Goal: Transaction & Acquisition: Purchase product/service

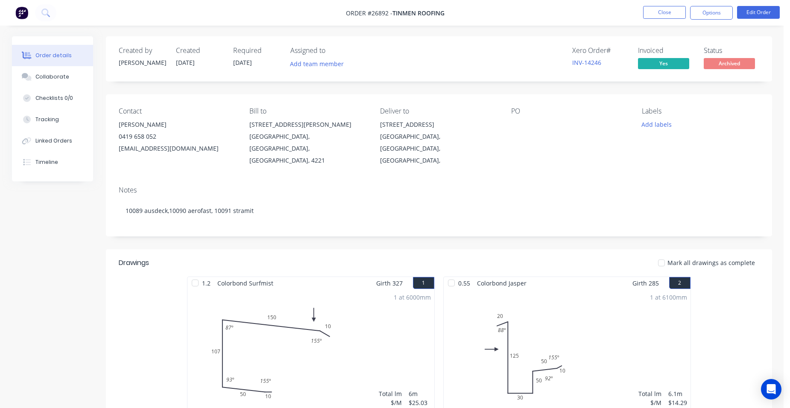
scroll to position [299, 0]
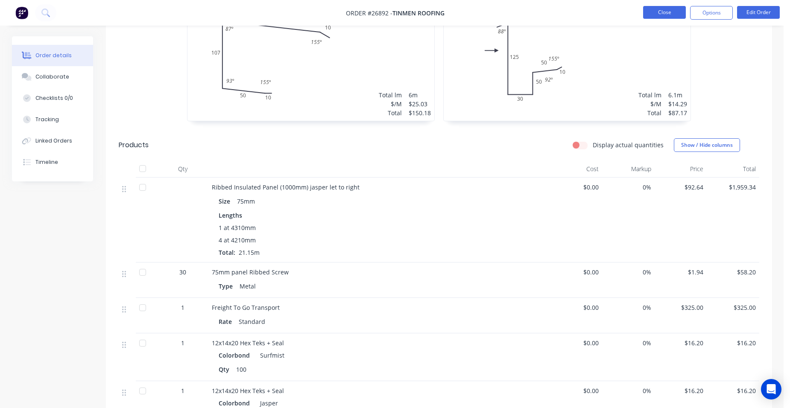
click at [661, 15] on button "Close" at bounding box center [664, 12] width 43 height 13
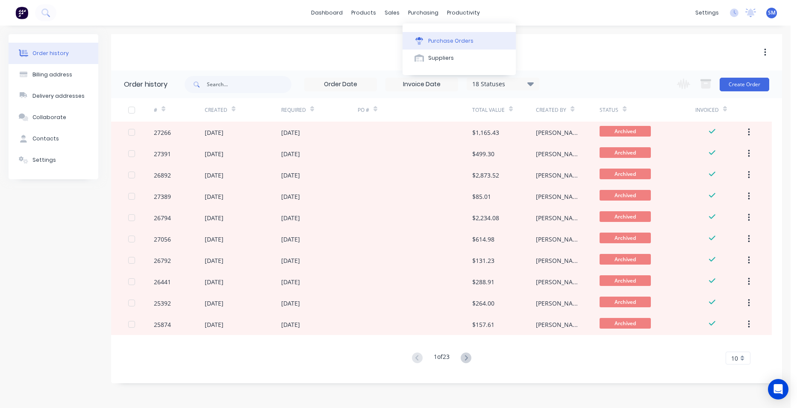
drag, startPoint x: 439, startPoint y: 37, endPoint x: 435, endPoint y: 42, distance: 6.4
click at [435, 42] on div "Purchase Orders" at bounding box center [450, 41] width 45 height 8
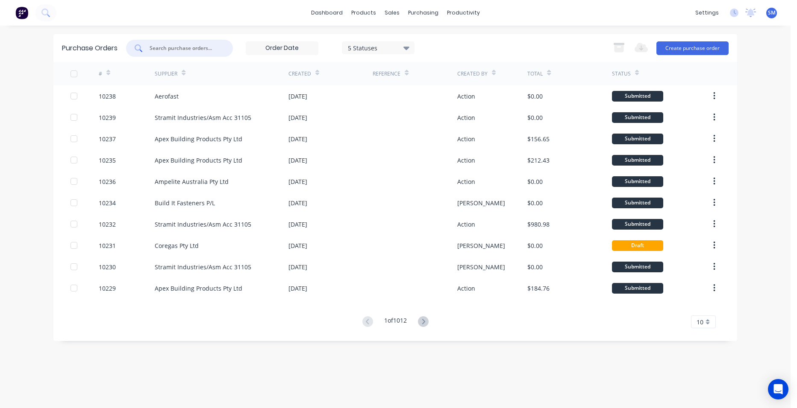
click at [173, 50] on input "text" at bounding box center [184, 48] width 71 height 9
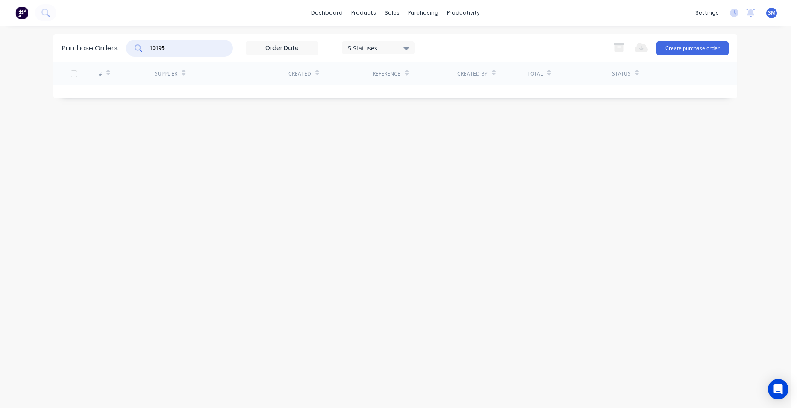
type input "10195"
click at [404, 47] on icon at bounding box center [406, 47] width 6 height 9
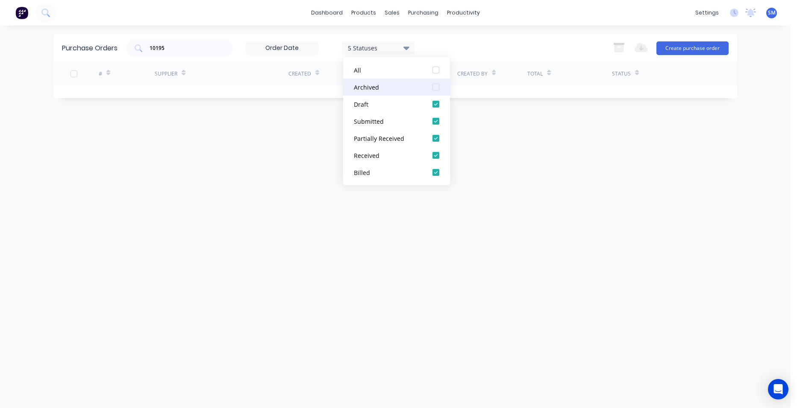
click at [436, 88] on div at bounding box center [435, 87] width 17 height 17
click at [292, 249] on div "Purchase Orders 10195 7 Statuses 7 Statuses Export to Excel (XLSX) Create purch…" at bounding box center [395, 217] width 684 height 366
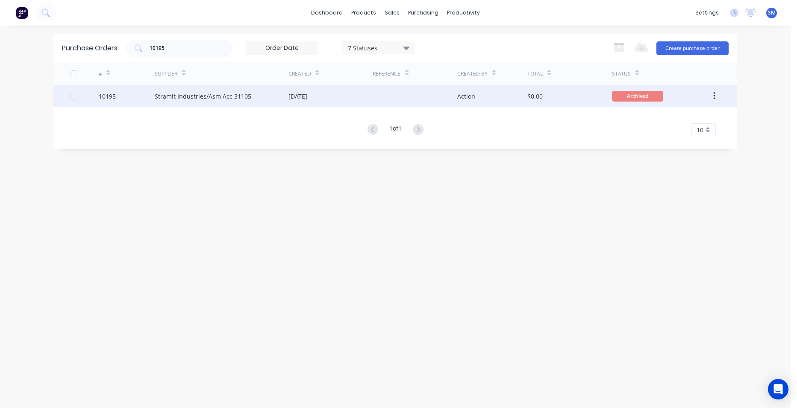
click at [345, 96] on div "[DATE]" at bounding box center [330, 95] width 84 height 21
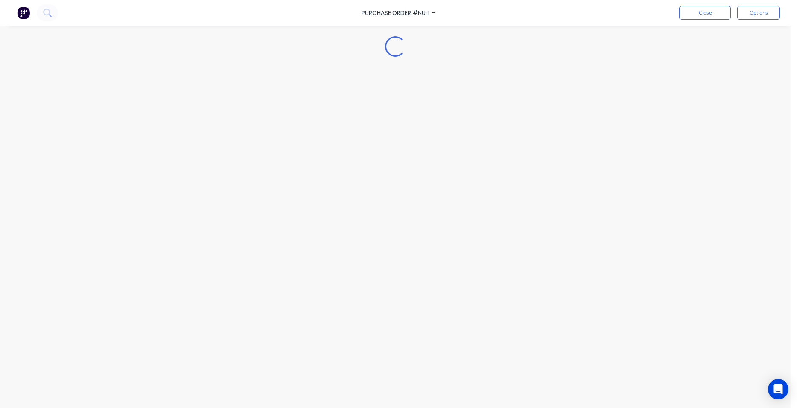
type textarea "x"
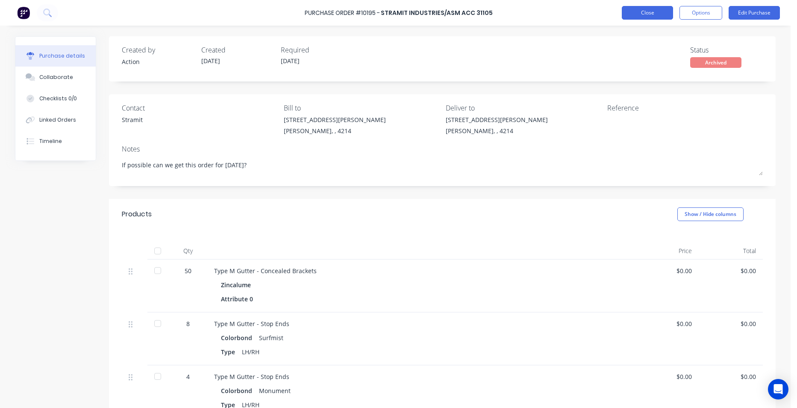
click at [648, 8] on button "Close" at bounding box center [647, 13] width 51 height 14
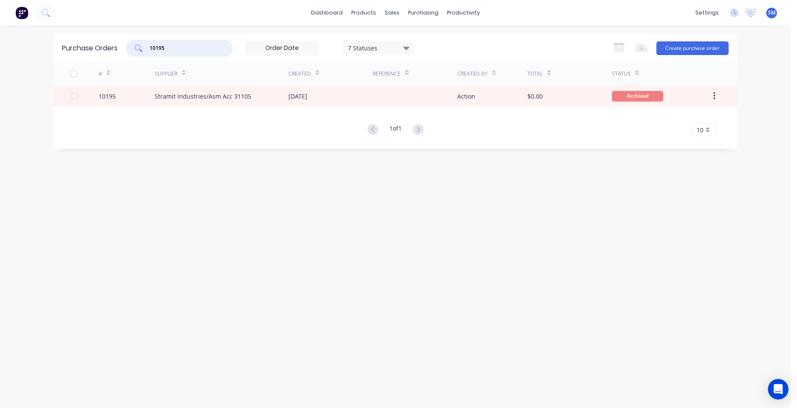
drag, startPoint x: 181, startPoint y: 50, endPoint x: 123, endPoint y: 48, distance: 58.6
click at [123, 48] on div "Purchase Orders 10195 7 Statuses 7 Statuses Export to Excel (XLSX) Create purch…" at bounding box center [395, 48] width 684 height 28
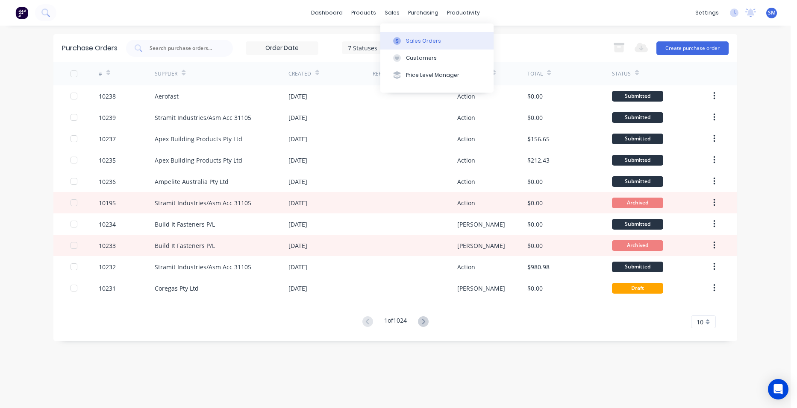
click at [411, 38] on div "Sales Orders" at bounding box center [423, 41] width 35 height 8
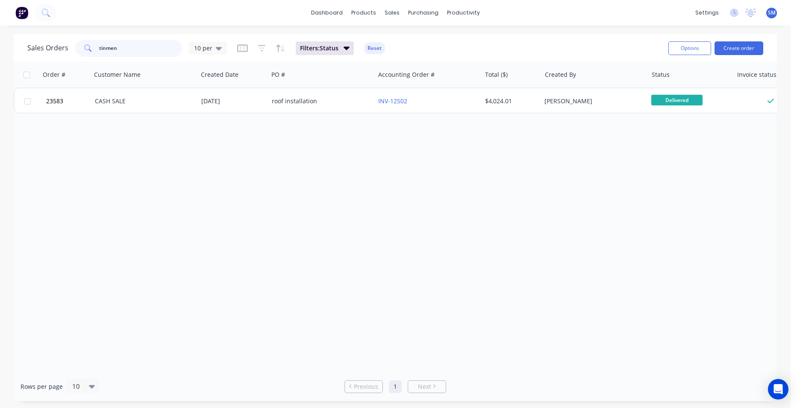
drag, startPoint x: 141, startPoint y: 47, endPoint x: 97, endPoint y: 38, distance: 44.9
click at [75, 44] on div "tinmen" at bounding box center [128, 48] width 107 height 17
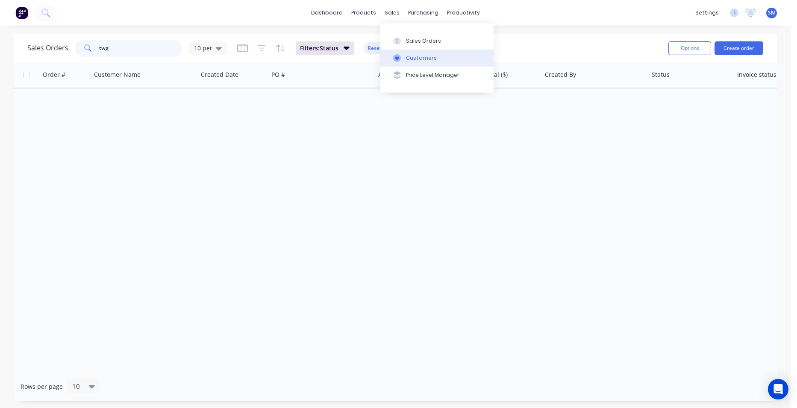
type input "twg"
click at [415, 57] on button "Customers" at bounding box center [436, 58] width 113 height 17
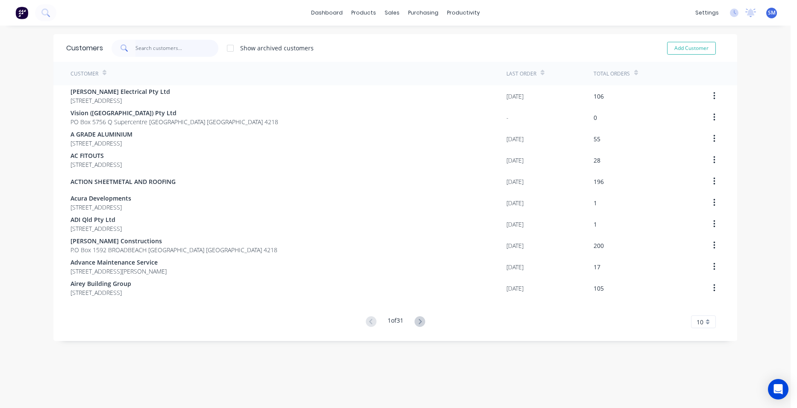
click at [155, 46] on input "text" at bounding box center [176, 48] width 83 height 17
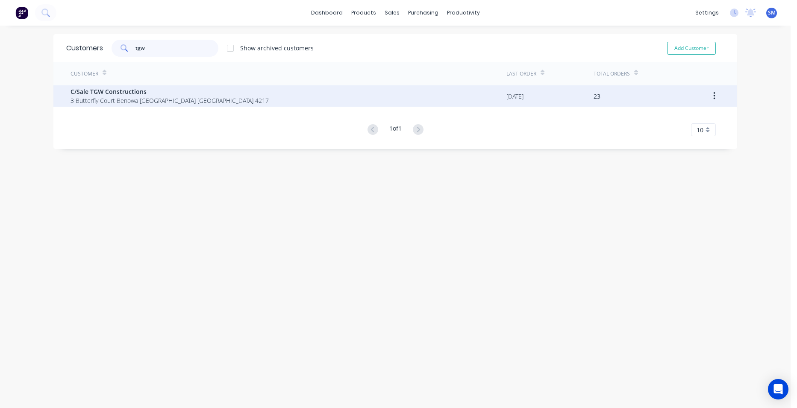
type input "tgw"
click at [139, 97] on span "3 Butterfly Court Benowa [GEOGRAPHIC_DATA] [GEOGRAPHIC_DATA] 4217" at bounding box center [170, 100] width 198 height 9
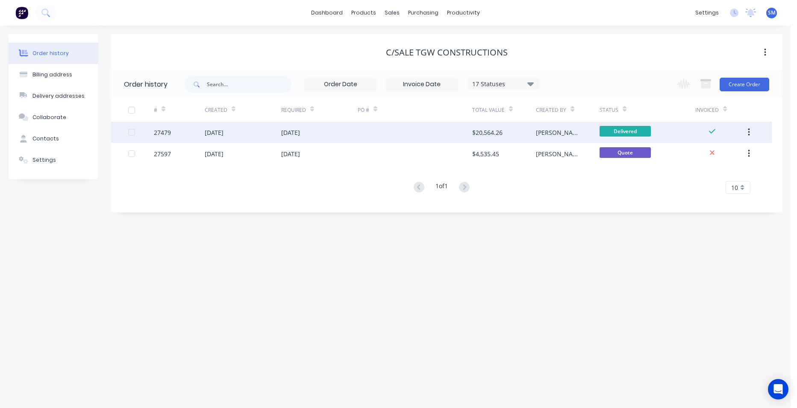
click at [370, 130] on div at bounding box center [415, 132] width 115 height 21
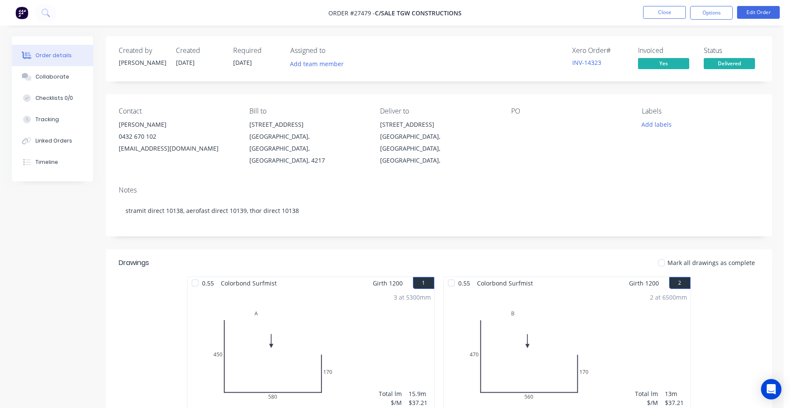
click at [659, 5] on nav "Order #27479 - C/Sale TGW Constructions Close Options Edit Order" at bounding box center [395, 13] width 790 height 26
click at [652, 12] on button "Close" at bounding box center [664, 12] width 43 height 13
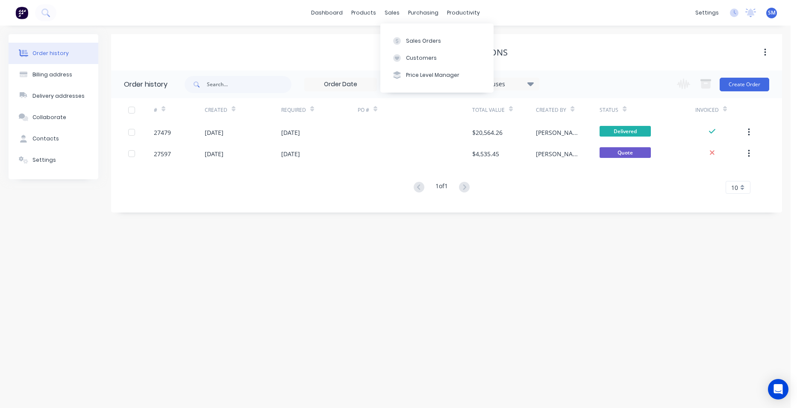
click at [439, 91] on div "Sales Orders Customers Price Level Manager" at bounding box center [436, 58] width 113 height 69
click at [426, 61] on div "Customers" at bounding box center [421, 58] width 31 height 8
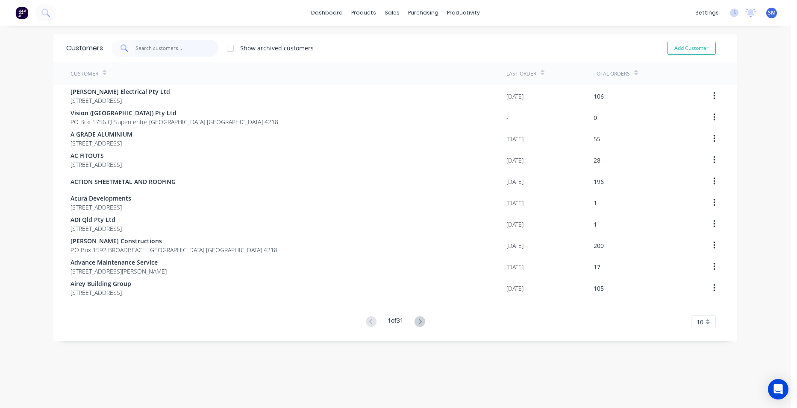
drag, startPoint x: 173, startPoint y: 47, endPoint x: 206, endPoint y: 54, distance: 33.5
click at [173, 47] on input "text" at bounding box center [176, 48] width 83 height 17
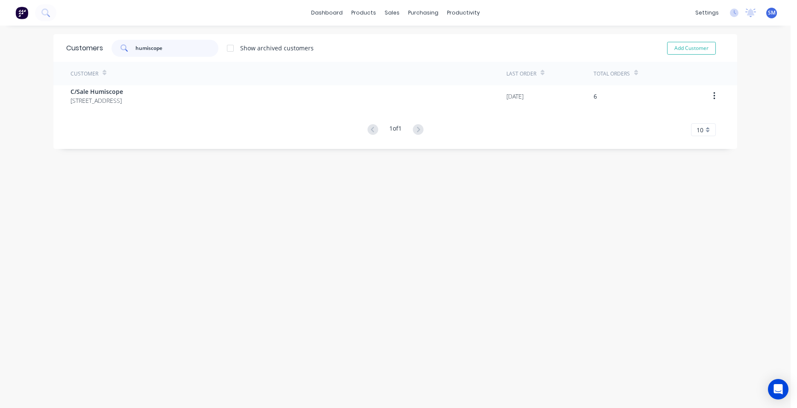
type input "humiscope"
click at [157, 108] on div "Customer Last Order Total Orders C/Sale Humiscope 1/121 Olympic Circuit, Southp…" at bounding box center [395, 99] width 684 height 74
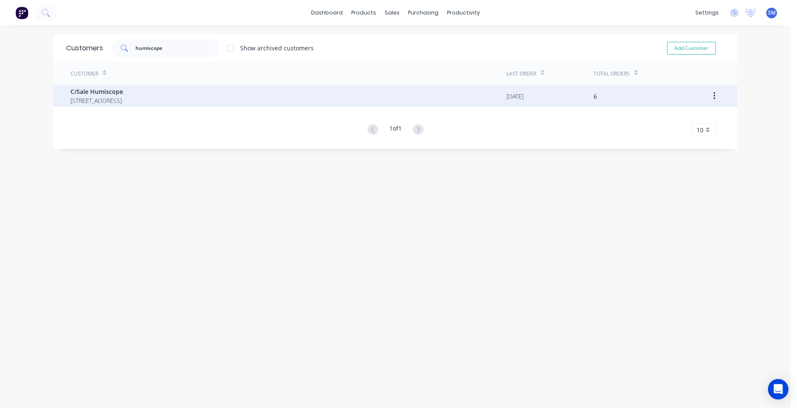
click at [123, 99] on span "1/121 Olympic Circuit, Southport Queensland Australia 4215" at bounding box center [97, 100] width 53 height 9
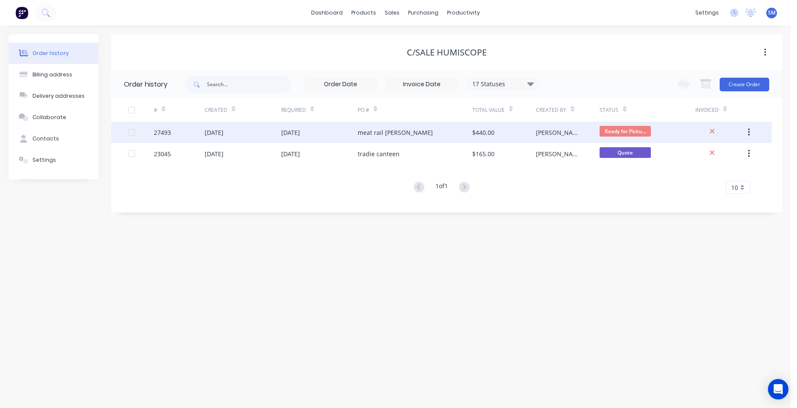
click at [425, 132] on div "meat rail stephen" at bounding box center [415, 132] width 115 height 21
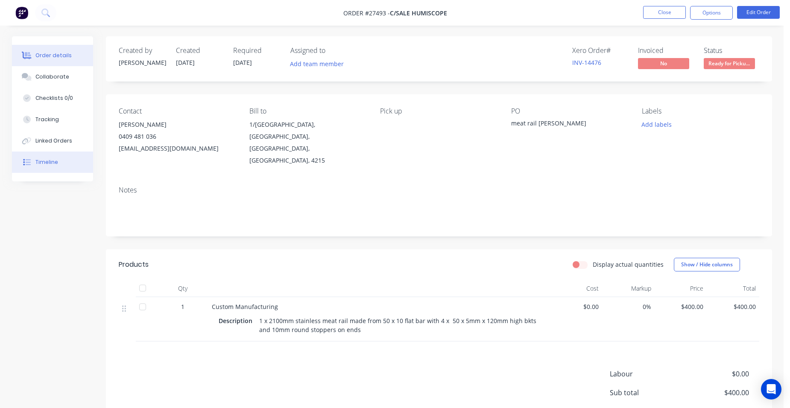
click at [66, 167] on button "Timeline" at bounding box center [52, 162] width 81 height 21
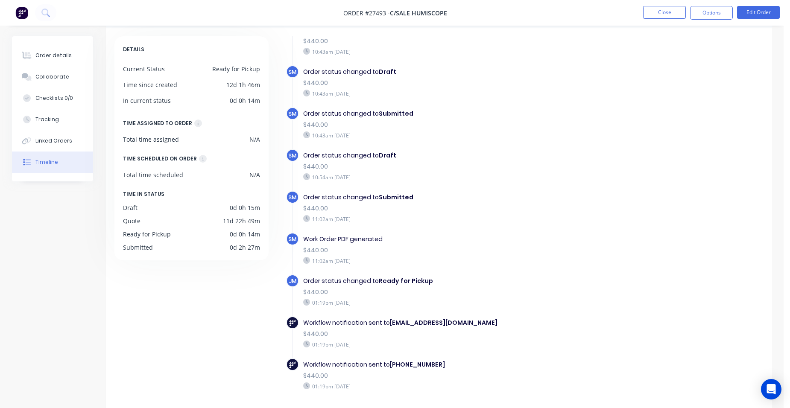
scroll to position [65, 0]
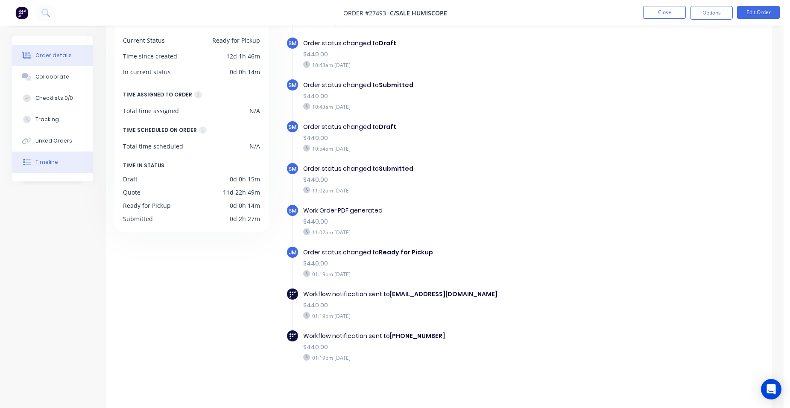
click at [62, 62] on button "Order details" at bounding box center [52, 55] width 81 height 21
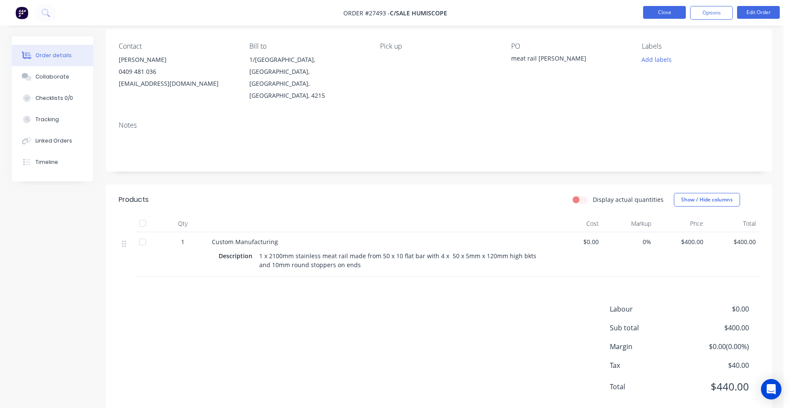
click at [670, 18] on button "Close" at bounding box center [664, 12] width 43 height 13
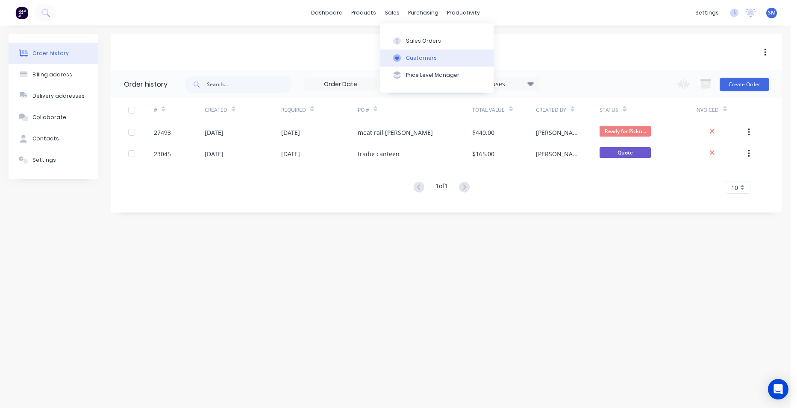
click at [411, 57] on div "Customers" at bounding box center [421, 58] width 31 height 8
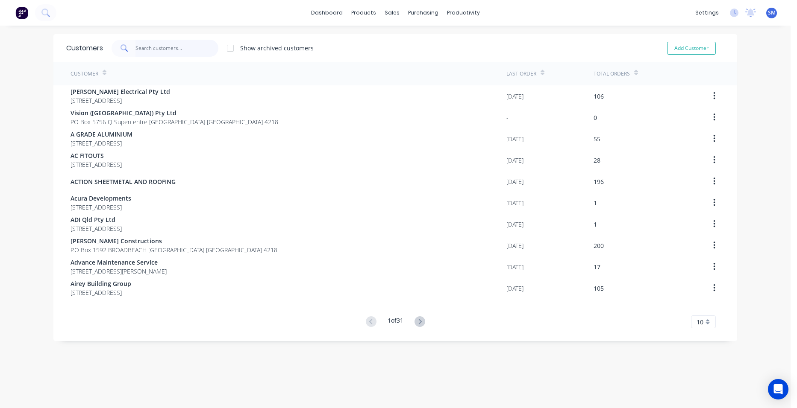
click at [163, 48] on input "text" at bounding box center [176, 48] width 83 height 17
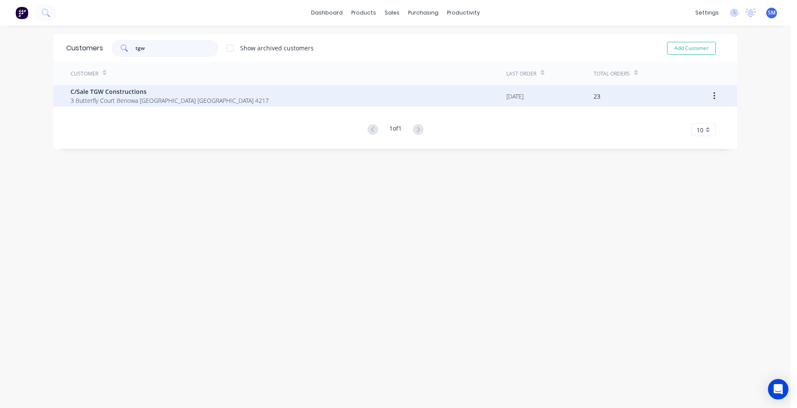
type input "tgw"
click at [80, 99] on span "3 Butterfly Court Benowa [GEOGRAPHIC_DATA] [GEOGRAPHIC_DATA] 4217" at bounding box center [170, 100] width 198 height 9
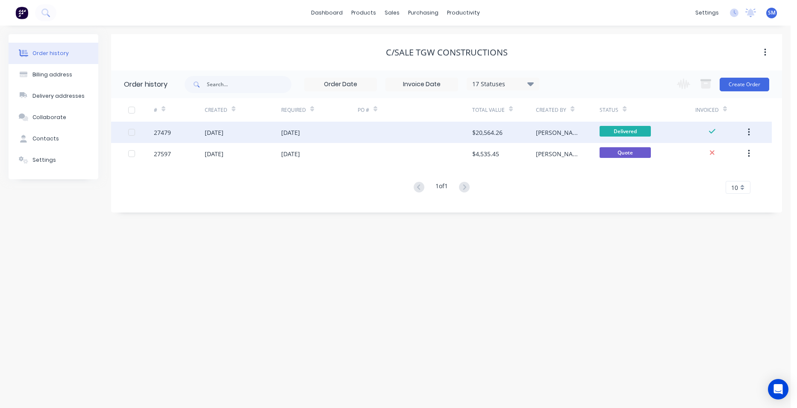
click at [446, 138] on div at bounding box center [415, 132] width 115 height 21
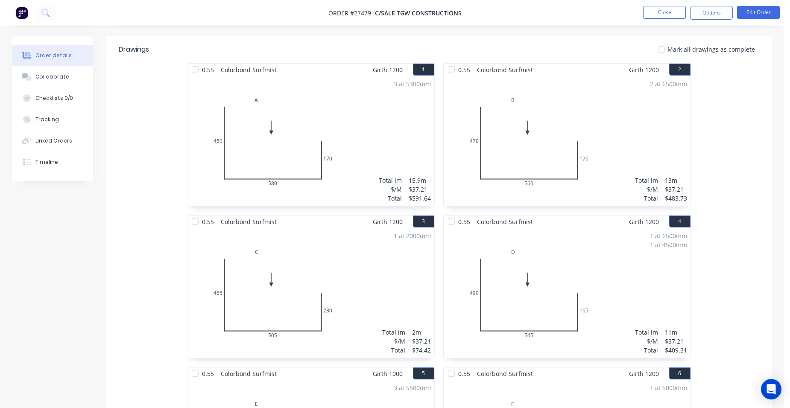
scroll to position [171, 0]
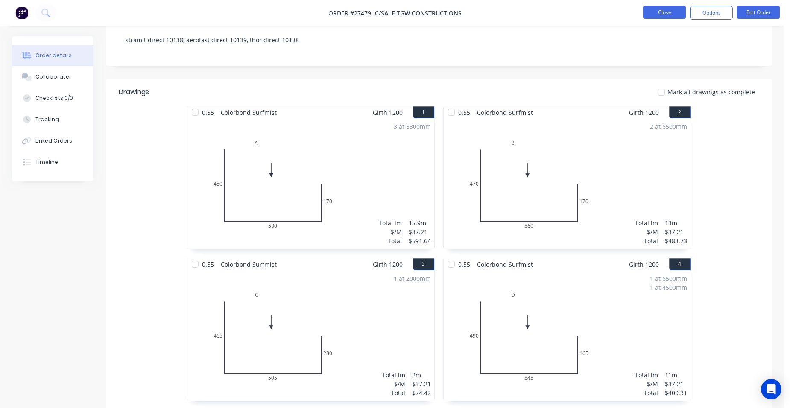
click at [673, 11] on button "Close" at bounding box center [664, 12] width 43 height 13
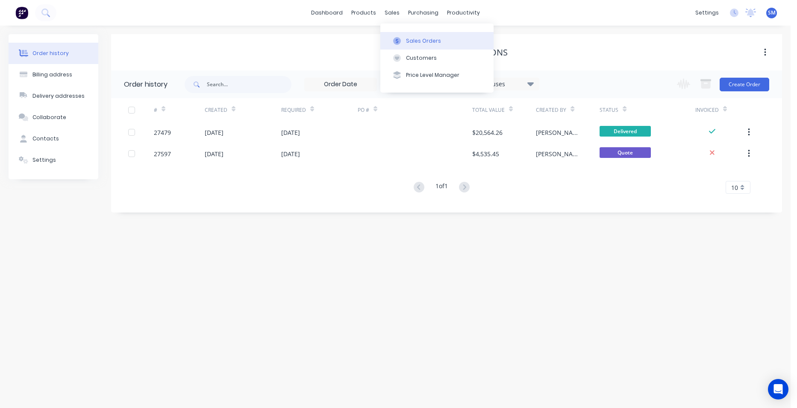
click at [405, 35] on button "Sales Orders" at bounding box center [436, 40] width 113 height 17
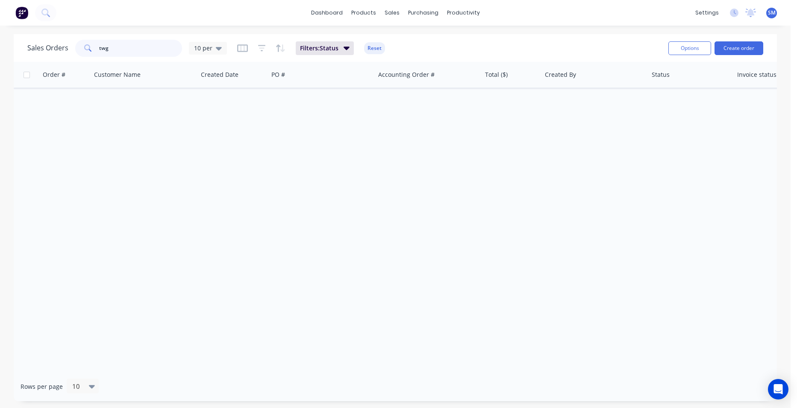
drag, startPoint x: 109, startPoint y: 49, endPoint x: 83, endPoint y: 35, distance: 28.9
click at [60, 47] on div "Sales Orders twg 10 per" at bounding box center [127, 48] width 200 height 17
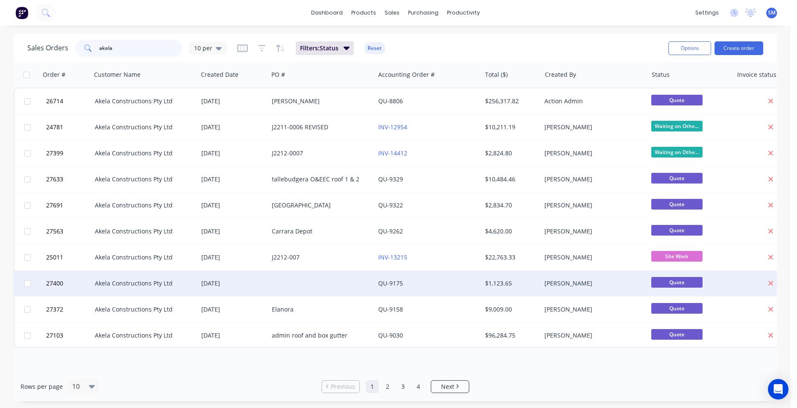
type input "akela"
click at [429, 284] on div "QU-9175" at bounding box center [425, 283] width 95 height 9
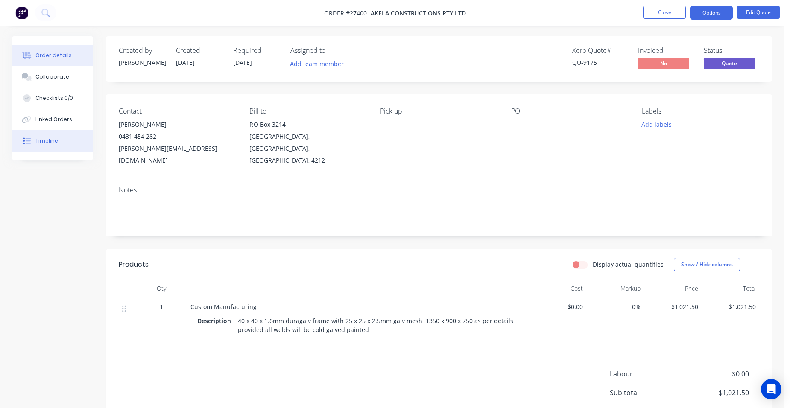
click at [72, 138] on button "Timeline" at bounding box center [52, 140] width 81 height 21
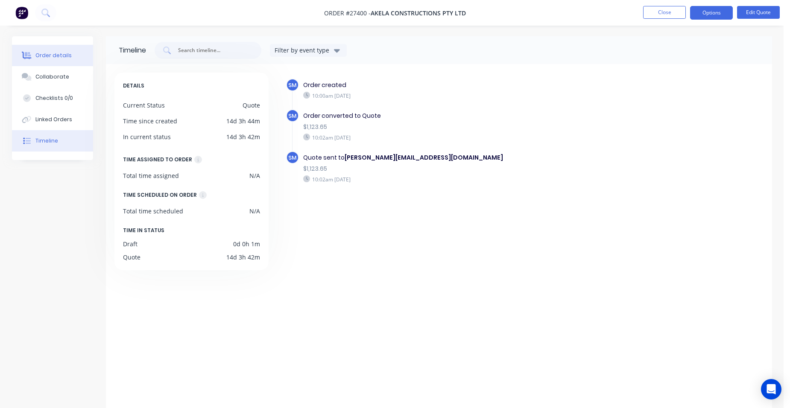
click at [68, 54] on div "Order details" at bounding box center [53, 56] width 36 height 8
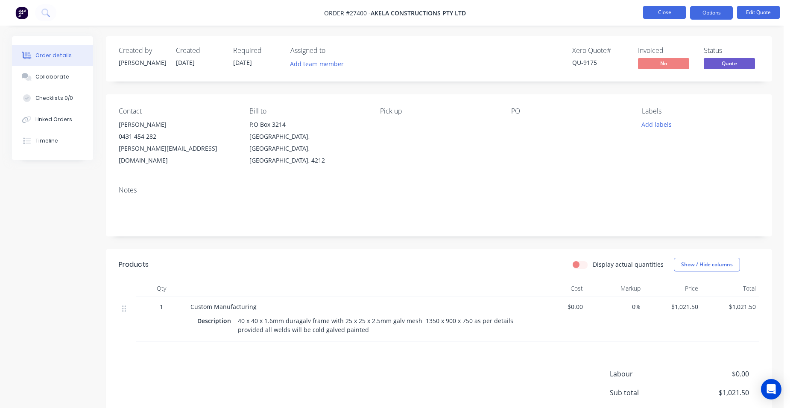
click at [656, 10] on button "Close" at bounding box center [664, 12] width 43 height 13
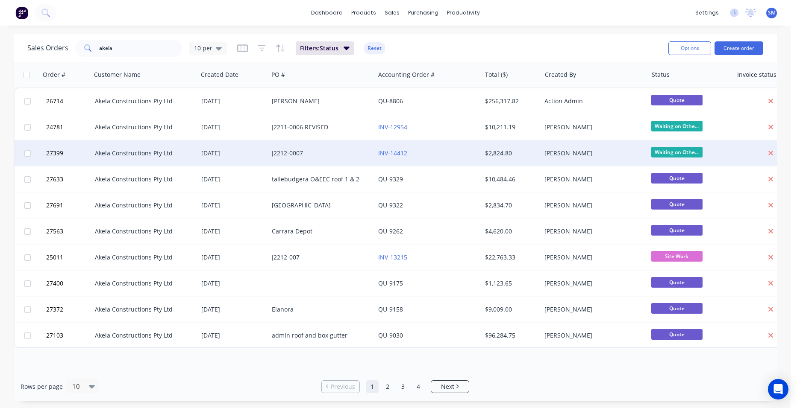
click at [439, 148] on div "INV-14412" at bounding box center [428, 154] width 106 height 26
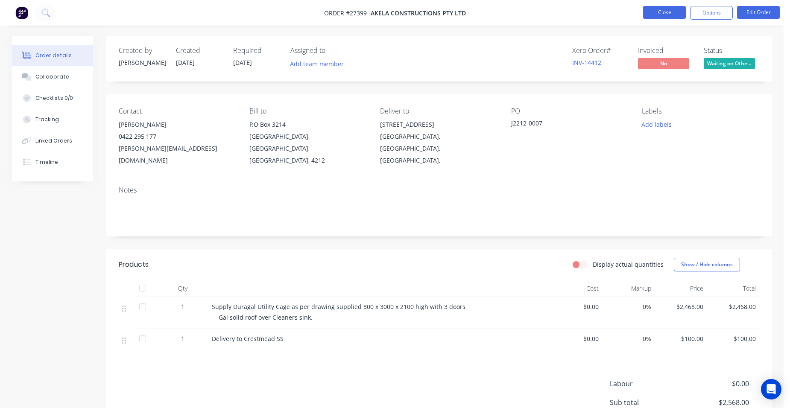
click at [650, 9] on button "Close" at bounding box center [664, 12] width 43 height 13
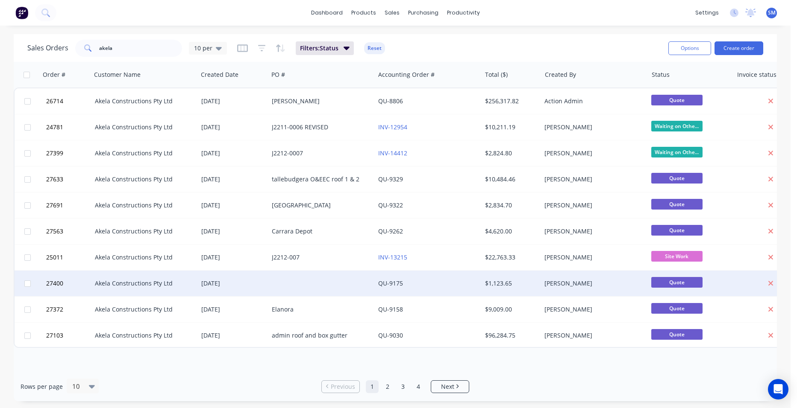
click at [433, 286] on div "QU-9175" at bounding box center [425, 283] width 95 height 9
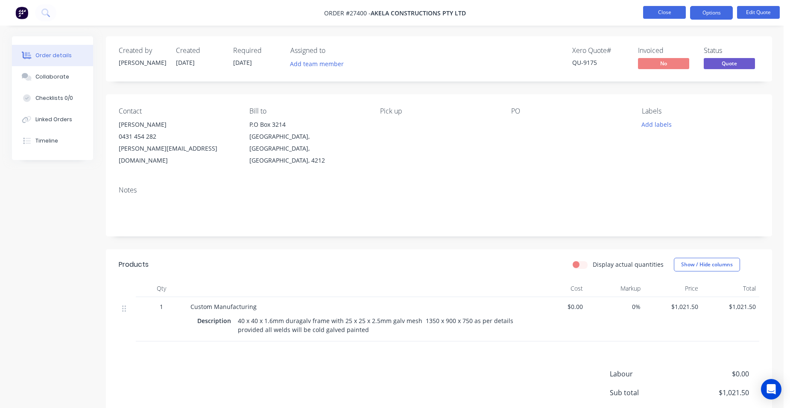
click at [663, 8] on button "Close" at bounding box center [664, 12] width 43 height 13
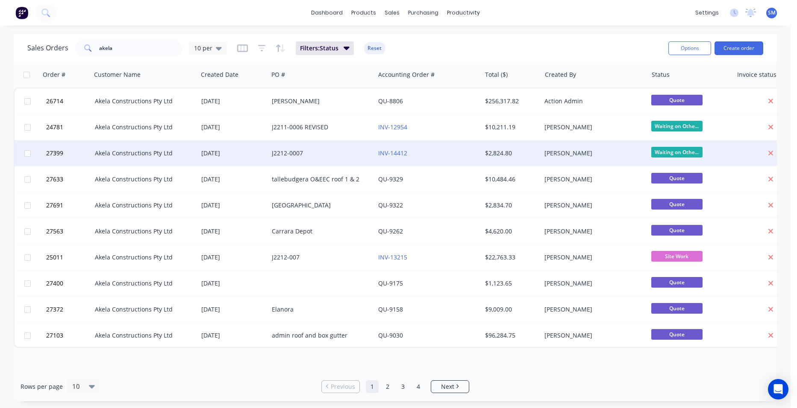
click at [453, 150] on div "INV-14412" at bounding box center [425, 153] width 95 height 9
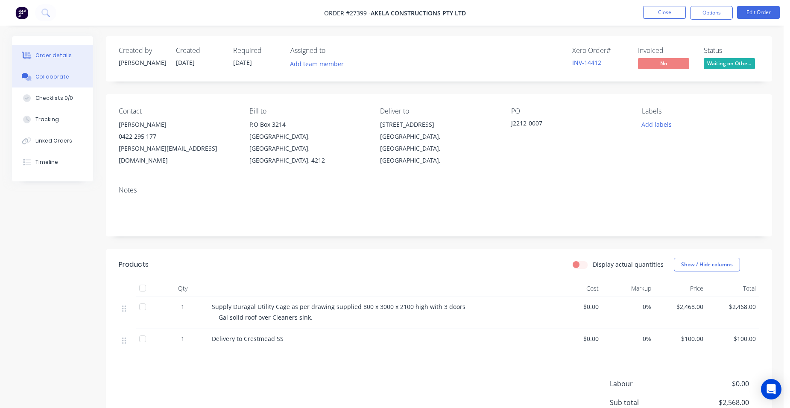
click at [50, 81] on button "Collaborate" at bounding box center [52, 76] width 81 height 21
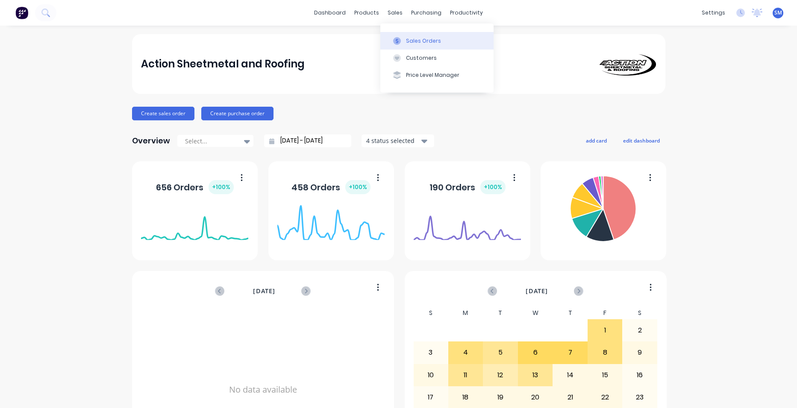
click at [415, 46] on button "Sales Orders" at bounding box center [436, 40] width 113 height 17
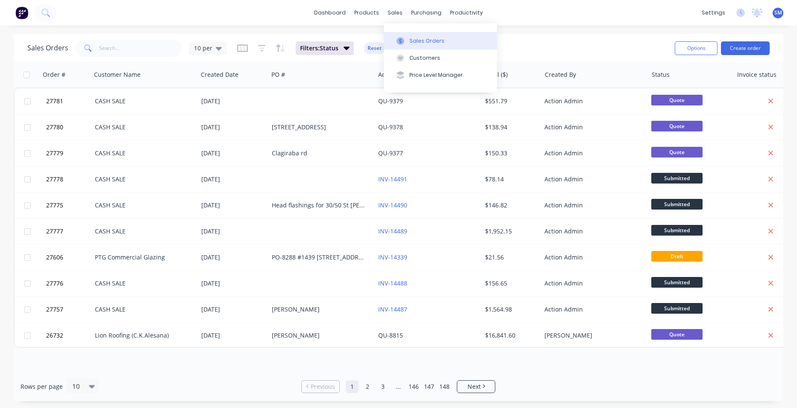
click at [410, 41] on div "Sales Orders" at bounding box center [426, 41] width 35 height 8
click at [121, 51] on input "text" at bounding box center [140, 48] width 83 height 17
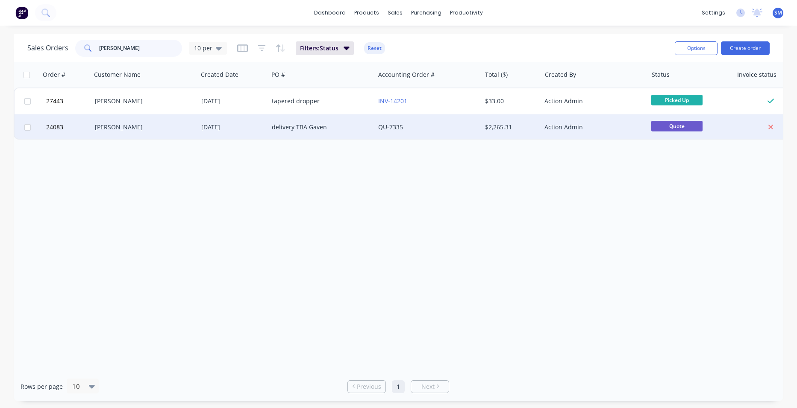
type input "[PERSON_NAME]"
click at [167, 126] on div "[PERSON_NAME]" at bounding box center [142, 127] width 95 height 9
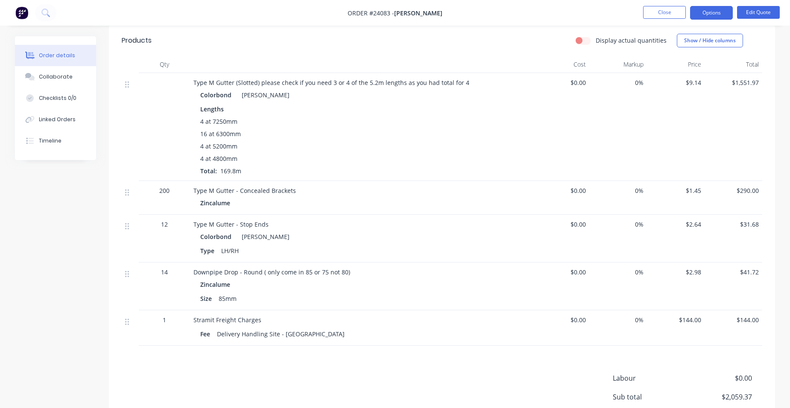
scroll to position [302, 0]
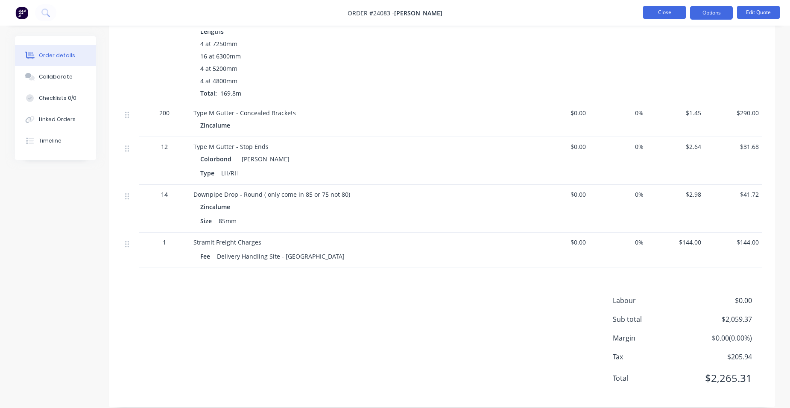
click at [665, 8] on button "Close" at bounding box center [664, 12] width 43 height 13
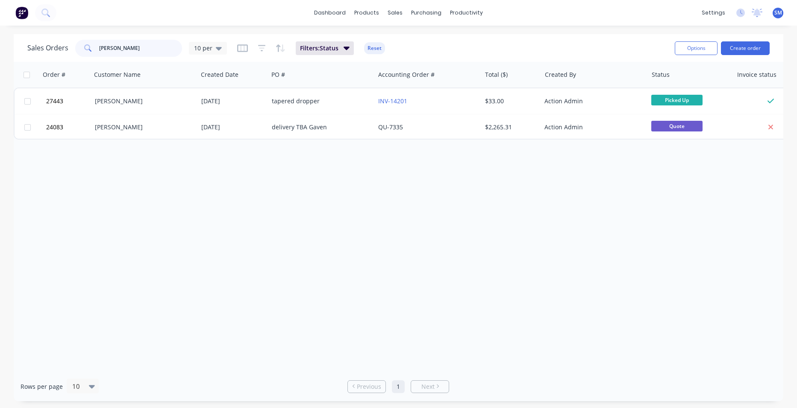
drag, startPoint x: 132, startPoint y: 43, endPoint x: 87, endPoint y: 19, distance: 50.5
click at [72, 50] on div "Sales Orders [PERSON_NAME] 10 per" at bounding box center [127, 48] width 200 height 17
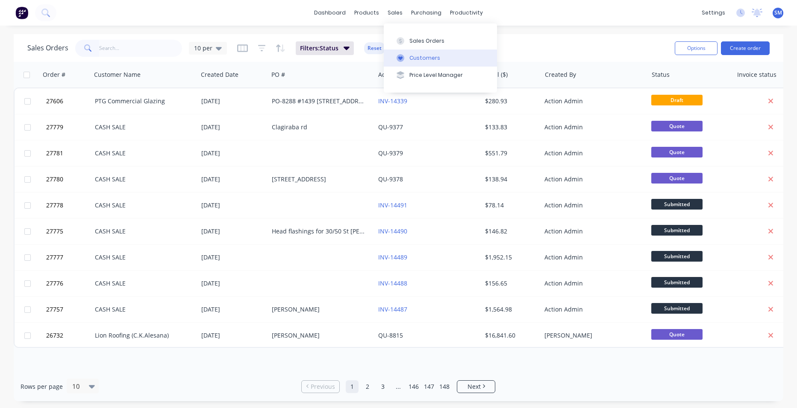
click at [407, 56] on button "Customers" at bounding box center [440, 58] width 113 height 17
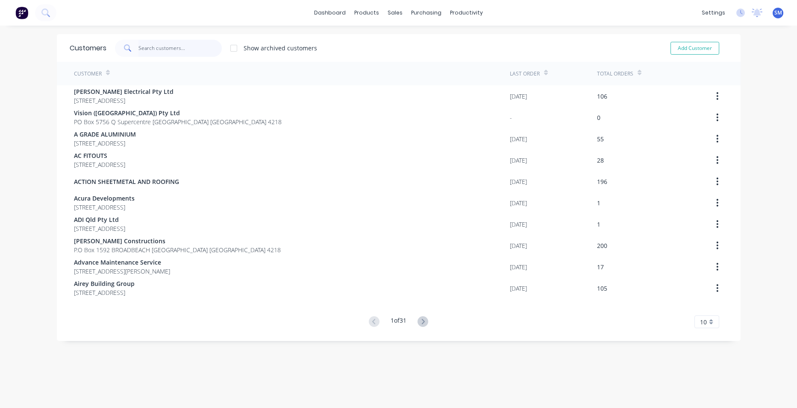
click at [168, 51] on input "text" at bounding box center [179, 48] width 83 height 17
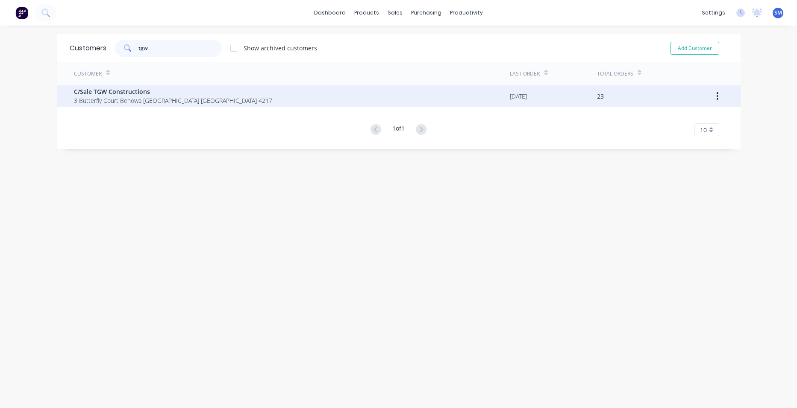
type input "tgw"
click at [185, 101] on span "3 Butterfly Court Benowa [GEOGRAPHIC_DATA] [GEOGRAPHIC_DATA] 4217" at bounding box center [173, 100] width 198 height 9
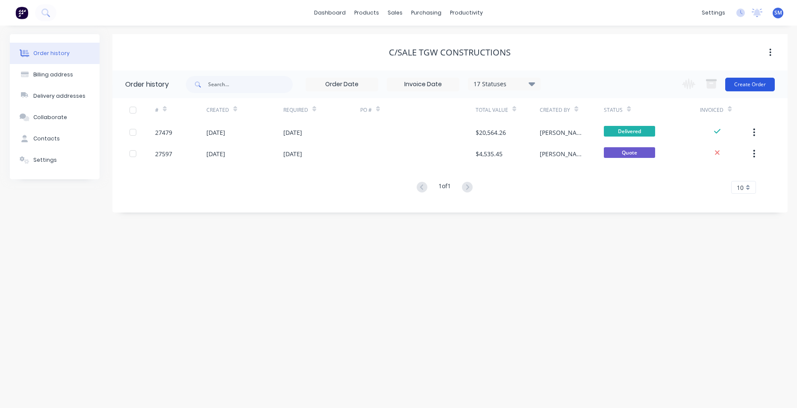
click at [737, 82] on button "Create Order" at bounding box center [750, 85] width 50 height 14
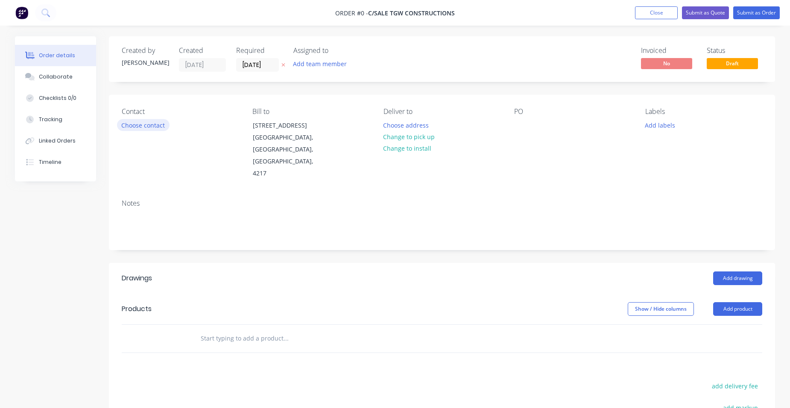
click at [136, 126] on button "Choose contact" at bounding box center [143, 125] width 53 height 12
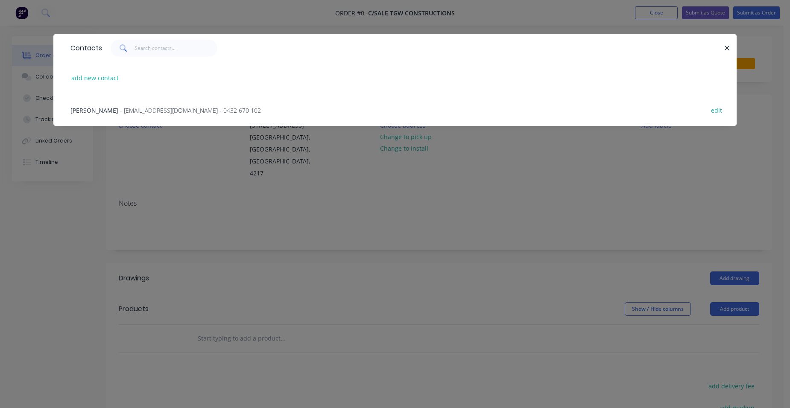
click at [121, 110] on span "- [EMAIL_ADDRESS][DOMAIN_NAME] - 0432 670 102" at bounding box center [190, 110] width 141 height 8
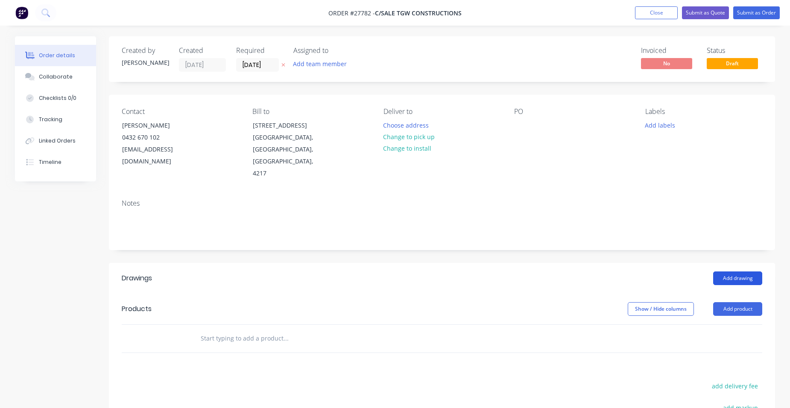
click at [746, 272] on button "Add drawing" at bounding box center [738, 279] width 49 height 14
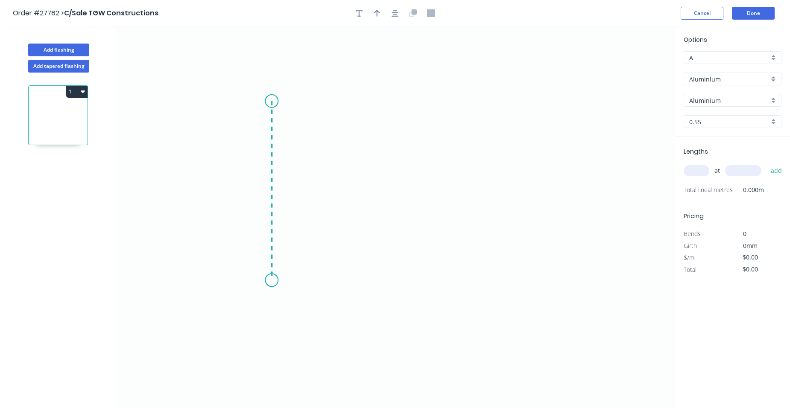
drag, startPoint x: 272, startPoint y: 101, endPoint x: 260, endPoint y: 281, distance: 179.8
click at [260, 281] on icon "0" at bounding box center [395, 217] width 560 height 382
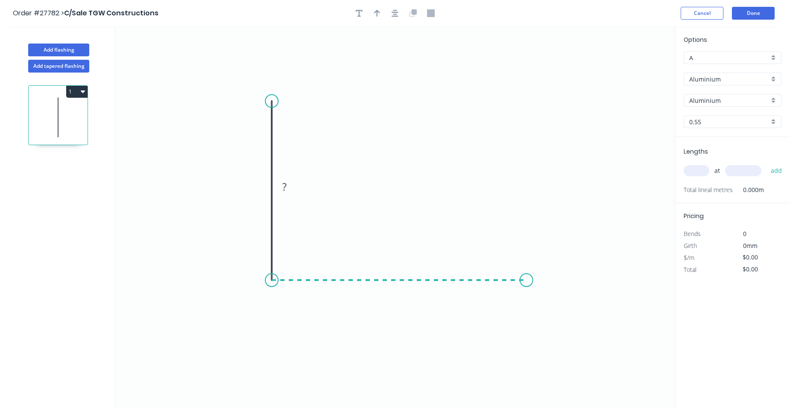
click at [527, 291] on icon "0 ?" at bounding box center [395, 217] width 560 height 382
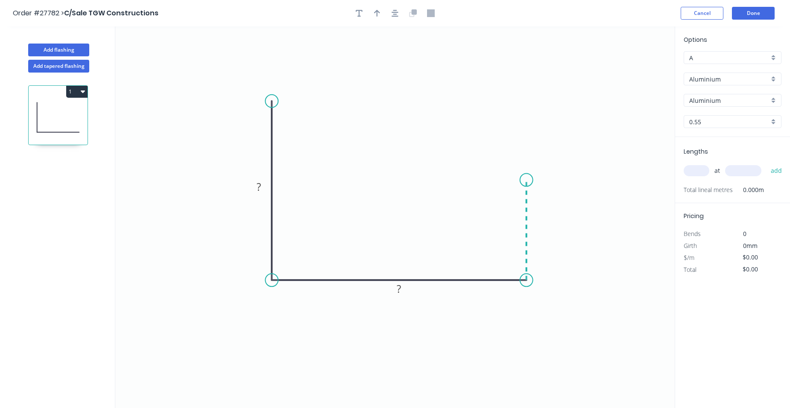
click at [527, 180] on icon "0 ? ?" at bounding box center [395, 217] width 560 height 382
click at [527, 180] on circle at bounding box center [526, 180] width 13 height 13
click at [541, 226] on tspan "?" at bounding box center [540, 226] width 4 height 14
click at [402, 290] on rect at bounding box center [399, 290] width 17 height 12
click at [264, 185] on rect at bounding box center [258, 188] width 17 height 12
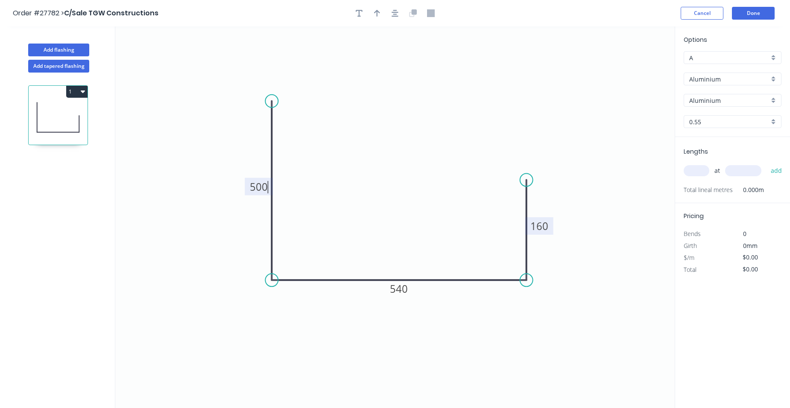
drag, startPoint x: 376, startPoint y: 10, endPoint x: 385, endPoint y: 22, distance: 14.7
click at [376, 12] on icon "button" at bounding box center [377, 13] width 6 height 8
type input "$1.00"
drag, startPoint x: 634, startPoint y: 70, endPoint x: 544, endPoint y: 128, distance: 107.1
click at [367, 147] on icon at bounding box center [367, 132] width 8 height 27
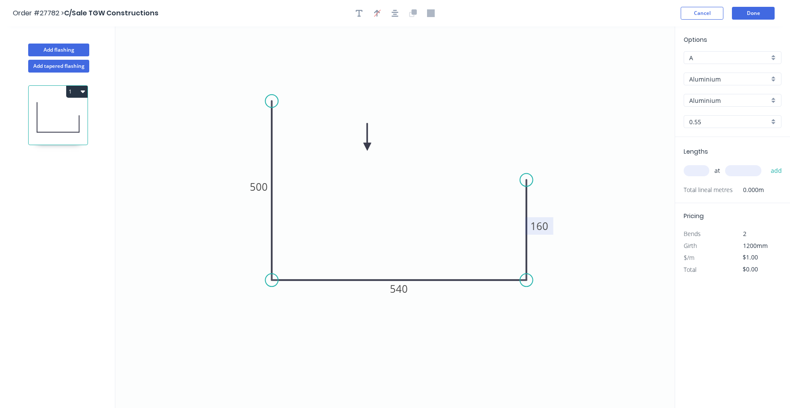
click at [774, 79] on div "Aluminium" at bounding box center [733, 79] width 98 height 13
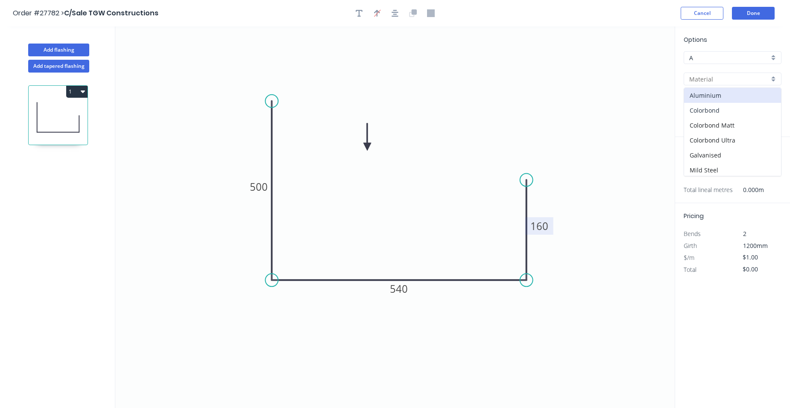
click at [740, 113] on div "Colorbond" at bounding box center [733, 110] width 97 height 15
type input "Colorbond"
type input "Basalt"
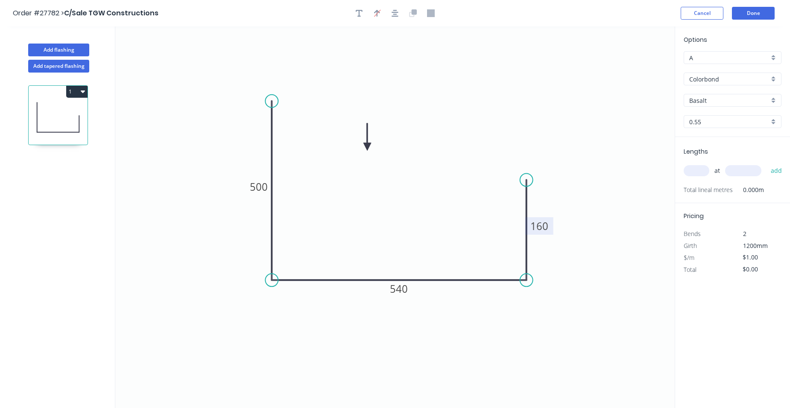
type input "$37.21"
click at [773, 101] on div "Basalt" at bounding box center [733, 100] width 98 height 13
click at [729, 156] on div "Surfmist" at bounding box center [733, 159] width 97 height 15
type input "Surfmist"
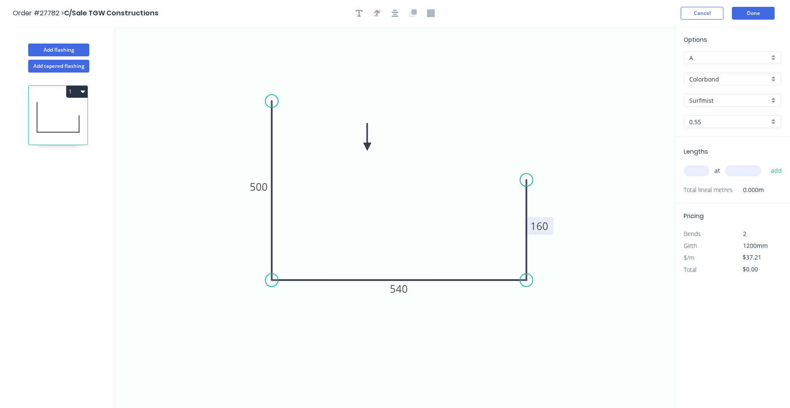
click at [503, 144] on icon "0 500 540 160" at bounding box center [395, 217] width 560 height 382
click at [750, 9] on button "Done" at bounding box center [753, 13] width 43 height 13
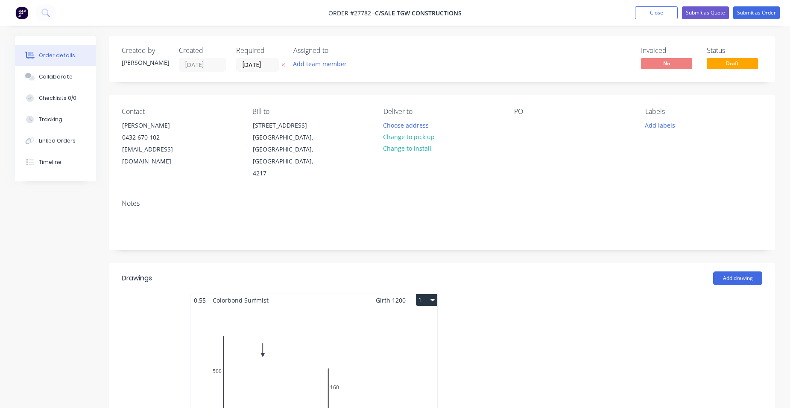
click at [373, 332] on div "Total lm $/M Total 0m $37.21 $0.00" at bounding box center [314, 372] width 247 height 130
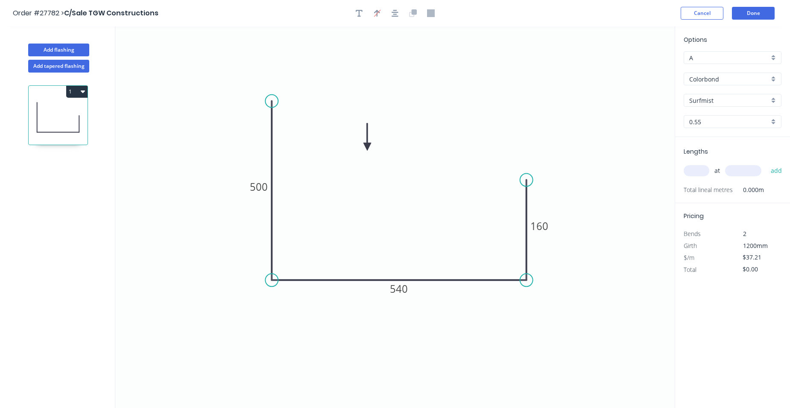
click at [694, 173] on input "text" at bounding box center [697, 170] width 26 height 11
type input "3"
type input "5300"
click at [784, 170] on button "add" at bounding box center [777, 171] width 20 height 15
type input "$591.64"
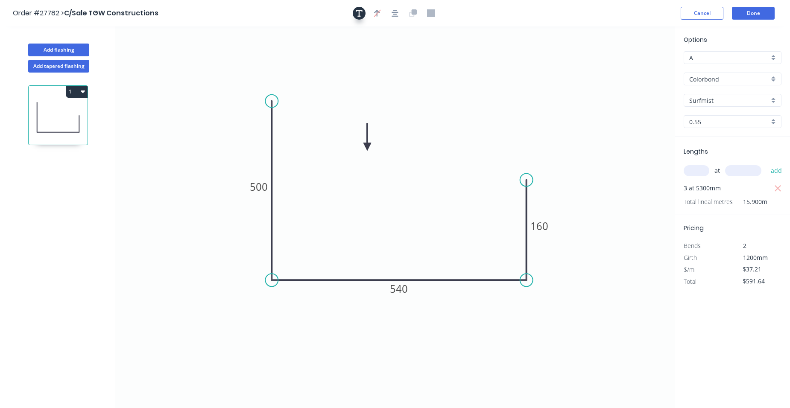
click at [356, 11] on button "button" at bounding box center [359, 13] width 13 height 13
drag, startPoint x: 138, startPoint y: 68, endPoint x: 431, endPoint y: 153, distance: 304.8
click at [431, 153] on textarea at bounding box center [463, 145] width 69 height 32
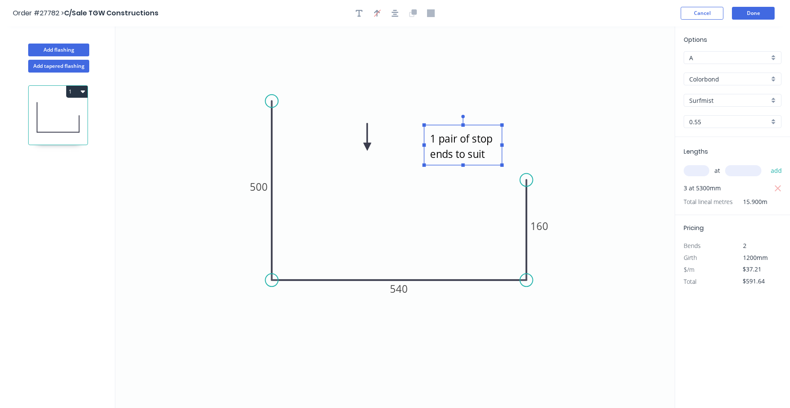
click at [661, 290] on icon "1 pair of stop ends to suit 500 540 160" at bounding box center [395, 217] width 560 height 382
type textarea "1 pair of stop ends to suit"
click at [756, 13] on button "Done" at bounding box center [753, 13] width 43 height 13
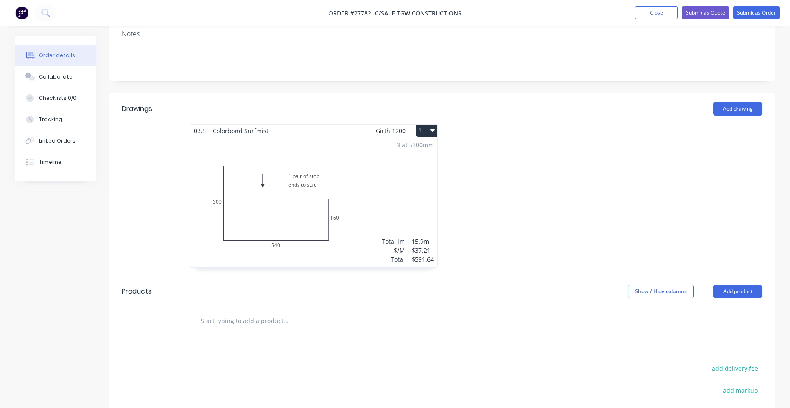
scroll to position [171, 0]
click at [729, 284] on button "Add product" at bounding box center [738, 291] width 49 height 14
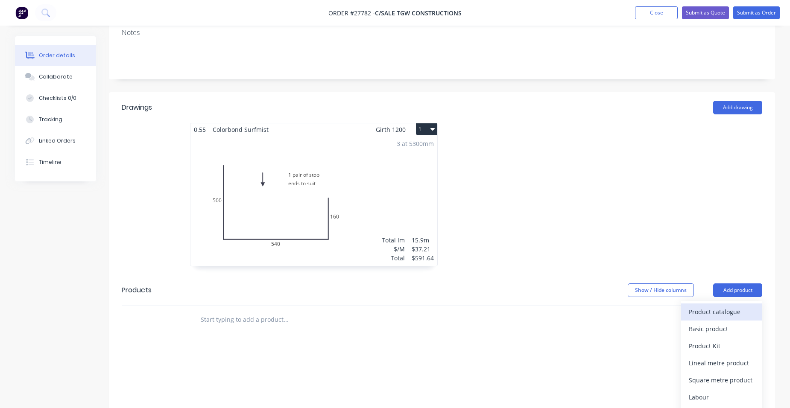
click at [723, 306] on div "Product catalogue" at bounding box center [722, 312] width 66 height 12
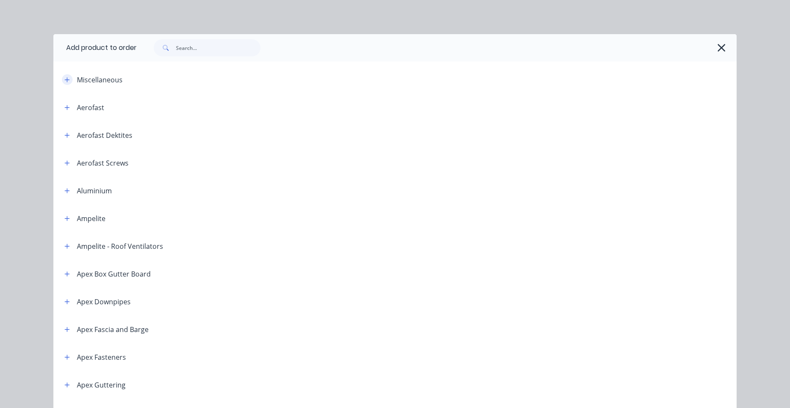
drag, startPoint x: 59, startPoint y: 79, endPoint x: 63, endPoint y: 83, distance: 5.8
click at [62, 79] on button "button" at bounding box center [67, 79] width 11 height 11
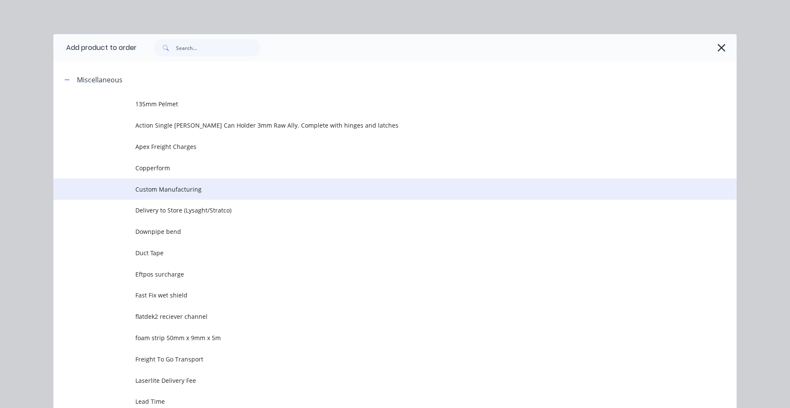
click at [197, 187] on span "Custom Manufacturing" at bounding box center [375, 189] width 481 height 9
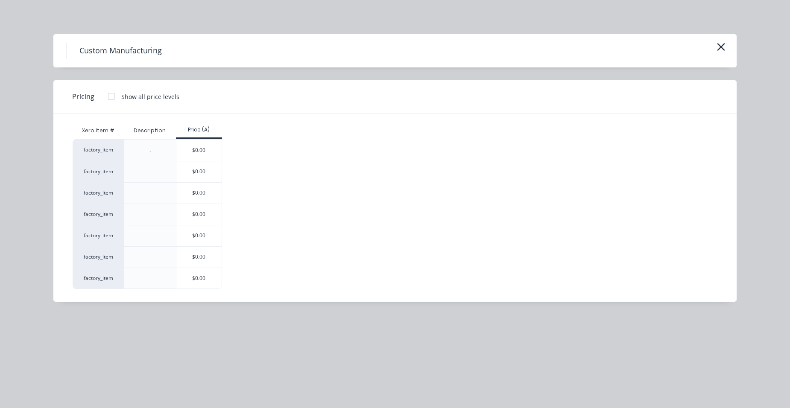
click at [180, 259] on div "$0.00" at bounding box center [199, 257] width 46 height 21
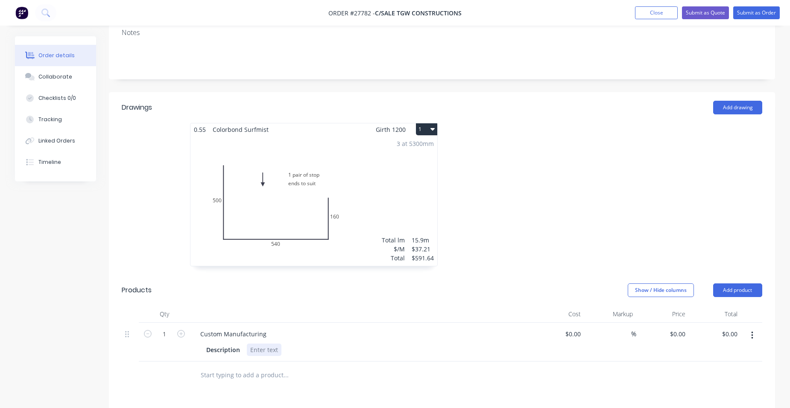
drag, startPoint x: 254, startPoint y: 329, endPoint x: 389, endPoint y: 330, distance: 135.0
click at [254, 344] on div at bounding box center [264, 350] width 35 height 12
click at [685, 328] on input "0" at bounding box center [684, 334] width 10 height 12
type input "$15.00"
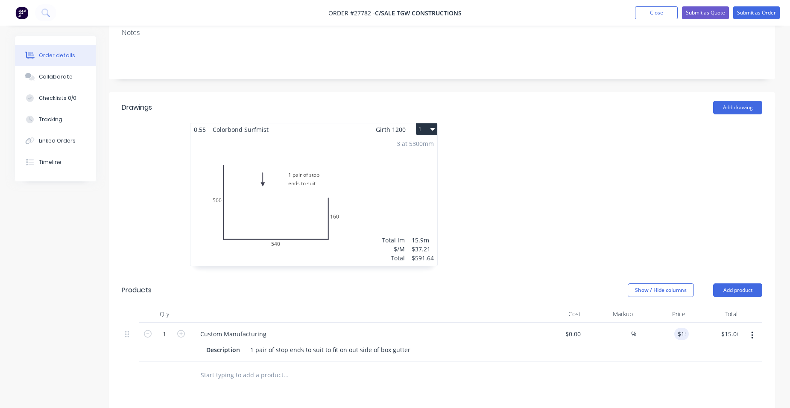
click at [665, 323] on div "$15.00 15" at bounding box center [663, 342] width 53 height 39
click at [179, 330] on icon "button" at bounding box center [181, 334] width 8 height 8
type input "2"
type input "$30.00"
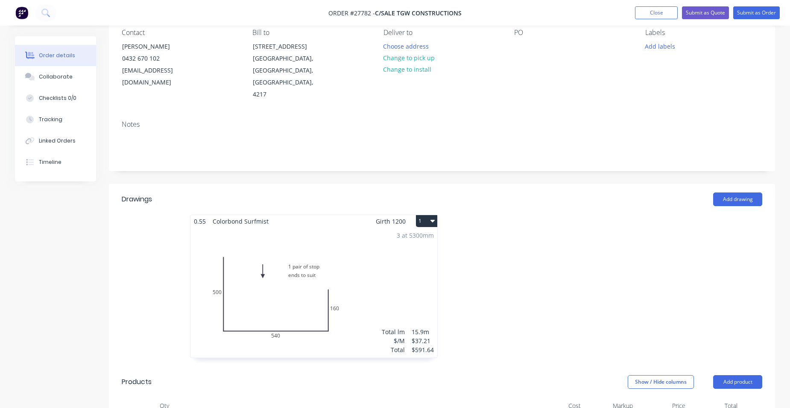
scroll to position [4, 0]
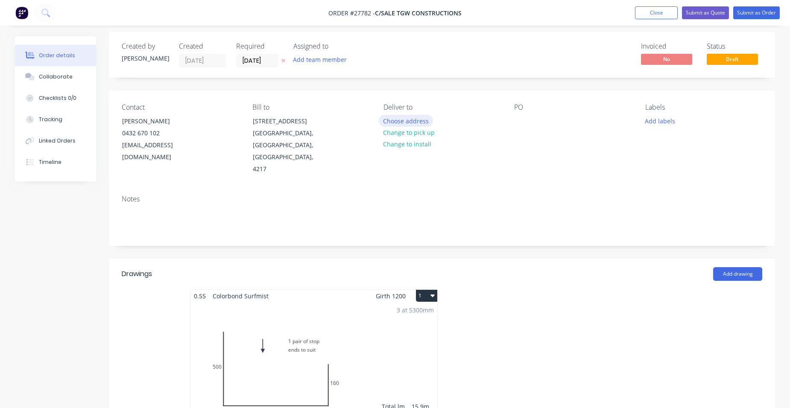
click at [411, 123] on button "Choose address" at bounding box center [406, 121] width 55 height 12
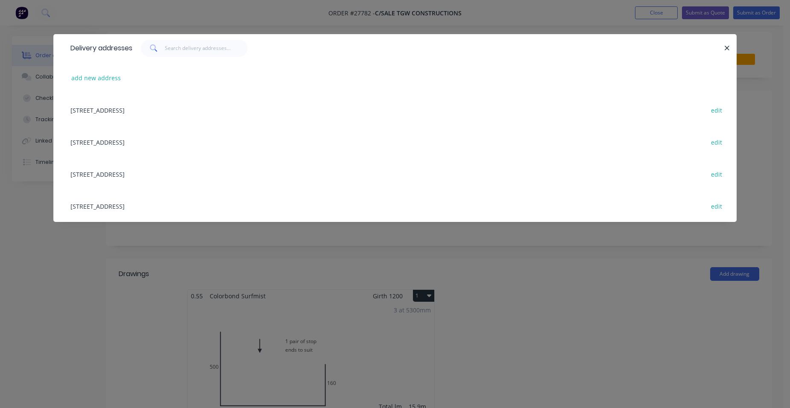
click at [101, 144] on div "[STREET_ADDRESS] edit" at bounding box center [395, 142] width 658 height 32
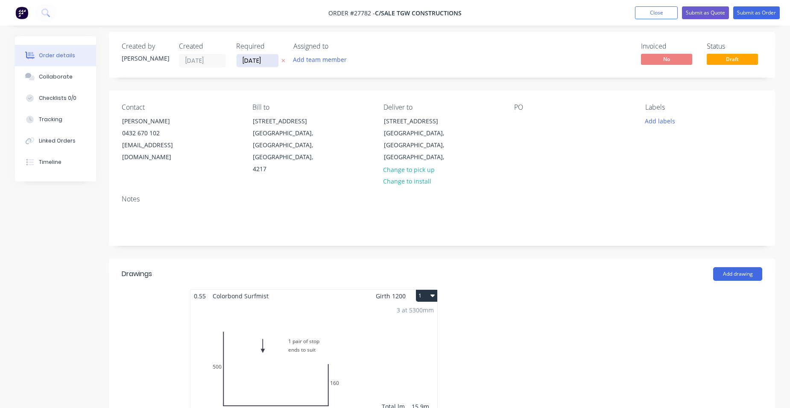
click at [252, 63] on input "[DATE]" at bounding box center [258, 60] width 42 height 13
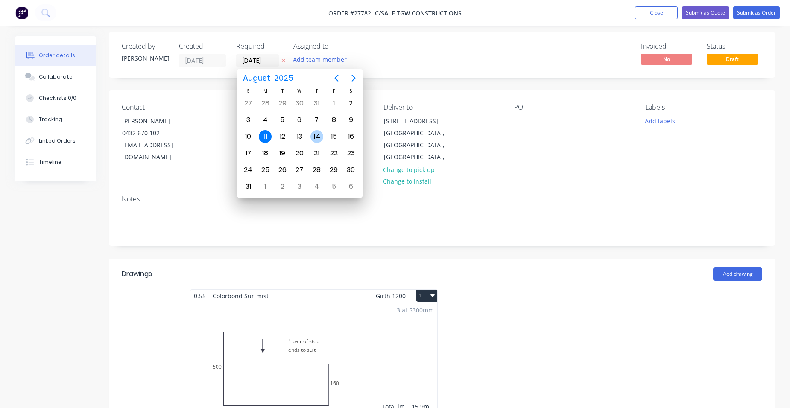
click at [316, 130] on div "14" at bounding box center [317, 136] width 13 height 13
type input "[DATE]"
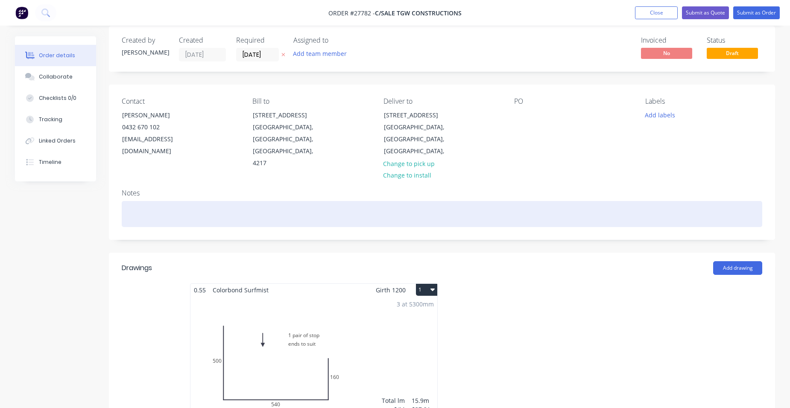
scroll to position [0, 0]
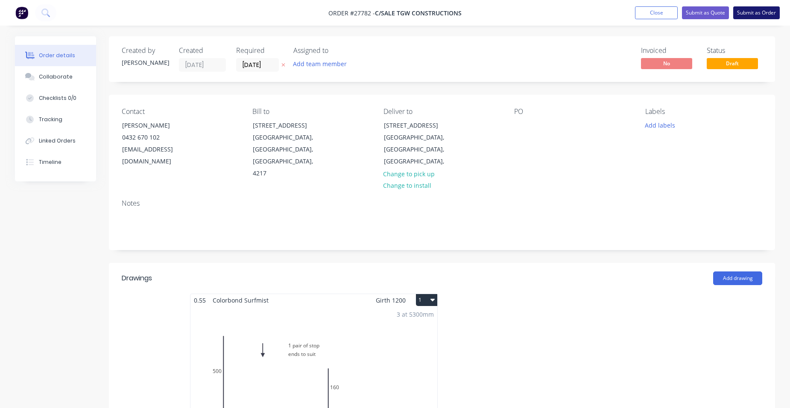
click at [744, 9] on button "Submit as Order" at bounding box center [757, 12] width 47 height 13
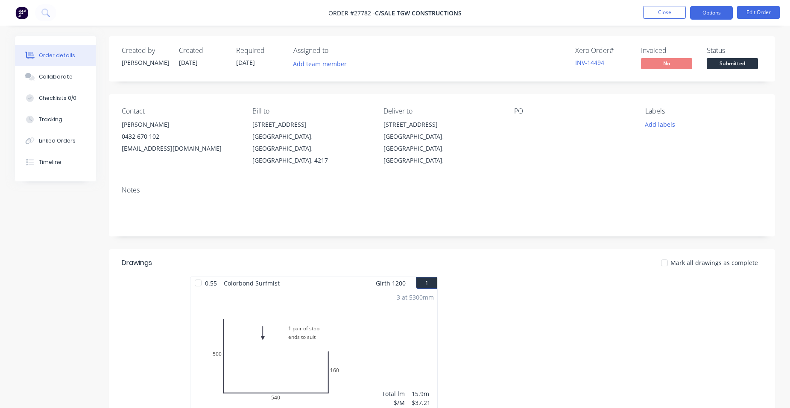
click at [714, 15] on button "Options" at bounding box center [711, 13] width 43 height 14
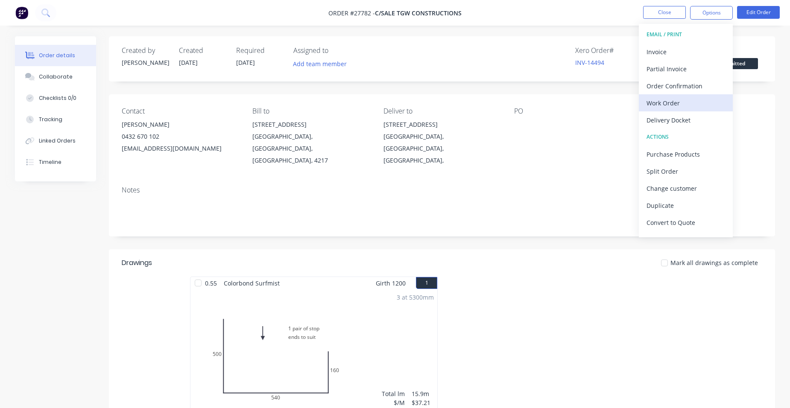
click at [690, 95] on button "Work Order" at bounding box center [686, 102] width 94 height 17
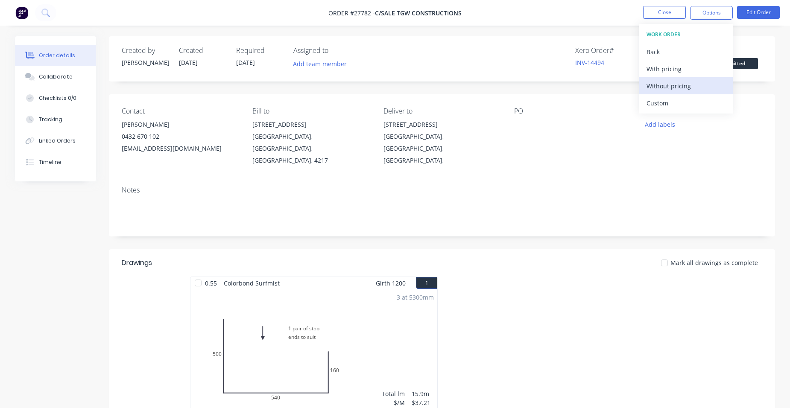
click at [695, 82] on div "Without pricing" at bounding box center [686, 86] width 79 height 12
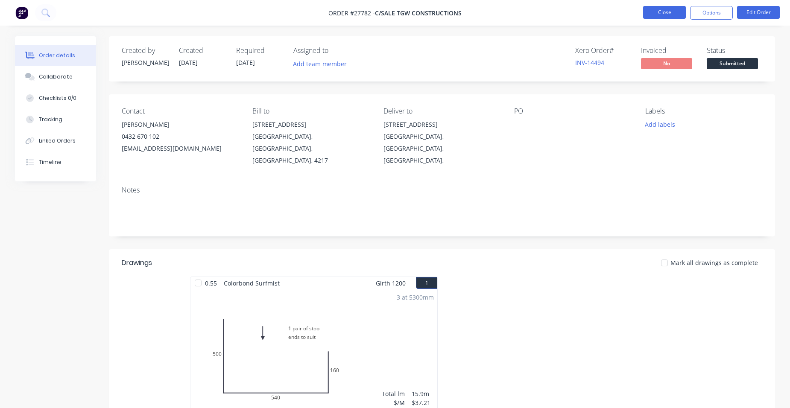
click at [667, 9] on button "Close" at bounding box center [664, 12] width 43 height 13
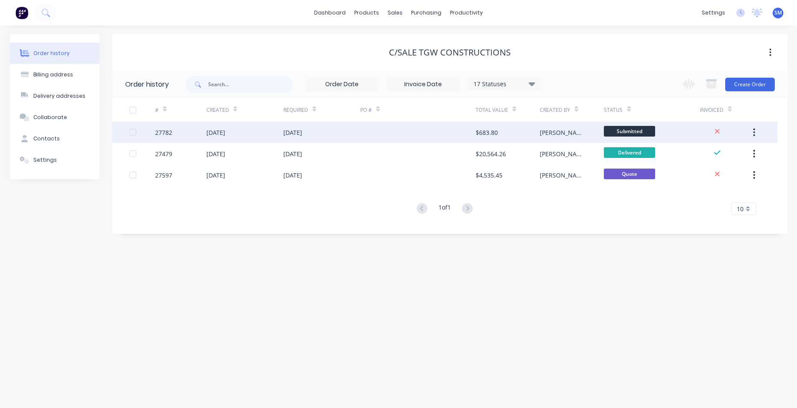
click at [434, 133] on div at bounding box center [417, 132] width 115 height 21
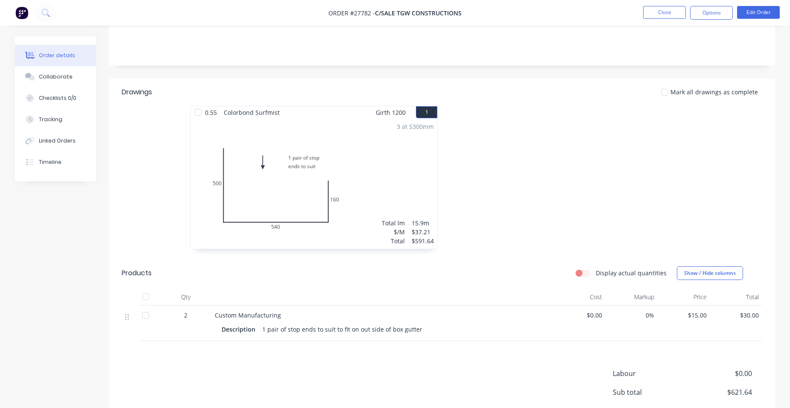
scroll to position [244, 0]
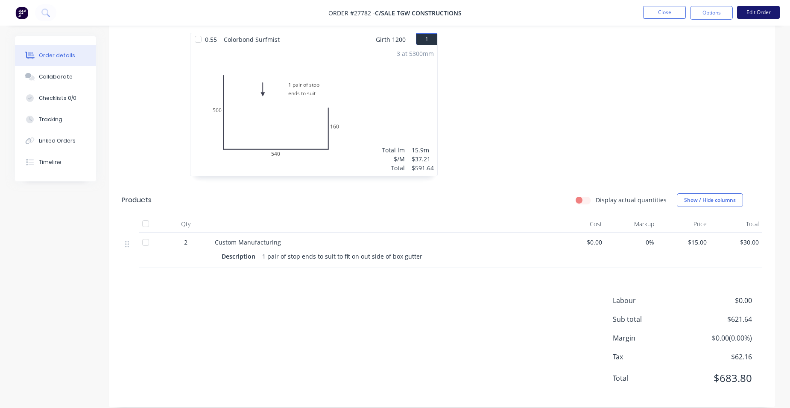
click at [758, 10] on button "Edit Order" at bounding box center [758, 12] width 43 height 13
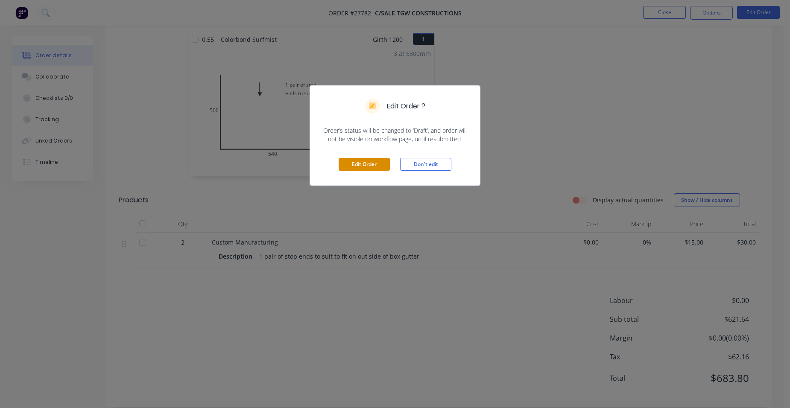
click at [344, 166] on button "Edit Order" at bounding box center [364, 164] width 51 height 13
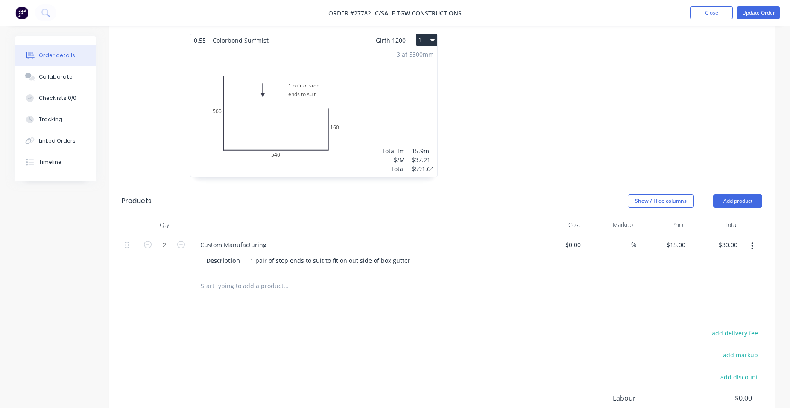
scroll to position [342, 0]
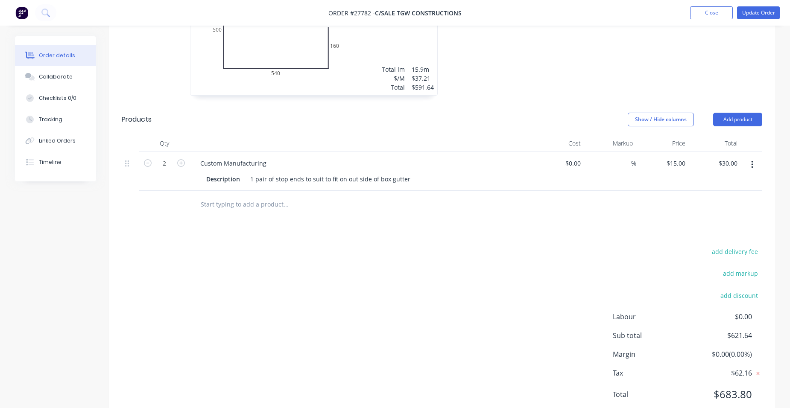
click at [746, 157] on button "button" at bounding box center [753, 164] width 20 height 15
click at [711, 196] on button "Duplicate" at bounding box center [722, 204] width 81 height 17
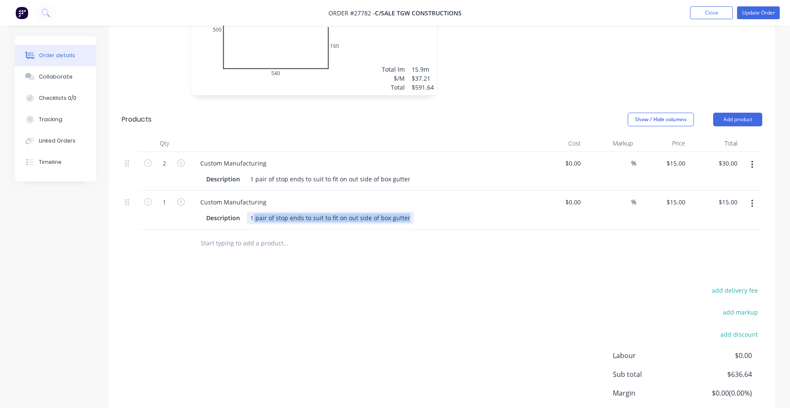
drag, startPoint x: 409, startPoint y: 196, endPoint x: 252, endPoint y: 197, distance: 156.8
click at [252, 212] on div "1 pair of stop ends to suit to fit on out side of box gutter" at bounding box center [330, 218] width 167 height 12
drag, startPoint x: 271, startPoint y: 175, endPoint x: 224, endPoint y: 177, distance: 47.5
click at [224, 196] on div "Custom Manufacturing" at bounding box center [234, 202] width 80 height 12
drag, startPoint x: 408, startPoint y: 193, endPoint x: 259, endPoint y: 170, distance: 150.0
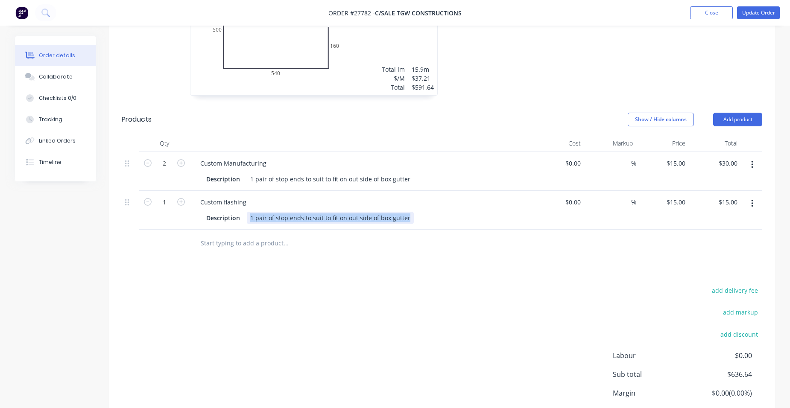
click at [244, 191] on div "Custom flashing Description 1 pair of stop ends to suit to fit on out side of b…" at bounding box center [361, 210] width 342 height 39
click at [686, 196] on input "15" at bounding box center [683, 202] width 11 height 12
type input "$20.00"
click at [761, 11] on button "Update Order" at bounding box center [758, 12] width 43 height 13
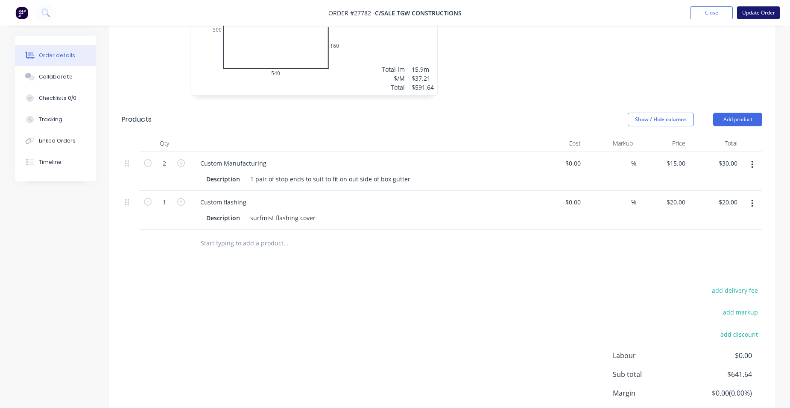
scroll to position [0, 0]
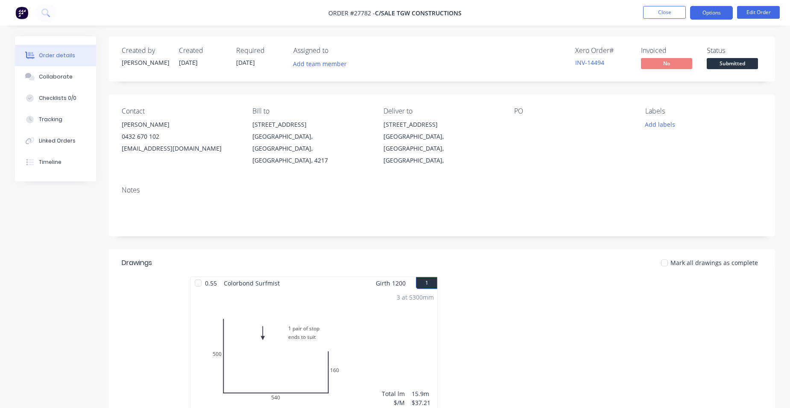
click at [717, 15] on button "Options" at bounding box center [711, 13] width 43 height 14
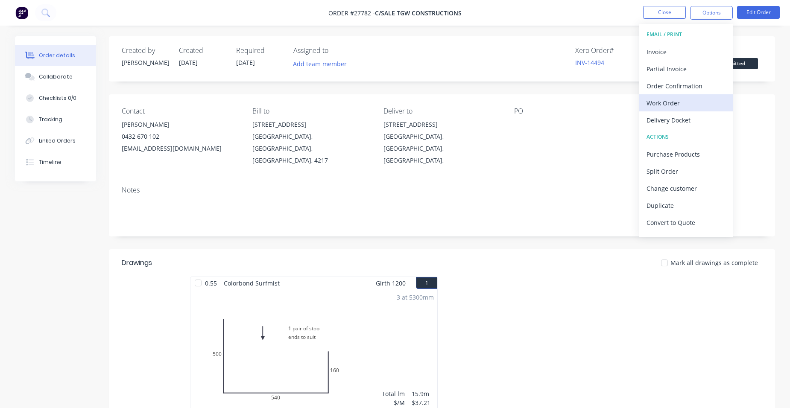
click at [688, 103] on div "Work Order" at bounding box center [686, 103] width 79 height 12
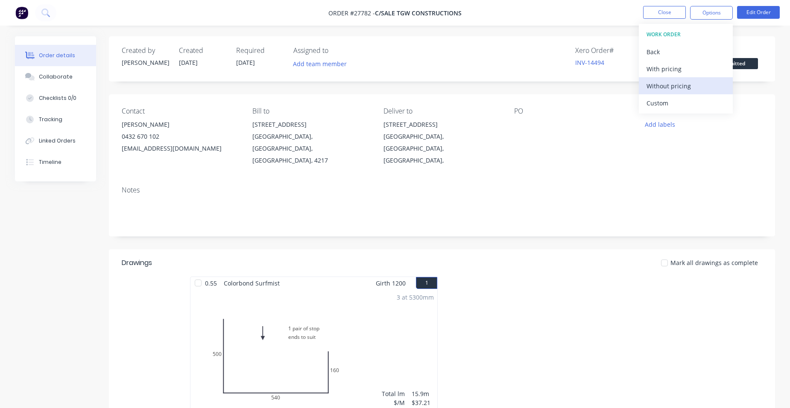
click at [690, 92] on button "Without pricing" at bounding box center [686, 85] width 94 height 17
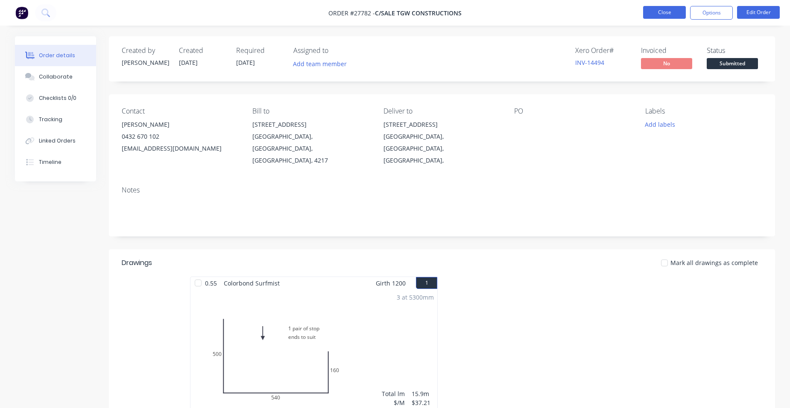
click at [676, 12] on button "Close" at bounding box center [664, 12] width 43 height 13
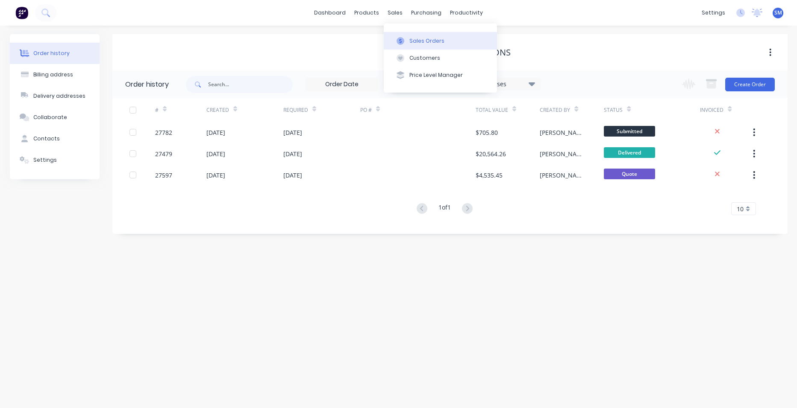
click at [415, 44] on div "Sales Orders" at bounding box center [426, 41] width 35 height 8
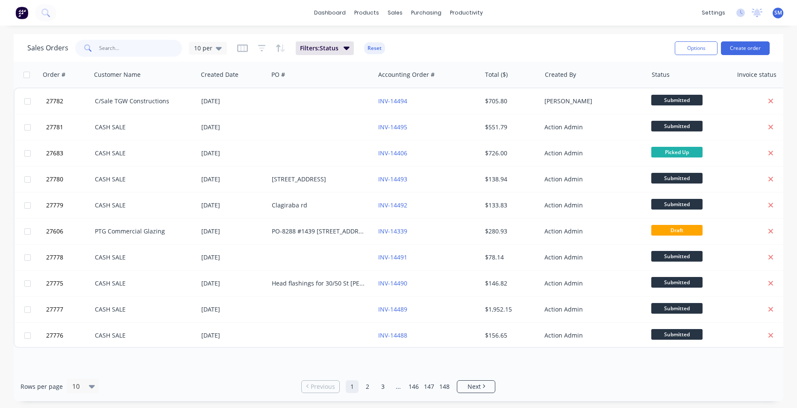
click at [129, 47] on input "text" at bounding box center [140, 48] width 83 height 17
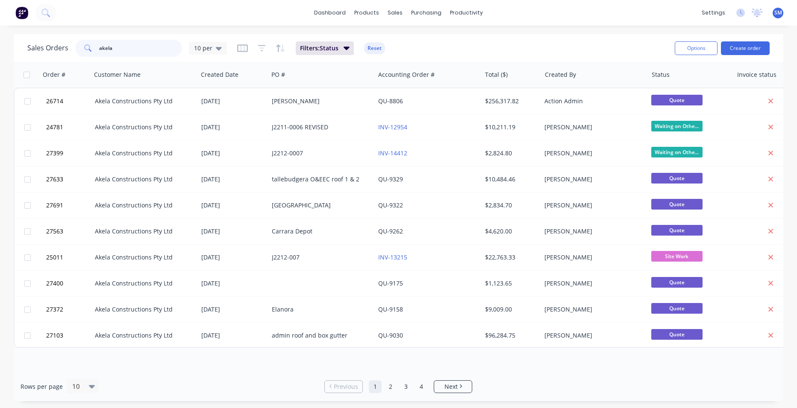
type input "akela"
drag, startPoint x: 126, startPoint y: 49, endPoint x: 61, endPoint y: 59, distance: 65.2
click at [59, 58] on div "Sales Orders akela 10 per Filters: Status Reset" at bounding box center [347, 48] width 640 height 21
click at [152, 38] on div "Sales Orders akela 10 per Filters: Status Reset" at bounding box center [347, 48] width 640 height 21
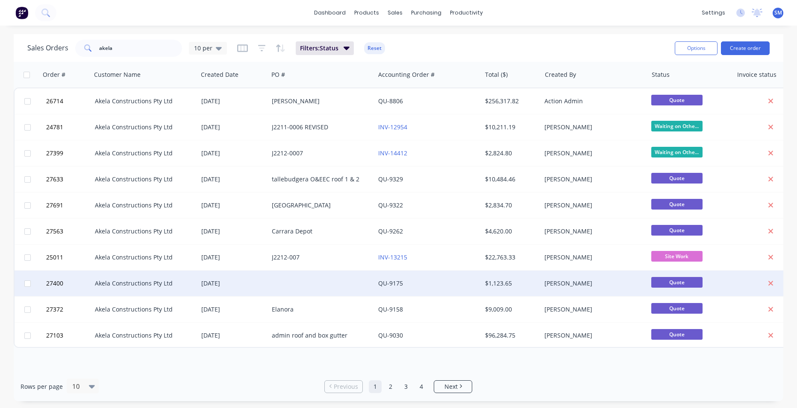
click at [439, 286] on div "QU-9175" at bounding box center [425, 283] width 95 height 9
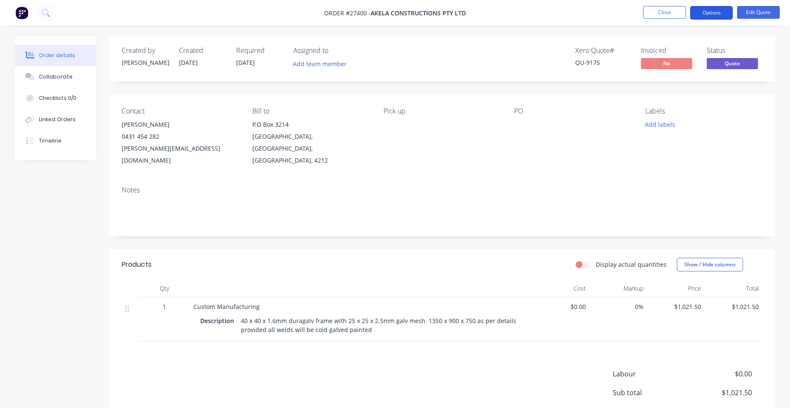
drag, startPoint x: 716, startPoint y: 9, endPoint x: 713, endPoint y: 13, distance: 4.5
click at [715, 9] on button "Options" at bounding box center [711, 13] width 43 height 14
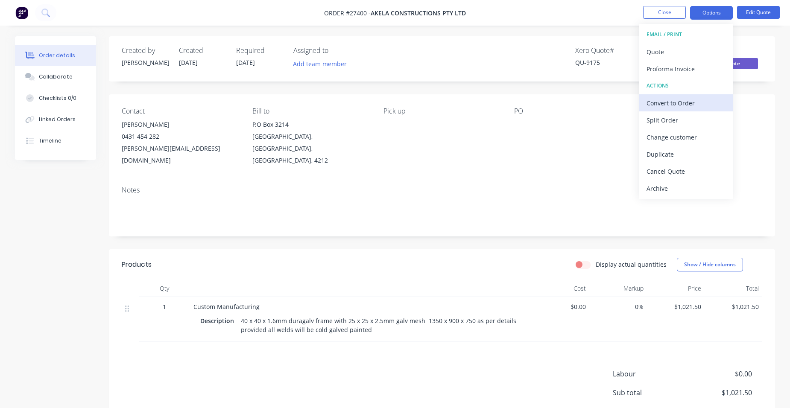
click at [697, 103] on div "Convert to Order" at bounding box center [686, 103] width 79 height 12
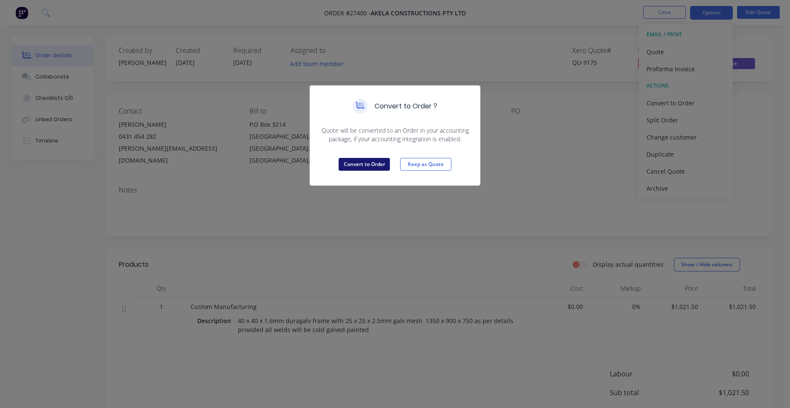
click at [381, 165] on button "Convert to Order" at bounding box center [364, 164] width 51 height 13
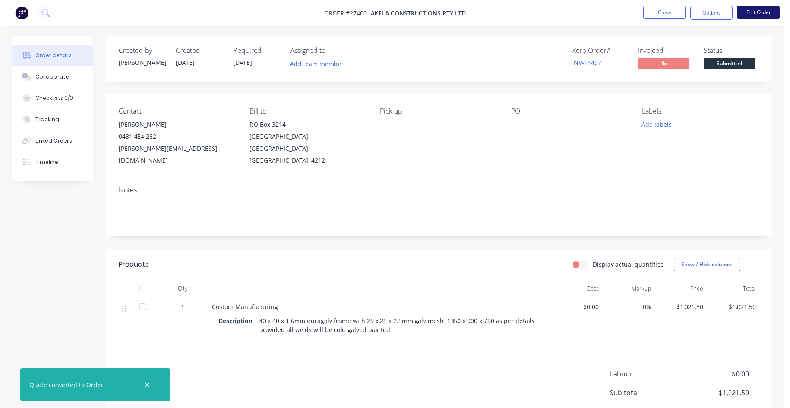
click at [762, 17] on button "Edit Order" at bounding box center [758, 12] width 43 height 13
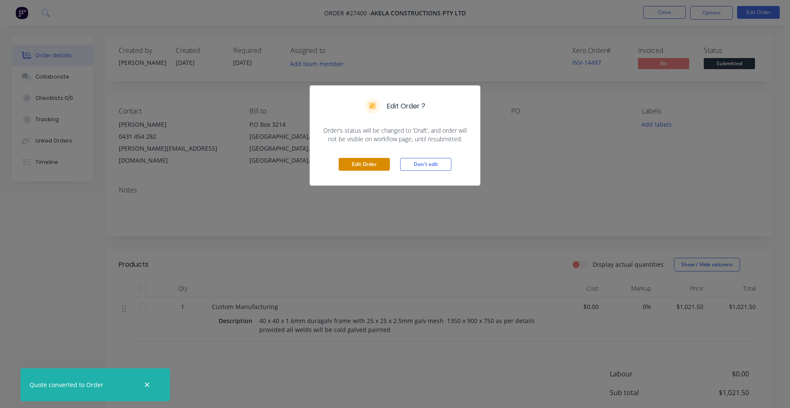
click at [374, 166] on button "Edit Order" at bounding box center [364, 164] width 51 height 13
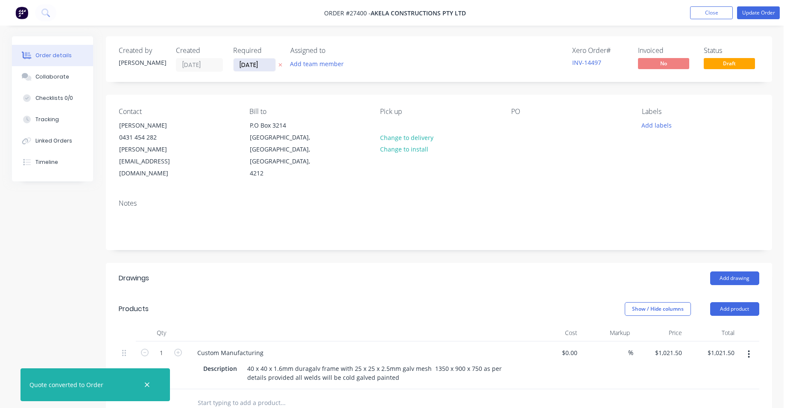
click at [267, 67] on input "[DATE]" at bounding box center [255, 65] width 42 height 13
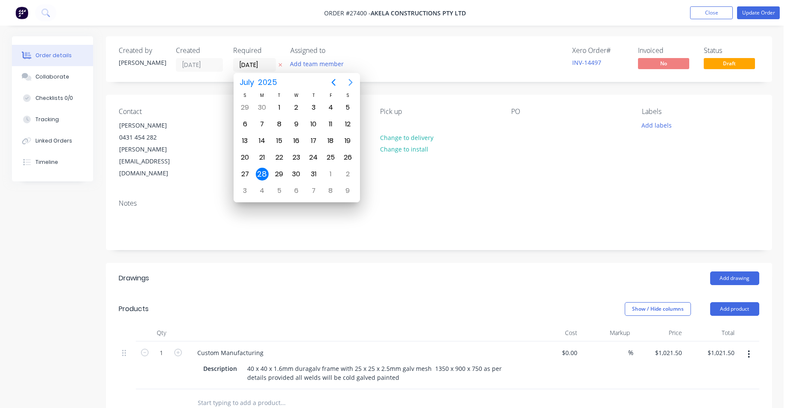
drag, startPoint x: 355, startPoint y: 80, endPoint x: 346, endPoint y: 85, distance: 11.1
click at [355, 80] on icon "Next page" at bounding box center [351, 82] width 10 height 10
click at [324, 137] on div "15" at bounding box center [330, 141] width 17 height 16
type input "[DATE]"
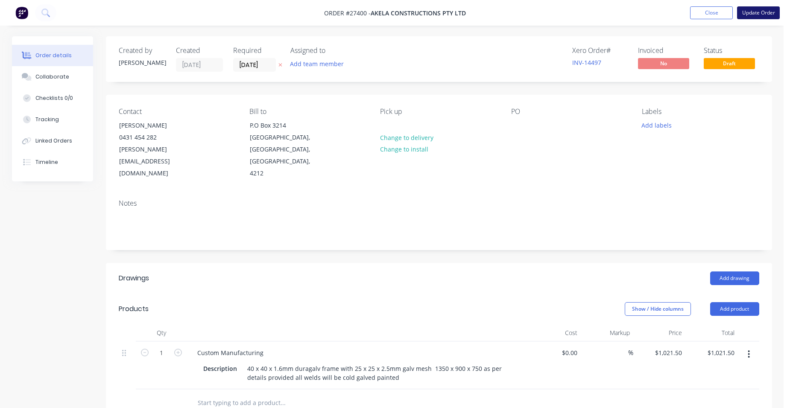
click at [746, 12] on button "Update Order" at bounding box center [758, 12] width 43 height 13
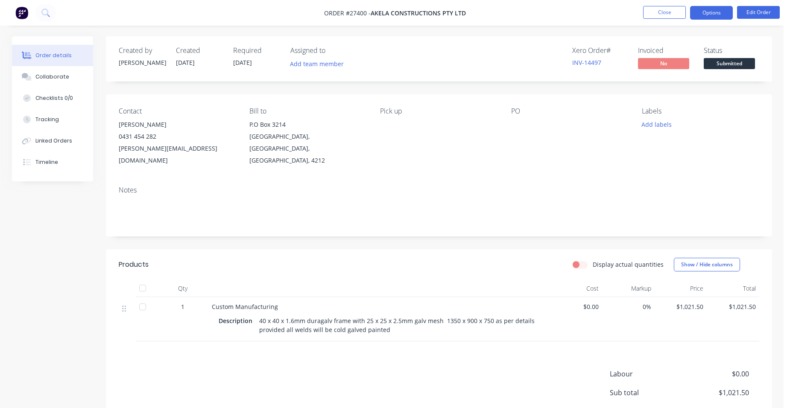
click at [705, 18] on button "Options" at bounding box center [711, 13] width 43 height 14
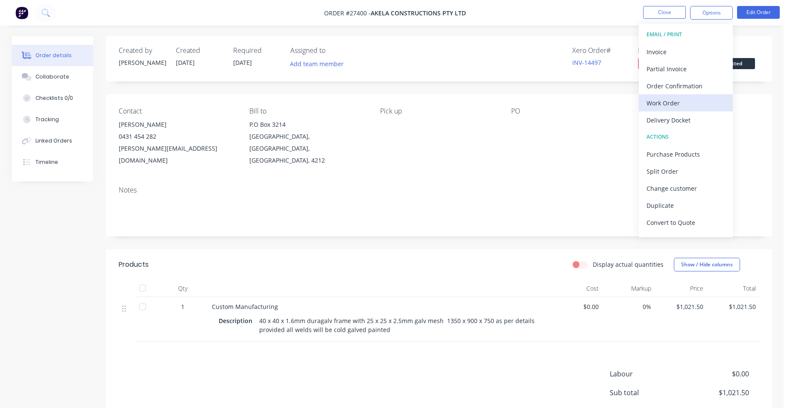
click at [689, 110] on button "Work Order" at bounding box center [686, 102] width 94 height 17
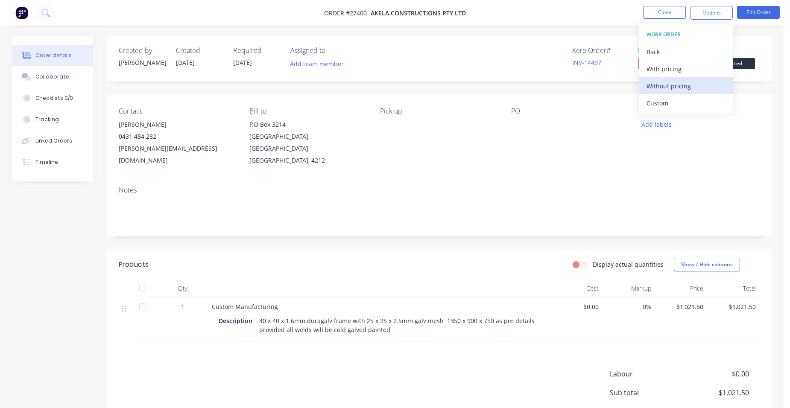
click at [695, 91] on div "Without pricing" at bounding box center [686, 86] width 79 height 12
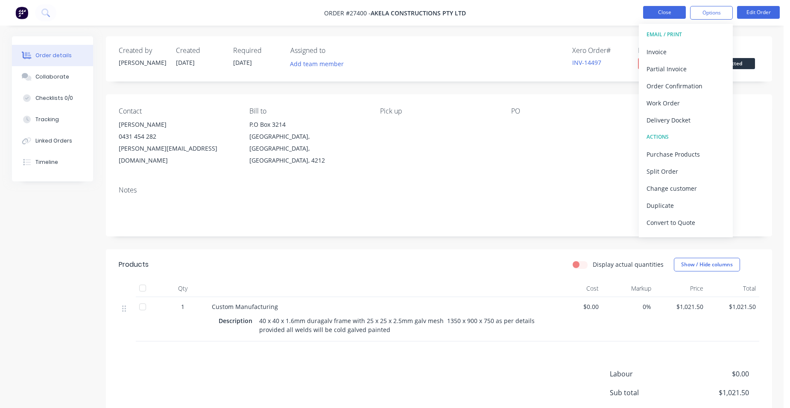
click at [657, 6] on nav "Order #27400 - Akela Constructions Pty Ltd Close Options EMAIL / PRINT Invoice …" at bounding box center [395, 13] width 790 height 26
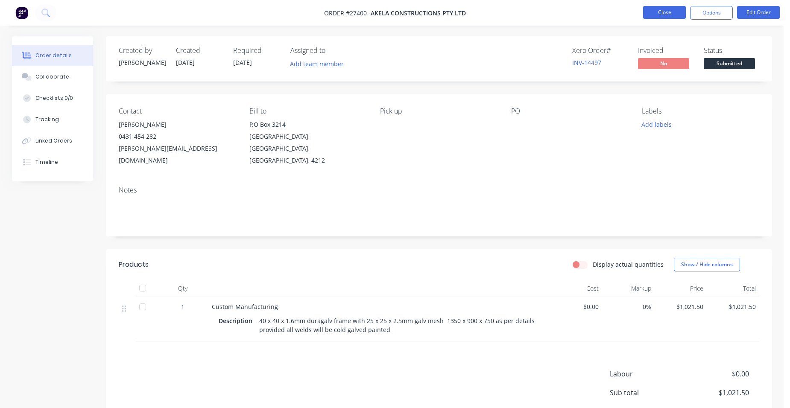
click at [653, 11] on button "Close" at bounding box center [664, 12] width 43 height 13
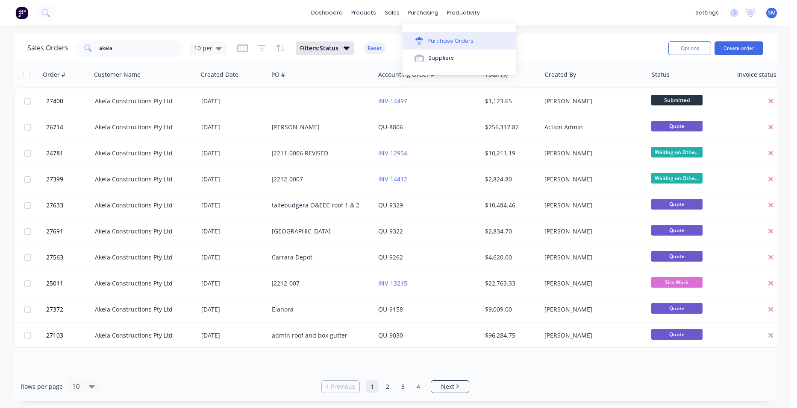
click at [450, 37] on div "Purchase Orders" at bounding box center [450, 41] width 45 height 8
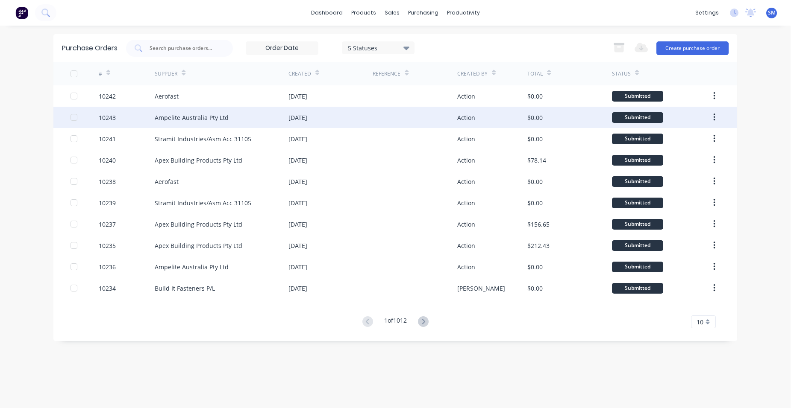
click at [366, 113] on div "[DATE]" at bounding box center [330, 117] width 84 height 21
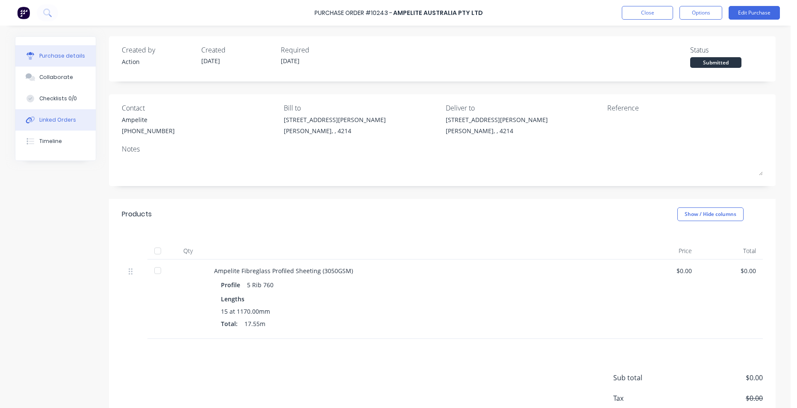
click at [45, 115] on button "Linked Orders" at bounding box center [55, 119] width 80 height 21
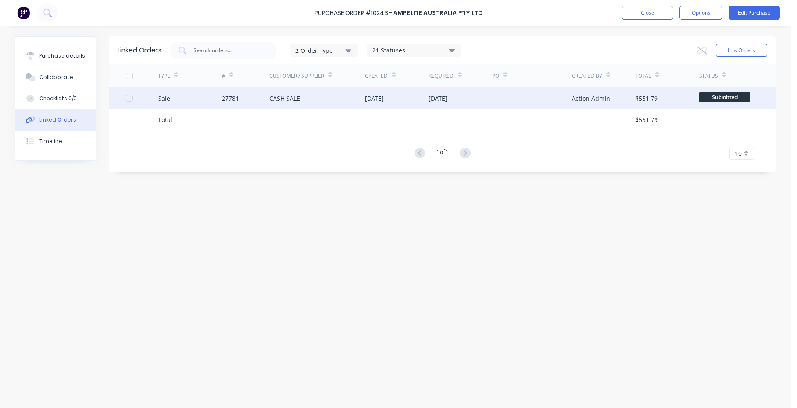
click at [319, 97] on div "CASH SALE" at bounding box center [317, 98] width 96 height 21
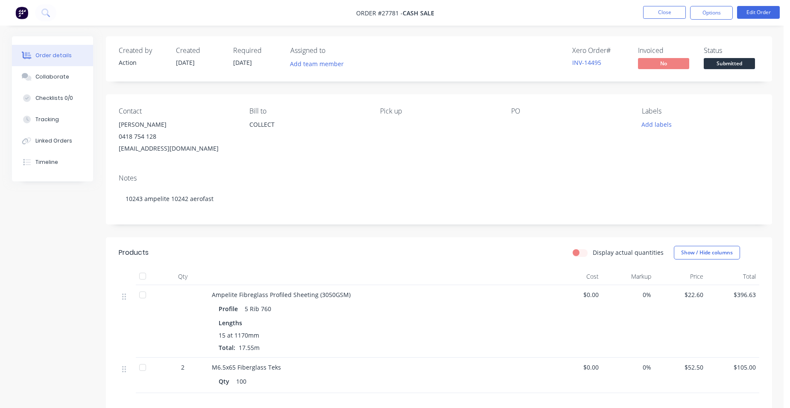
scroll to position [85, 0]
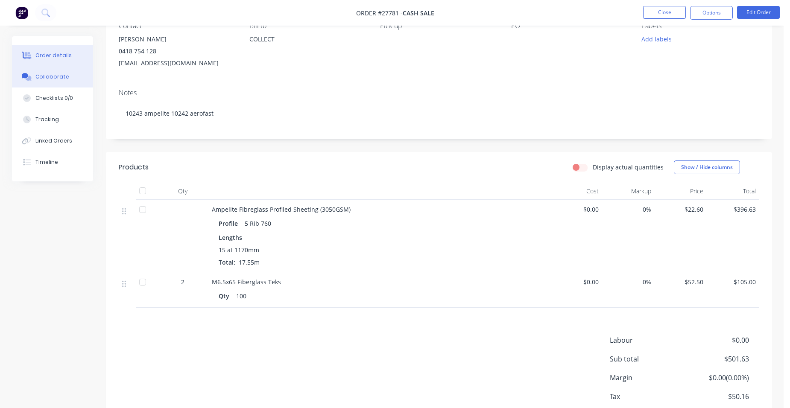
click at [71, 77] on button "Collaborate" at bounding box center [52, 76] width 81 height 21
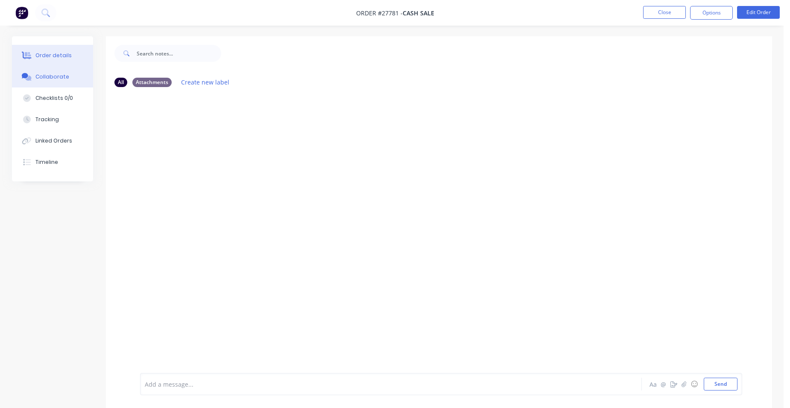
click at [49, 59] on button "Order details" at bounding box center [52, 55] width 81 height 21
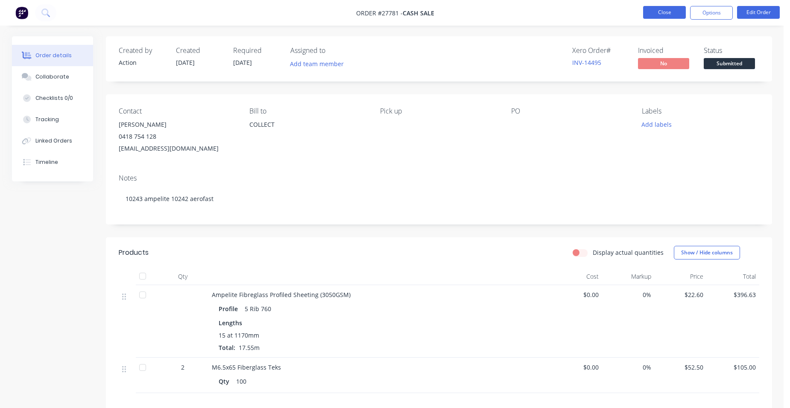
click at [645, 15] on button "Close" at bounding box center [664, 12] width 43 height 13
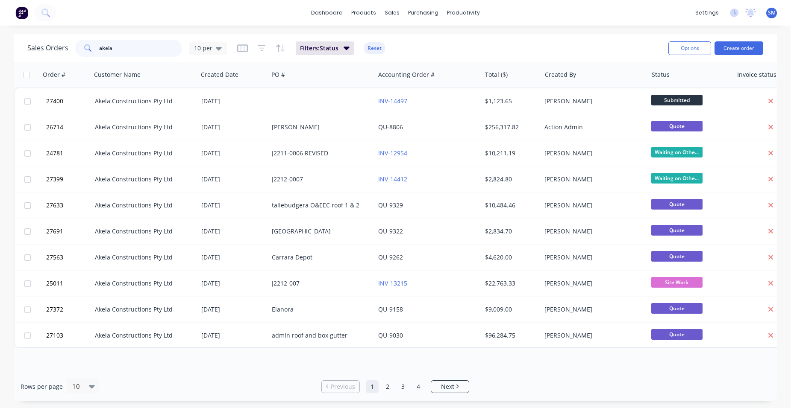
drag, startPoint x: 94, startPoint y: 47, endPoint x: 73, endPoint y: 48, distance: 21.8
click at [73, 48] on div "Sales Orders akela 10 per" at bounding box center [127, 48] width 200 height 17
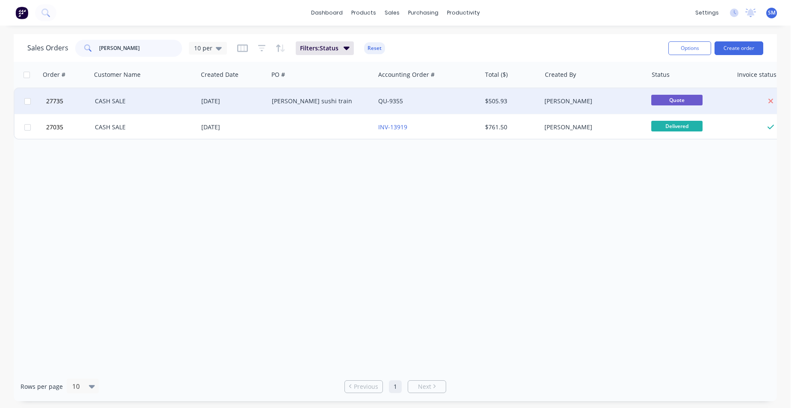
type input "[PERSON_NAME]"
click at [367, 100] on div "[PERSON_NAME] sushi train" at bounding box center [322, 101] width 100 height 9
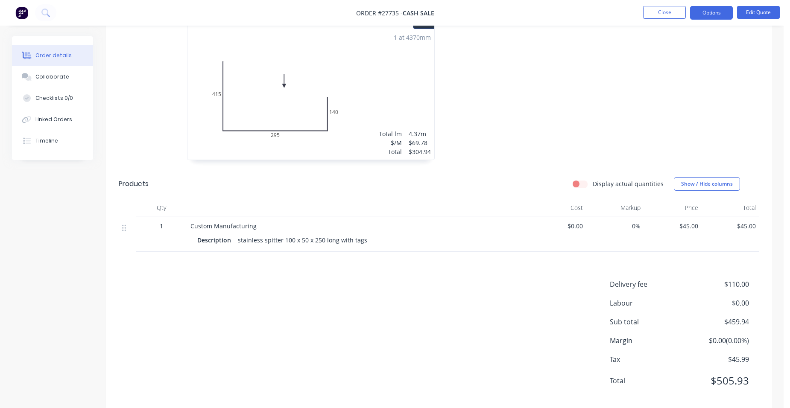
scroll to position [263, 0]
click at [756, 9] on button "Edit Quote" at bounding box center [758, 12] width 43 height 13
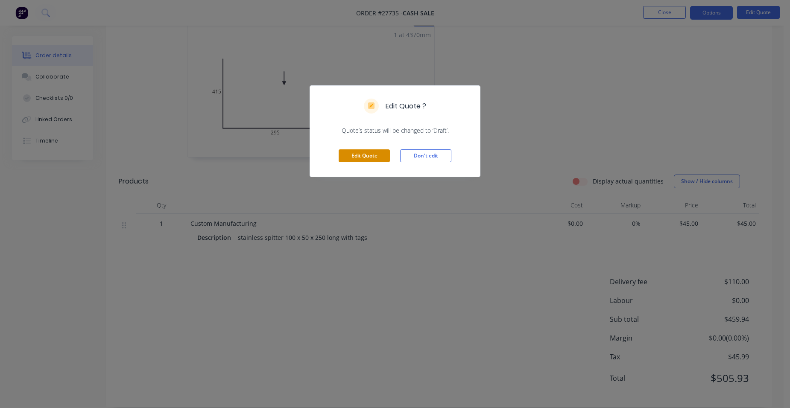
click at [369, 154] on button "Edit Quote" at bounding box center [364, 156] width 51 height 13
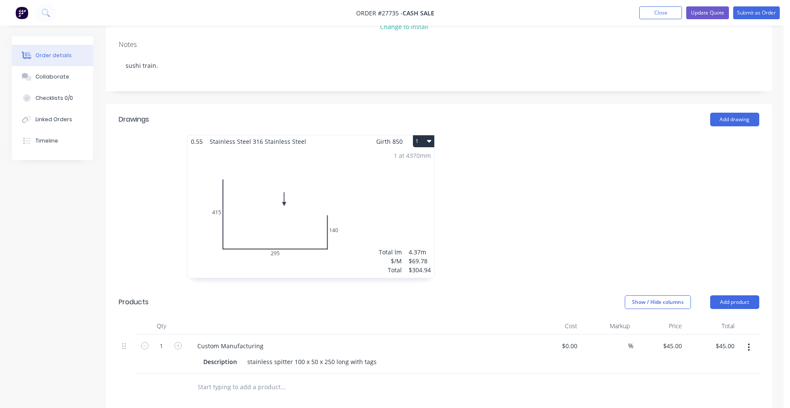
scroll to position [342, 0]
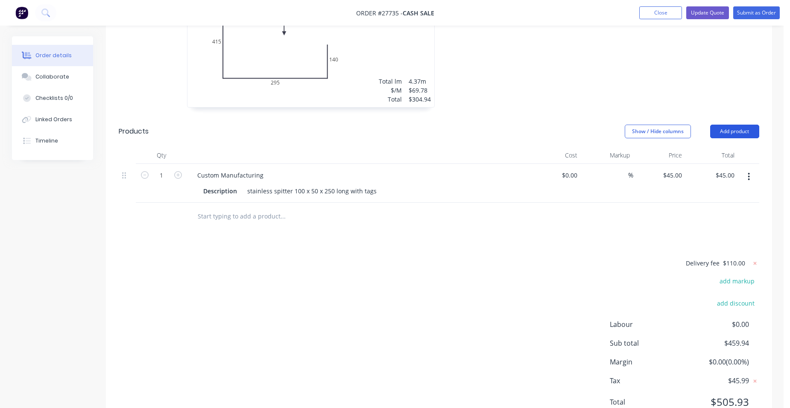
click at [736, 125] on button "Add product" at bounding box center [735, 132] width 49 height 14
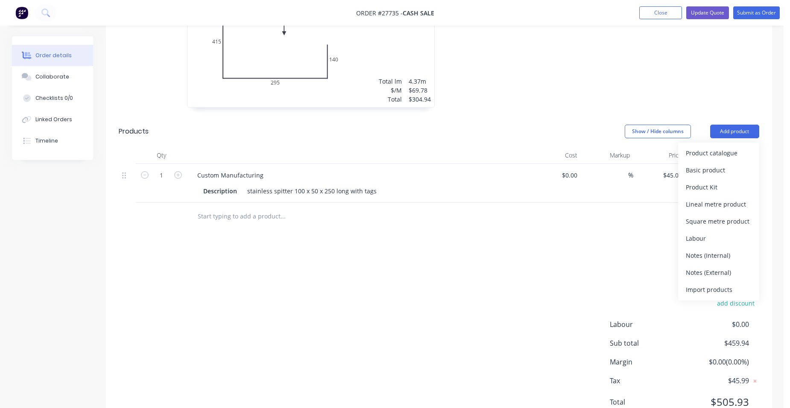
click at [716, 147] on div "Product catalogue" at bounding box center [719, 153] width 66 height 12
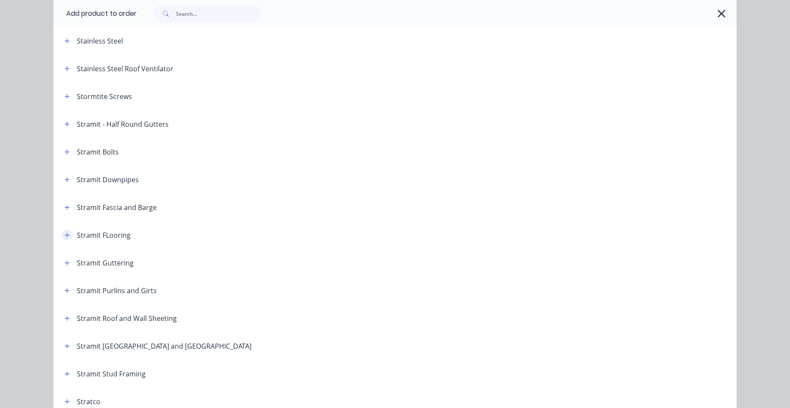
scroll to position [1361, 0]
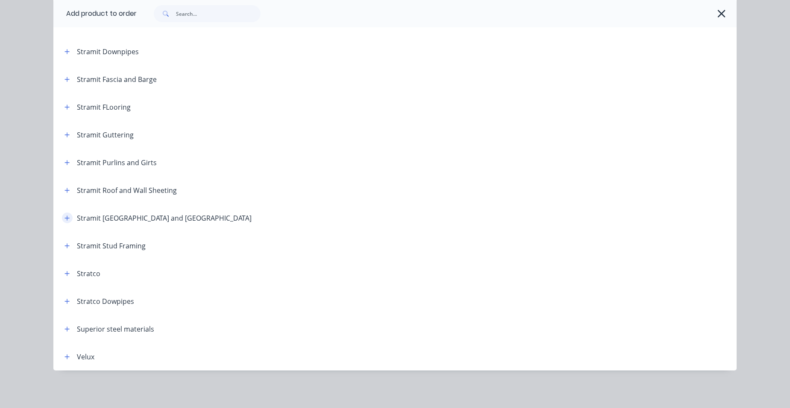
click at [65, 217] on icon "button" at bounding box center [67, 218] width 5 height 6
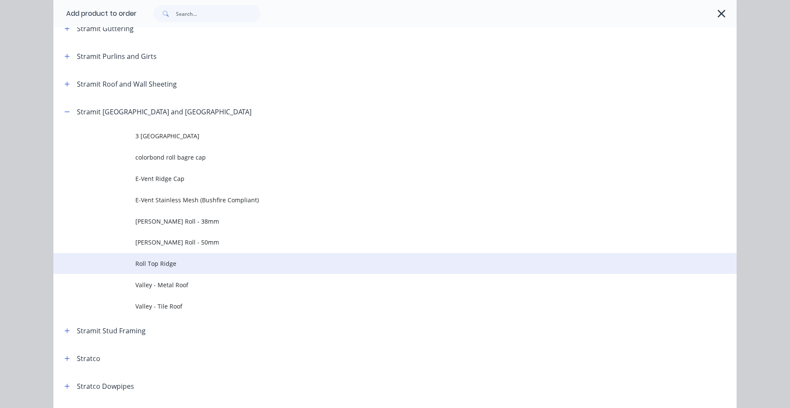
scroll to position [1467, 0]
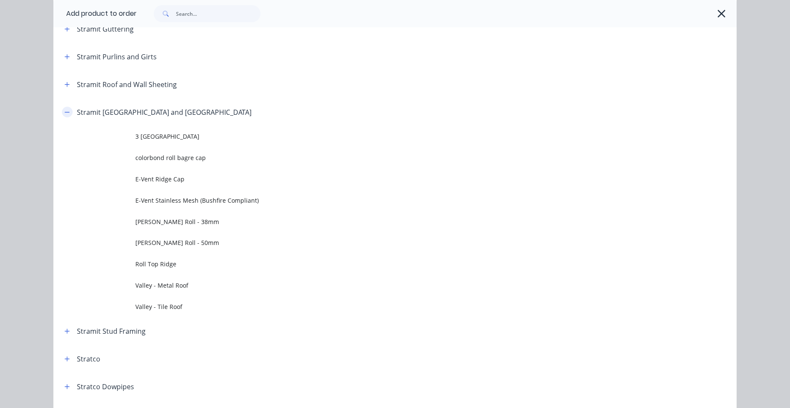
click at [65, 111] on icon "button" at bounding box center [67, 112] width 5 height 6
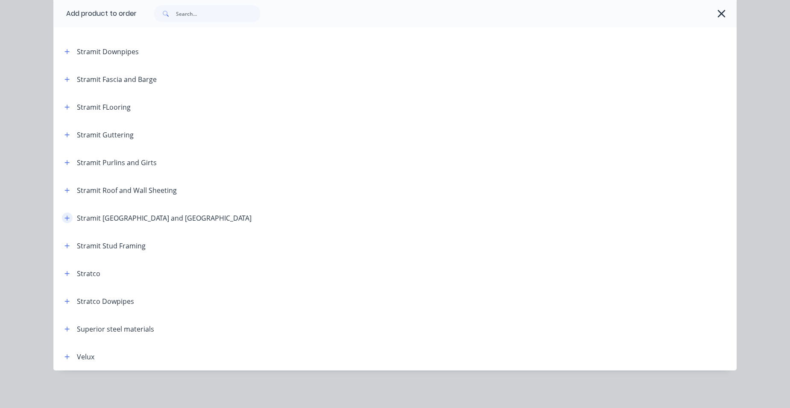
scroll to position [1361, 0]
click at [62, 218] on button "button" at bounding box center [67, 218] width 11 height 11
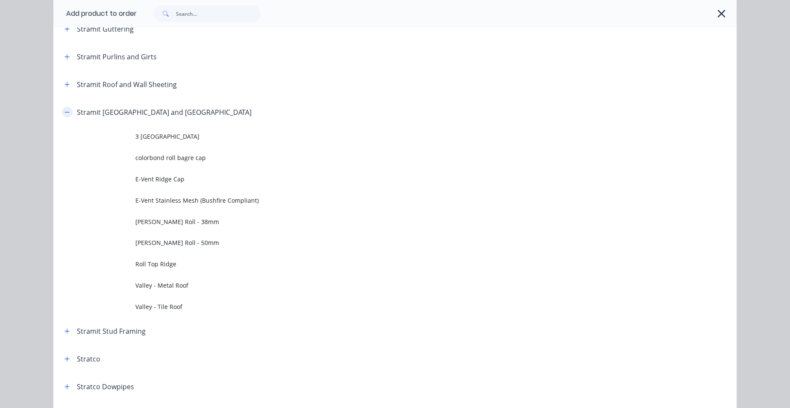
click at [65, 110] on icon "button" at bounding box center [67, 112] width 5 height 6
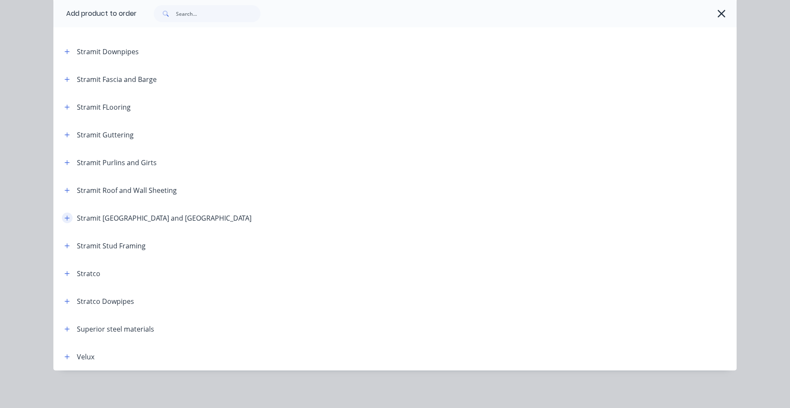
scroll to position [1361, 0]
click at [65, 189] on icon "button" at bounding box center [67, 191] width 5 height 6
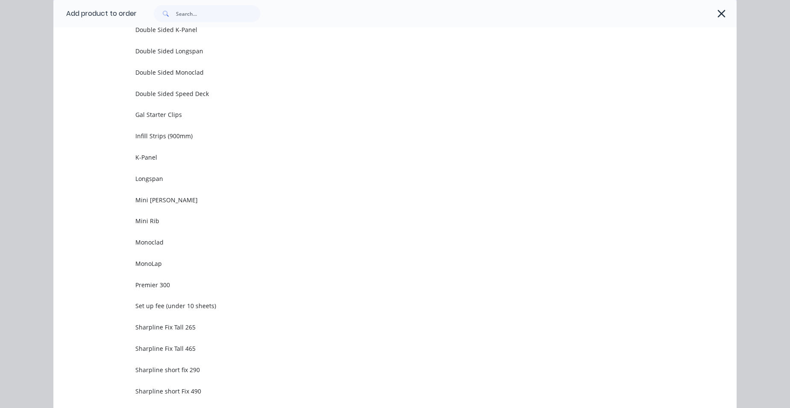
scroll to position [1917, 0]
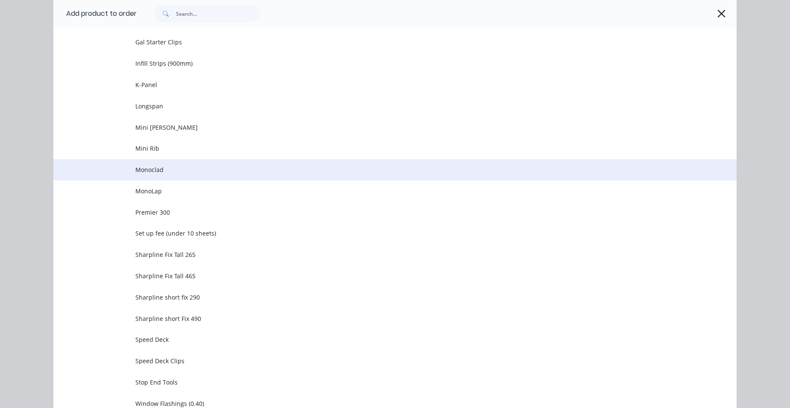
click at [192, 170] on span "Monoclad" at bounding box center [375, 169] width 481 height 9
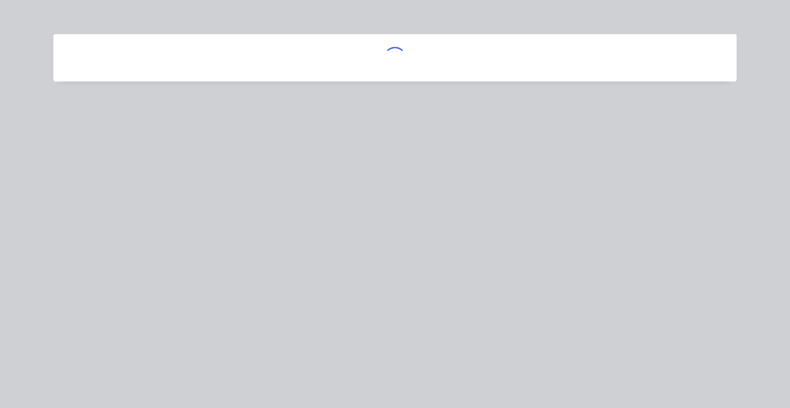
scroll to position [0, 0]
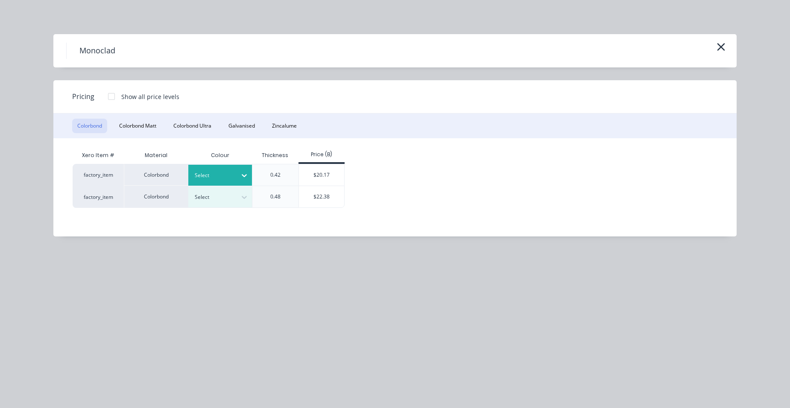
click at [206, 172] on div at bounding box center [214, 175] width 38 height 9
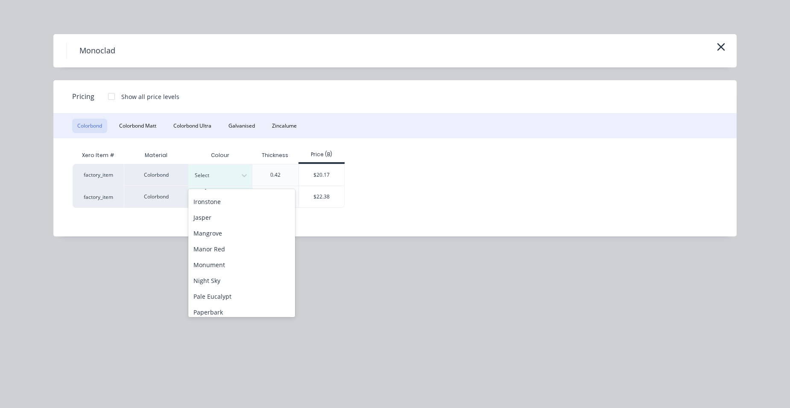
scroll to position [209, 0]
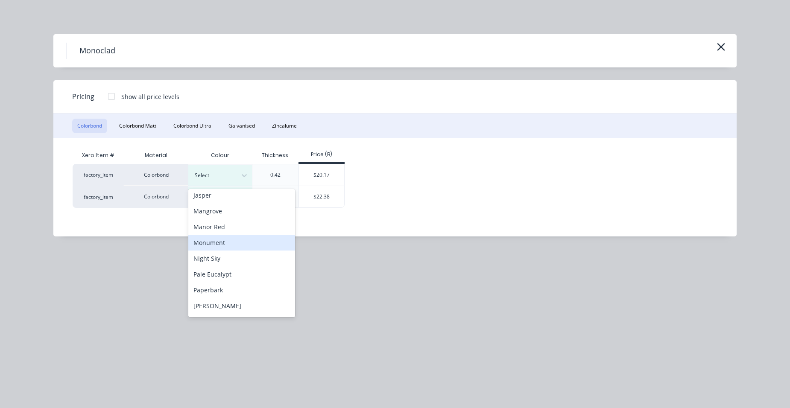
click at [246, 236] on div "Monument" at bounding box center [241, 243] width 107 height 16
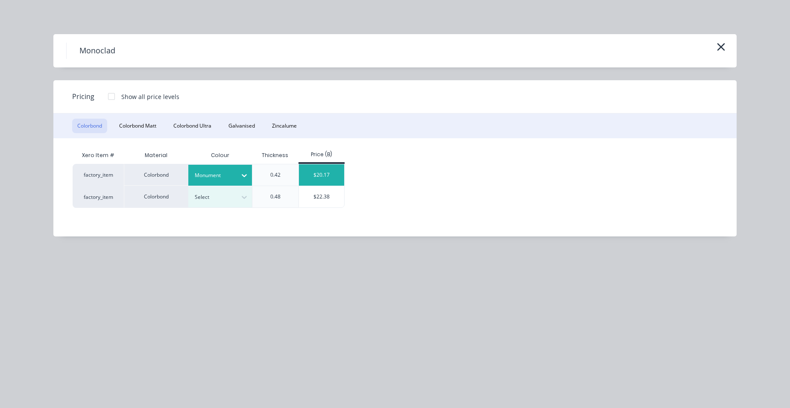
click at [311, 179] on div "$20.17" at bounding box center [322, 175] width 46 height 21
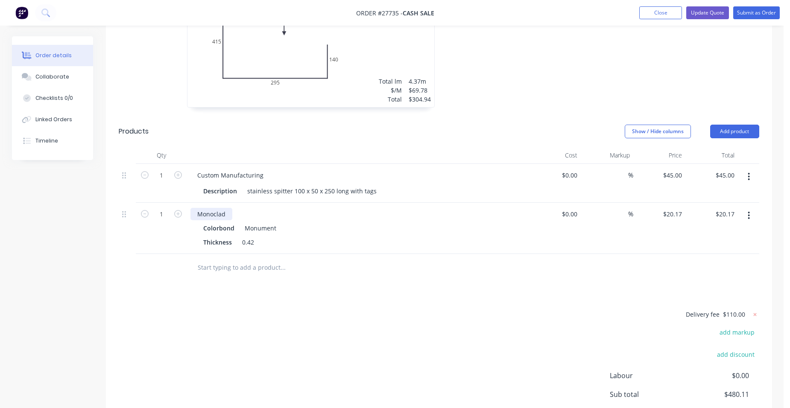
click at [231, 208] on div "Monoclad" at bounding box center [212, 214] width 42 height 12
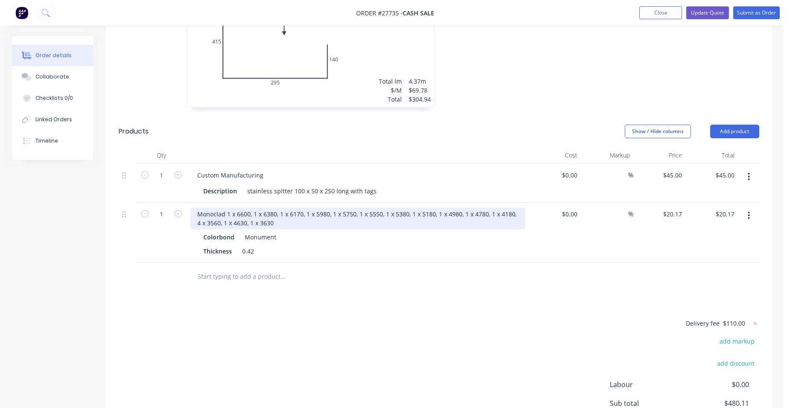
drag, startPoint x: 379, startPoint y: 179, endPoint x: 379, endPoint y: 199, distance: 19.2
click at [379, 208] on div "Monoclad 1 x 6600, 1 x 6380, 1 x 6170, 1 x 5980, 1 x 5750, 1 x 5550, 1 x 5380, …" at bounding box center [358, 218] width 335 height 21
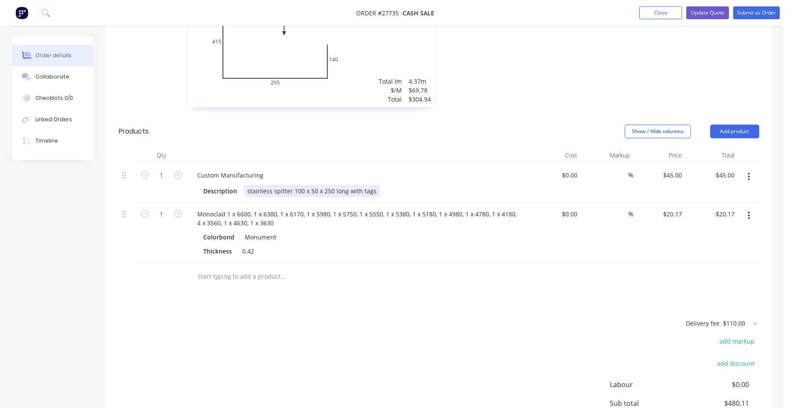
click at [421, 185] on div "Description stainless spitter 100 x 50 x 250 long with tags" at bounding box center [356, 191] width 313 height 12
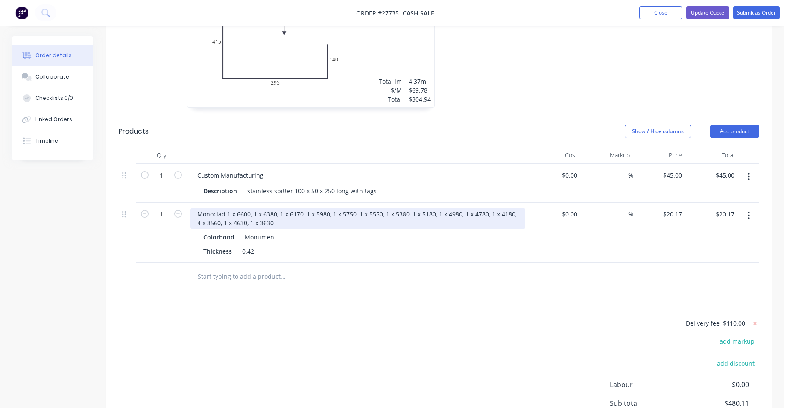
click at [377, 208] on div "Monoclad 1 x 6600, 1 x 6380, 1 x 6170, 1 x 5980, 1 x 5750, 1 x 5550, 1 x 5380, …" at bounding box center [358, 218] width 335 height 21
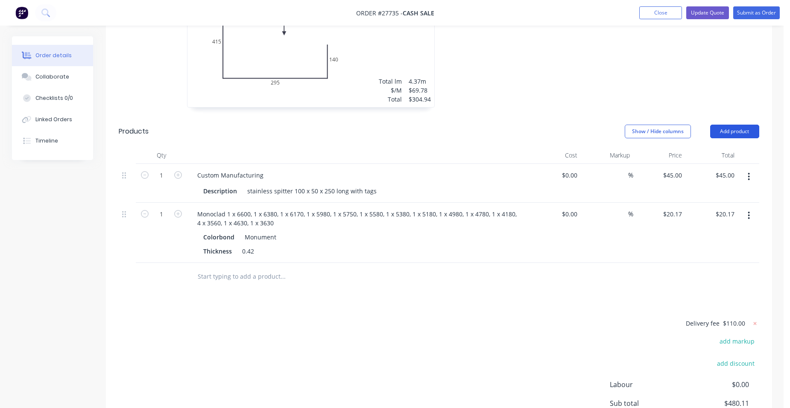
click at [744, 125] on button "Add product" at bounding box center [735, 132] width 49 height 14
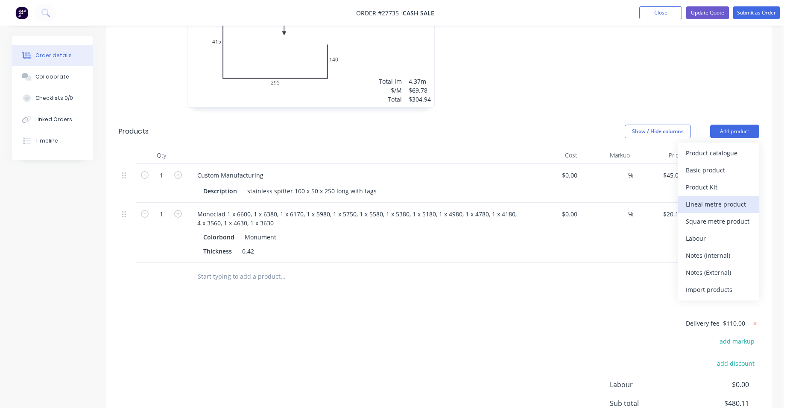
click at [732, 198] on div "Lineal metre product" at bounding box center [719, 204] width 66 height 12
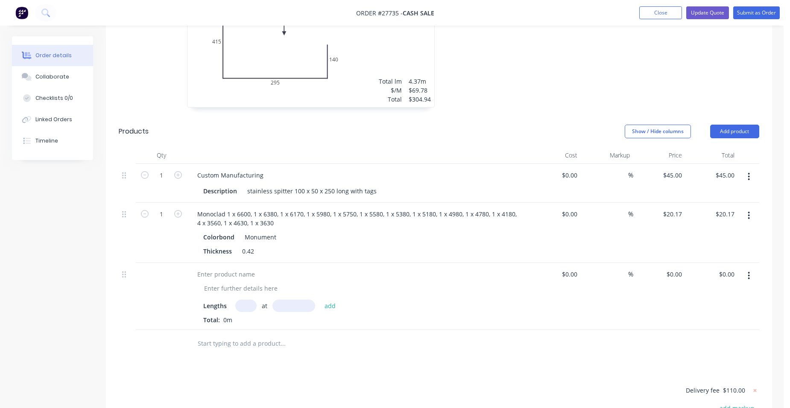
click at [250, 300] on input "text" at bounding box center [245, 306] width 21 height 12
type input "1"
type input "6600"
click at [320, 300] on button "add" at bounding box center [330, 306] width 20 height 12
type input "1"
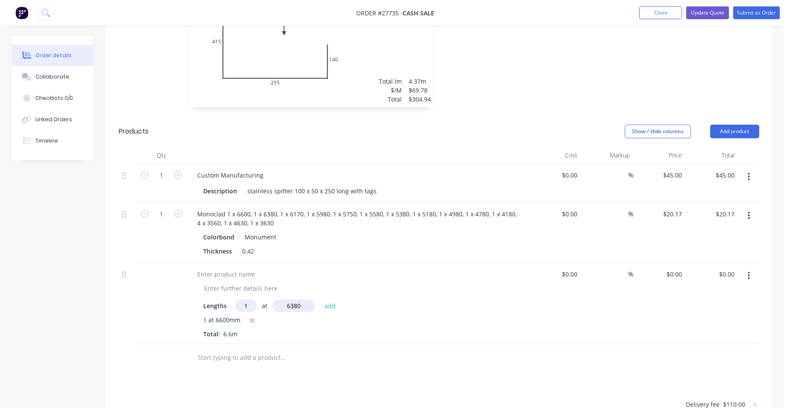
type input "6380"
click at [320, 300] on button "add" at bounding box center [330, 306] width 20 height 12
type input "1"
type input "6170"
click at [320, 300] on button "add" at bounding box center [330, 306] width 20 height 12
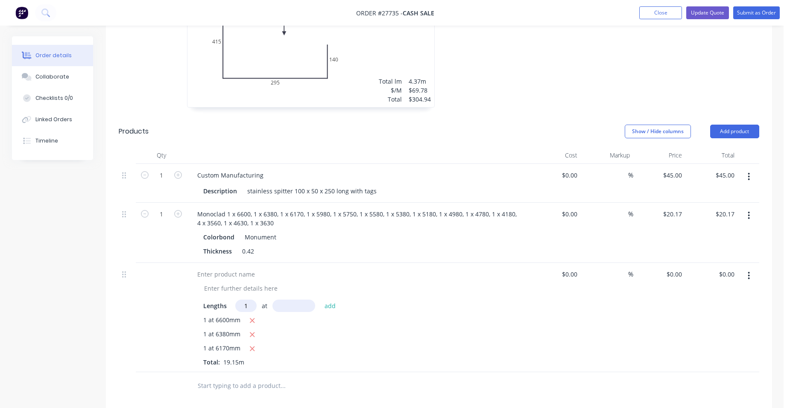
type input "1"
type input "5980"
click at [320, 300] on button "add" at bounding box center [330, 306] width 20 height 12
type input "1"
type input "5750"
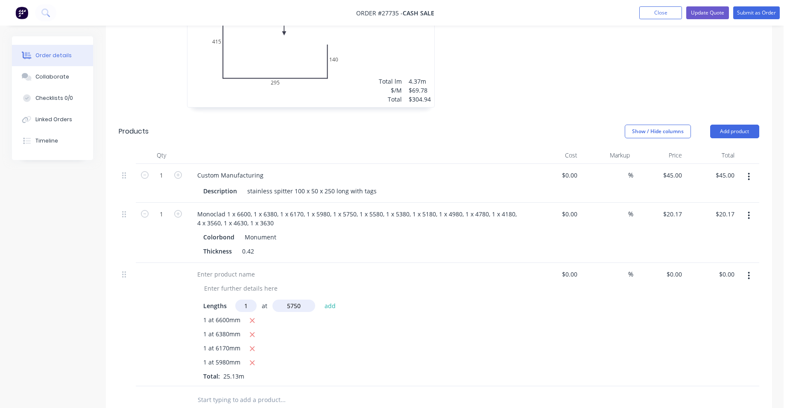
click at [320, 300] on button "add" at bounding box center [330, 306] width 20 height 12
type input "1"
type input "5580"
click at [320, 300] on button "add" at bounding box center [330, 306] width 20 height 12
type input "1"
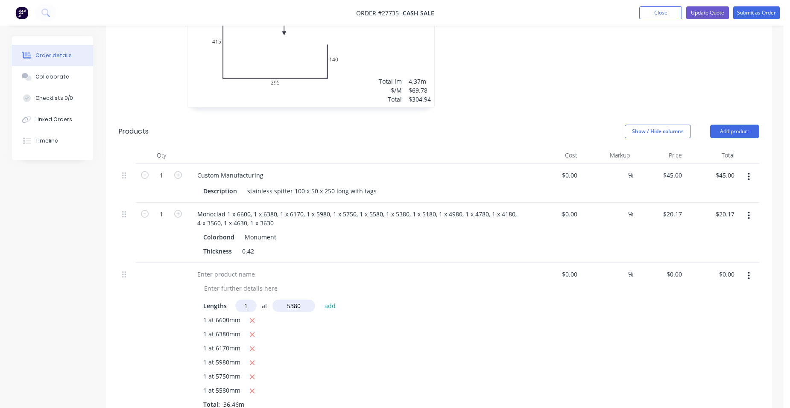
type input "5380"
click at [320, 300] on button "add" at bounding box center [330, 306] width 20 height 12
type input "1"
type input "5180"
click at [320, 300] on button "add" at bounding box center [330, 306] width 20 height 12
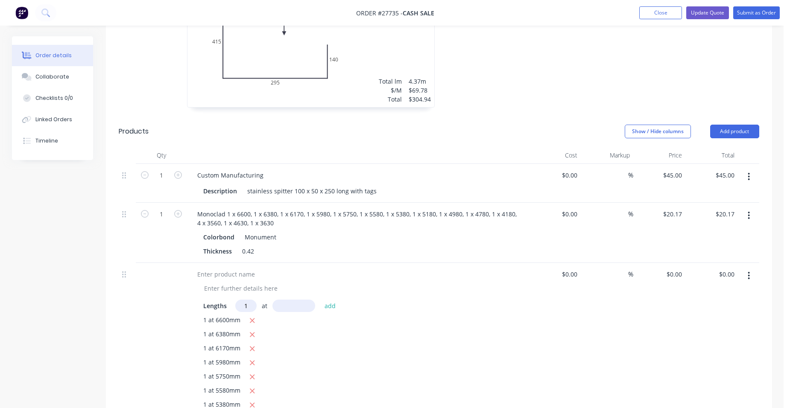
type input "1"
type input "4980"
click at [320, 300] on button "add" at bounding box center [330, 306] width 20 height 12
type input "1"
type input "4780"
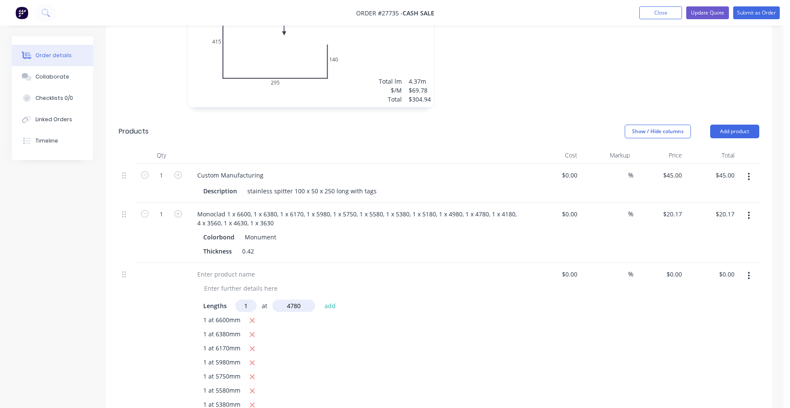
click at [320, 300] on button "add" at bounding box center [330, 306] width 20 height 12
type input "1"
type input "4180"
click at [320, 300] on button "add" at bounding box center [330, 306] width 20 height 12
type input "4"
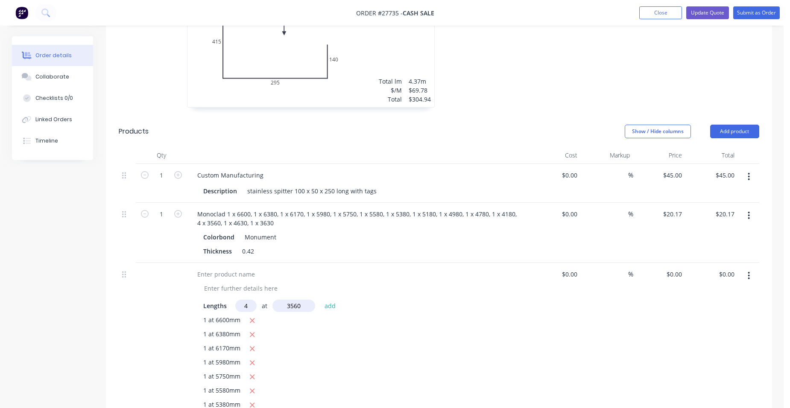
type input "3560"
click at [320, 300] on button "add" at bounding box center [330, 306] width 20 height 12
type input "1"
type input "4630"
click at [320, 300] on button "add" at bounding box center [330, 306] width 20 height 12
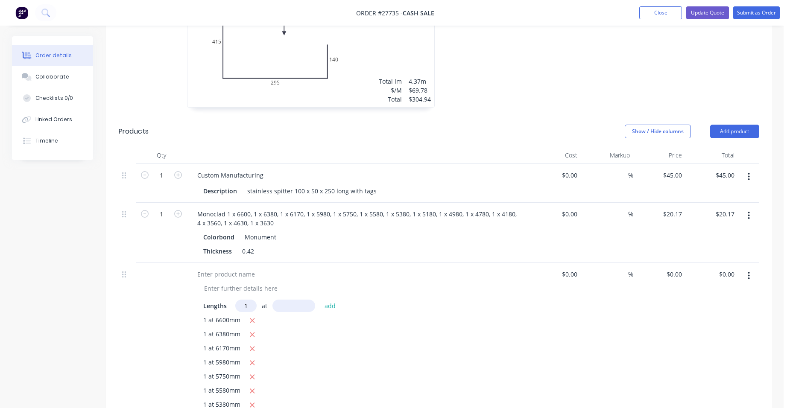
type input "1"
type input "3630"
click at [320, 300] on button "add" at bounding box center [330, 306] width 20 height 12
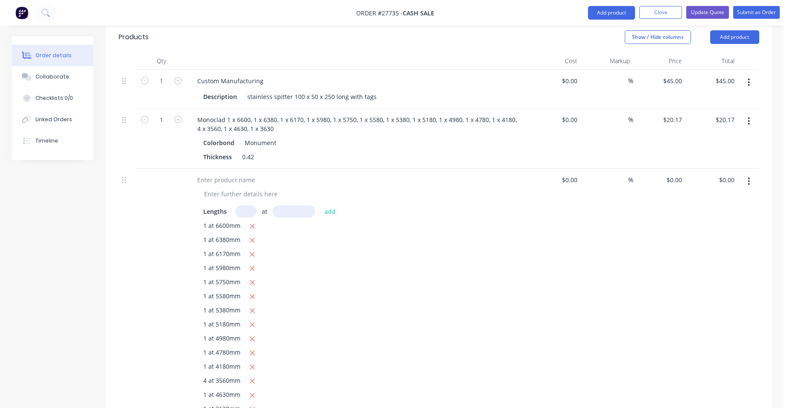
scroll to position [427, 0]
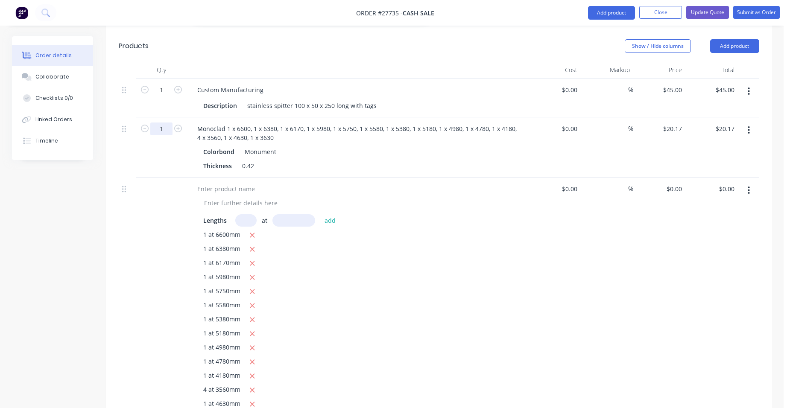
drag, startPoint x: 170, startPoint y: 93, endPoint x: 164, endPoint y: 93, distance: 6.4
click at [170, 93] on input "1" at bounding box center [161, 90] width 22 height 13
type input "63.597"
type input "$1,282.75"
click at [468, 140] on div "Monoclad 1 x 6600, 1 x 6380, 1 x 6170, 1 x 5980, 1 x 5750, 1 x 5580, 1 x 5380, …" at bounding box center [358, 148] width 342 height 60
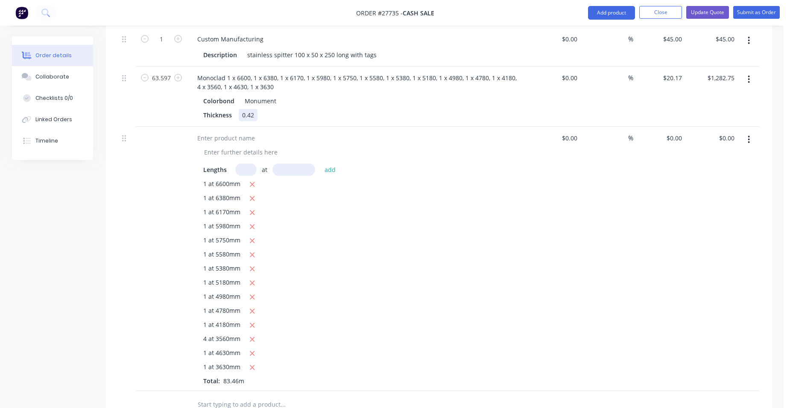
scroll to position [470, 0]
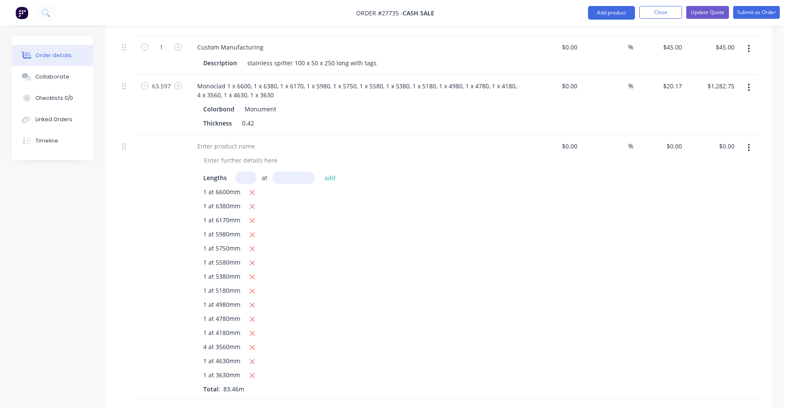
click at [753, 140] on button "button" at bounding box center [749, 147] width 20 height 15
click at [736, 215] on div "Delete" at bounding box center [719, 221] width 66 height 12
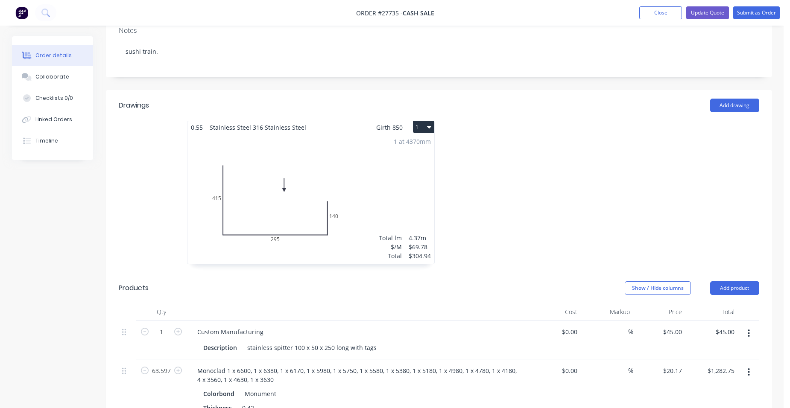
scroll to position [103, 0]
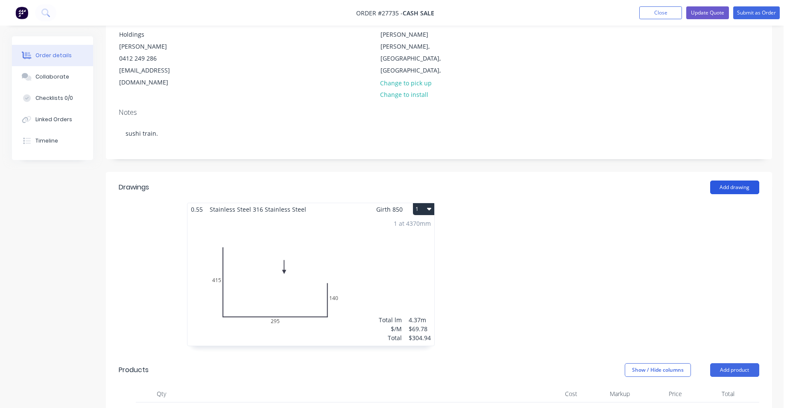
click at [728, 181] on button "Add drawing" at bounding box center [735, 188] width 49 height 14
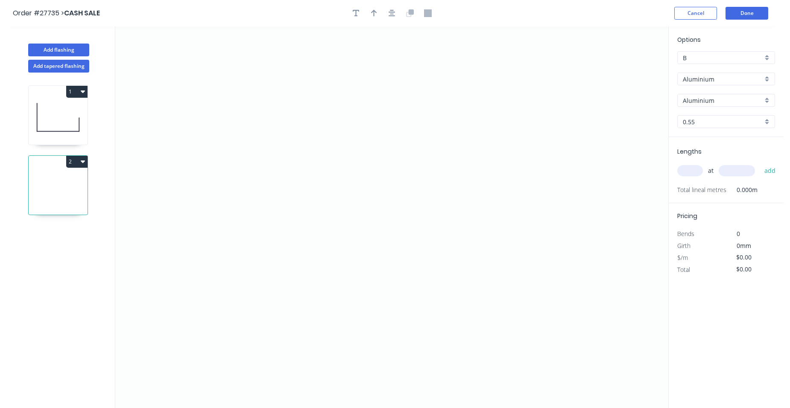
click at [767, 77] on div "Aluminium" at bounding box center [727, 79] width 98 height 13
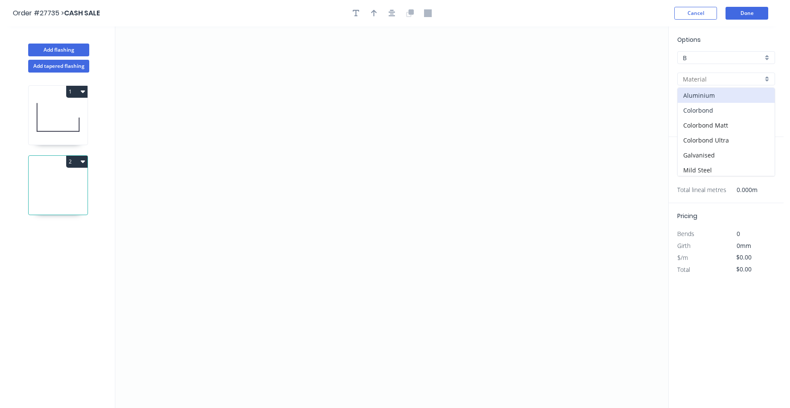
click at [735, 111] on div "Colorbond" at bounding box center [726, 110] width 97 height 15
type input "Colorbond"
type input "Basalt"
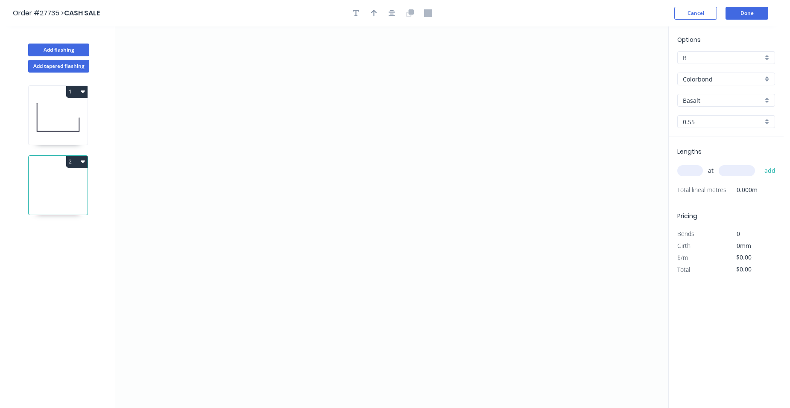
click at [767, 98] on div "Basalt" at bounding box center [727, 100] width 98 height 13
click at [726, 159] on div "Monument" at bounding box center [726, 155] width 97 height 15
type input "Monument"
drag, startPoint x: 255, startPoint y: 223, endPoint x: 273, endPoint y: 195, distance: 32.8
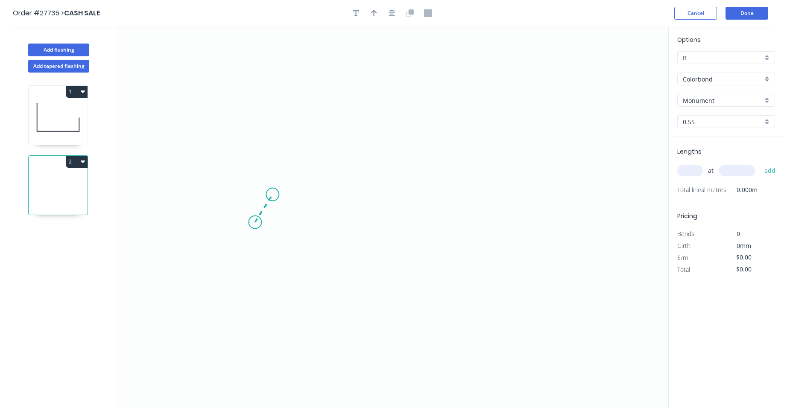
click at [273, 195] on icon "0" at bounding box center [391, 217] width 553 height 382
click at [425, 138] on icon at bounding box center [349, 166] width 152 height 57
click at [526, 204] on icon "0 ? ? ? º" at bounding box center [391, 217] width 553 height 382
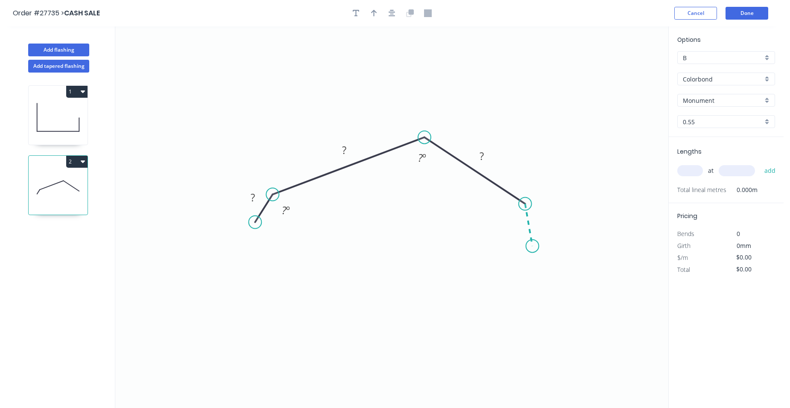
click at [533, 247] on icon "0 ? ? ? ? º ? º" at bounding box center [391, 217] width 553 height 382
click at [430, 159] on rect at bounding box center [422, 159] width 17 height 12
click at [347, 146] on rect at bounding box center [344, 151] width 17 height 12
click at [257, 197] on rect at bounding box center [253, 198] width 17 height 12
click at [543, 216] on tspan "?" at bounding box center [542, 219] width 4 height 14
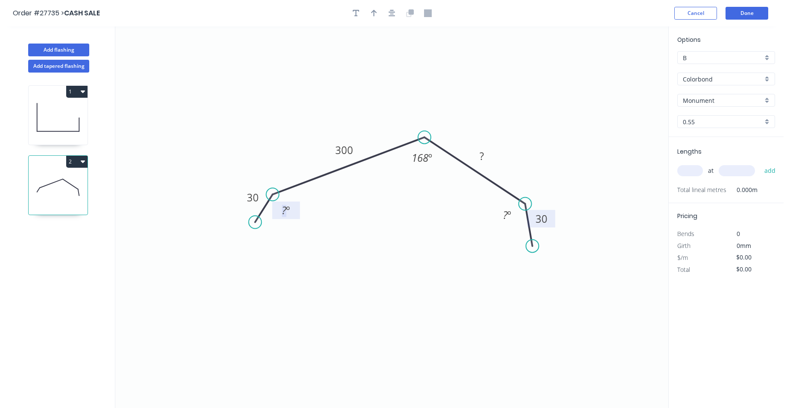
click at [288, 209] on tspan "º" at bounding box center [288, 210] width 4 height 14
click at [513, 216] on rect at bounding box center [507, 216] width 17 height 12
click at [484, 153] on tspan "?" at bounding box center [482, 156] width 4 height 14
type input "$27.52"
click at [352, 149] on tspan "300" at bounding box center [344, 150] width 18 height 14
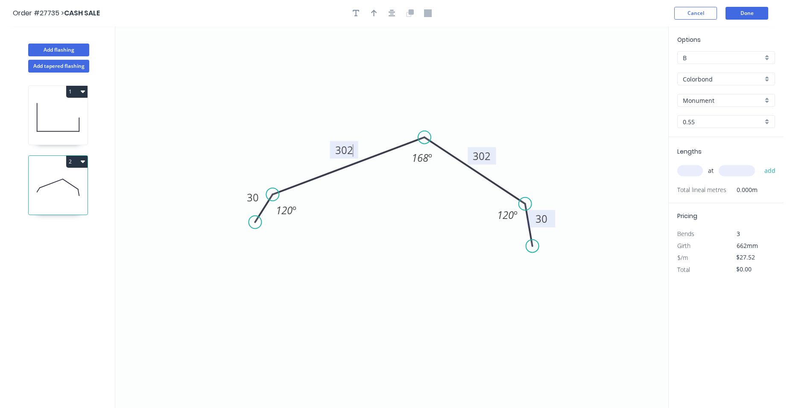
click at [347, 122] on icon "0 30 302 302 30 120 º 168 º 120 º" at bounding box center [391, 217] width 553 height 382
click at [382, 12] on div at bounding box center [392, 13] width 90 height 13
click at [376, 14] on icon "button" at bounding box center [374, 13] width 6 height 8
drag, startPoint x: 624, startPoint y: 68, endPoint x: 484, endPoint y: 95, distance: 142.3
click at [484, 95] on icon at bounding box center [485, 84] width 8 height 27
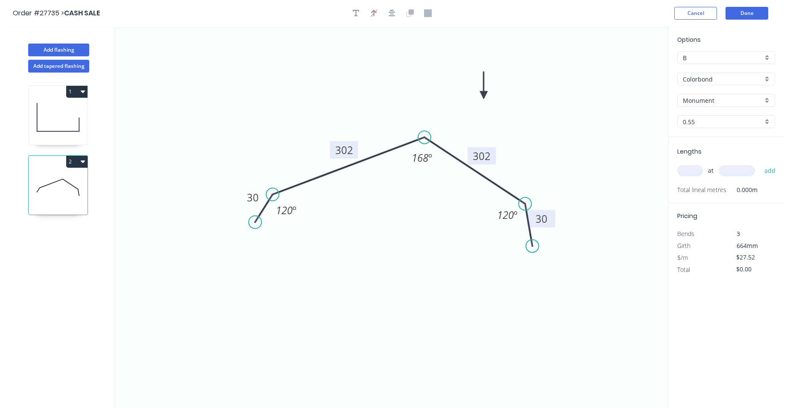
click at [685, 173] on input "text" at bounding box center [691, 170] width 26 height 11
type input "1"
type input "5300"
click at [761, 164] on button "add" at bounding box center [771, 171] width 20 height 15
type input "$145.86"
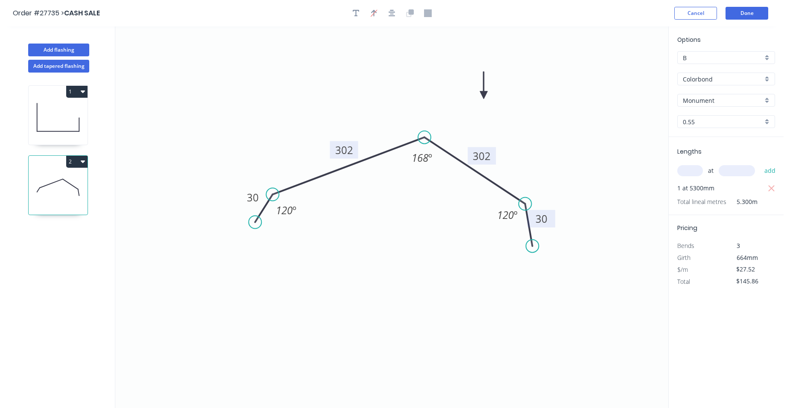
click at [769, 56] on div "B" at bounding box center [727, 57] width 98 height 13
click at [718, 77] on div "A" at bounding box center [726, 74] width 97 height 15
type input "A"
type input "$26.46"
type input "$140.24"
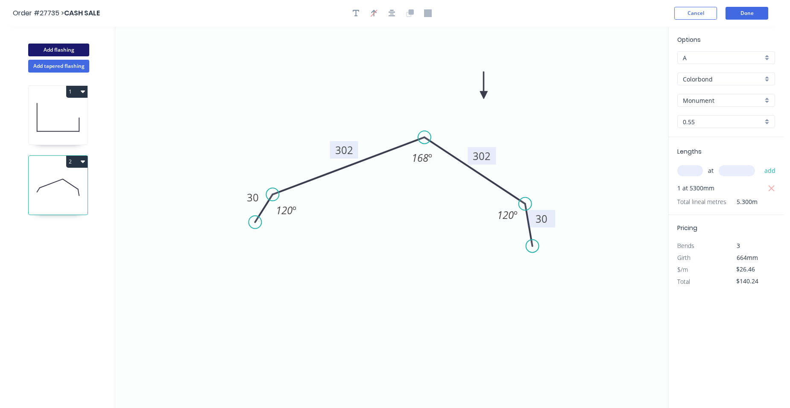
click at [57, 47] on button "Add flashing" at bounding box center [58, 50] width 61 height 13
type input "B"
type input "$0.00"
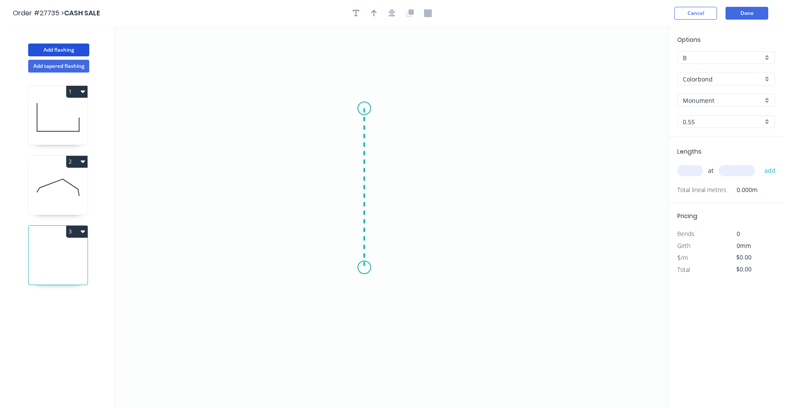
drag, startPoint x: 364, startPoint y: 109, endPoint x: 363, endPoint y: 268, distance: 159.4
click at [363, 268] on icon "0" at bounding box center [391, 217] width 553 height 382
click at [377, 278] on icon "0 ?" at bounding box center [391, 217] width 553 height 382
click at [364, 107] on circle at bounding box center [364, 108] width 13 height 13
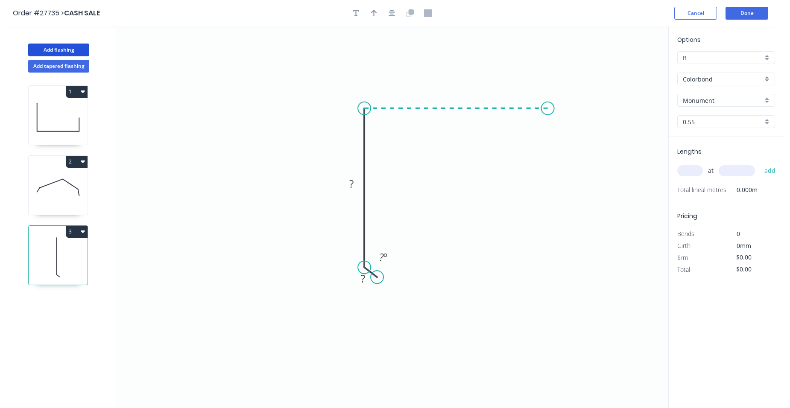
click at [549, 120] on icon "0 ? ? ? º" at bounding box center [391, 217] width 553 height 382
click at [573, 143] on icon "0 ? ? ? ? º" at bounding box center [391, 217] width 553 height 382
click at [573, 144] on circle at bounding box center [573, 143] width 13 height 13
click at [575, 115] on rect at bounding box center [571, 115] width 17 height 12
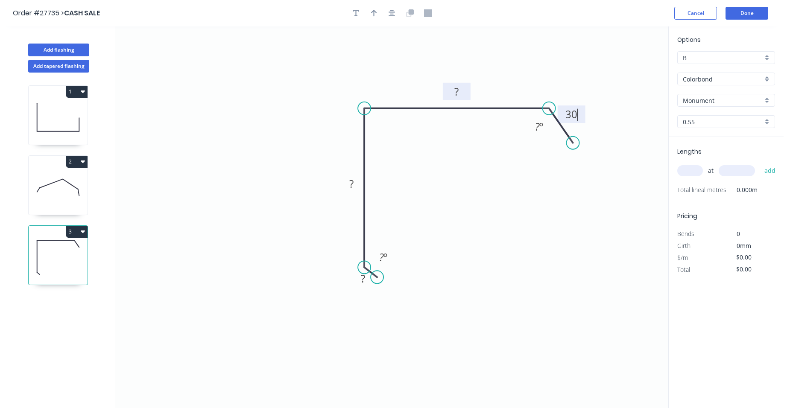
click at [456, 89] on tspan "?" at bounding box center [457, 92] width 4 height 14
click at [351, 183] on tspan "?" at bounding box center [352, 184] width 4 height 14
click at [367, 277] on rect at bounding box center [363, 279] width 17 height 12
click at [494, 231] on icon "0 10 100 255 30 ? º ? º" at bounding box center [391, 217] width 553 height 382
type input "$16.58"
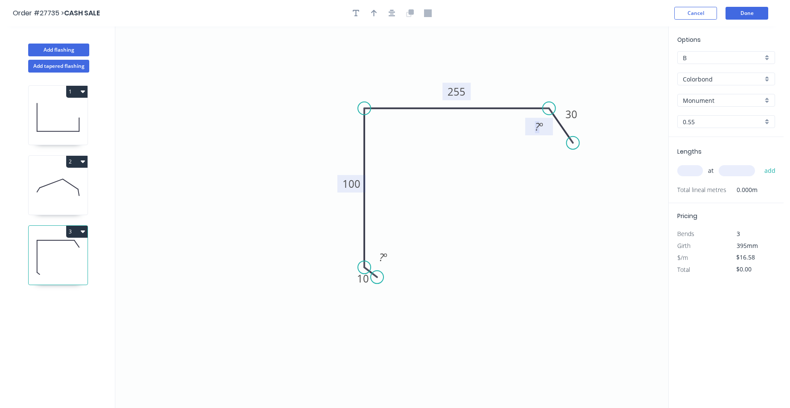
click at [541, 126] on tspan "º" at bounding box center [542, 127] width 4 height 14
click at [391, 255] on rect at bounding box center [383, 258] width 17 height 12
click at [373, 10] on icon "button" at bounding box center [374, 13] width 6 height 8
drag, startPoint x: 625, startPoint y: 68, endPoint x: 320, endPoint y: 90, distance: 305.9
click at [320, 90] on icon at bounding box center [320, 79] width 8 height 27
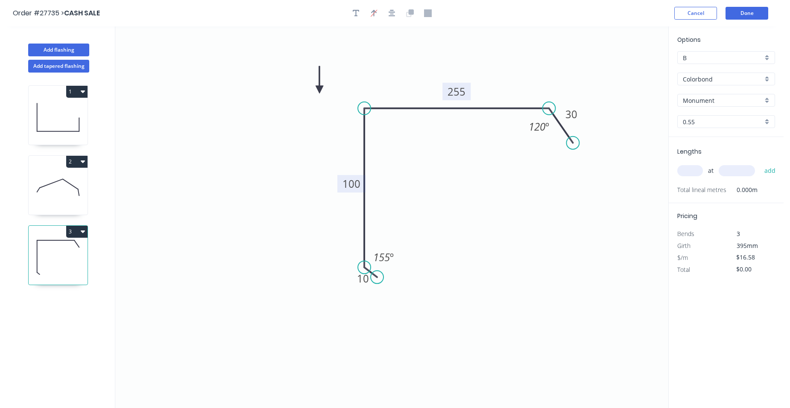
click at [693, 170] on input "text" at bounding box center [691, 170] width 26 height 11
type input "1"
type input "6700"
click at [761, 164] on button "add" at bounding box center [771, 171] width 20 height 15
type input "$111.09"
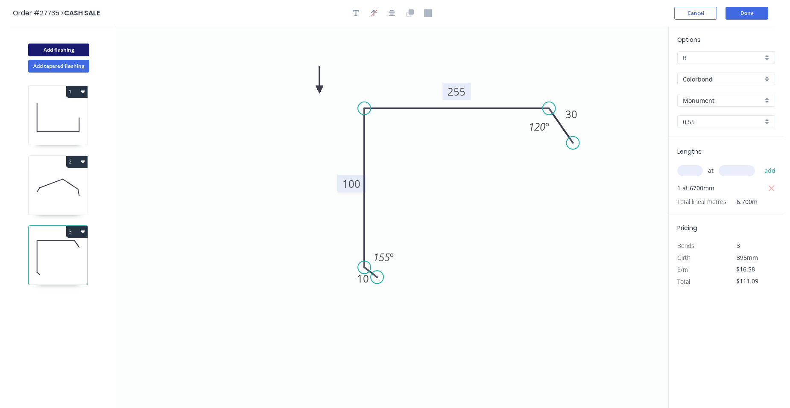
click at [60, 46] on button "Add flashing" at bounding box center [58, 50] width 61 height 13
type input "$0.00"
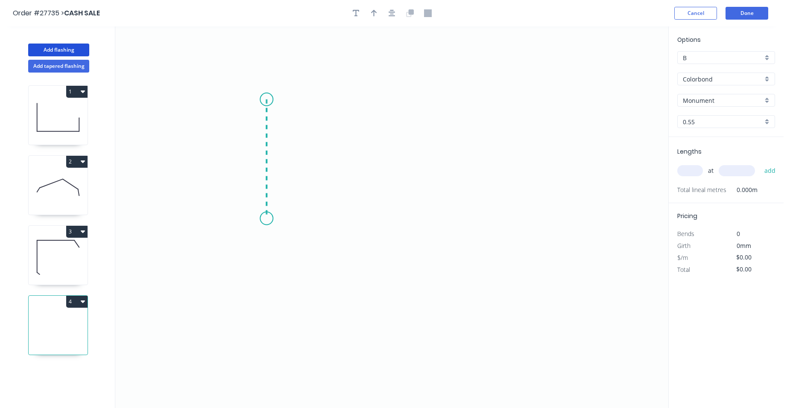
drag, startPoint x: 267, startPoint y: 100, endPoint x: 273, endPoint y: 219, distance: 119.4
click at [273, 219] on icon "0" at bounding box center [391, 217] width 553 height 382
click at [479, 220] on icon "0 ?" at bounding box center [391, 217] width 553 height 382
click at [496, 249] on icon "0 ? ?" at bounding box center [391, 217] width 553 height 382
click at [496, 248] on circle at bounding box center [496, 248] width 13 height 13
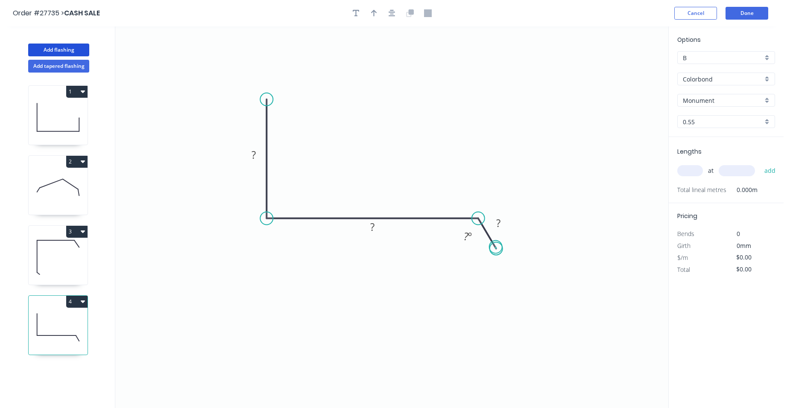
click at [495, 248] on circle at bounding box center [496, 248] width 13 height 13
click at [494, 248] on circle at bounding box center [496, 248] width 13 height 13
click at [495, 251] on circle at bounding box center [496, 248] width 13 height 13
click at [503, 224] on rect at bounding box center [498, 224] width 17 height 12
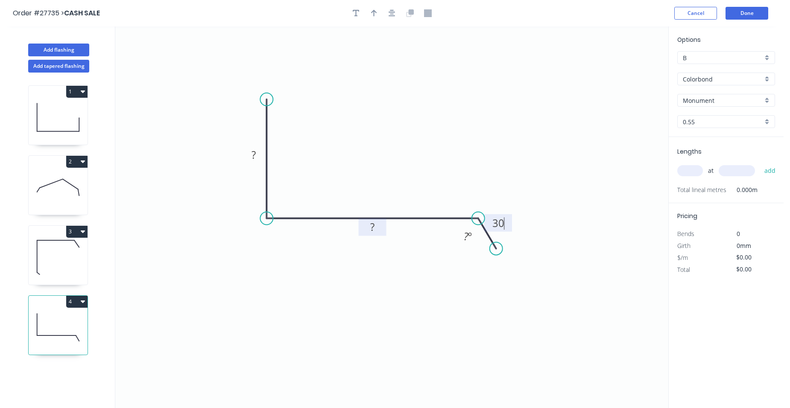
click at [379, 229] on rect at bounding box center [372, 228] width 17 height 12
click at [469, 231] on tspan "º" at bounding box center [470, 236] width 4 height 14
click at [267, 95] on circle at bounding box center [266, 99] width 13 height 13
click at [272, 82] on icon at bounding box center [270, 90] width 6 height 17
click at [272, 82] on circle at bounding box center [272, 82] width 13 height 13
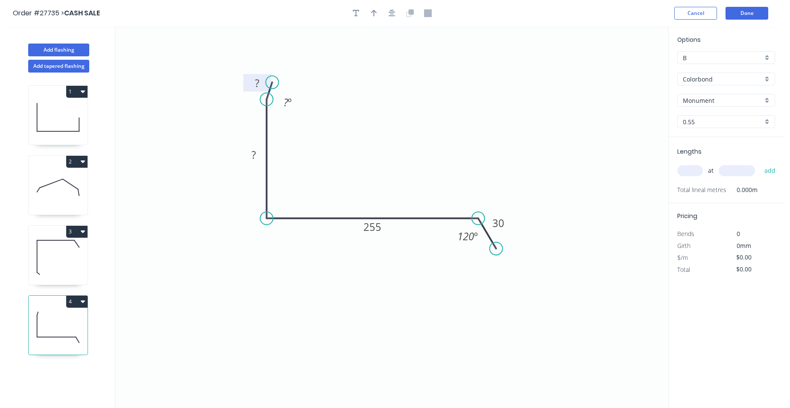
click at [259, 82] on tspan "?" at bounding box center [257, 83] width 4 height 14
click at [254, 153] on tspan "?" at bounding box center [254, 155] width 4 height 14
type input "$16.58"
click at [293, 107] on rect at bounding box center [287, 103] width 17 height 12
click at [371, 15] on icon "button" at bounding box center [374, 13] width 6 height 8
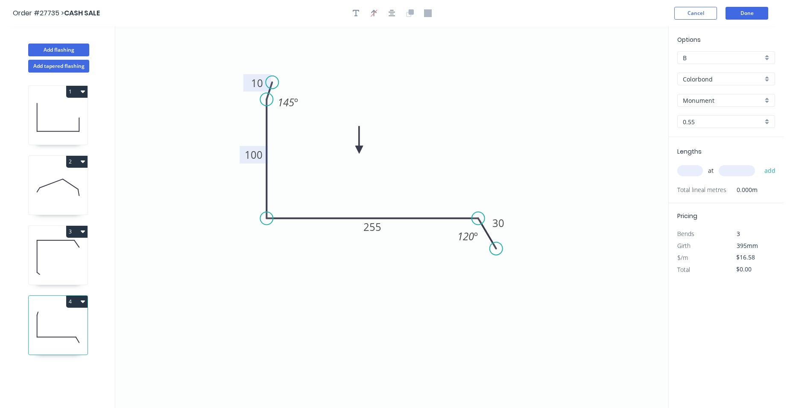
drag, startPoint x: 626, startPoint y: 68, endPoint x: 359, endPoint y: 150, distance: 278.4
click at [359, 150] on icon at bounding box center [359, 139] width 8 height 27
click at [690, 165] on input "text" at bounding box center [691, 170] width 26 height 11
type input "1"
type input "3200"
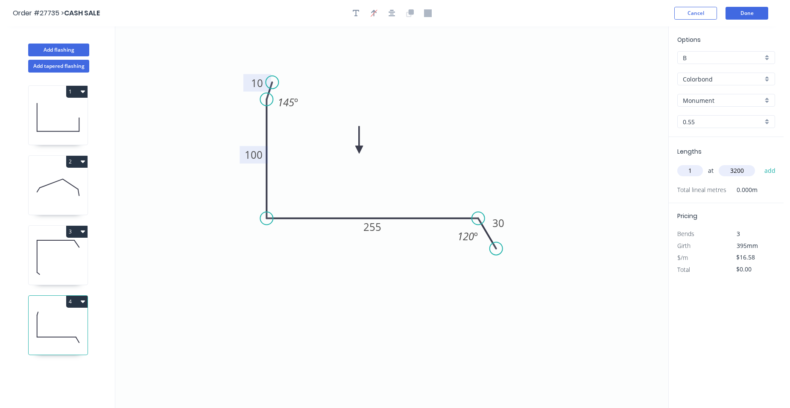
click at [761, 164] on button "add" at bounding box center [771, 171] width 20 height 15
type input "$53.06"
type input "2"
type input "2800"
click at [761, 164] on button "add" at bounding box center [771, 171] width 20 height 15
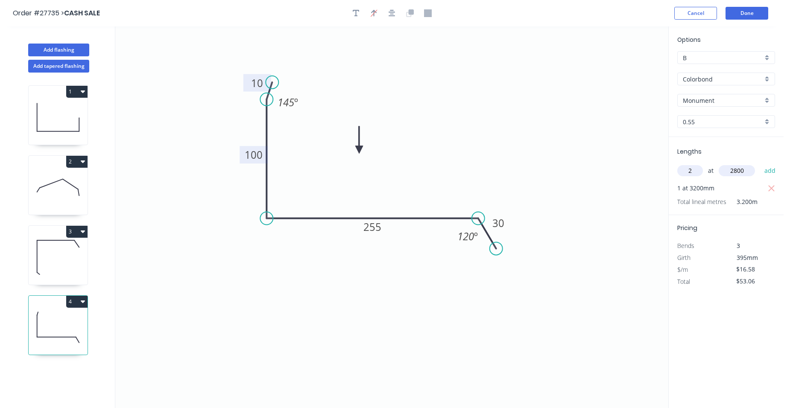
type input "$145.90"
type input "1"
type input "2100"
click at [761, 164] on button "add" at bounding box center [771, 171] width 20 height 15
type input "$180.72"
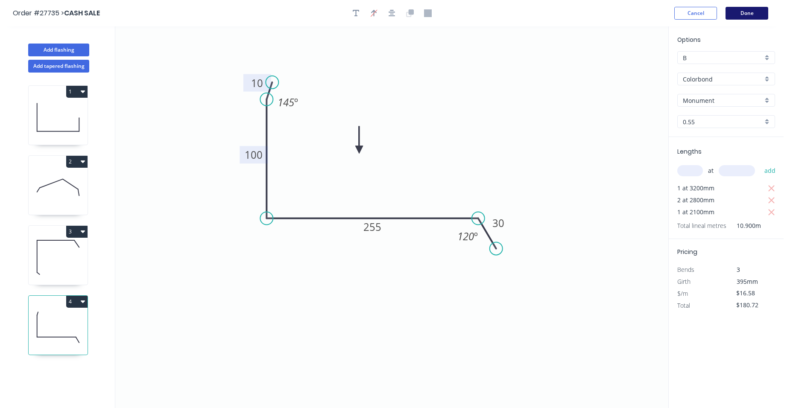
click at [759, 18] on button "Done" at bounding box center [747, 13] width 43 height 13
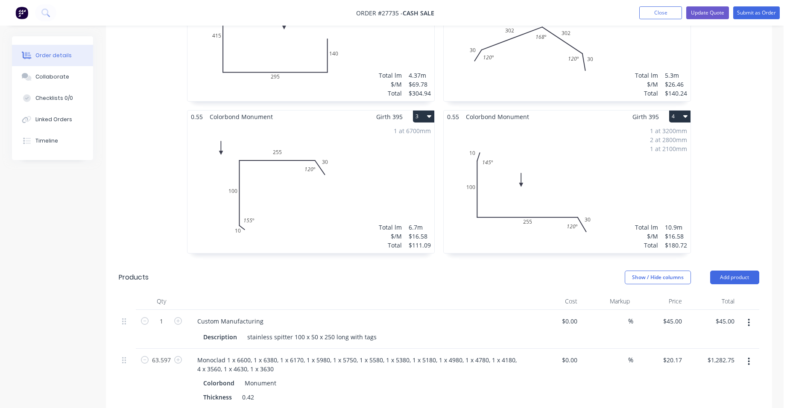
scroll to position [427, 0]
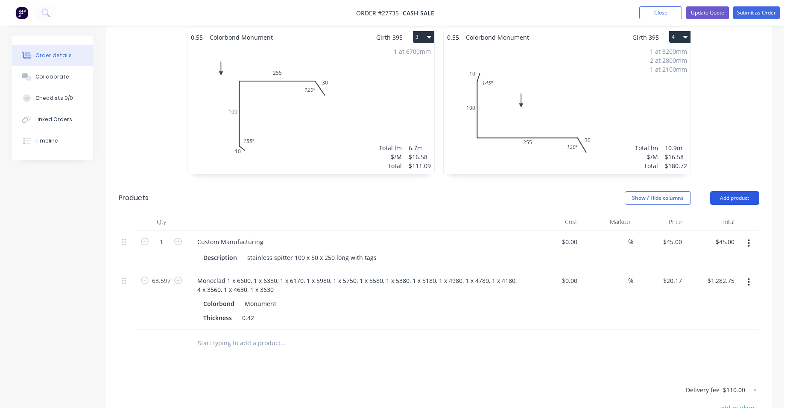
click at [745, 191] on button "Add product" at bounding box center [735, 198] width 49 height 14
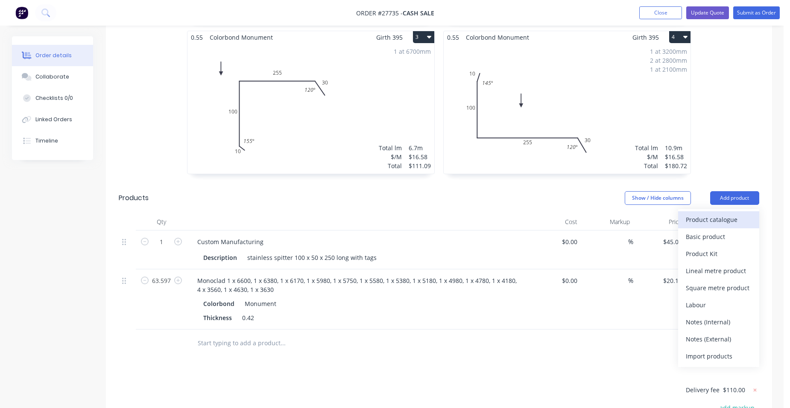
click at [717, 214] on div "Product catalogue" at bounding box center [719, 220] width 66 height 12
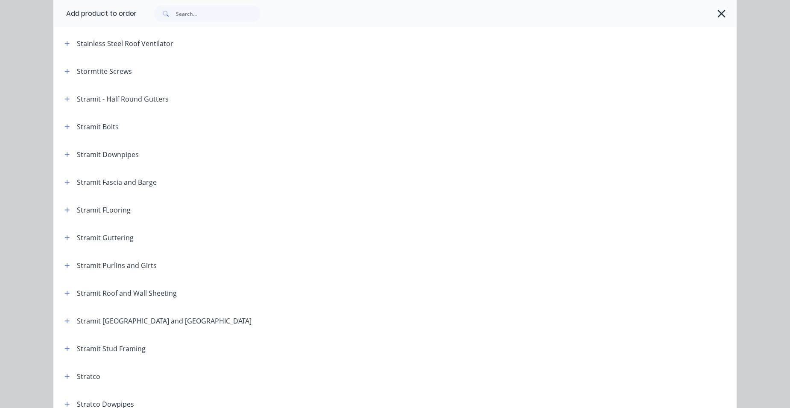
scroll to position [1325, 0]
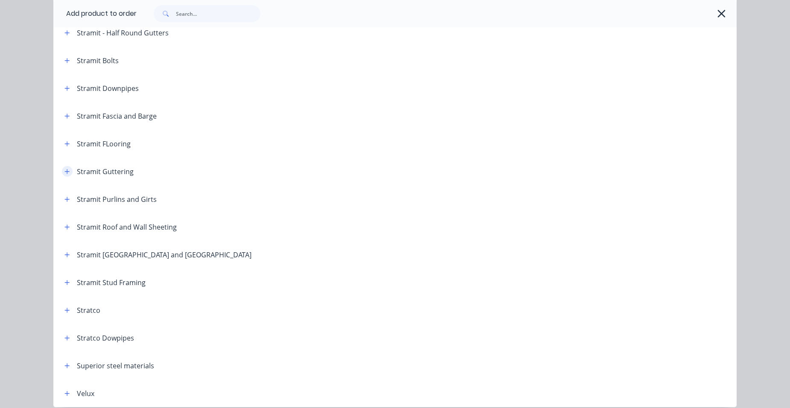
click at [65, 173] on icon "button" at bounding box center [67, 172] width 5 height 6
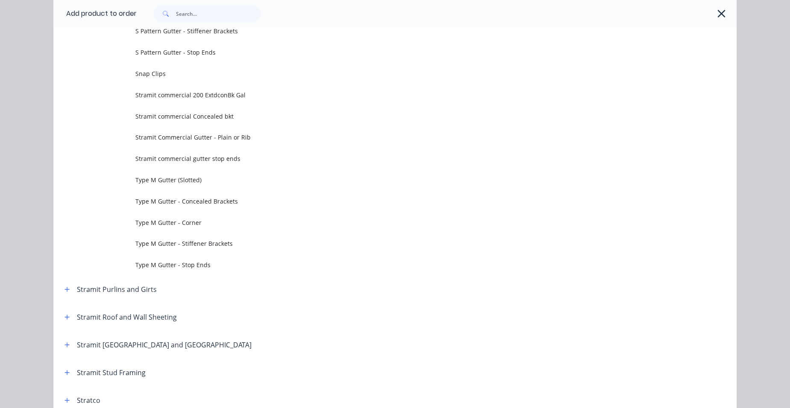
scroll to position [2863, 0]
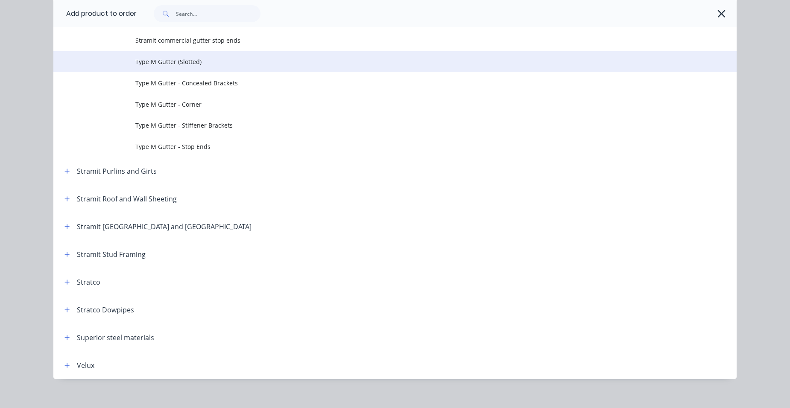
click at [213, 61] on span "Type M Gutter (Slotted)" at bounding box center [375, 61] width 481 height 9
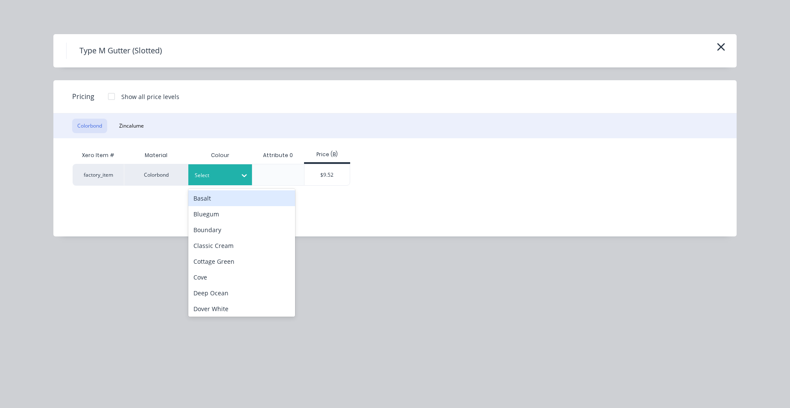
click at [209, 181] on div "Select" at bounding box center [220, 175] width 64 height 21
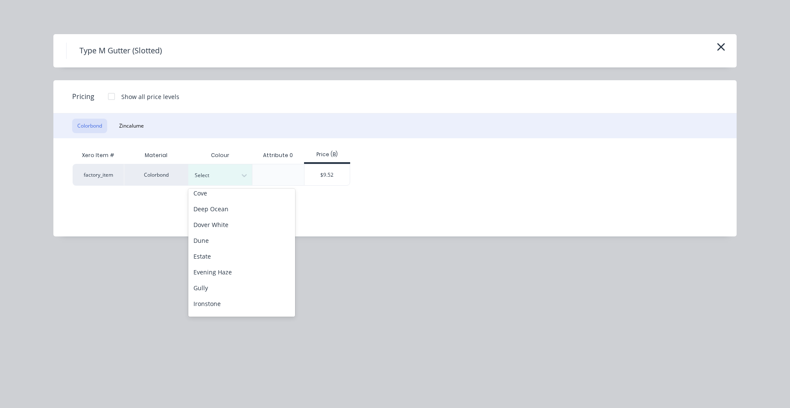
scroll to position [171, 0]
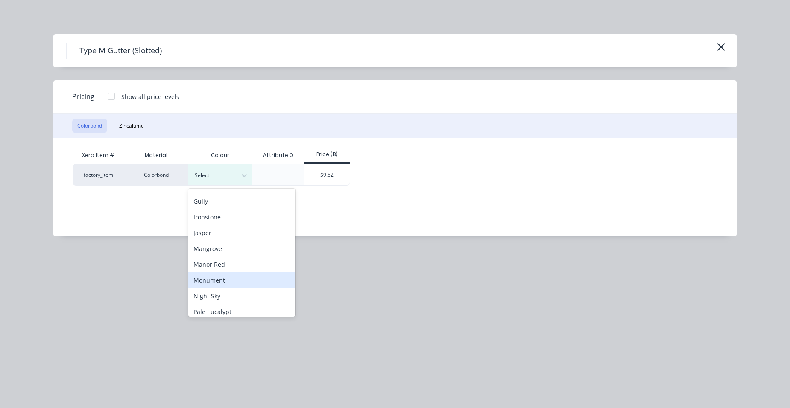
click at [223, 276] on div "Monument" at bounding box center [241, 281] width 107 height 16
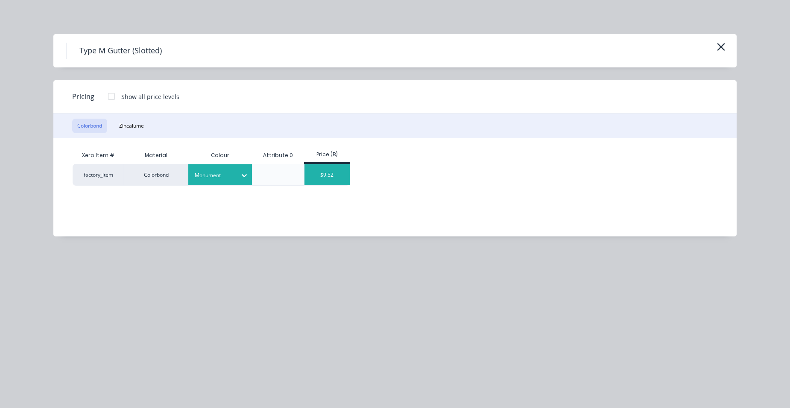
click at [342, 174] on div "$9.52" at bounding box center [328, 175] width 46 height 21
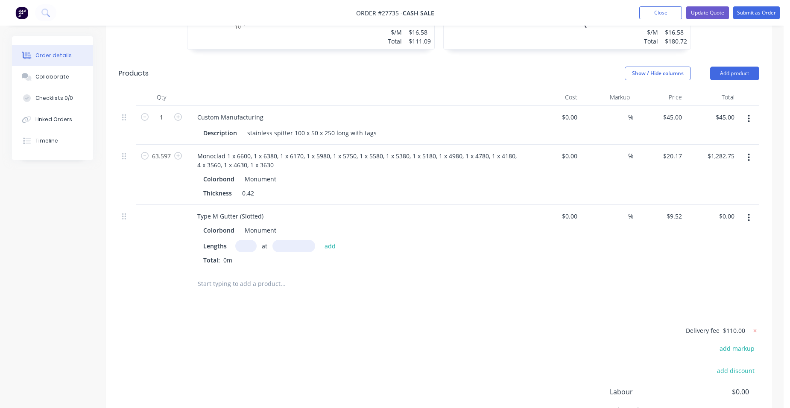
scroll to position [555, 0]
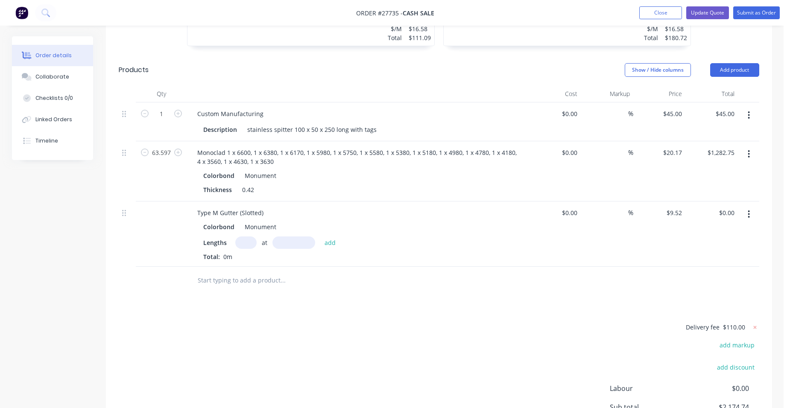
click at [240, 237] on input "text" at bounding box center [245, 243] width 21 height 12
type input "1"
type input "6600"
click at [320, 237] on button "add" at bounding box center [330, 243] width 20 height 12
type input "$62.83"
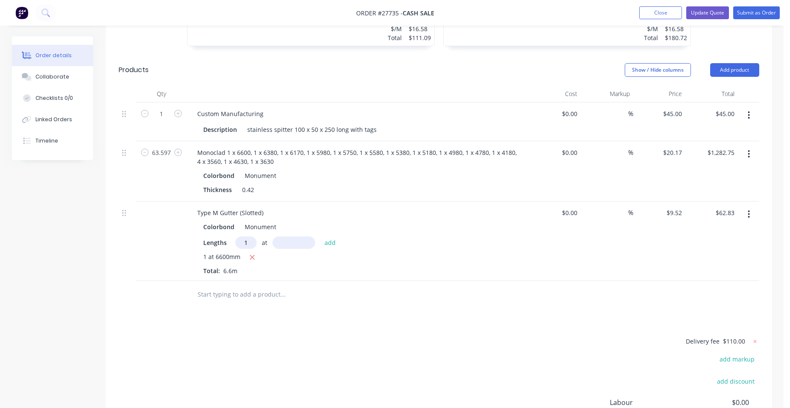
type input "1"
type input "7500"
click at [320, 237] on button "add" at bounding box center [330, 243] width 20 height 12
type input "$134.23"
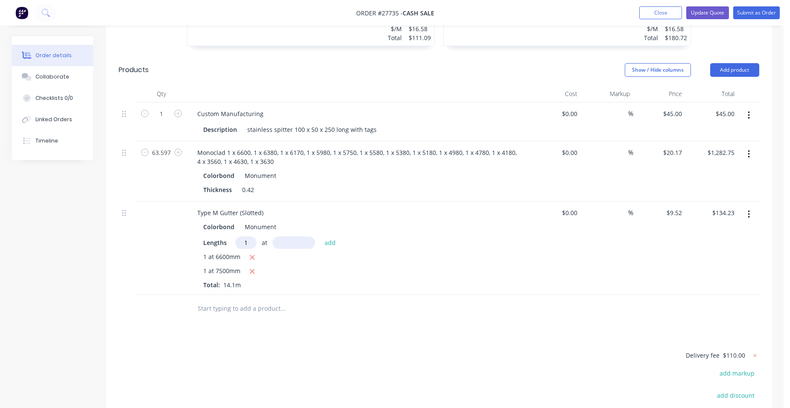
type input "1"
type input "5600"
click at [320, 237] on button "add" at bounding box center [330, 243] width 20 height 12
type input "$187.54"
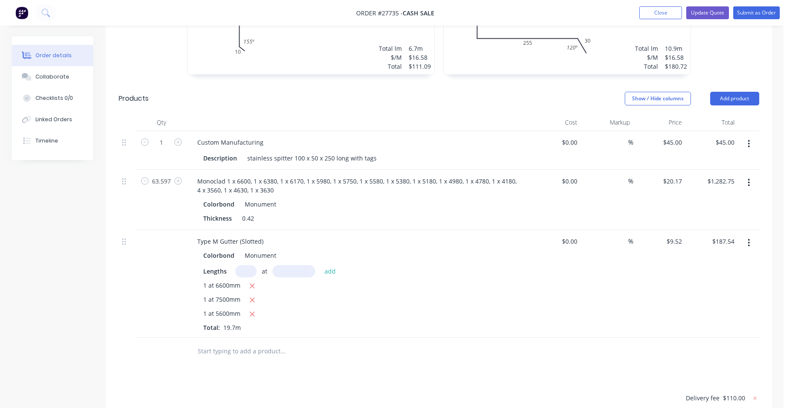
scroll to position [513, 0]
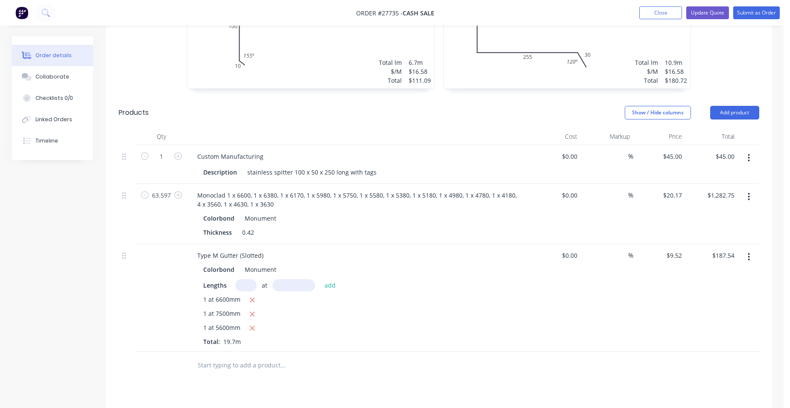
click at [747, 189] on button "button" at bounding box center [749, 196] width 20 height 15
click at [723, 213] on div "Edit" at bounding box center [719, 219] width 66 height 12
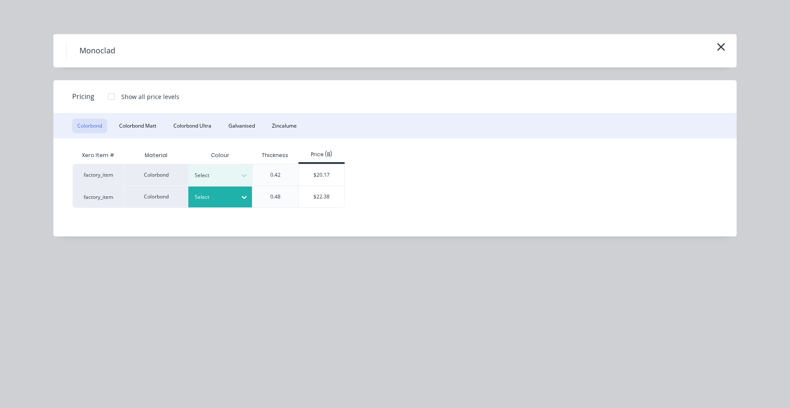
click at [229, 191] on div "Select" at bounding box center [220, 197] width 64 height 21
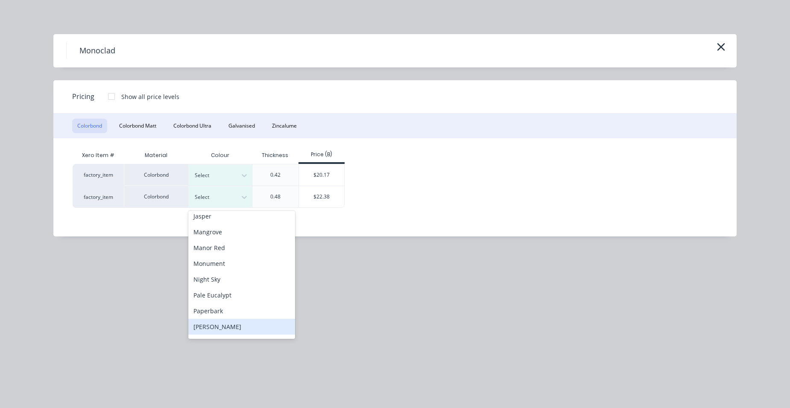
scroll to position [209, 0]
click at [225, 262] on div "Monument" at bounding box center [241, 264] width 107 height 16
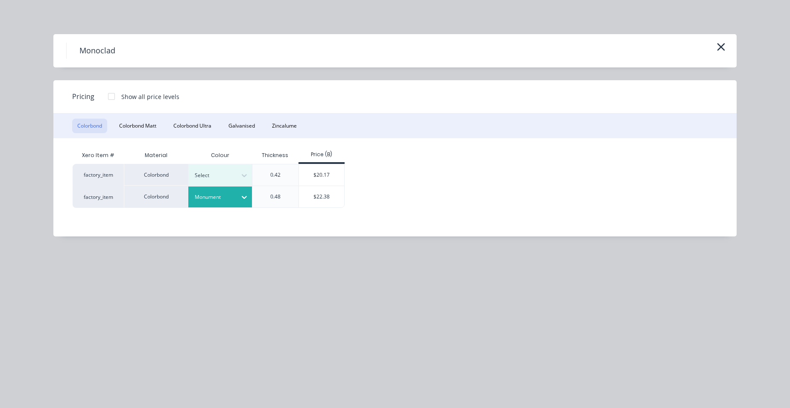
click at [106, 94] on div at bounding box center [111, 96] width 17 height 17
click at [351, 195] on div "$22.38" at bounding box center [368, 196] width 46 height 21
type input "$22.38"
type input "$1,423.30"
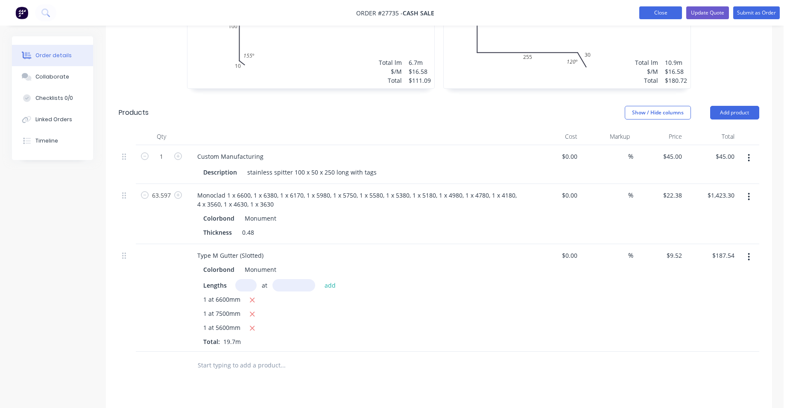
click at [662, 9] on button "Close" at bounding box center [661, 12] width 43 height 13
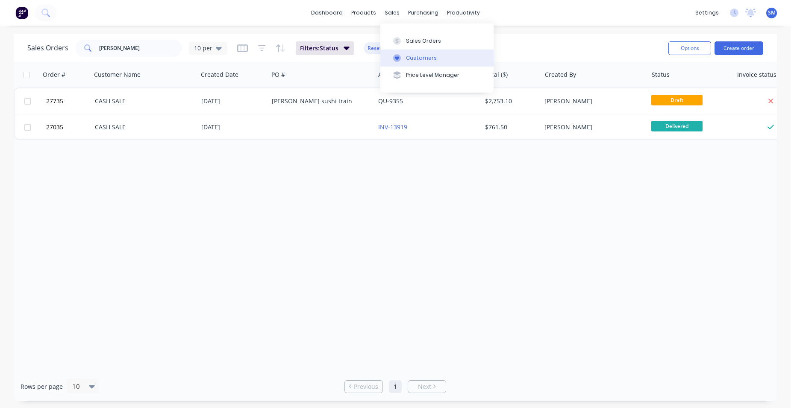
click at [413, 62] on button "Customers" at bounding box center [436, 58] width 113 height 17
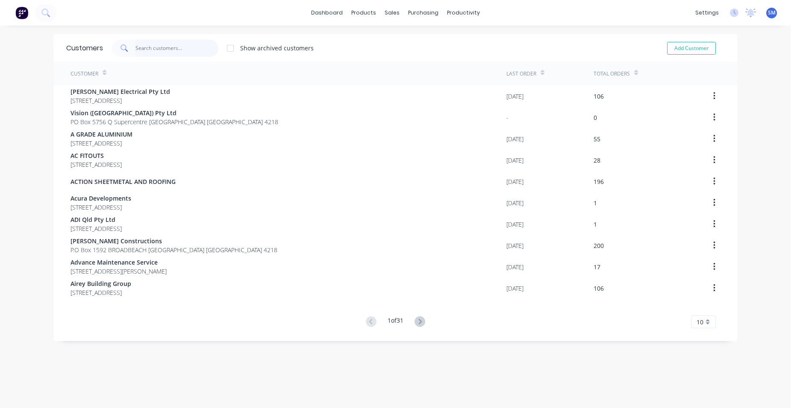
click at [159, 50] on input "text" at bounding box center [176, 48] width 83 height 17
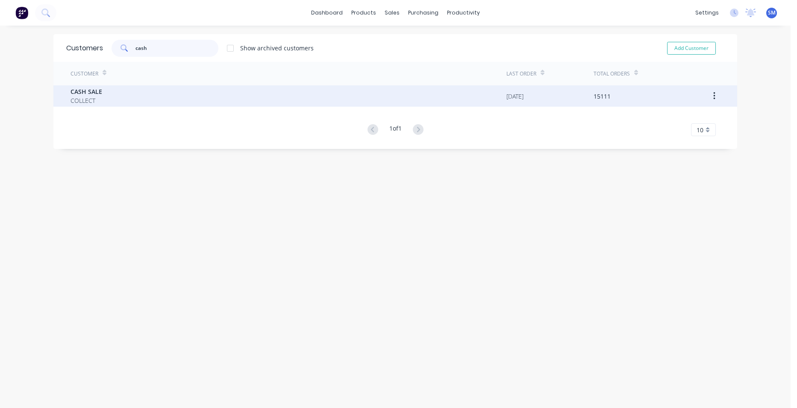
type input "cash"
click at [74, 86] on div "CASH SALE COLLECT" at bounding box center [289, 95] width 436 height 21
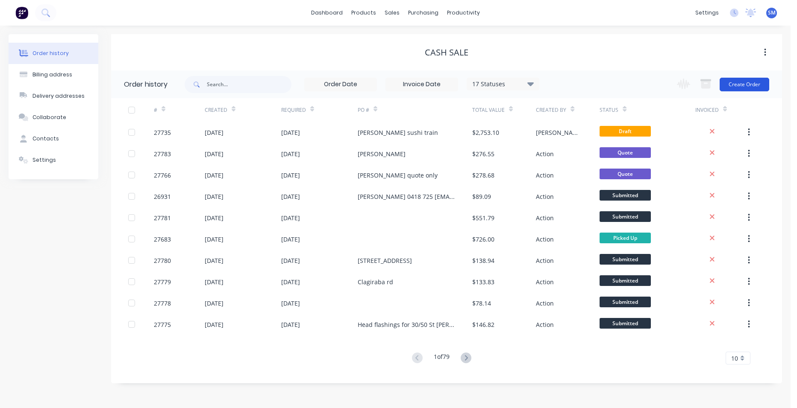
click at [745, 85] on button "Create Order" at bounding box center [745, 85] width 50 height 14
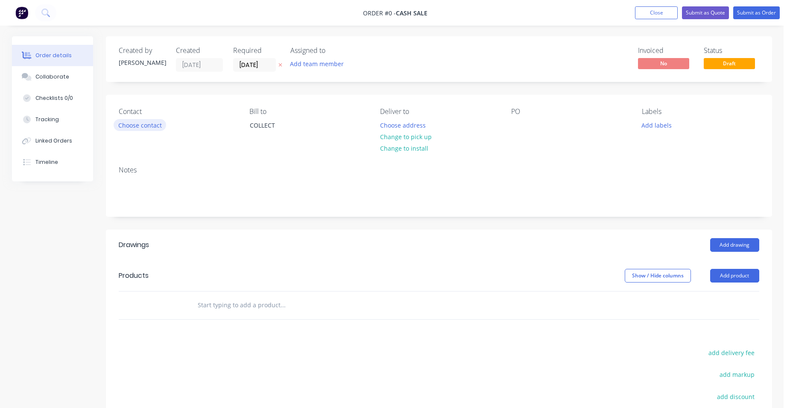
click at [145, 127] on button "Choose contact" at bounding box center [140, 125] width 53 height 12
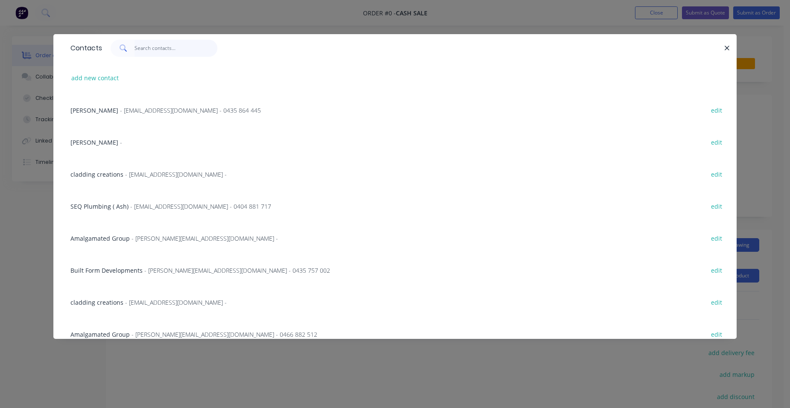
click at [142, 45] on input "text" at bounding box center [176, 48] width 83 height 17
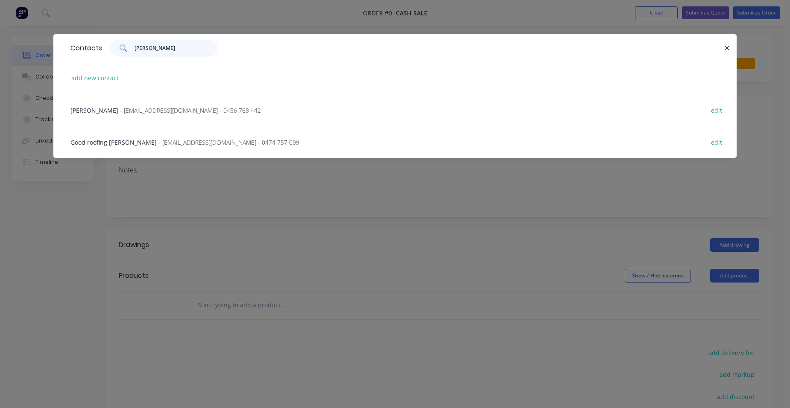
type input "[PERSON_NAME]"
click at [128, 139] on span "Good roofing [PERSON_NAME]" at bounding box center [114, 142] width 86 height 8
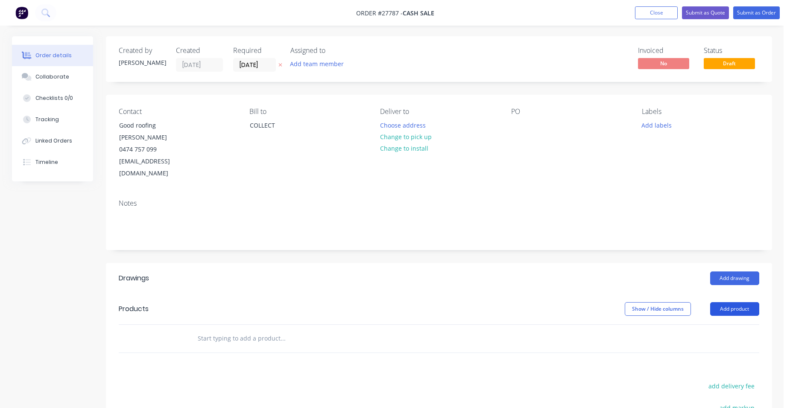
click at [746, 303] on button "Add product" at bounding box center [735, 310] width 49 height 14
click at [432, 139] on button "Change to pick up" at bounding box center [406, 137] width 61 height 12
drag, startPoint x: 740, startPoint y: 294, endPoint x: 734, endPoint y: 302, distance: 10.0
click at [740, 303] on button "Add product" at bounding box center [735, 310] width 49 height 14
click at [724, 320] on div "Product catalogue Basic product Product Kit Lineal metre product Square metre p…" at bounding box center [719, 399] width 81 height 158
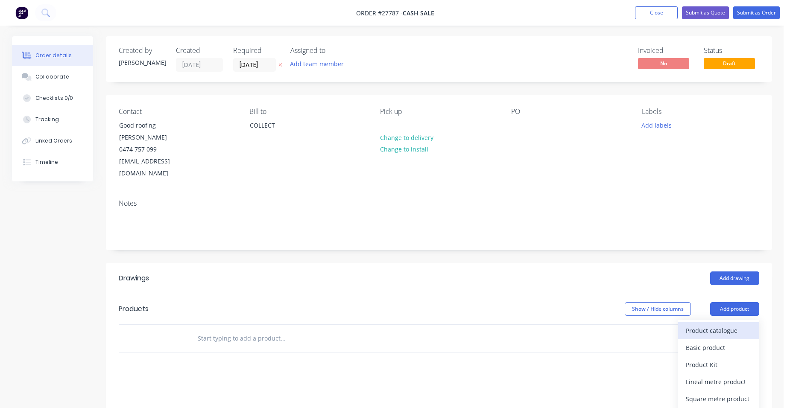
click at [718, 325] on div "Product catalogue" at bounding box center [719, 331] width 66 height 12
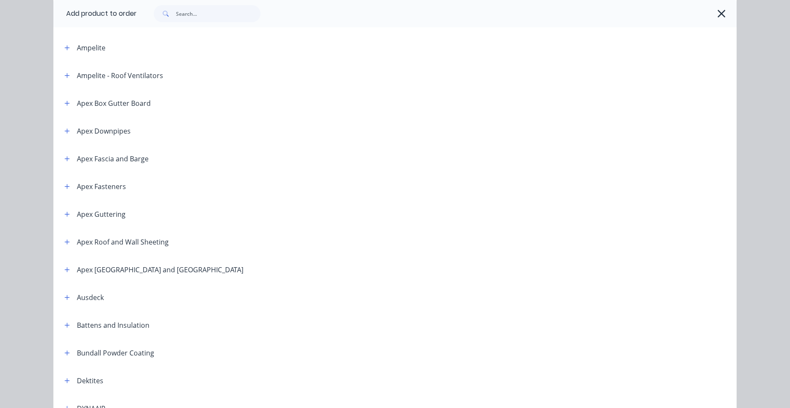
scroll to position [43, 0]
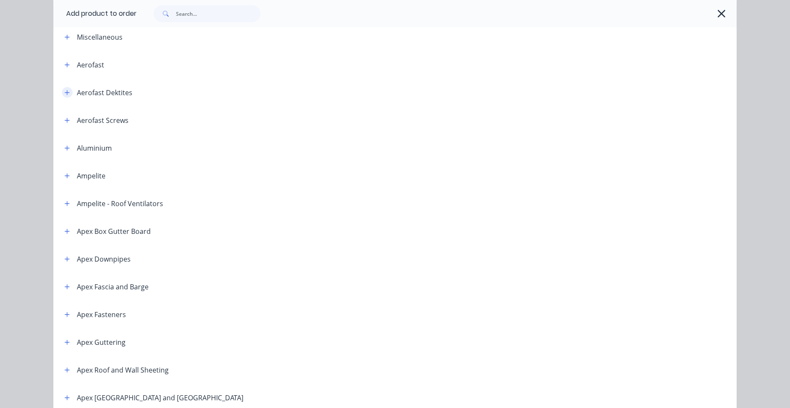
click at [65, 92] on icon "button" at bounding box center [67, 92] width 5 height 5
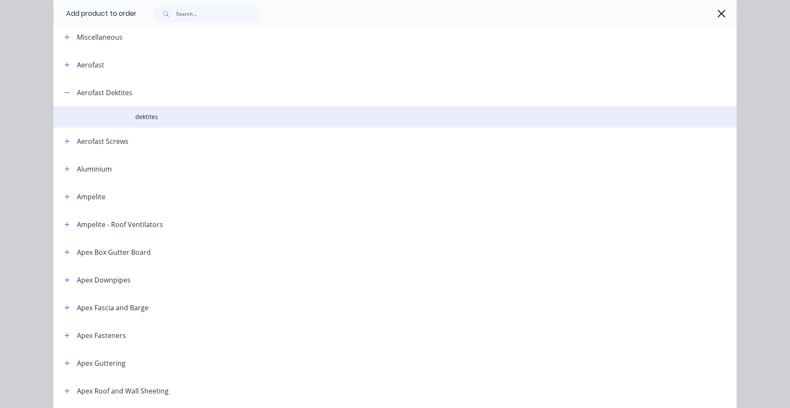
click at [178, 123] on td "dektites" at bounding box center [436, 116] width 602 height 21
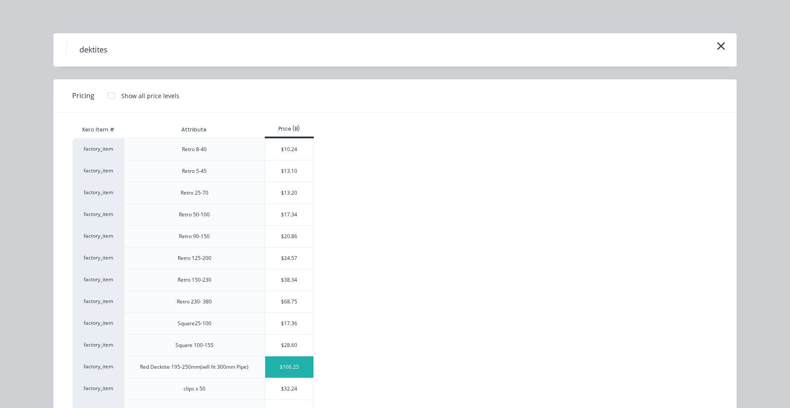
scroll to position [0, 0]
click at [108, 94] on div at bounding box center [111, 96] width 17 height 17
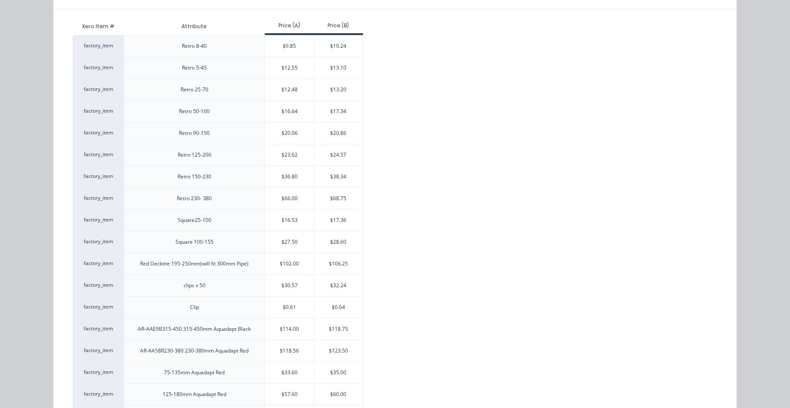
scroll to position [148, 0]
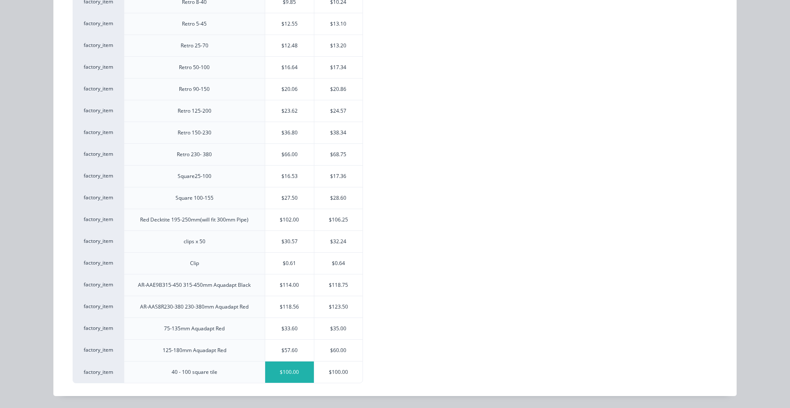
click at [285, 368] on div "$100.00" at bounding box center [289, 372] width 49 height 21
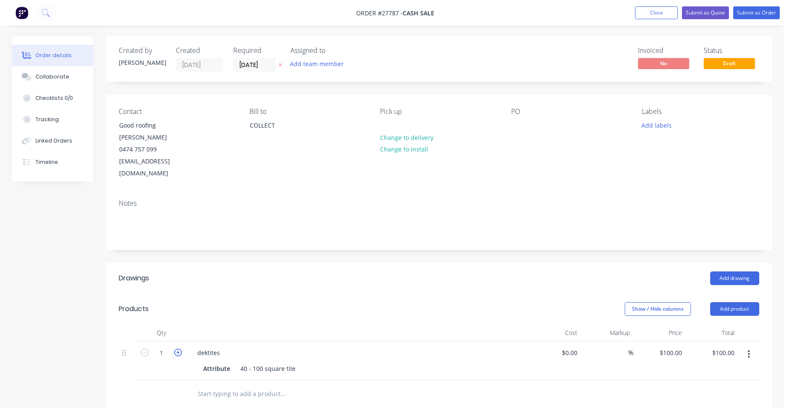
click at [179, 349] on icon "button" at bounding box center [178, 353] width 8 height 8
type input "2"
type input "$200.00"
click at [349, 272] on div "Add drawing" at bounding box center [507, 279] width 505 height 14
click at [749, 15] on button "Submit as Order" at bounding box center [757, 12] width 47 height 13
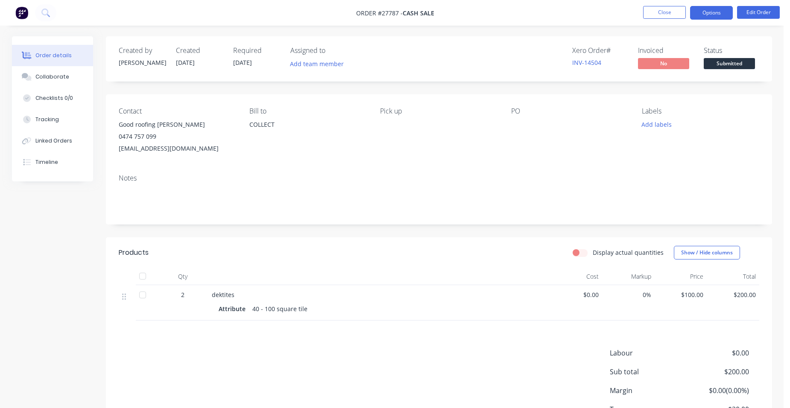
click at [700, 13] on button "Options" at bounding box center [711, 13] width 43 height 14
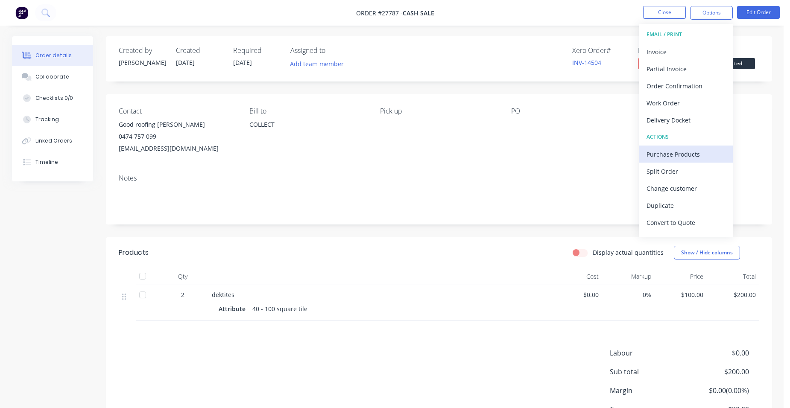
click at [700, 147] on button "Purchase Products" at bounding box center [686, 154] width 94 height 17
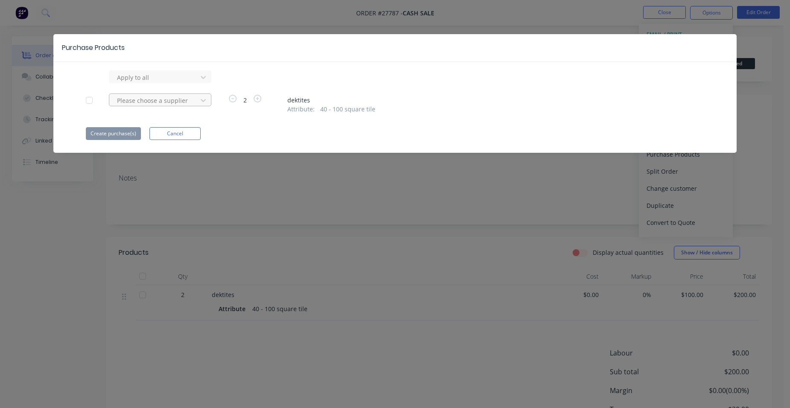
click at [185, 83] on div at bounding box center [154, 77] width 77 height 11
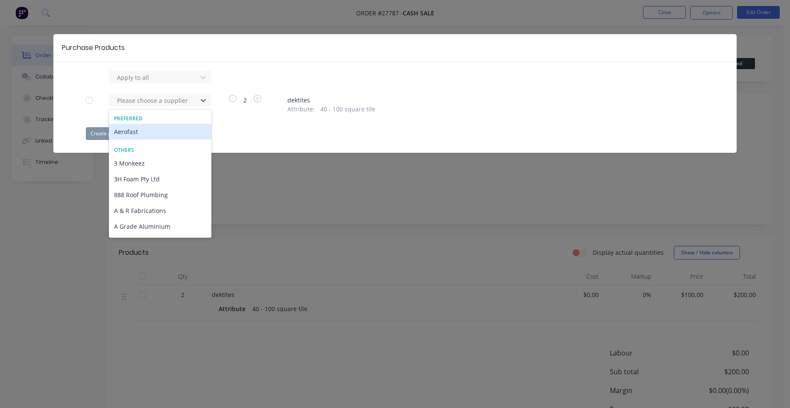
click at [125, 132] on div "Aerofast" at bounding box center [160, 132] width 103 height 16
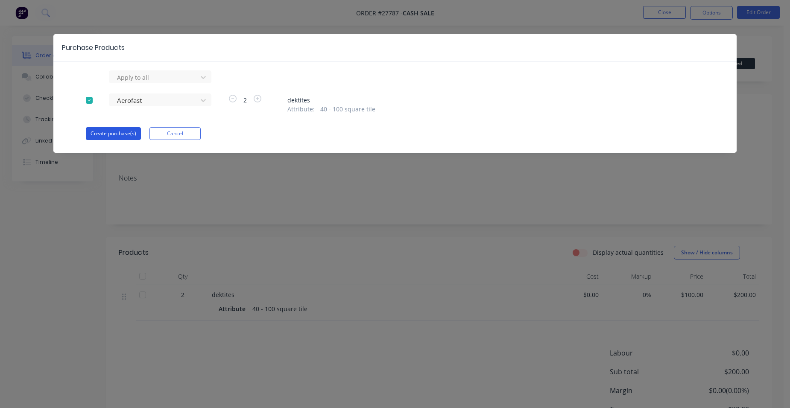
click at [113, 136] on button "Create purchase(s)" at bounding box center [113, 133] width 55 height 13
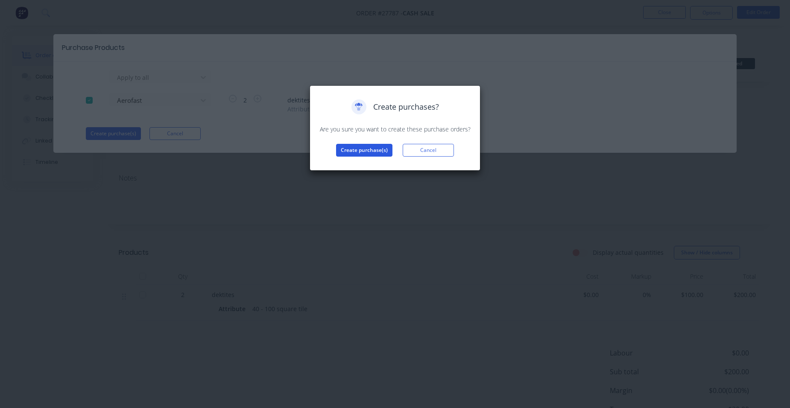
click at [367, 155] on button "Create purchase(s)" at bounding box center [364, 150] width 56 height 13
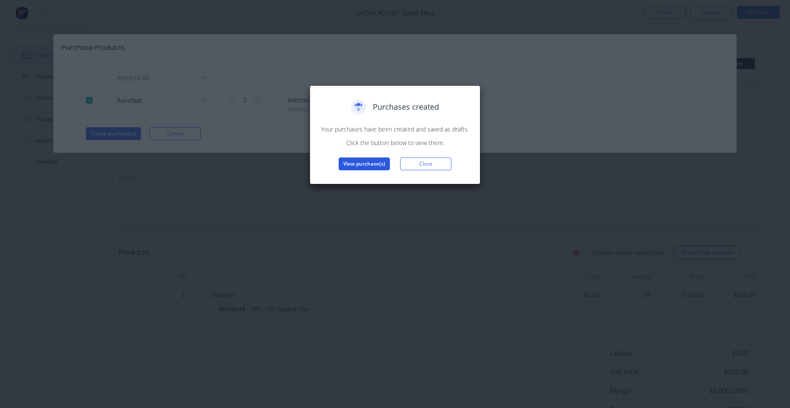
click at [362, 162] on button "View purchase(s)" at bounding box center [364, 164] width 51 height 13
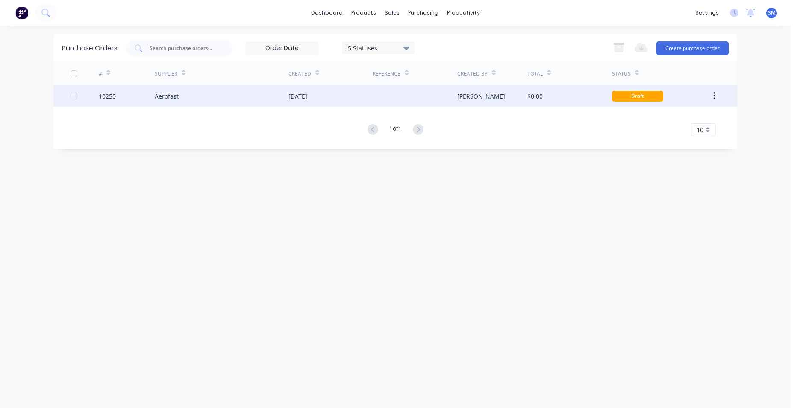
click at [264, 101] on div "Aerofast" at bounding box center [222, 95] width 134 height 21
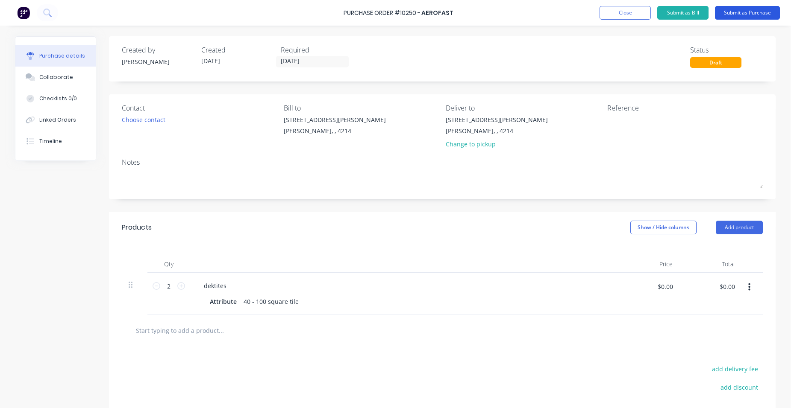
click at [744, 9] on button "Submit as Purchase" at bounding box center [747, 13] width 65 height 14
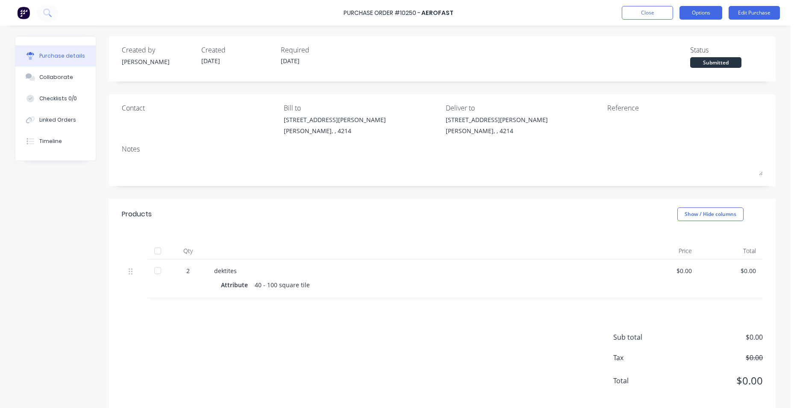
click at [697, 17] on button "Options" at bounding box center [700, 13] width 43 height 14
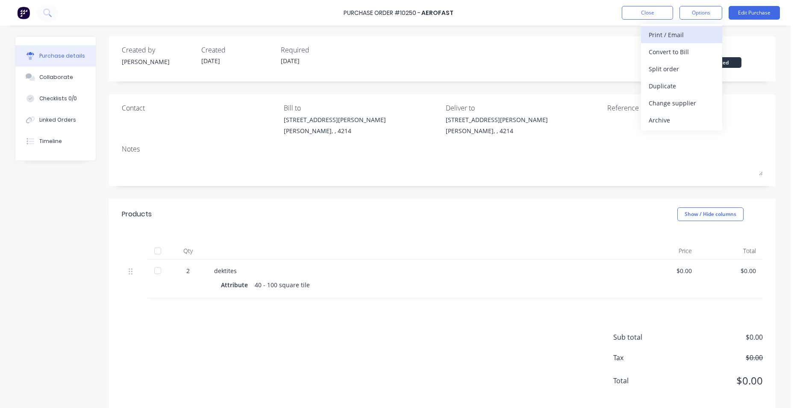
click at [693, 29] on div "Print / Email" at bounding box center [682, 35] width 66 height 12
drag, startPoint x: 693, startPoint y: 29, endPoint x: 678, endPoint y: 76, distance: 49.0
click at [678, 76] on button "Without pricing" at bounding box center [681, 68] width 81 height 17
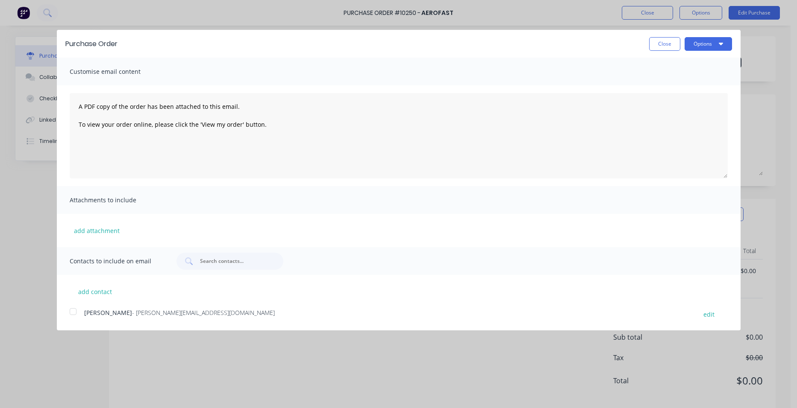
drag, startPoint x: 74, startPoint y: 308, endPoint x: 220, endPoint y: 273, distance: 150.4
click at [75, 308] on div at bounding box center [73, 311] width 17 height 17
drag, startPoint x: 700, startPoint y: 39, endPoint x: 702, endPoint y: 46, distance: 7.0
click at [699, 39] on button "Options" at bounding box center [708, 44] width 47 height 14
drag, startPoint x: 704, startPoint y: 85, endPoint x: 697, endPoint y: 86, distance: 7.4
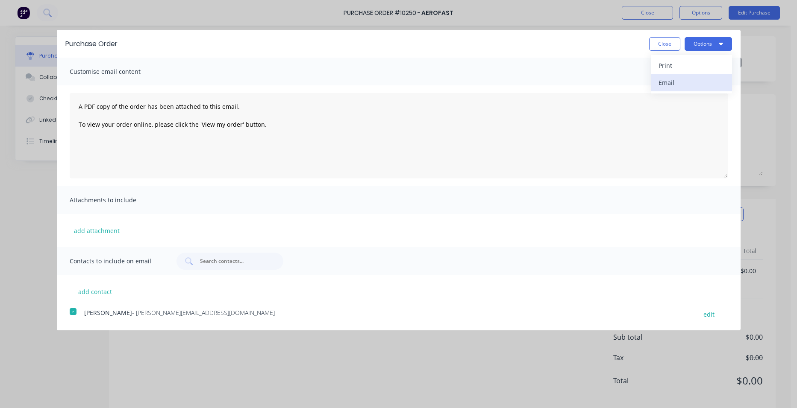
click at [704, 85] on div "Email" at bounding box center [691, 82] width 66 height 12
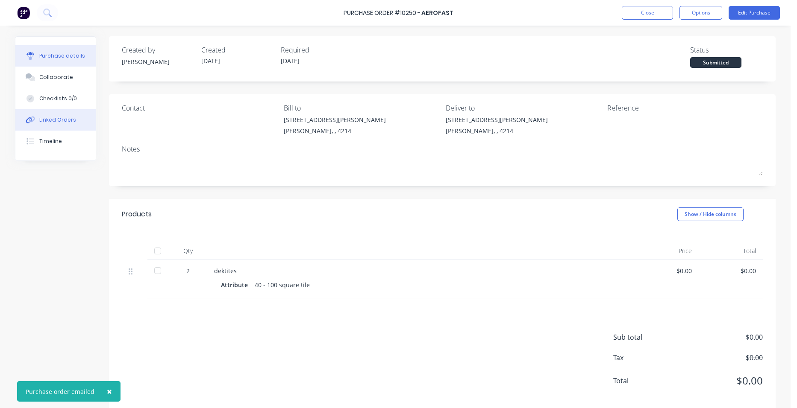
click at [52, 115] on button "Linked Orders" at bounding box center [55, 119] width 80 height 21
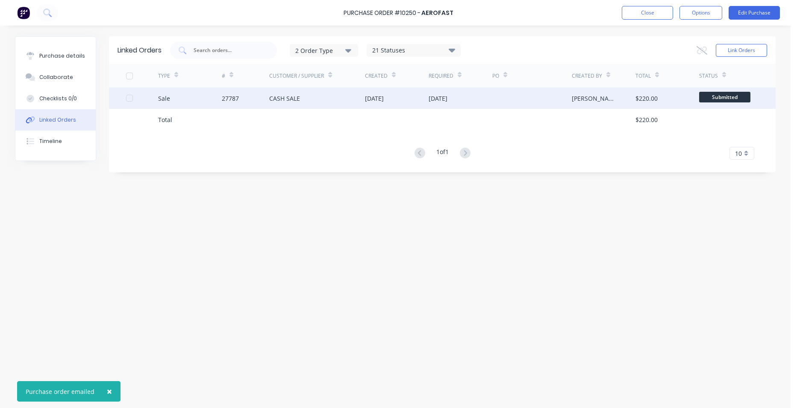
click at [318, 96] on div "CASH SALE" at bounding box center [317, 98] width 96 height 21
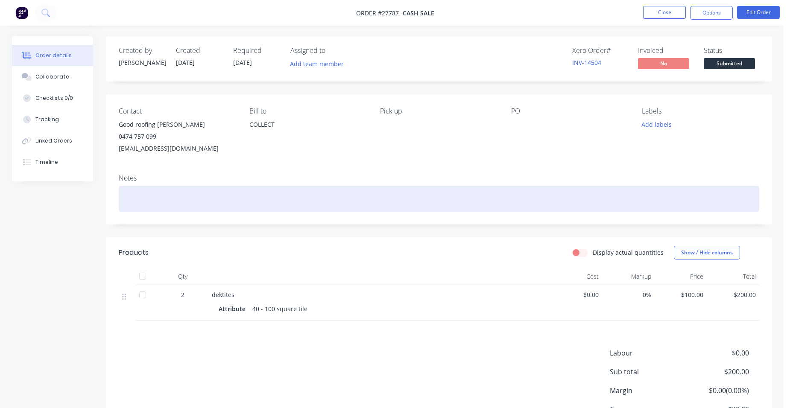
click at [129, 198] on div at bounding box center [439, 199] width 641 height 26
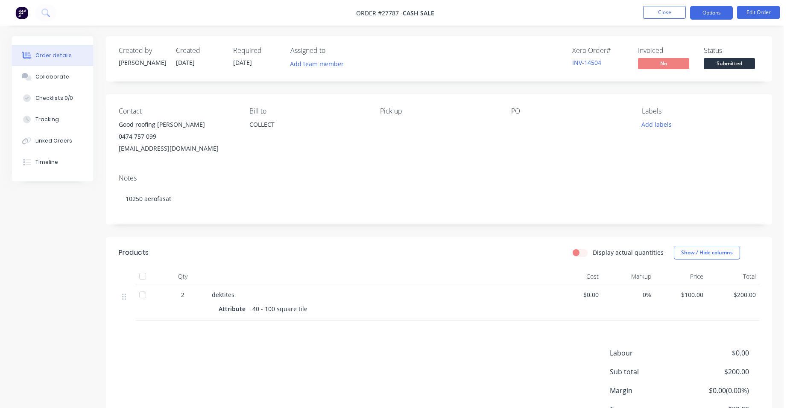
click at [719, 10] on button "Options" at bounding box center [711, 13] width 43 height 14
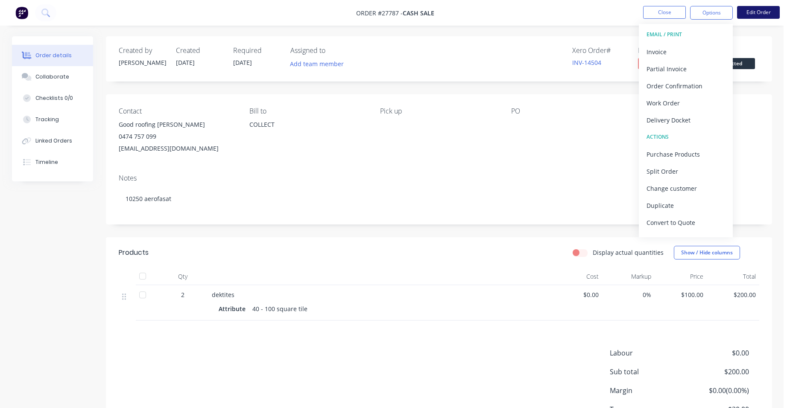
click at [758, 13] on button "Edit Order" at bounding box center [758, 12] width 43 height 13
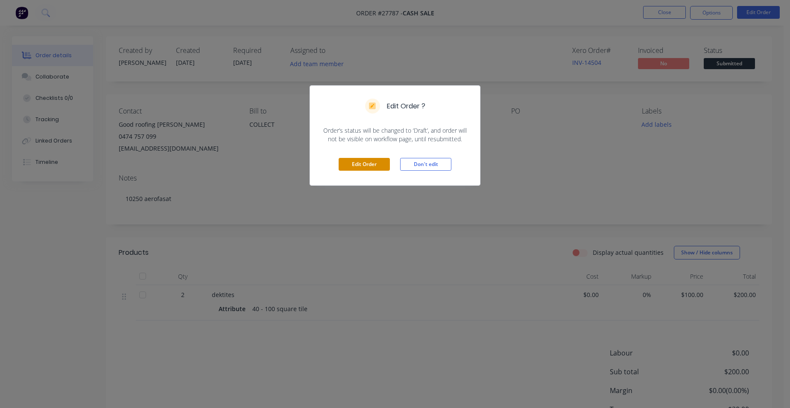
click at [376, 162] on button "Edit Order" at bounding box center [364, 164] width 51 height 13
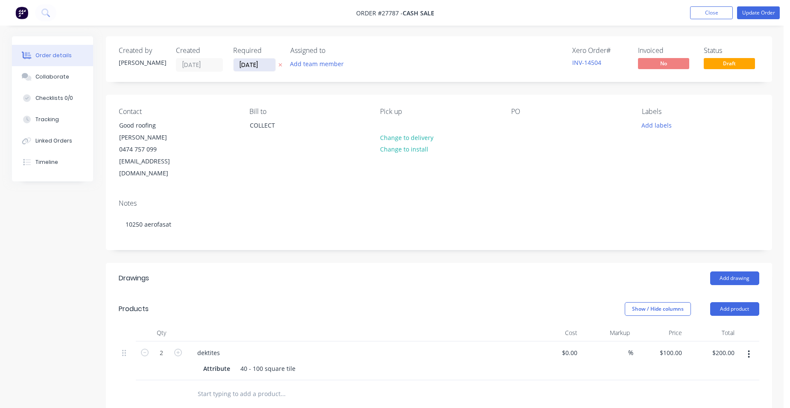
click at [265, 66] on input "[DATE]" at bounding box center [255, 65] width 42 height 13
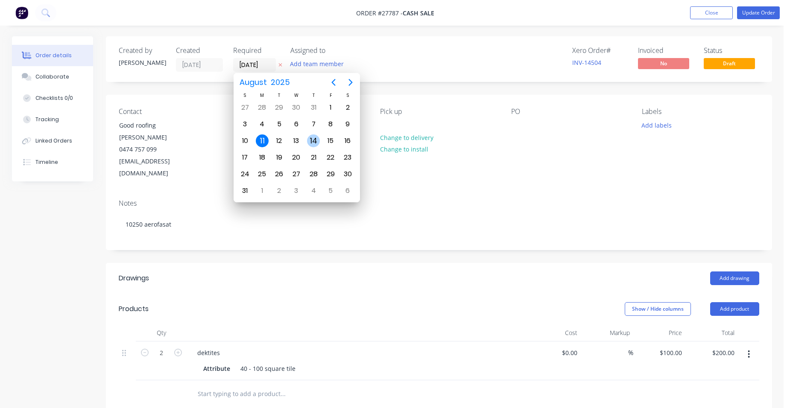
click at [321, 139] on div "14" at bounding box center [313, 141] width 17 height 16
type input "[DATE]"
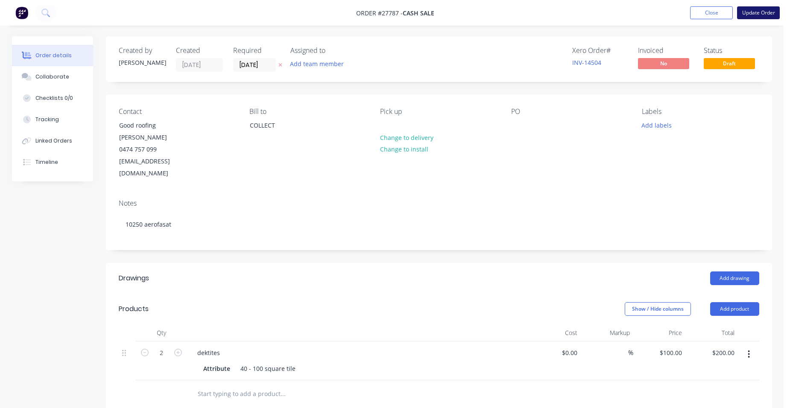
click at [763, 14] on button "Update Order" at bounding box center [758, 12] width 43 height 13
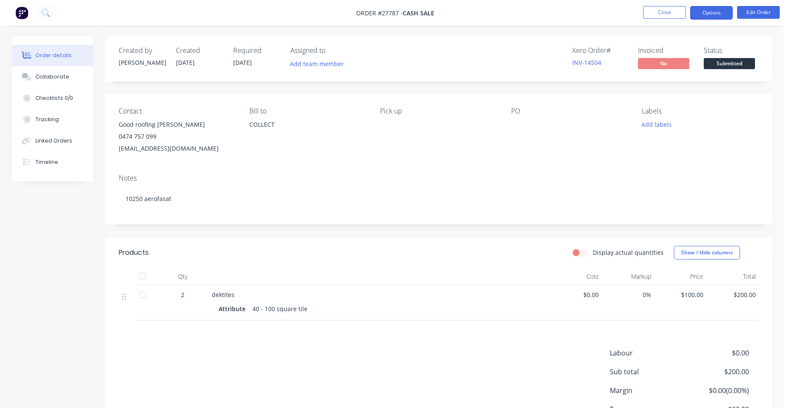
click at [695, 12] on button "Options" at bounding box center [711, 13] width 43 height 14
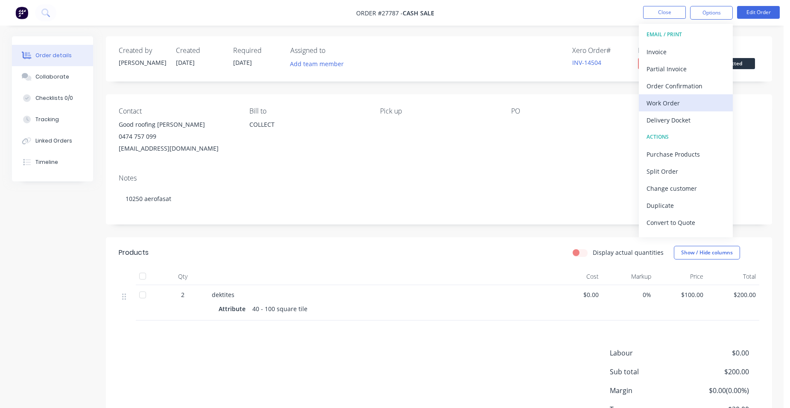
click at [680, 98] on div "Work Order" at bounding box center [686, 103] width 79 height 12
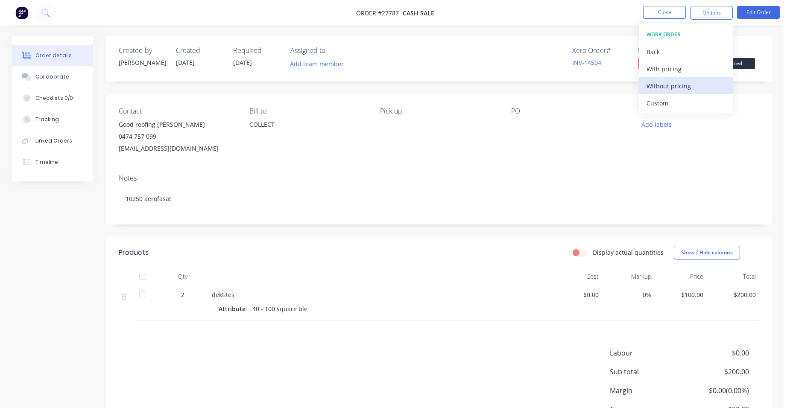
click at [686, 88] on div "Without pricing" at bounding box center [686, 86] width 79 height 12
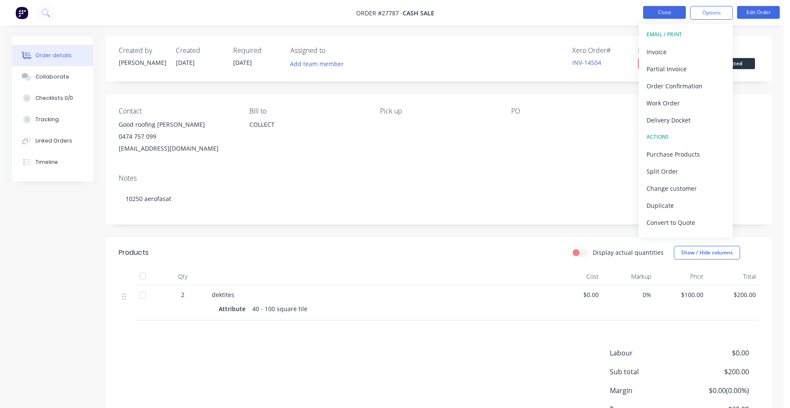
click at [654, 12] on button "Close" at bounding box center [664, 12] width 43 height 13
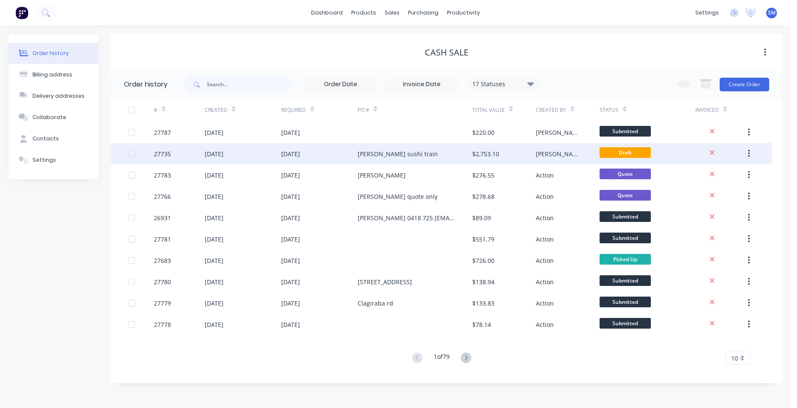
click at [435, 152] on div "[PERSON_NAME] sushi train" at bounding box center [415, 153] width 115 height 21
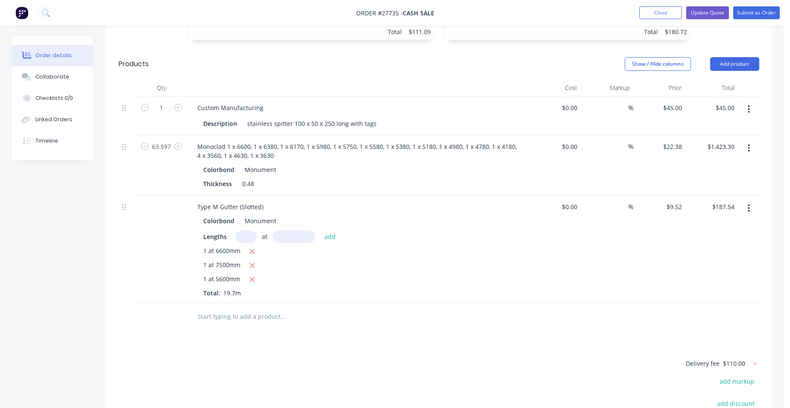
scroll to position [598, 0]
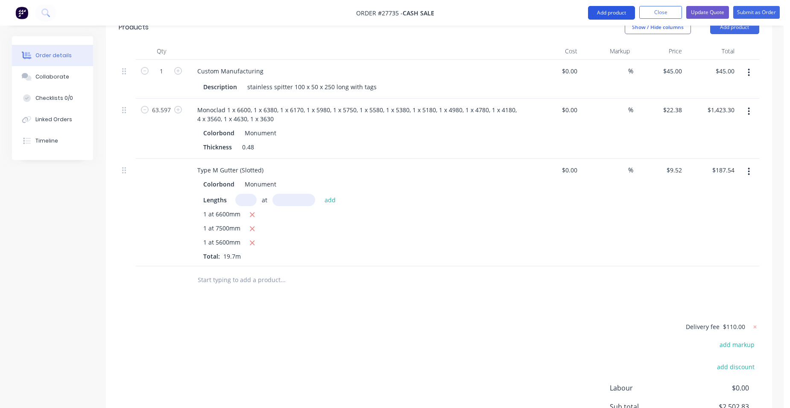
click at [600, 10] on button "Add product" at bounding box center [611, 13] width 47 height 14
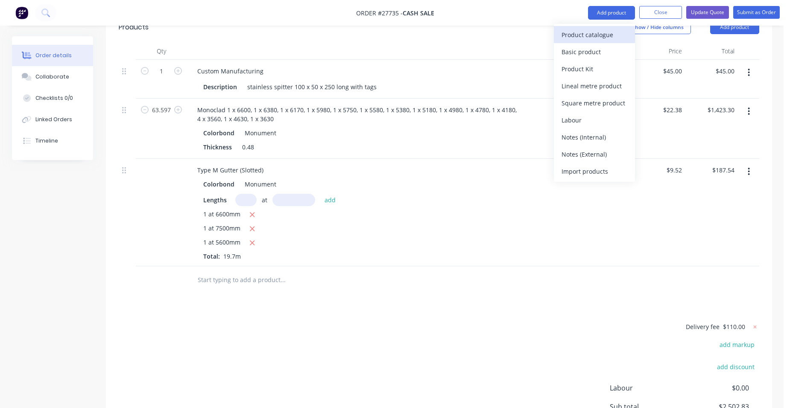
click at [564, 41] on button "Product catalogue" at bounding box center [594, 34] width 81 height 17
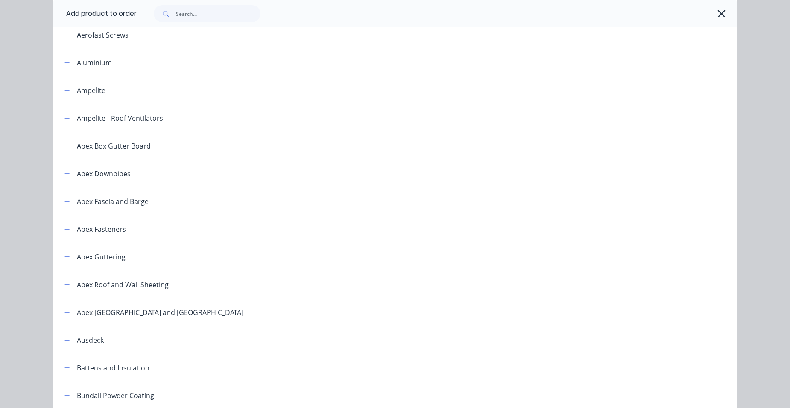
scroll to position [0, 0]
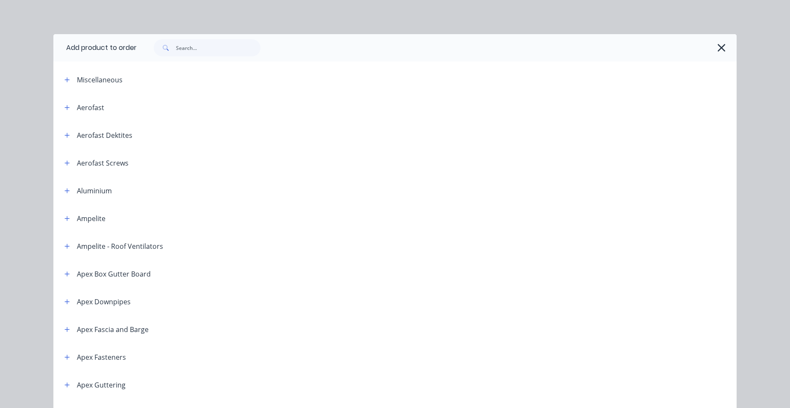
click at [720, 48] on icon "button" at bounding box center [721, 48] width 9 height 12
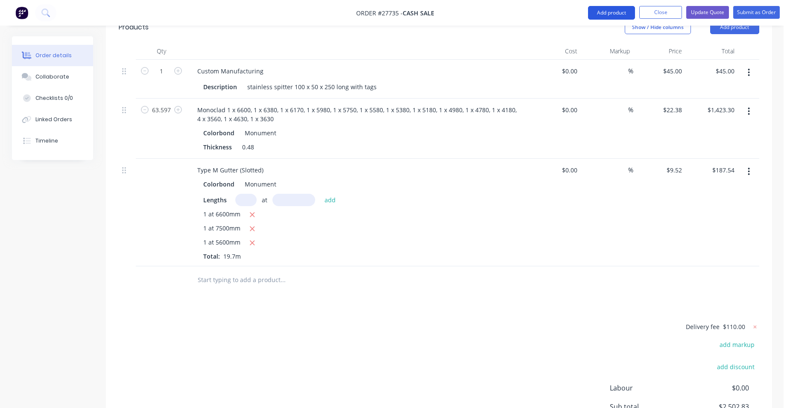
click at [608, 15] on button "Add product" at bounding box center [611, 13] width 47 height 14
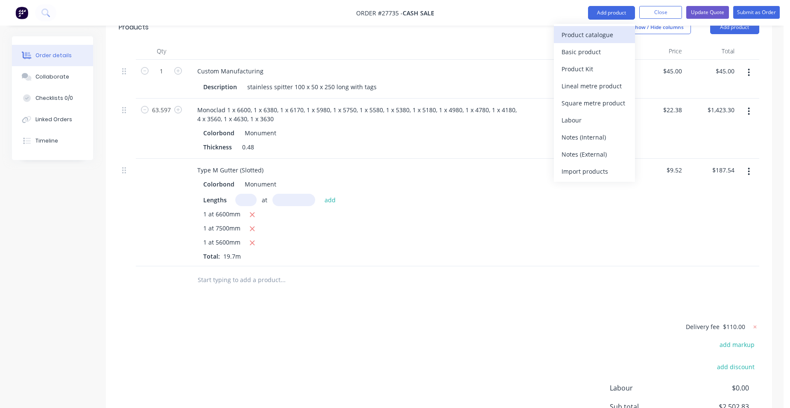
click at [596, 31] on div "Product catalogue" at bounding box center [595, 35] width 66 height 12
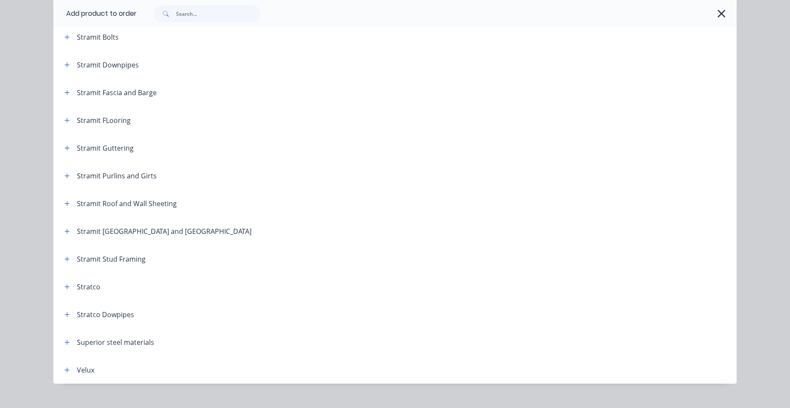
scroll to position [1361, 0]
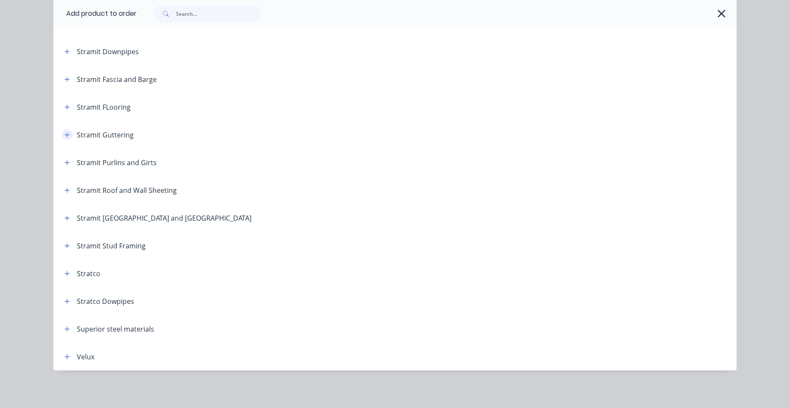
click at [65, 132] on icon "button" at bounding box center [67, 135] width 5 height 6
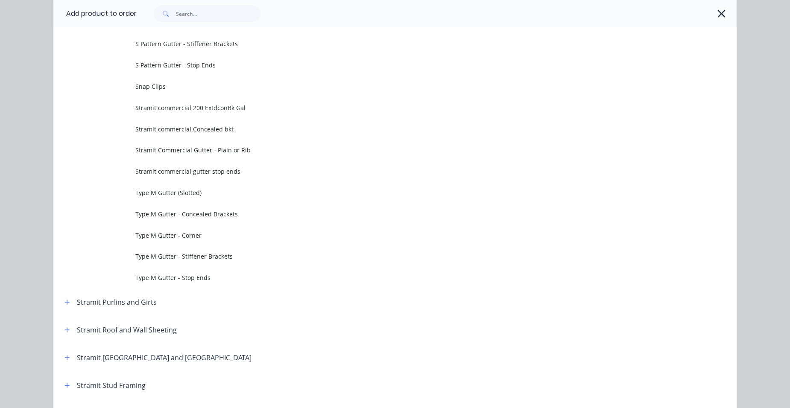
scroll to position [2814, 0]
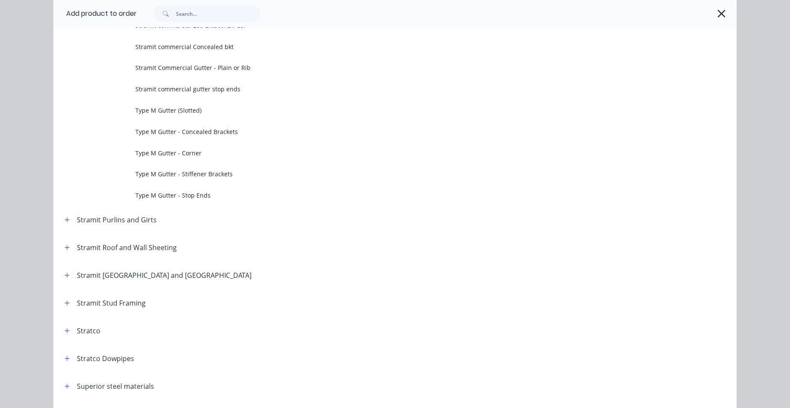
drag, startPoint x: 153, startPoint y: 201, endPoint x: 164, endPoint y: 200, distance: 10.3
click at [153, 200] on td "Type M Gutter - Stop Ends" at bounding box center [436, 195] width 602 height 21
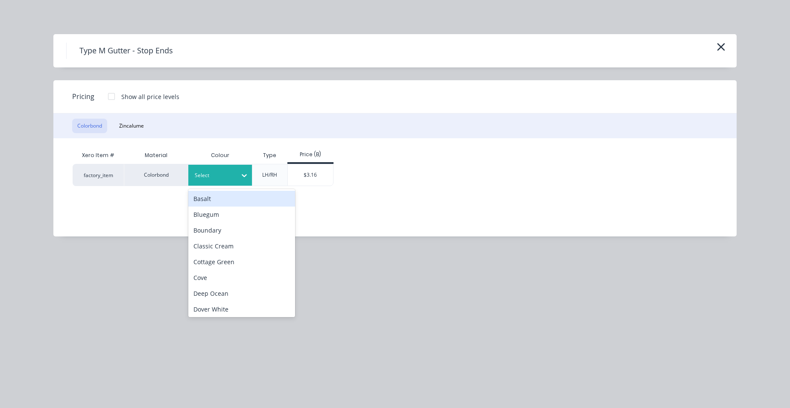
click at [226, 170] on div "Select" at bounding box center [213, 175] width 48 height 11
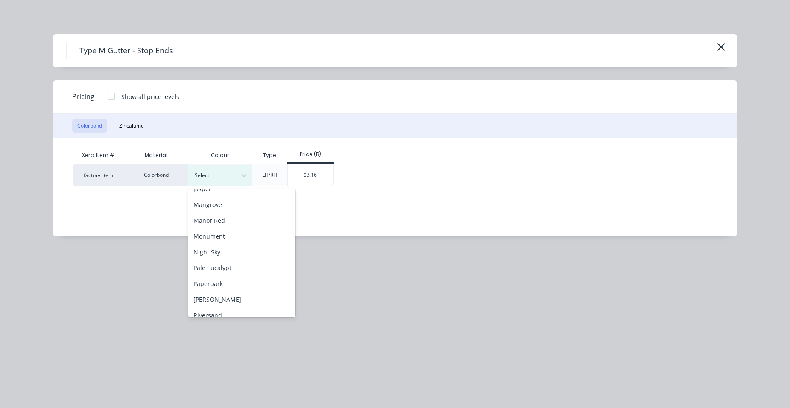
scroll to position [256, 0]
click at [228, 200] on div "Monument" at bounding box center [241, 196] width 107 height 16
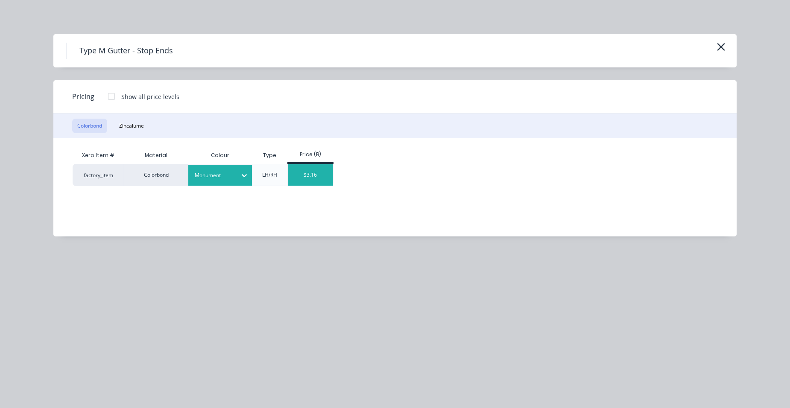
click at [301, 180] on div "$3.16" at bounding box center [311, 175] width 46 height 21
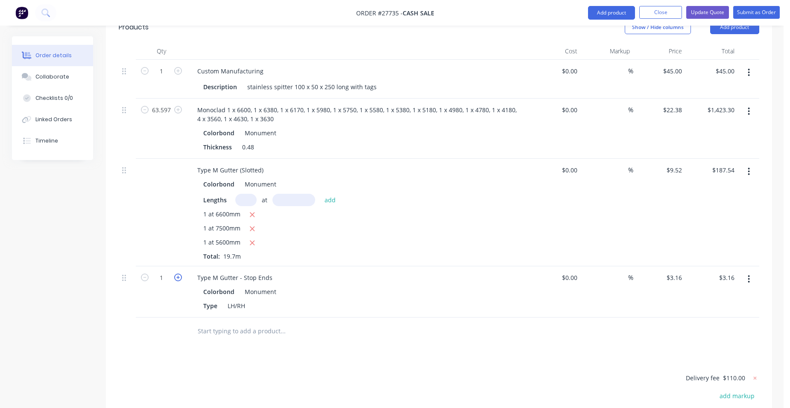
click at [177, 274] on icon "button" at bounding box center [178, 278] width 8 height 8
type input "2"
type input "$6.32"
drag, startPoint x: 617, startPoint y: 10, endPoint x: 614, endPoint y: 23, distance: 13.5
click at [617, 11] on button "Add product" at bounding box center [611, 13] width 47 height 14
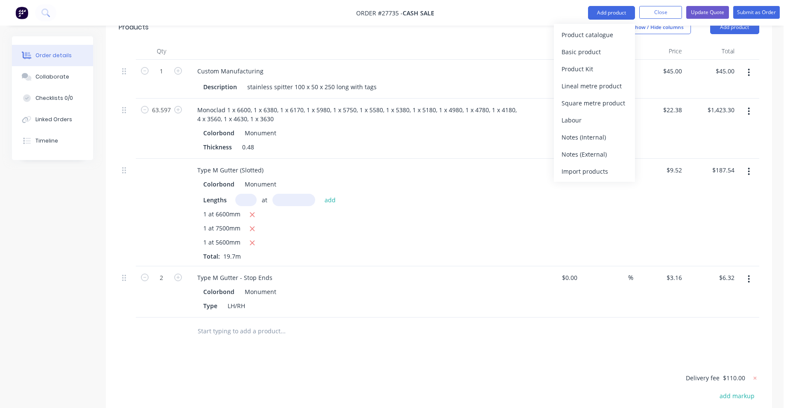
click at [603, 37] on div "Product catalogue" at bounding box center [595, 35] width 66 height 12
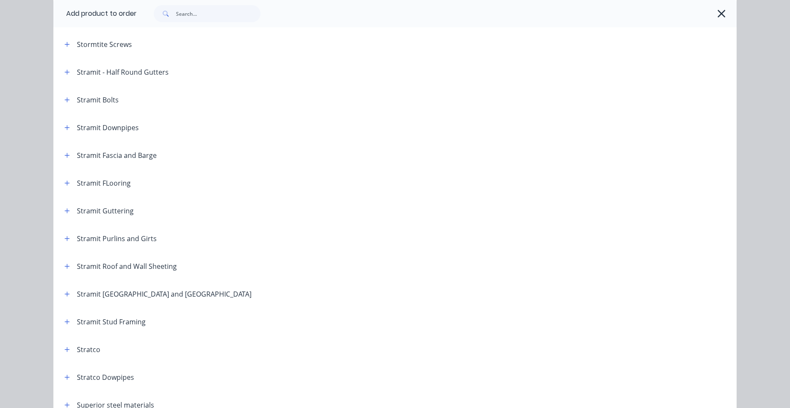
scroll to position [1276, 0]
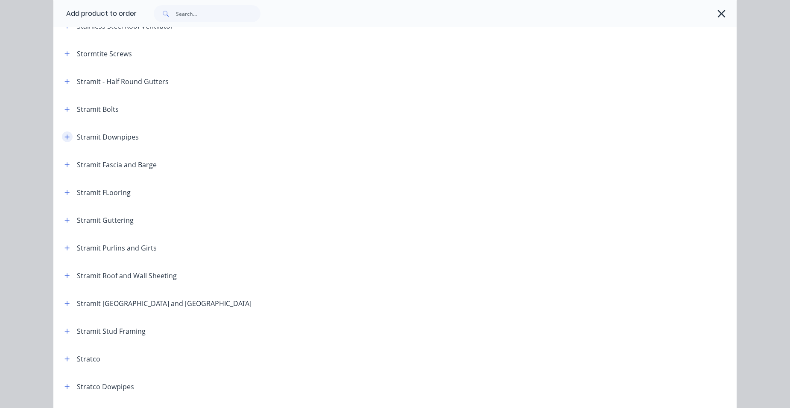
click at [66, 139] on button "button" at bounding box center [67, 137] width 11 height 11
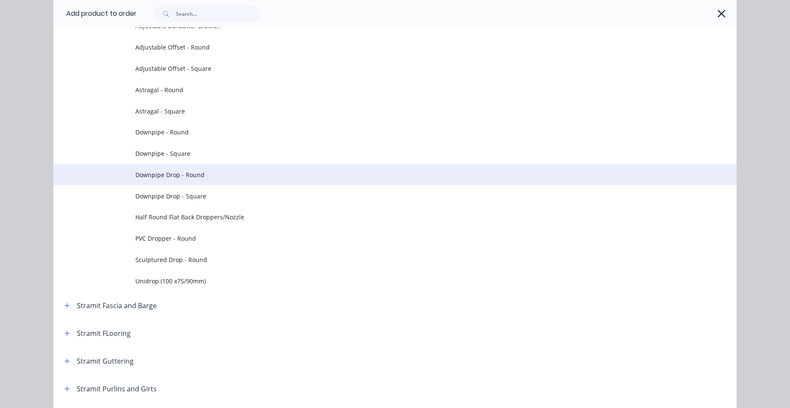
scroll to position [1447, 0]
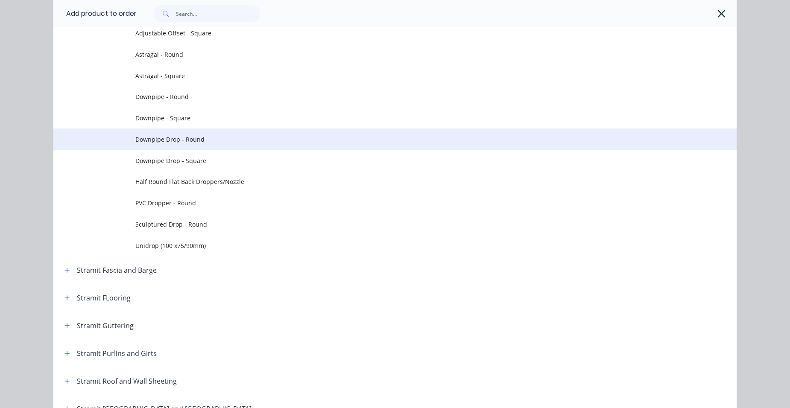
click at [214, 148] on td "Downpipe Drop - Round" at bounding box center [436, 139] width 602 height 21
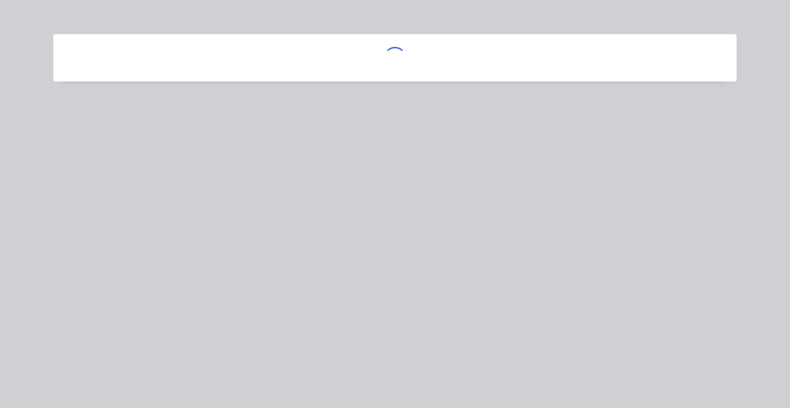
scroll to position [0, 0]
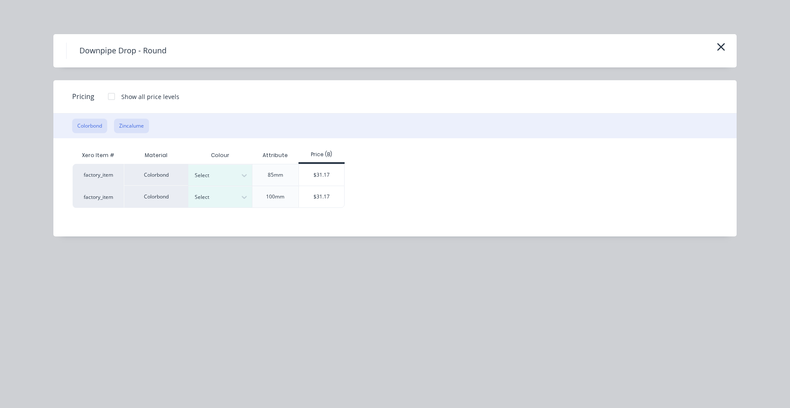
click at [138, 131] on button "Zincalume" at bounding box center [131, 126] width 35 height 15
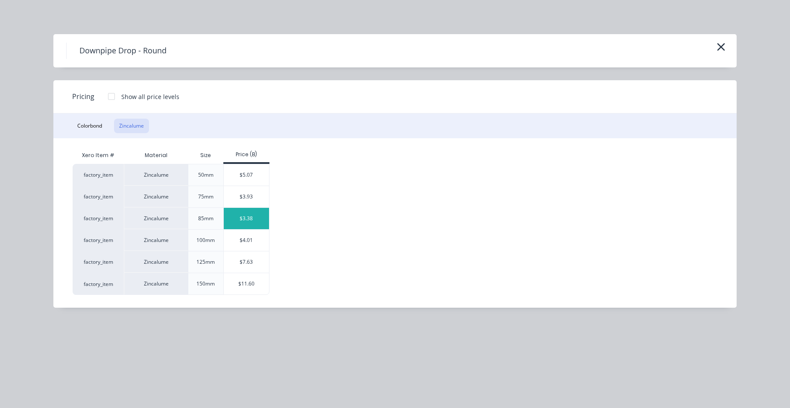
click at [235, 214] on div "$3.38" at bounding box center [247, 218] width 46 height 21
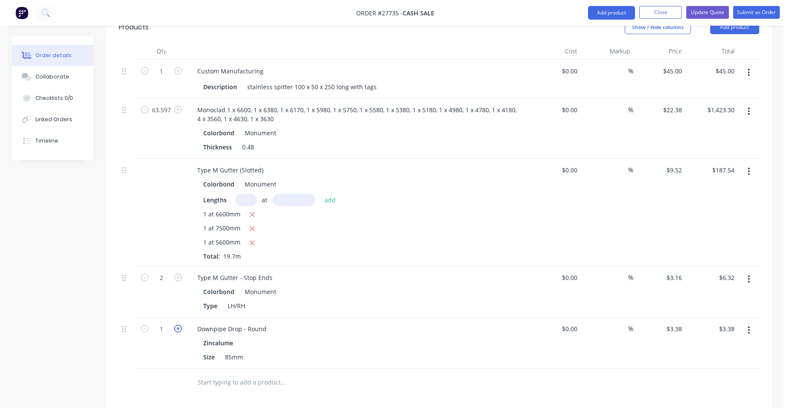
click at [180, 325] on icon "button" at bounding box center [178, 329] width 8 height 8
type input "2"
type input "$6.76"
click at [603, 15] on button "Add product" at bounding box center [611, 13] width 47 height 14
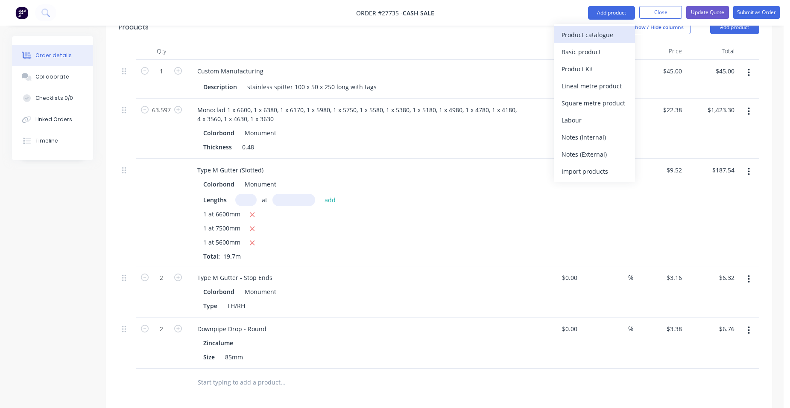
click at [596, 31] on div "Product catalogue" at bounding box center [595, 35] width 66 height 12
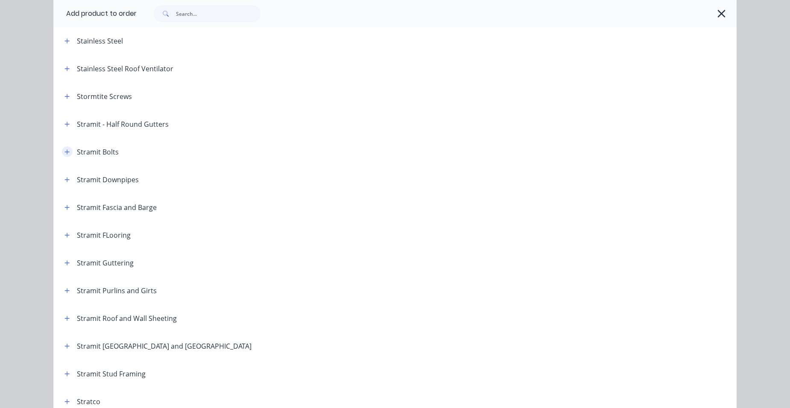
scroll to position [1148, 0]
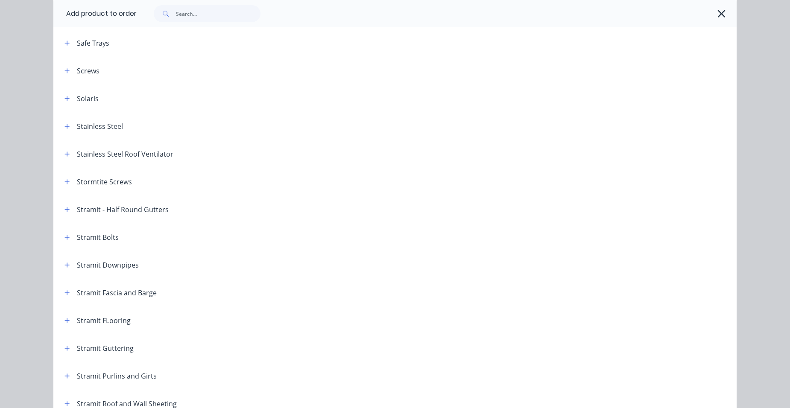
click at [62, 64] on header "Screws" at bounding box center [395, 71] width 684 height 28
click at [65, 68] on icon "button" at bounding box center [67, 71] width 5 height 6
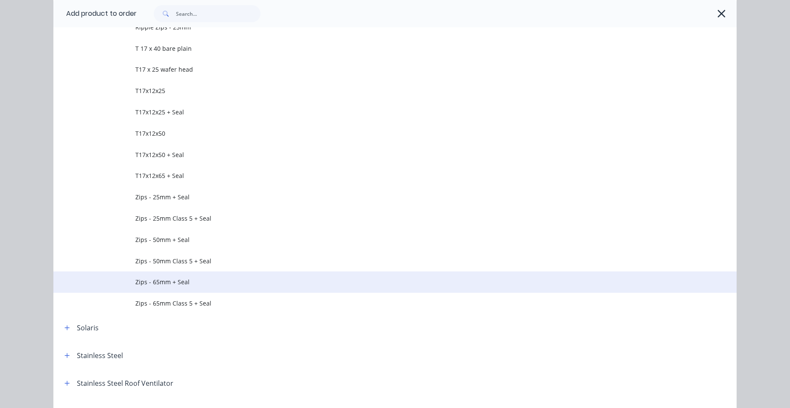
scroll to position [1746, 0]
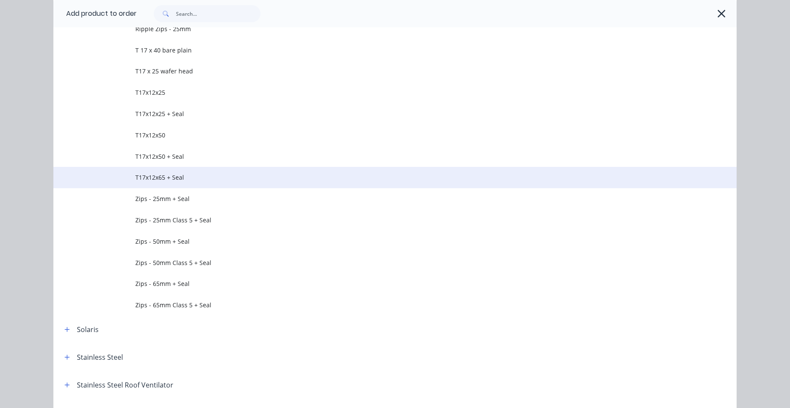
click at [200, 179] on span "T17x12x65 + Seal" at bounding box center [375, 177] width 481 height 9
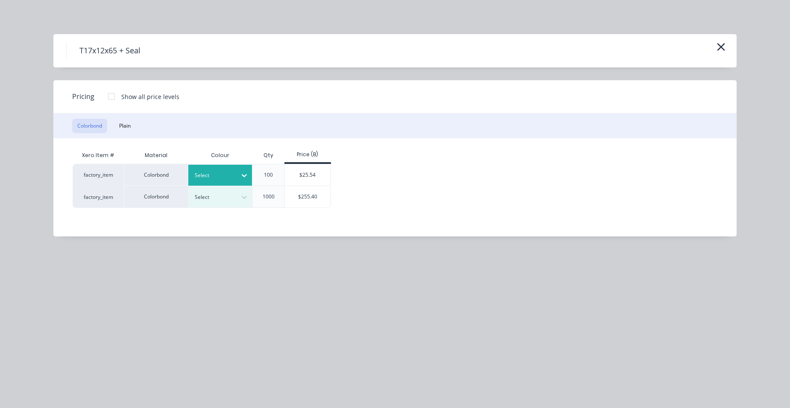
click at [223, 173] on div at bounding box center [214, 175] width 38 height 9
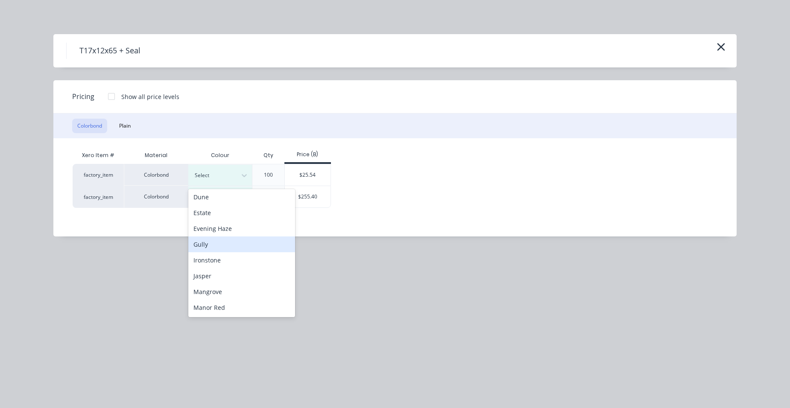
scroll to position [256, 0]
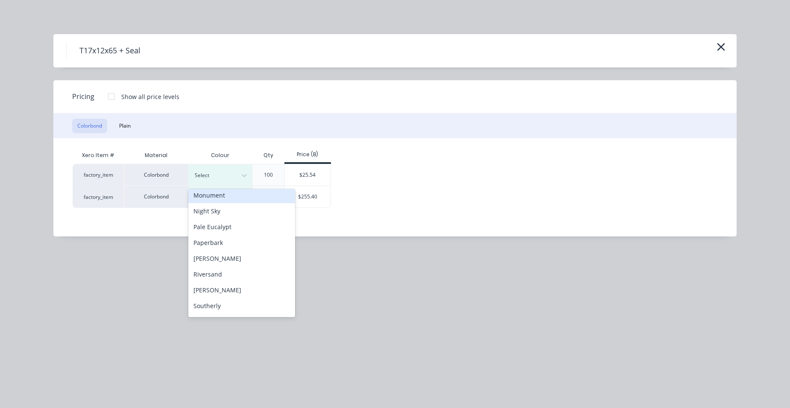
click at [221, 201] on div "Monument" at bounding box center [241, 196] width 107 height 16
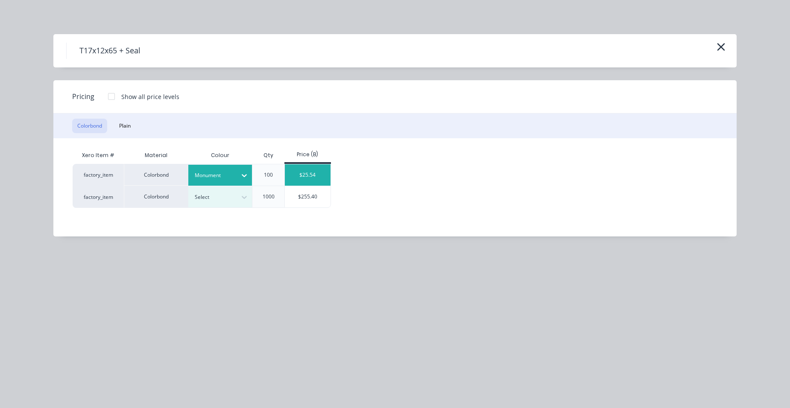
click at [302, 173] on div "$25.54" at bounding box center [308, 175] width 46 height 21
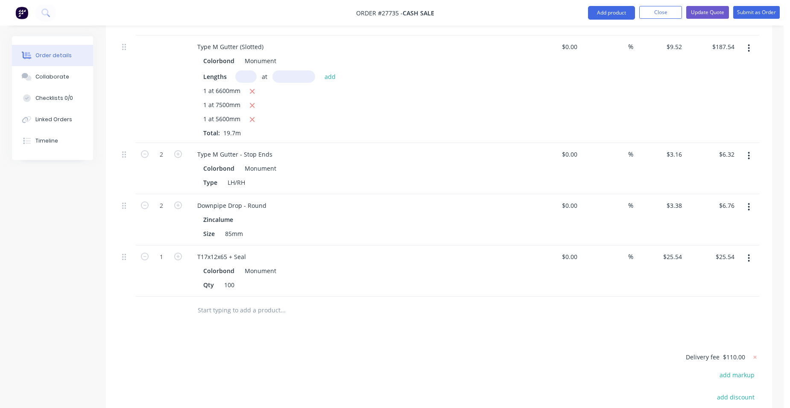
scroll to position [769, 0]
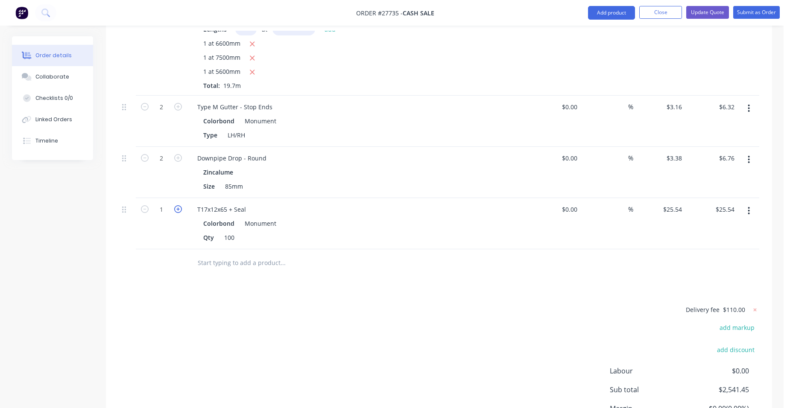
click at [182, 206] on icon "button" at bounding box center [178, 210] width 8 height 8
type input "2"
type input "$51.08"
click at [181, 206] on icon "button" at bounding box center [178, 210] width 8 height 8
type input "3"
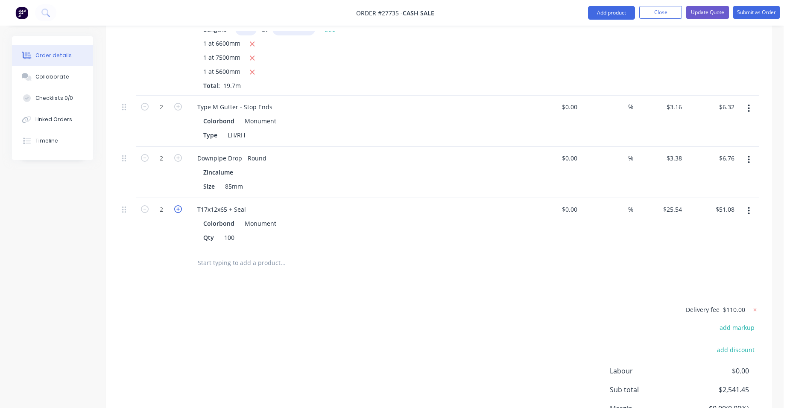
type input "$76.62"
click at [179, 206] on icon "button" at bounding box center [178, 210] width 8 height 8
type input "4"
type input "$102.16"
click at [179, 206] on icon "button" at bounding box center [178, 210] width 8 height 8
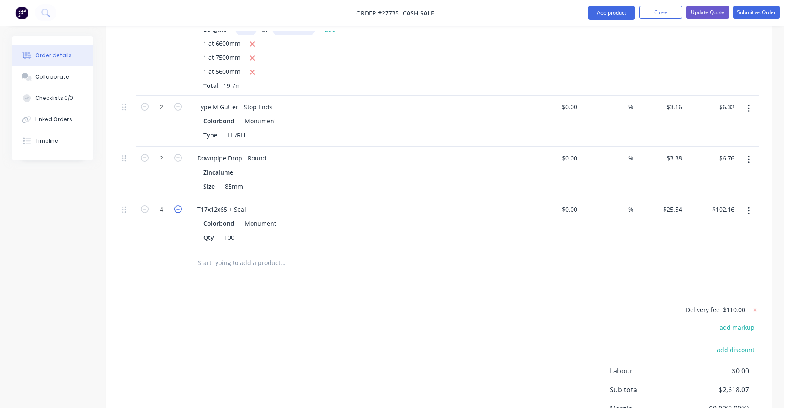
type input "5"
type input "$127.70"
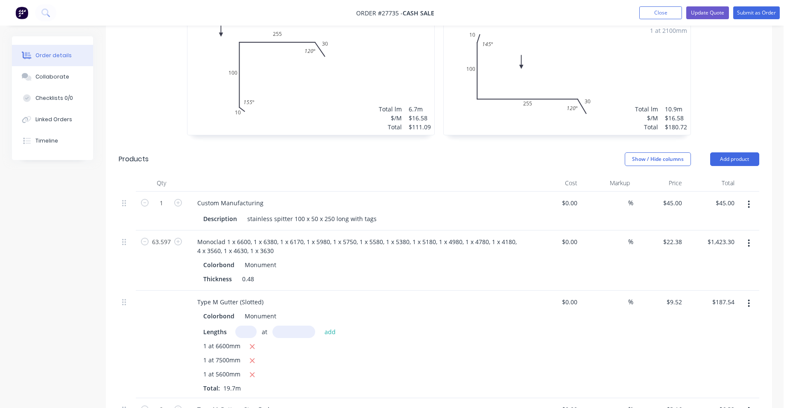
scroll to position [385, 0]
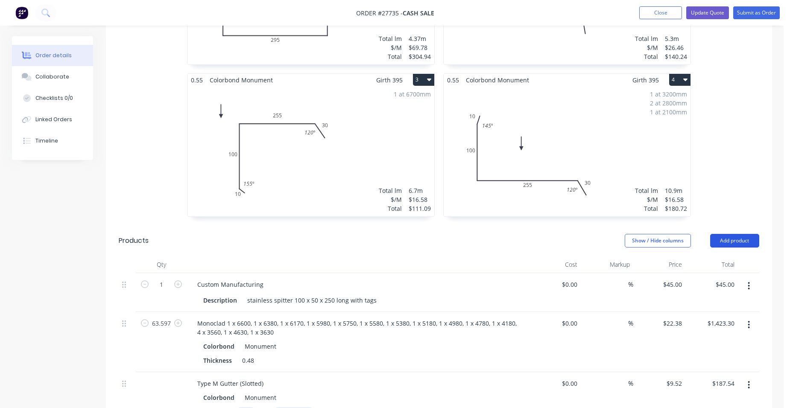
click at [731, 234] on button "Add product" at bounding box center [735, 241] width 49 height 14
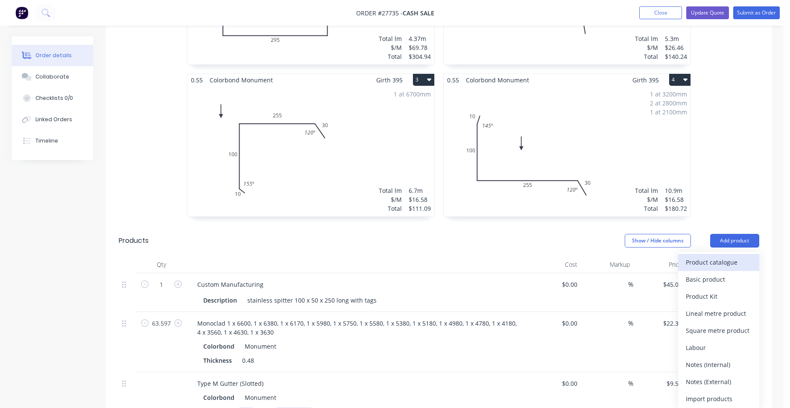
click at [713, 256] on div "Product catalogue" at bounding box center [719, 262] width 66 height 12
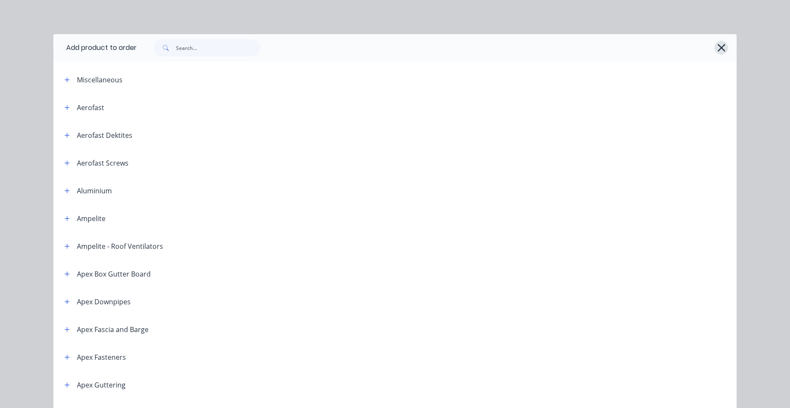
click at [717, 53] on icon "button" at bounding box center [721, 48] width 9 height 12
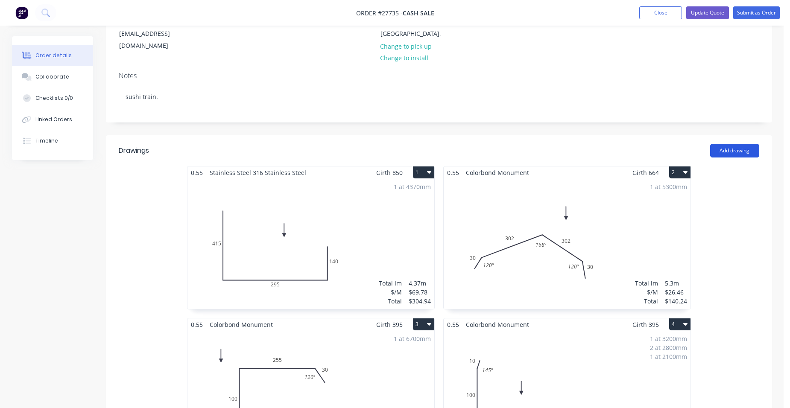
scroll to position [128, 0]
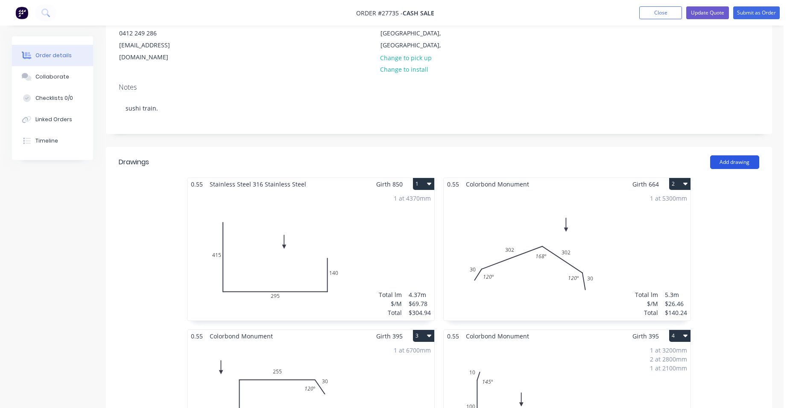
click at [735, 156] on button "Add drawing" at bounding box center [735, 163] width 49 height 14
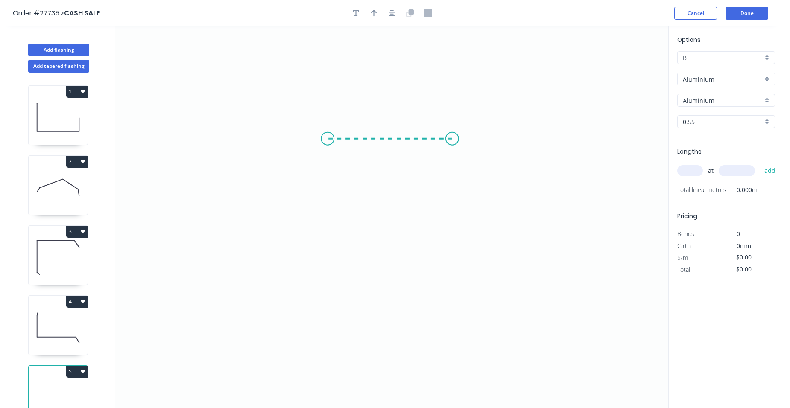
drag, startPoint x: 452, startPoint y: 139, endPoint x: 328, endPoint y: 134, distance: 124.9
click at [328, 134] on icon "0" at bounding box center [391, 217] width 553 height 382
click at [323, 233] on icon "0 ?" at bounding box center [391, 217] width 553 height 382
click at [316, 183] on tspan "?" at bounding box center [315, 182] width 4 height 14
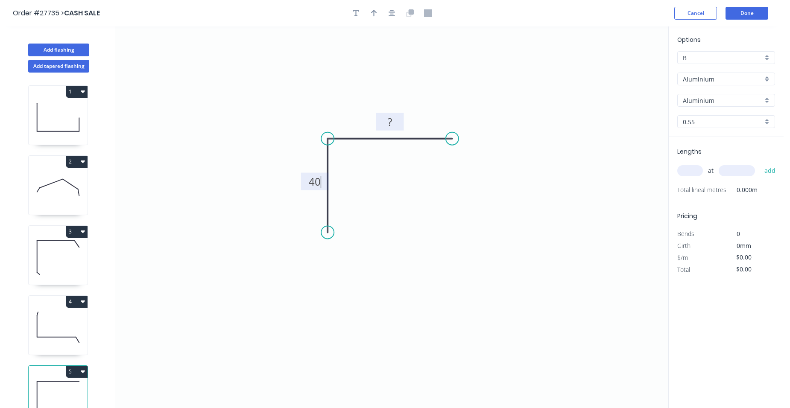
click at [395, 123] on rect at bounding box center [390, 123] width 17 height 12
click at [372, 9] on icon "button" at bounding box center [374, 13] width 6 height 8
type input "$1.00"
drag, startPoint x: 623, startPoint y: 69, endPoint x: 548, endPoint y: 82, distance: 76.0
click at [402, 95] on icon "0 40 40" at bounding box center [391, 217] width 553 height 382
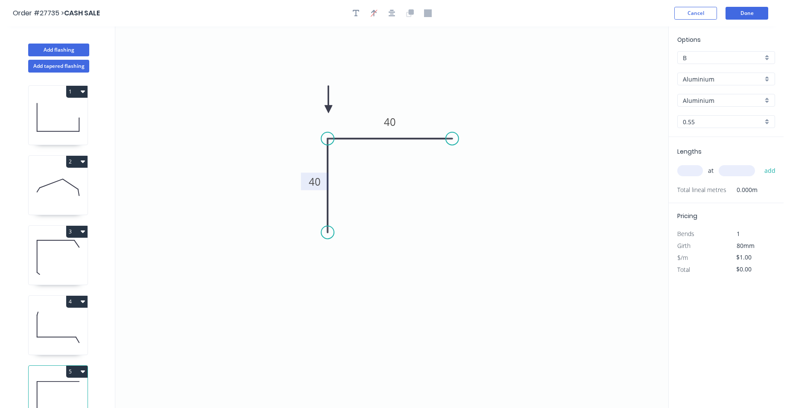
drag, startPoint x: 626, startPoint y: 65, endPoint x: 524, endPoint y: 83, distance: 103.3
click at [332, 109] on icon at bounding box center [329, 99] width 8 height 27
click at [766, 76] on div "Aluminium" at bounding box center [727, 79] width 98 height 13
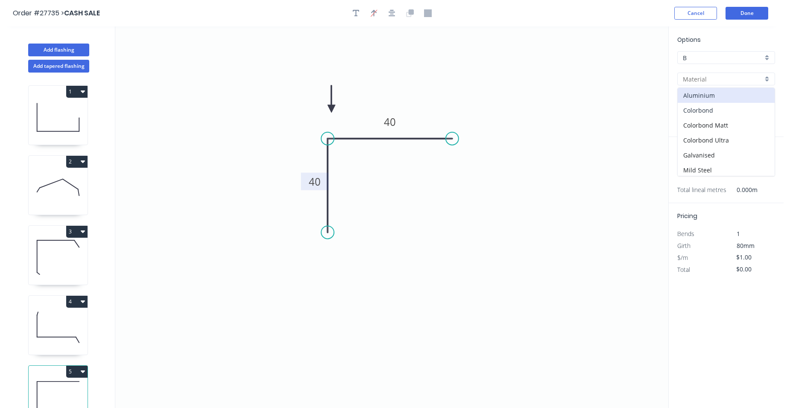
click at [727, 104] on div "Colorbond" at bounding box center [726, 110] width 97 height 15
type input "Colorbond"
type input "Basalt"
type input "$6.77"
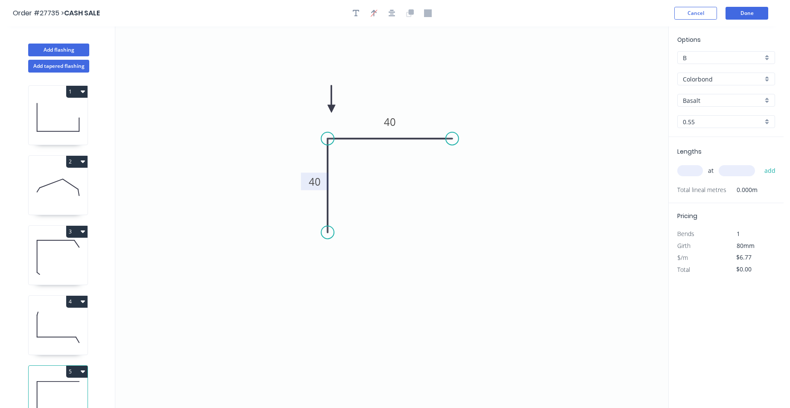
click at [768, 99] on div "Basalt" at bounding box center [727, 100] width 98 height 13
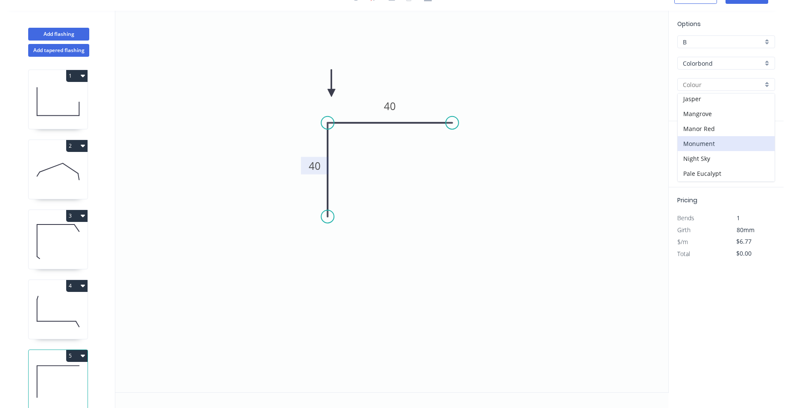
scroll to position [214, 0]
click at [717, 117] on div "Night Sky" at bounding box center [726, 111] width 97 height 15
type input "Night Sky"
click at [690, 153] on input "text" at bounding box center [691, 155] width 26 height 11
type input "4"
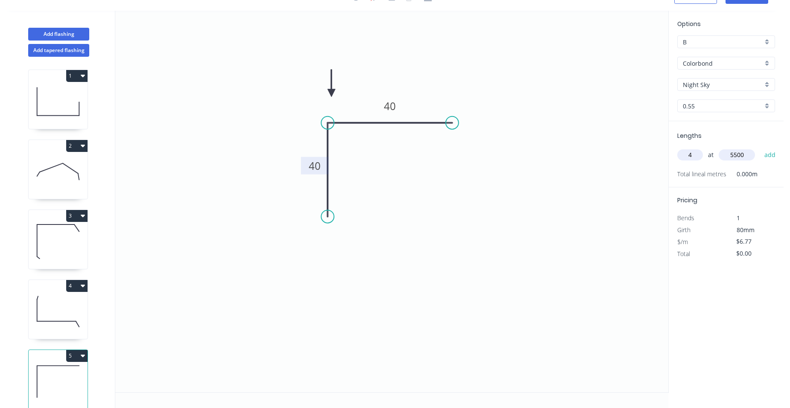
type input "5500"
click at [761, 148] on button "add" at bounding box center [771, 155] width 20 height 15
click at [770, 171] on icon "button" at bounding box center [772, 173] width 6 height 6
type input "$0.00"
click at [690, 154] on input "text" at bounding box center [691, 155] width 26 height 11
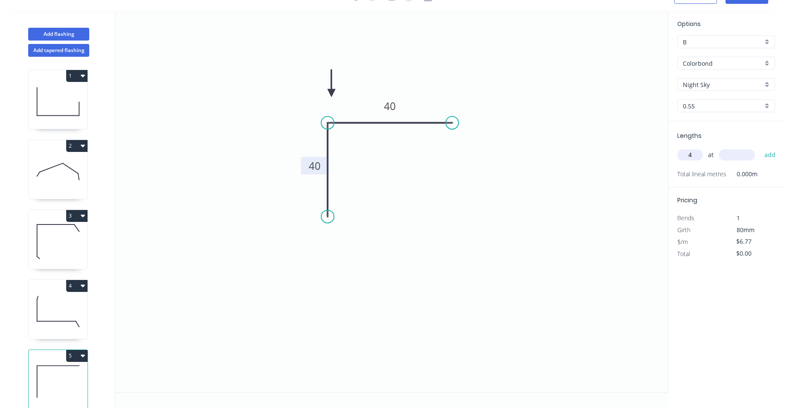
type input "4"
type input "5550"
click at [761, 148] on button "add" at bounding box center [771, 155] width 20 height 15
type input "$150.29"
click at [71, 30] on button "Add flashing" at bounding box center [58, 34] width 61 height 13
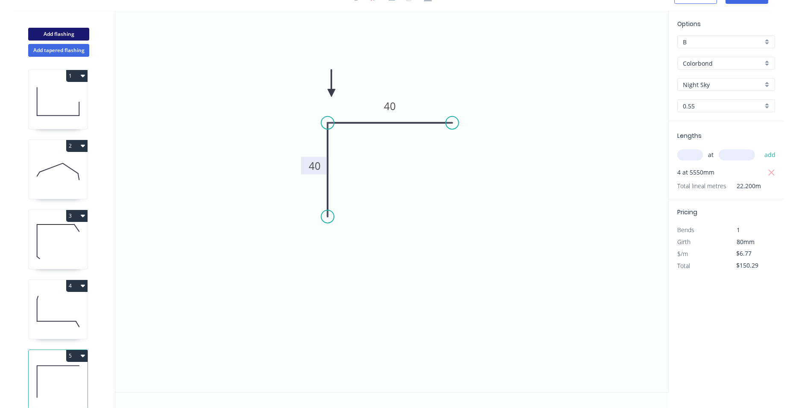
type input "$0.00"
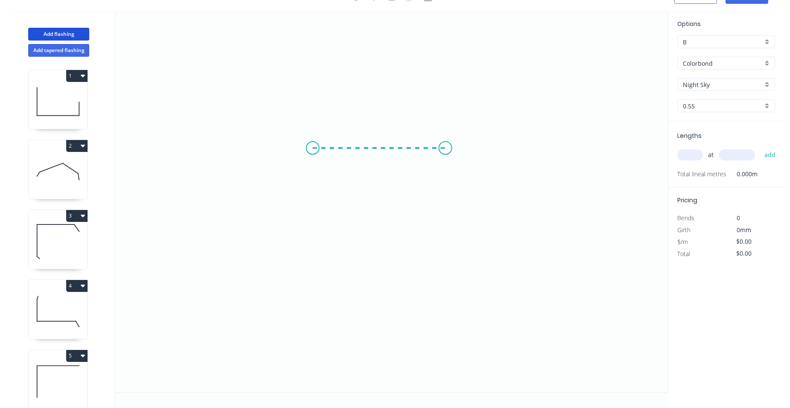
drag, startPoint x: 313, startPoint y: 148, endPoint x: 446, endPoint y: 147, distance: 132.9
click at [446, 147] on icon "0" at bounding box center [391, 202] width 553 height 382
click at [446, 147] on circle at bounding box center [445, 148] width 13 height 13
click at [388, 160] on rect at bounding box center [379, 157] width 28 height 18
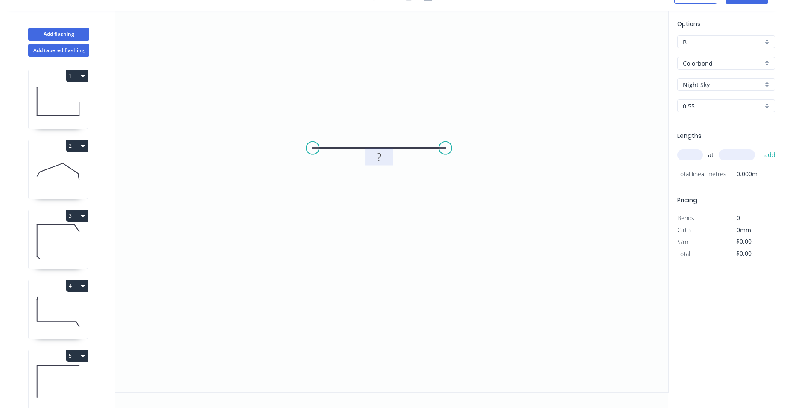
click at [383, 161] on rect at bounding box center [379, 158] width 17 height 12
click at [613, 210] on icon "0 70" at bounding box center [391, 202] width 553 height 382
type input "$5.92"
click at [682, 153] on input "text" at bounding box center [691, 155] width 26 height 11
type input "30"
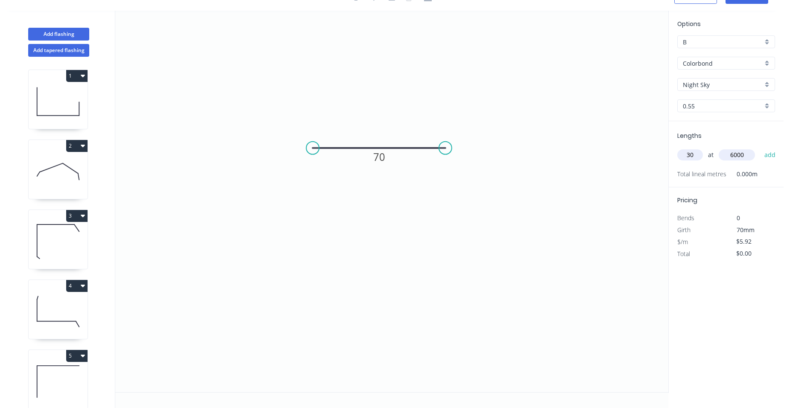
type input "6000"
click at [761, 148] on button "add" at bounding box center [771, 155] width 20 height 15
type input "$1,065.60"
click at [768, 42] on div "B" at bounding box center [727, 41] width 98 height 13
click at [720, 62] on div "A" at bounding box center [726, 58] width 97 height 15
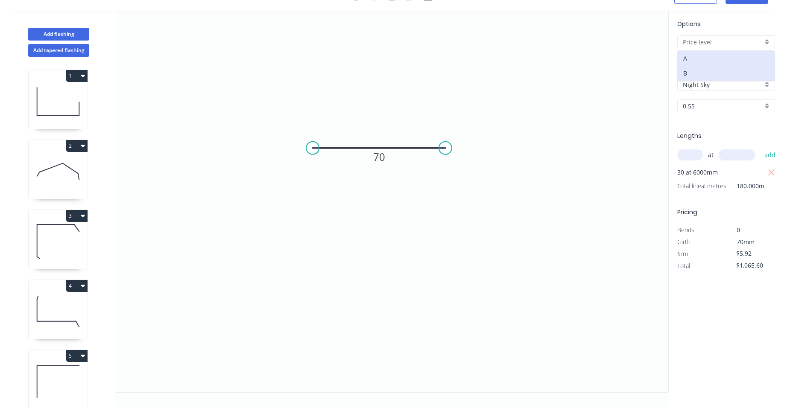
type input "A"
type input "$5.69"
type input "$1,024.20"
drag, startPoint x: 754, startPoint y: 253, endPoint x: 731, endPoint y: 260, distance: 23.9
click at [731, 260] on div "Pricing Bends 0 Girth 70mm $/m $5.69 Total $1,024.20" at bounding box center [726, 236] width 115 height 73
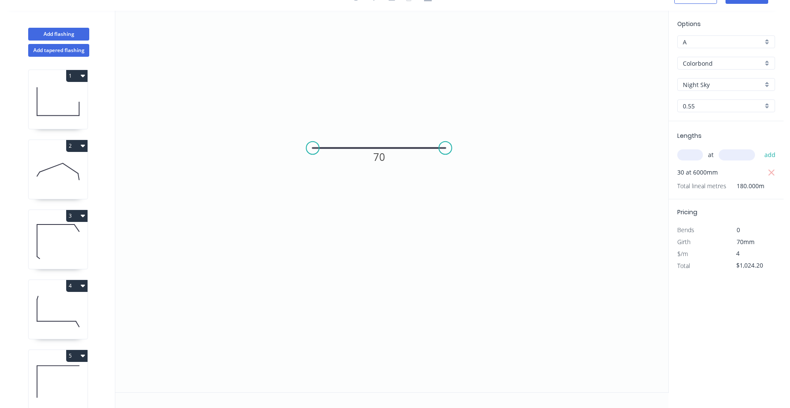
type input "$4.00"
type input "$720.00"
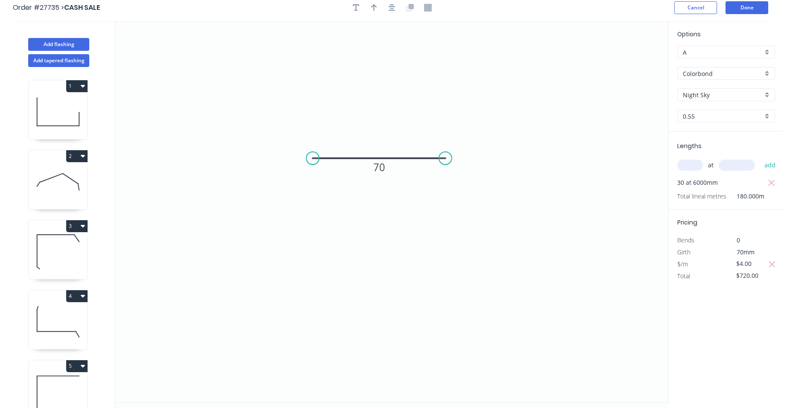
scroll to position [0, 0]
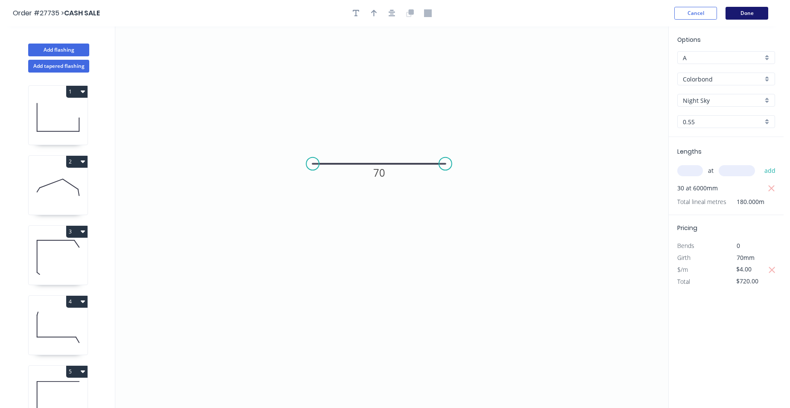
click at [741, 11] on button "Done" at bounding box center [747, 13] width 43 height 13
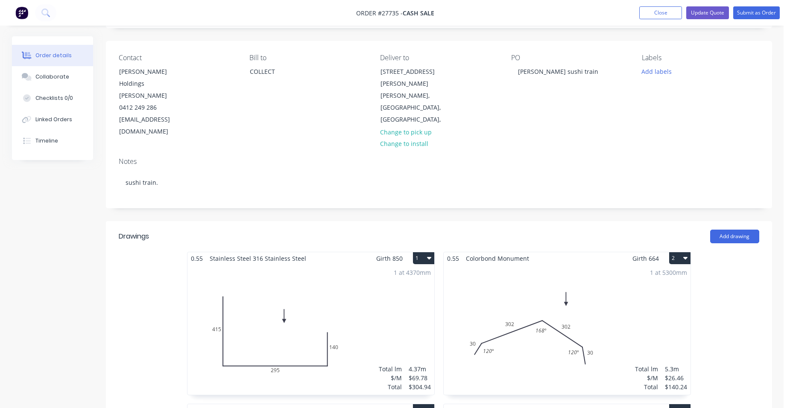
scroll to position [43, 0]
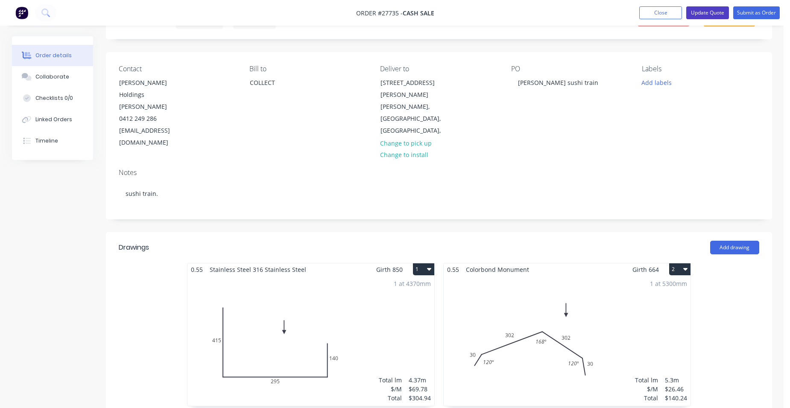
click at [704, 13] on button "Update Quote" at bounding box center [708, 12] width 43 height 13
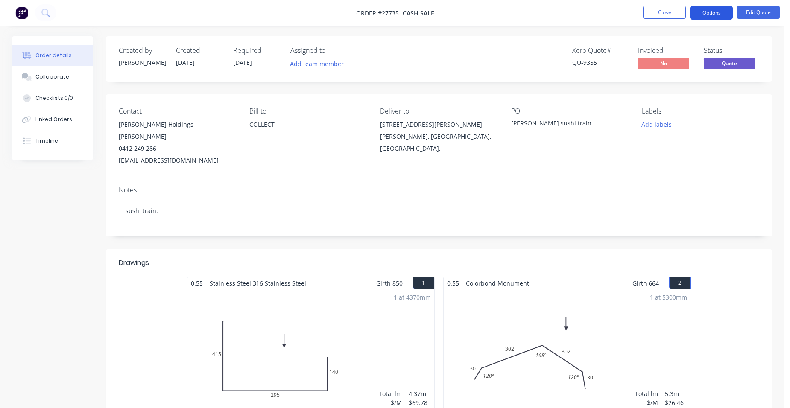
click at [714, 12] on button "Options" at bounding box center [711, 13] width 43 height 14
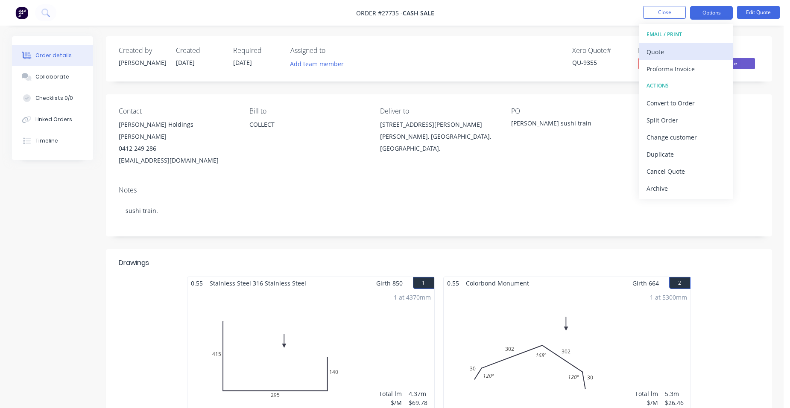
click at [687, 52] on div "Quote" at bounding box center [686, 52] width 79 height 12
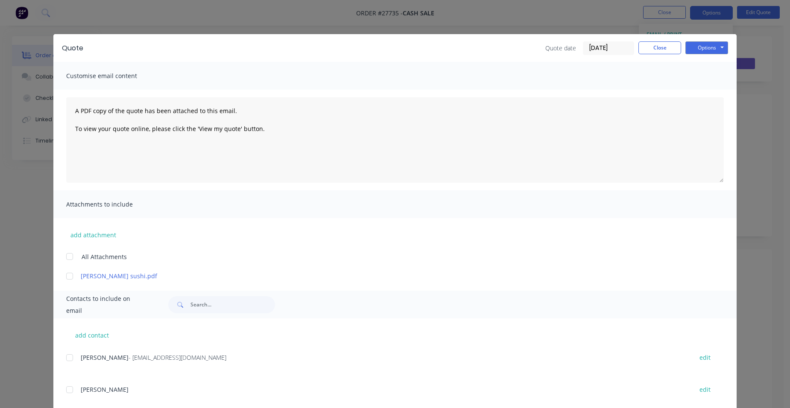
scroll to position [128, 0]
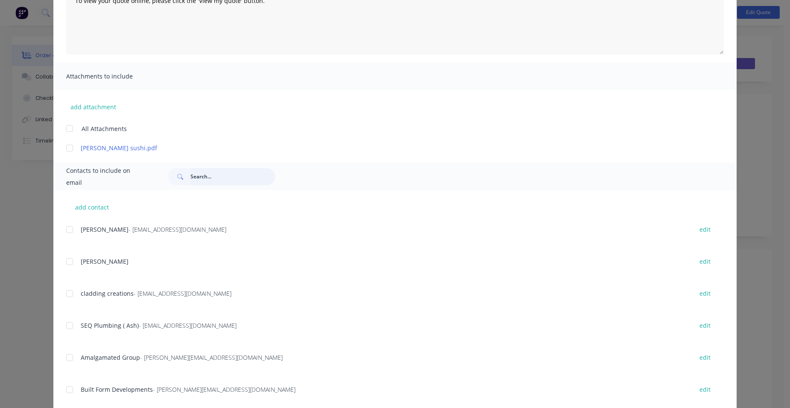
click at [211, 183] on input "text" at bounding box center [233, 176] width 85 height 17
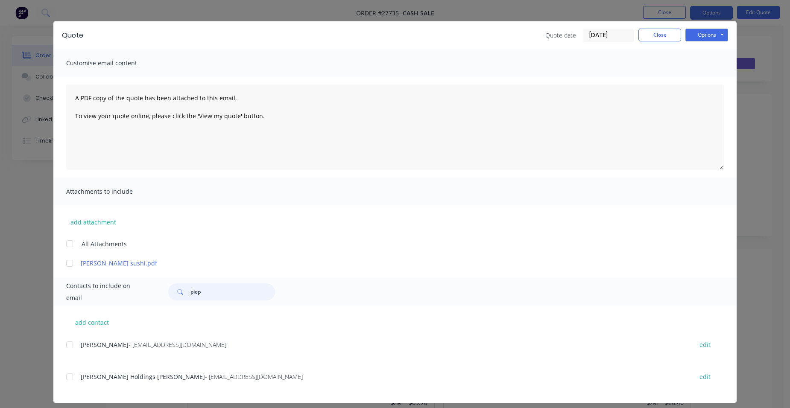
scroll to position [20, 0]
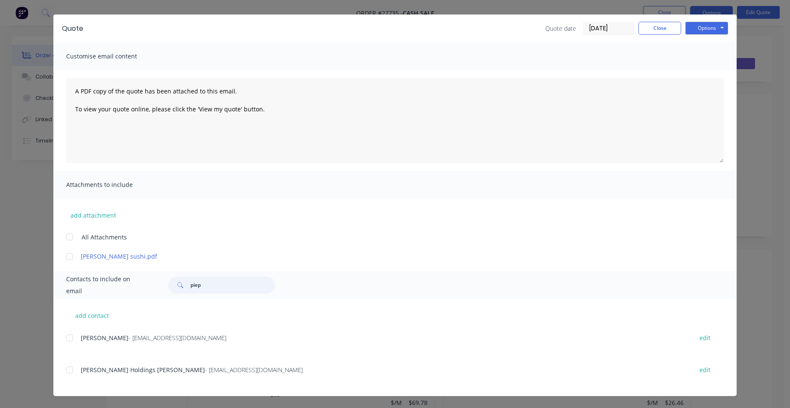
click at [68, 370] on div at bounding box center [69, 370] width 17 height 17
type input "piep"
click at [664, 23] on button "Close" at bounding box center [660, 28] width 43 height 13
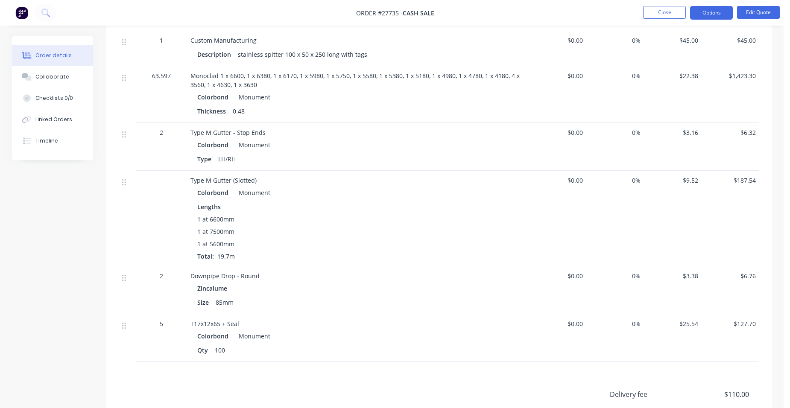
scroll to position [863, 0]
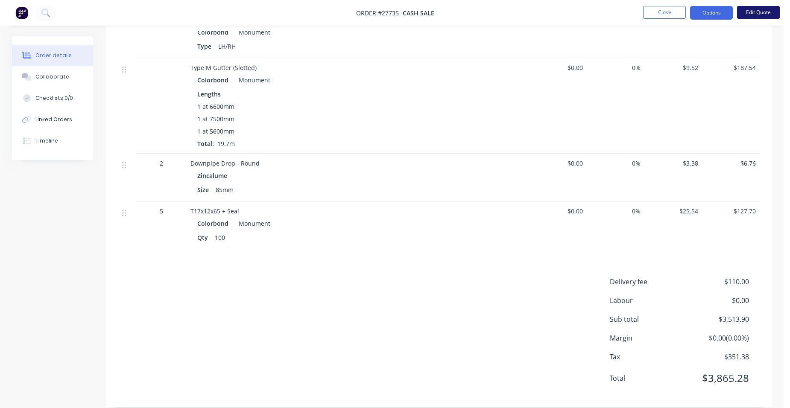
click at [751, 15] on button "Edit Quote" at bounding box center [758, 12] width 43 height 13
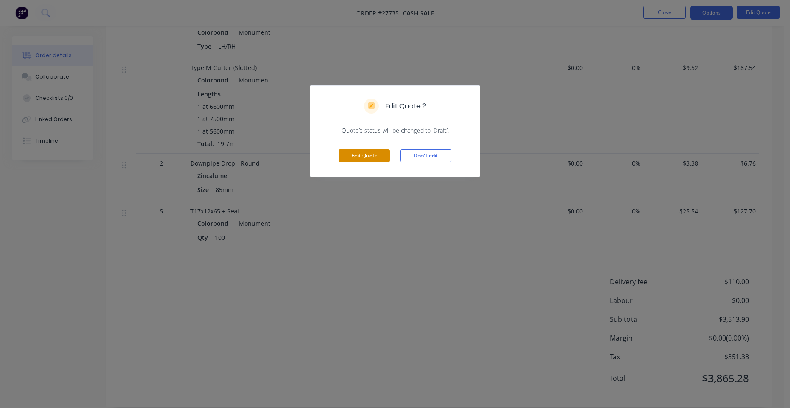
click at [385, 157] on button "Edit Quote" at bounding box center [364, 156] width 51 height 13
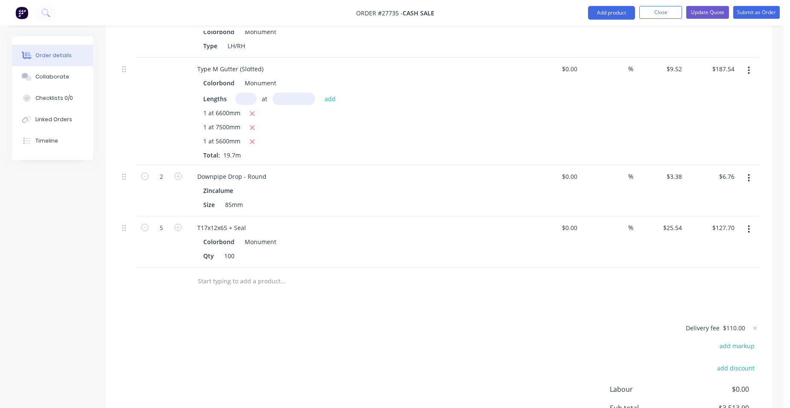
scroll to position [968, 0]
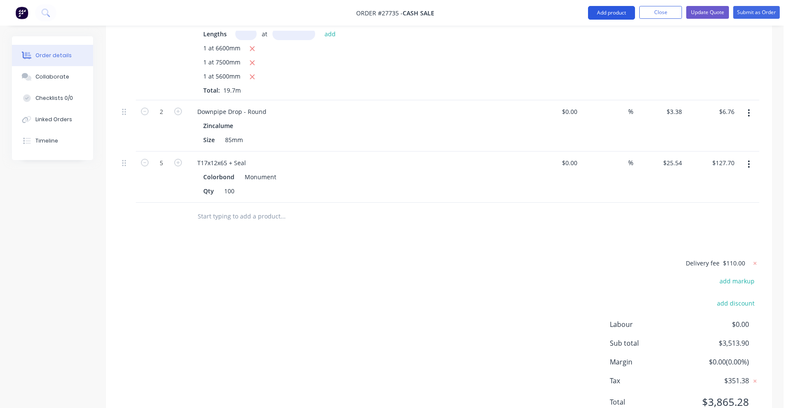
click at [610, 15] on button "Add product" at bounding box center [611, 13] width 47 height 14
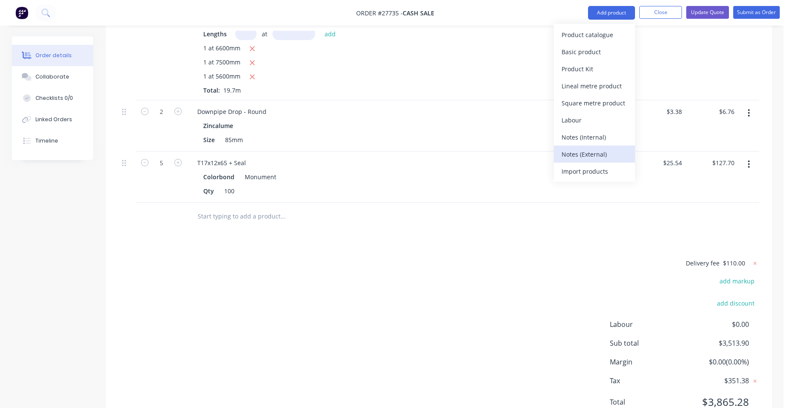
click at [596, 157] on div "Notes (External)" at bounding box center [595, 154] width 66 height 12
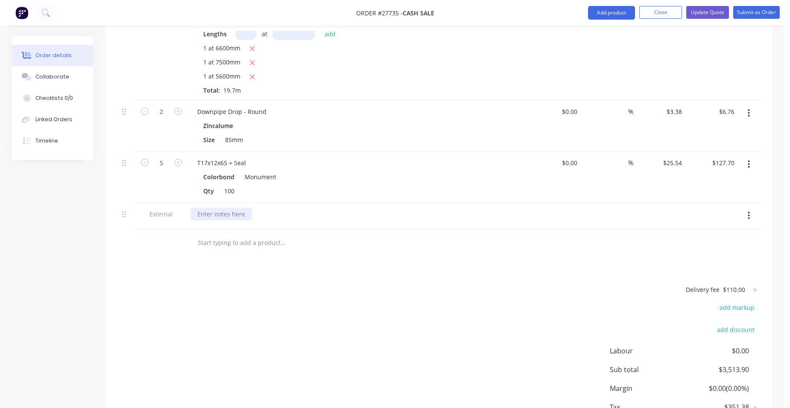
click at [213, 208] on div at bounding box center [222, 214] width 62 height 12
click at [741, 285] on span "$110.00" at bounding box center [734, 289] width 22 height 9
click at [756, 286] on g at bounding box center [755, 290] width 9 height 9
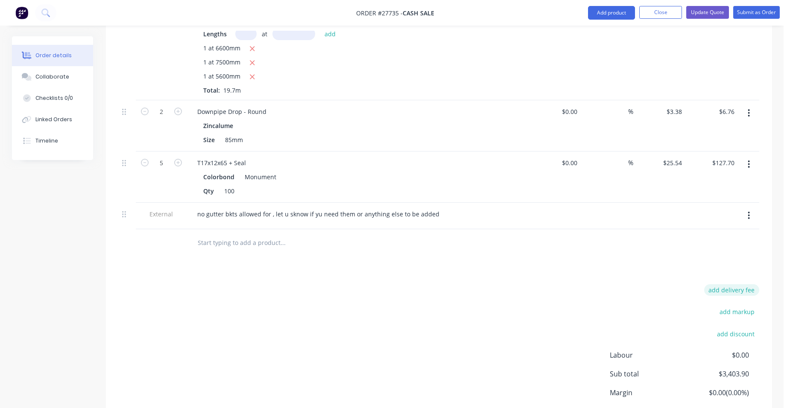
click at [745, 285] on button "add delivery fee" at bounding box center [732, 291] width 55 height 12
type input "150"
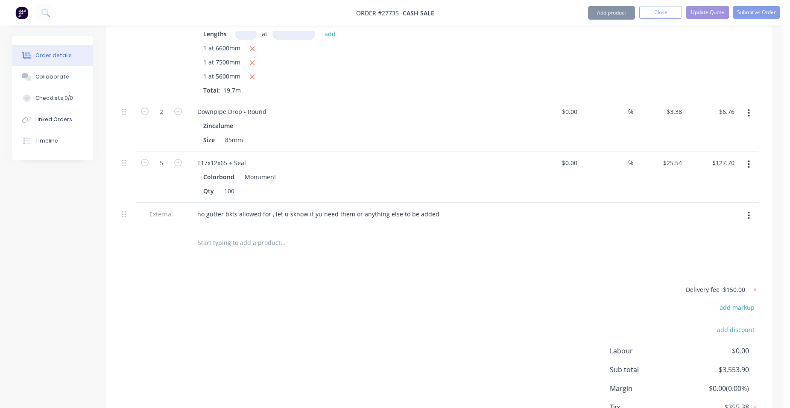
click at [708, 14] on button "Update Quote" at bounding box center [708, 12] width 43 height 13
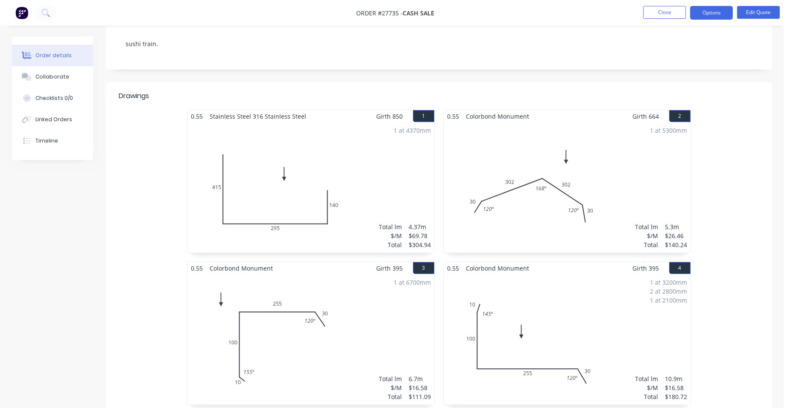
scroll to position [171, 0]
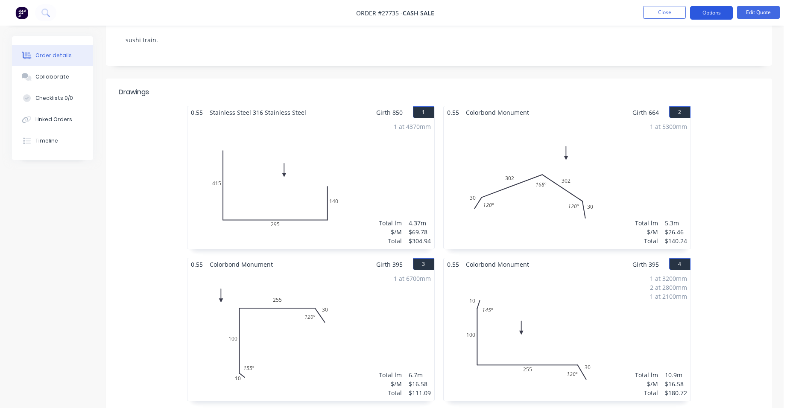
click at [722, 13] on button "Options" at bounding box center [711, 13] width 43 height 14
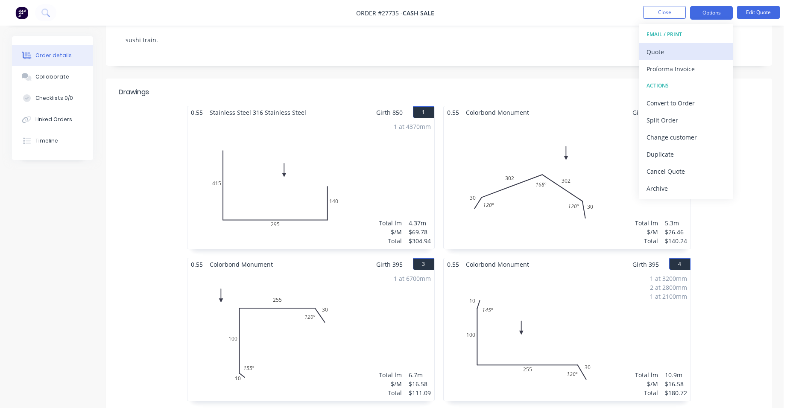
click at [697, 52] on div "Quote" at bounding box center [686, 52] width 79 height 12
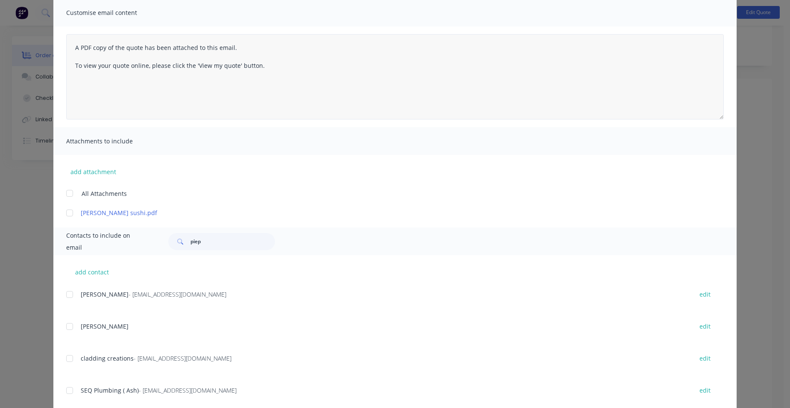
scroll to position [0, 0]
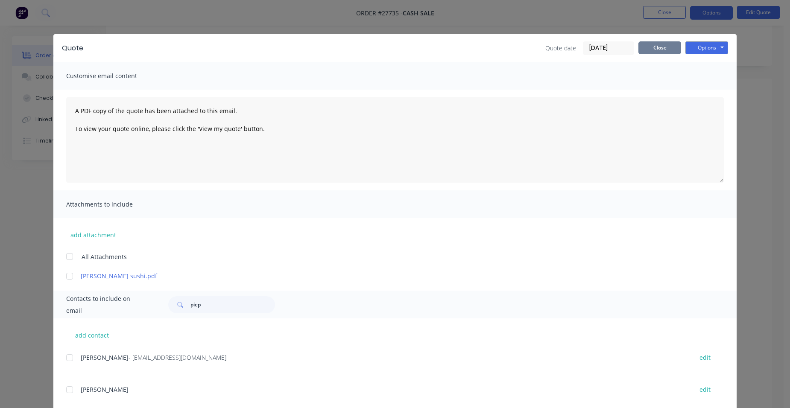
click at [644, 50] on button "Close" at bounding box center [660, 47] width 43 height 13
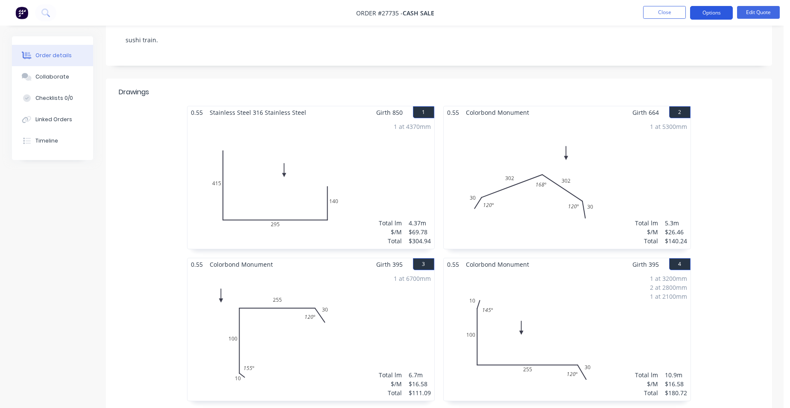
click at [718, 8] on button "Options" at bounding box center [711, 13] width 43 height 14
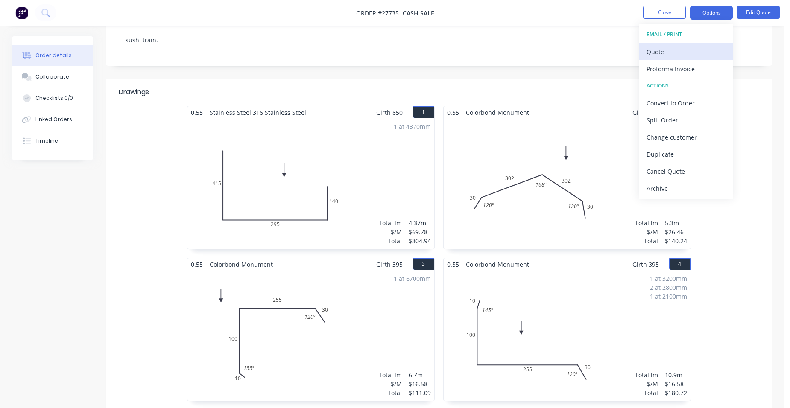
click at [673, 57] on div "Quote" at bounding box center [686, 52] width 79 height 12
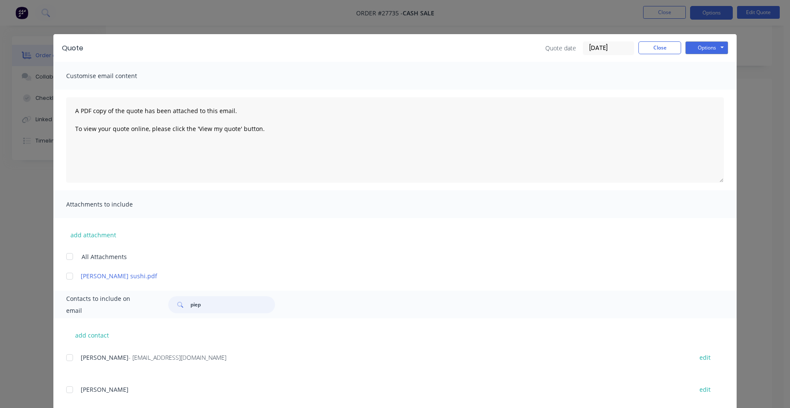
drag, startPoint x: 201, startPoint y: 302, endPoint x: 156, endPoint y: 238, distance: 78.3
click at [172, 300] on div "piep" at bounding box center [221, 305] width 107 height 17
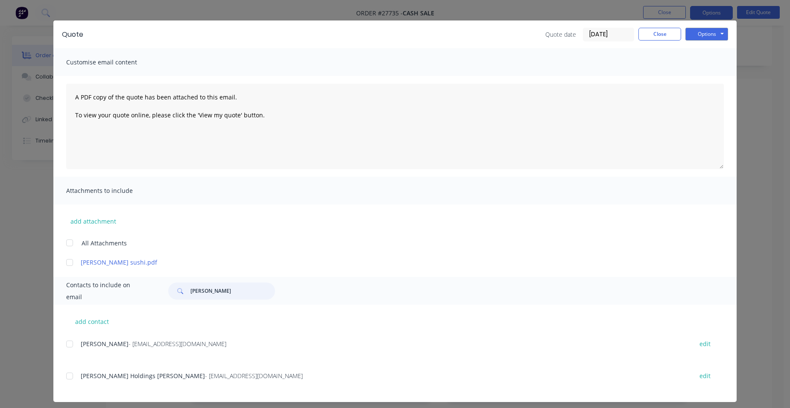
scroll to position [20, 0]
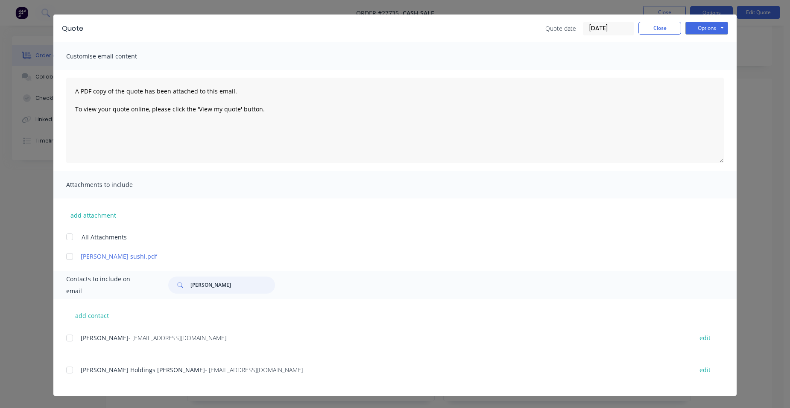
click at [71, 369] on div at bounding box center [69, 370] width 17 height 17
type input "[PERSON_NAME]"
click at [690, 24] on button "Options" at bounding box center [707, 28] width 43 height 13
click at [686, 69] on button "Email" at bounding box center [713, 72] width 55 height 14
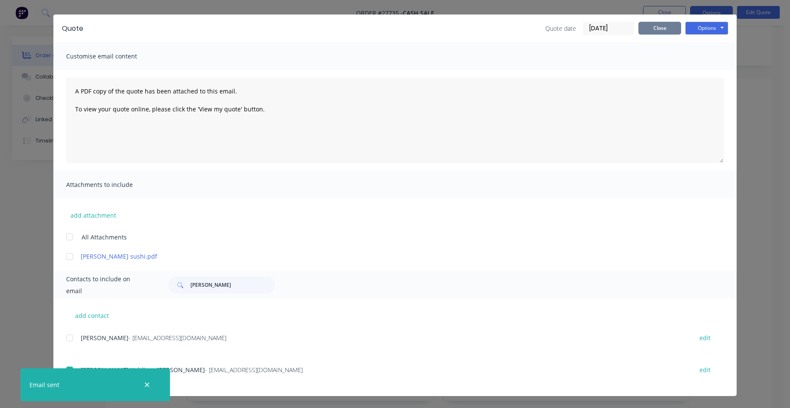
click at [648, 31] on button "Close" at bounding box center [660, 28] width 43 height 13
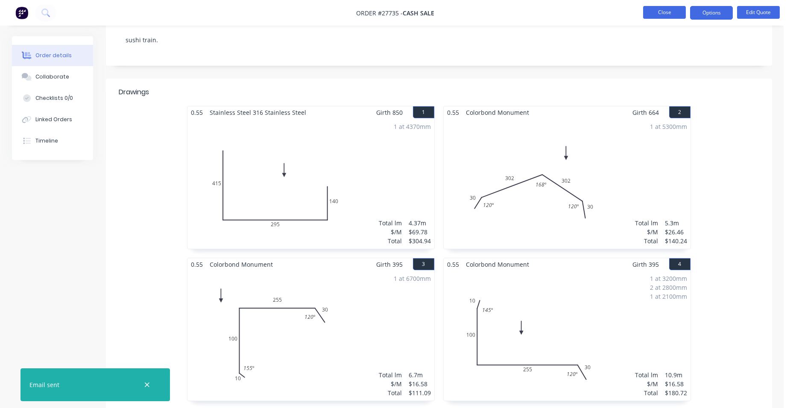
click at [652, 12] on button "Close" at bounding box center [664, 12] width 43 height 13
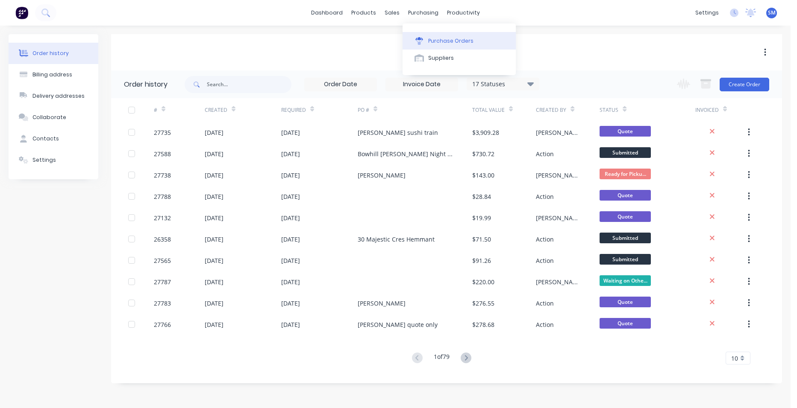
click at [428, 34] on button "Purchase Orders" at bounding box center [458, 40] width 113 height 17
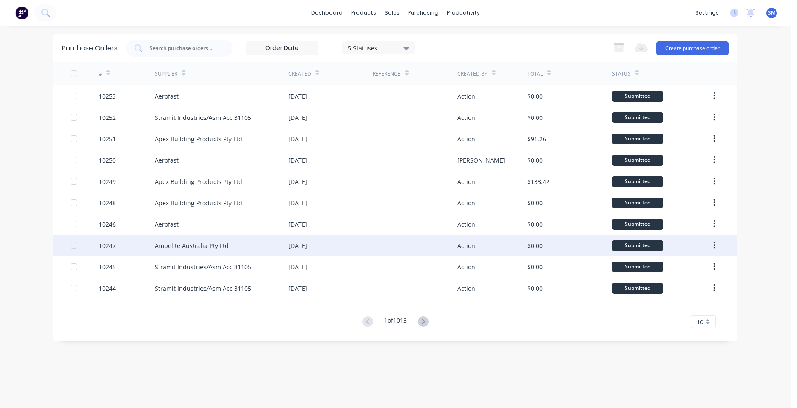
click at [351, 240] on div "[DATE]" at bounding box center [330, 245] width 84 height 21
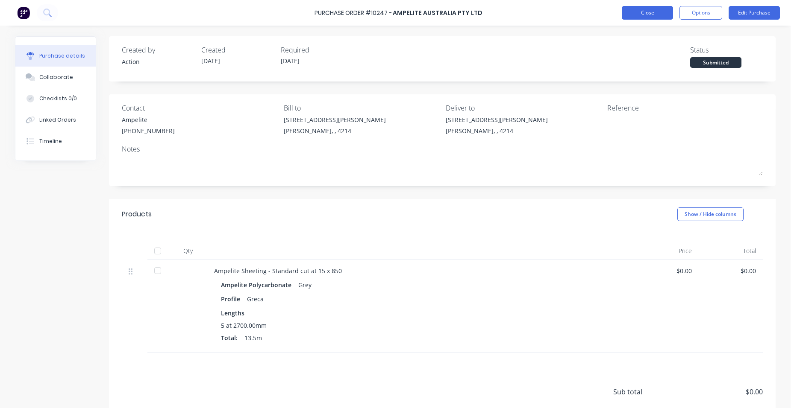
click at [639, 13] on button "Close" at bounding box center [647, 13] width 51 height 14
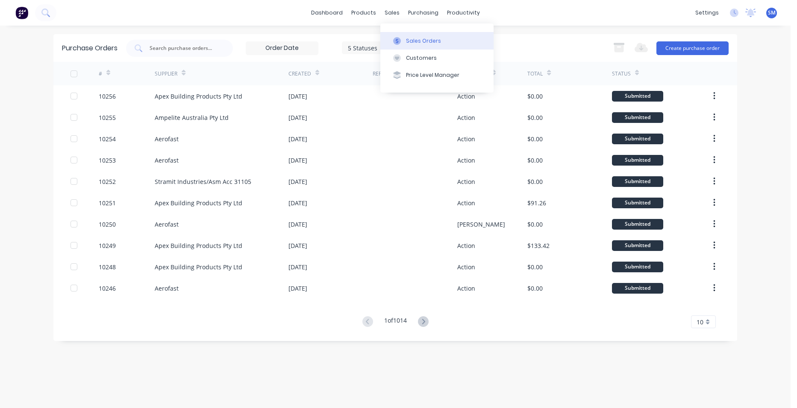
click at [402, 38] on div at bounding box center [397, 41] width 13 height 8
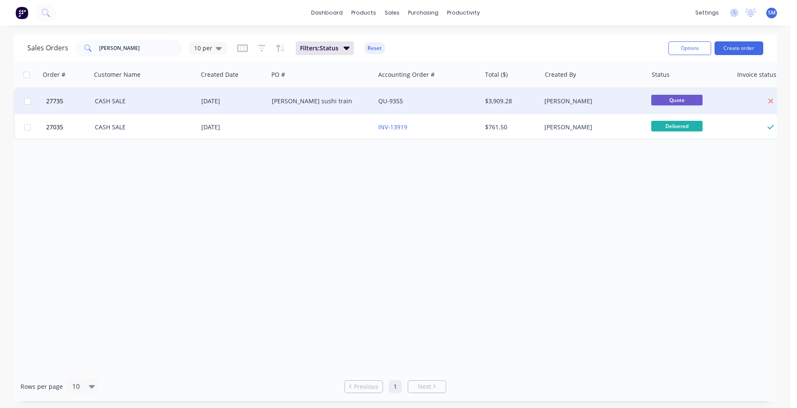
click at [352, 103] on div "[PERSON_NAME] sushi train" at bounding box center [319, 101] width 95 height 9
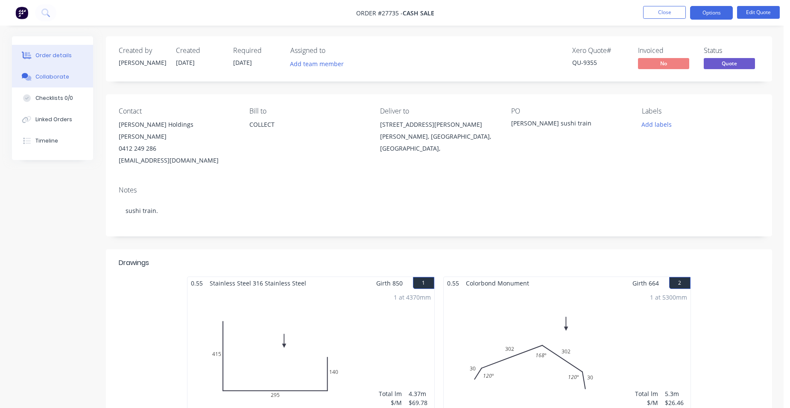
click at [50, 78] on div "Collaborate" at bounding box center [52, 77] width 34 height 8
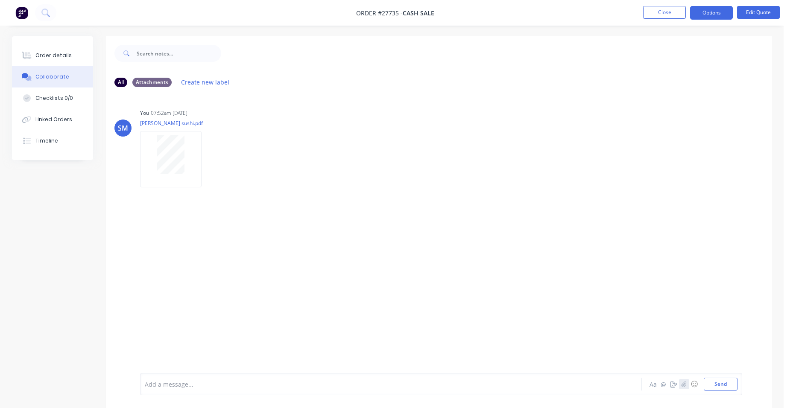
click at [683, 387] on icon "button" at bounding box center [684, 385] width 5 height 6
click at [726, 382] on button "Send" at bounding box center [721, 384] width 34 height 13
click at [53, 52] on div "Order details" at bounding box center [53, 56] width 36 height 8
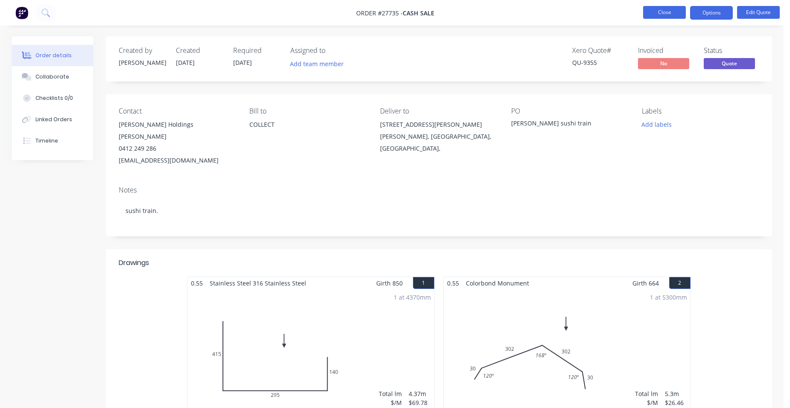
click at [660, 11] on button "Close" at bounding box center [664, 12] width 43 height 13
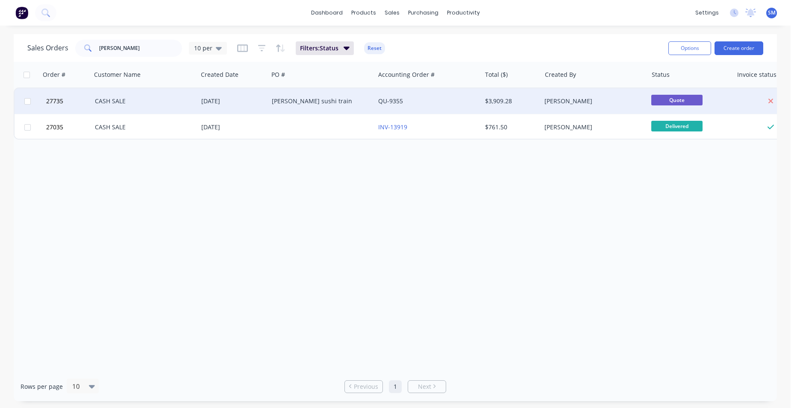
click at [422, 98] on div "QU-9355" at bounding box center [425, 101] width 95 height 9
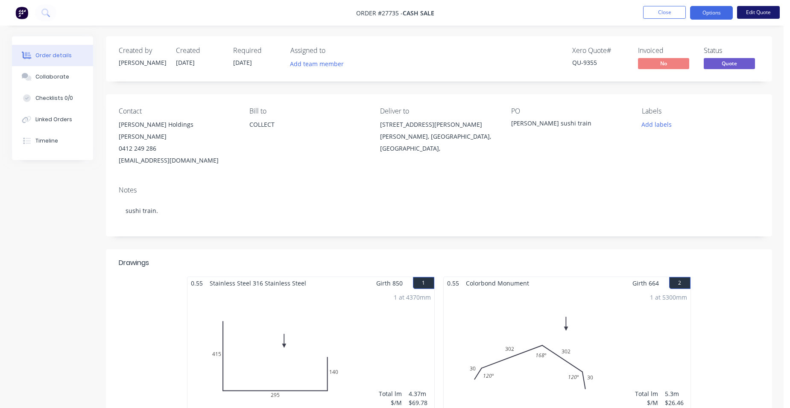
click at [746, 8] on button "Edit Quote" at bounding box center [758, 12] width 43 height 13
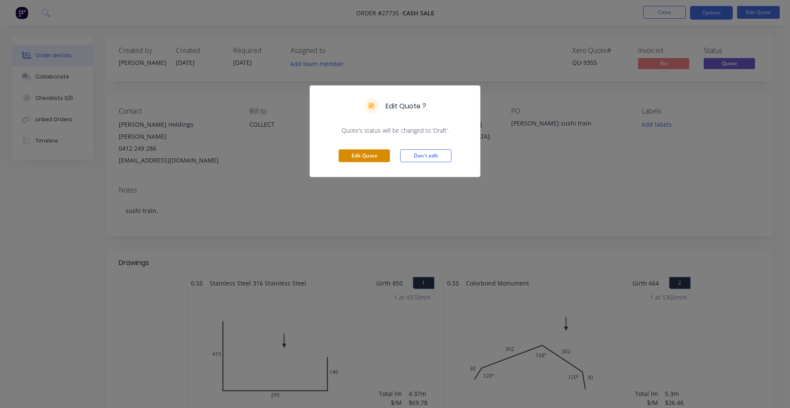
click at [361, 150] on button "Edit Quote" at bounding box center [364, 156] width 51 height 13
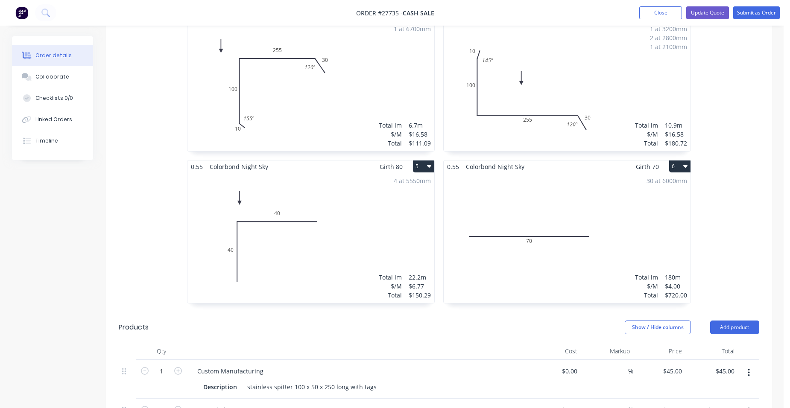
scroll to position [555, 0]
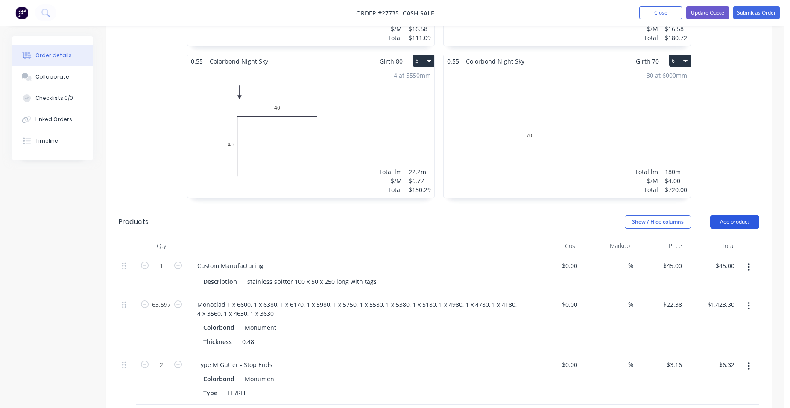
click at [742, 215] on button "Add product" at bounding box center [735, 222] width 49 height 14
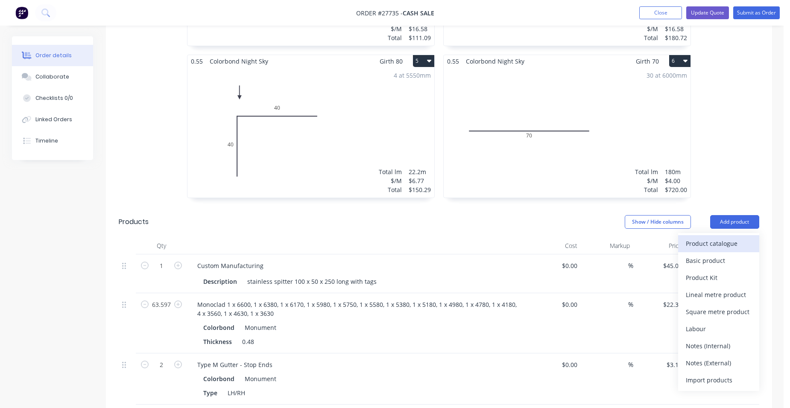
click at [713, 238] on div "Product catalogue" at bounding box center [719, 244] width 66 height 12
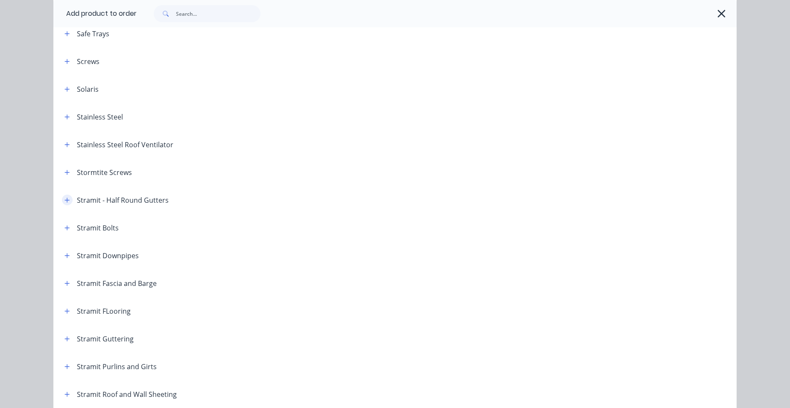
scroll to position [1239, 0]
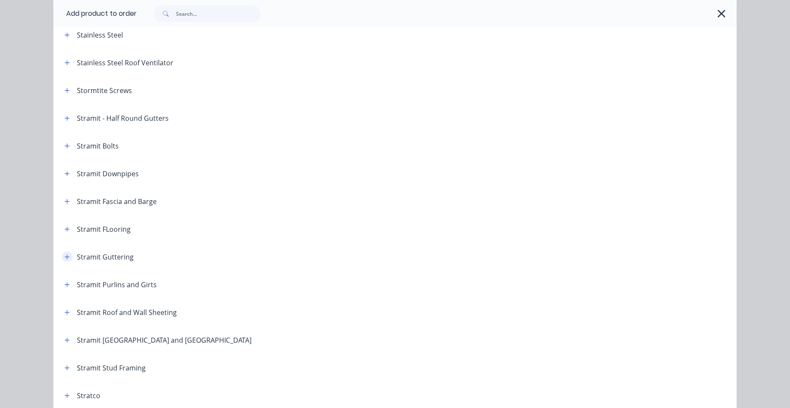
click at [65, 256] on icon "button" at bounding box center [67, 257] width 5 height 6
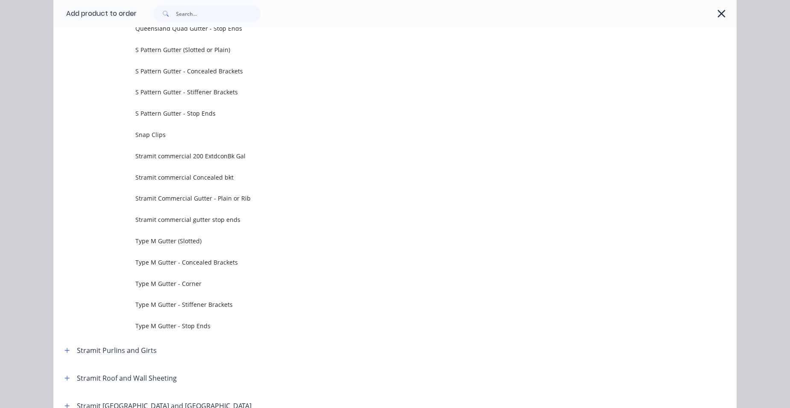
scroll to position [2777, 0]
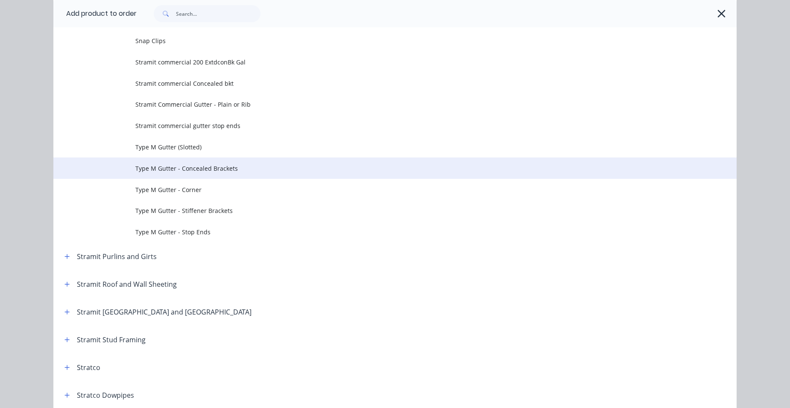
click at [229, 167] on span "Type M Gutter - Concealed Brackets" at bounding box center [375, 168] width 481 height 9
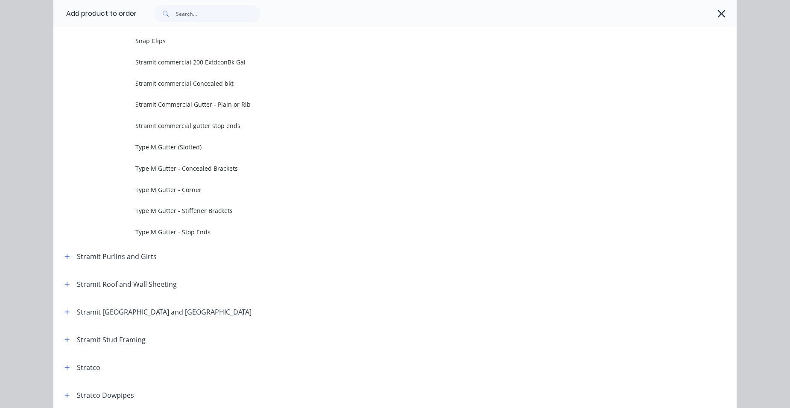
scroll to position [0, 0]
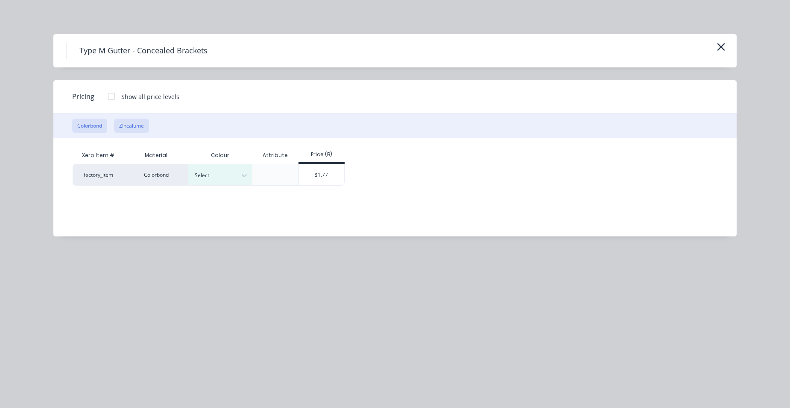
click at [128, 128] on button "Zincalume" at bounding box center [131, 126] width 35 height 15
click at [265, 175] on div "$1.50" at bounding box center [264, 175] width 46 height 21
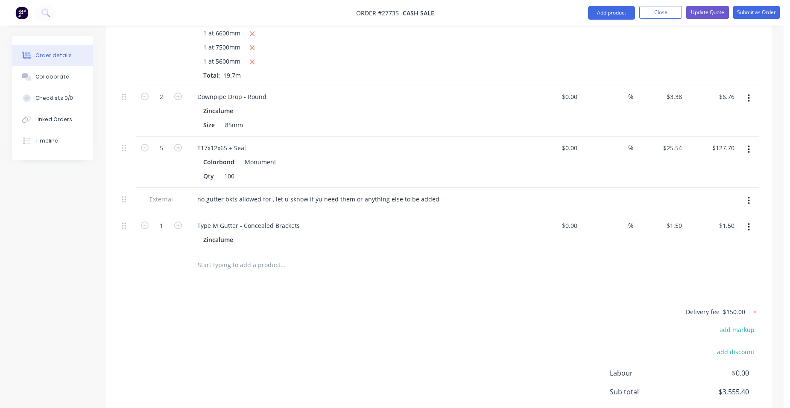
scroll to position [1031, 0]
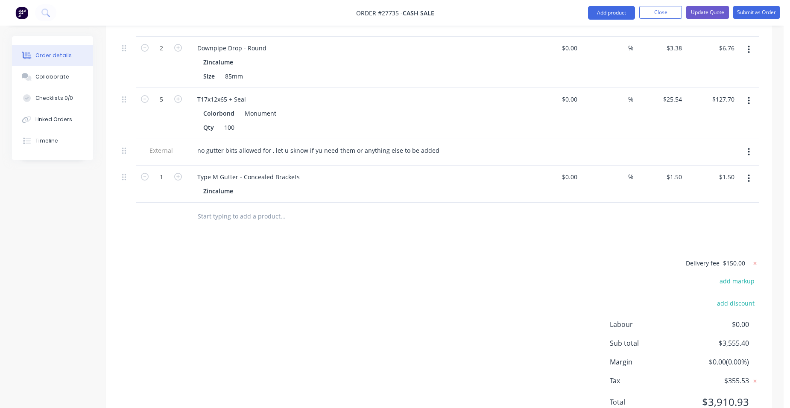
click at [749, 148] on icon "button" at bounding box center [750, 152] width 2 height 8
click at [741, 185] on div "Delete" at bounding box center [719, 191] width 66 height 12
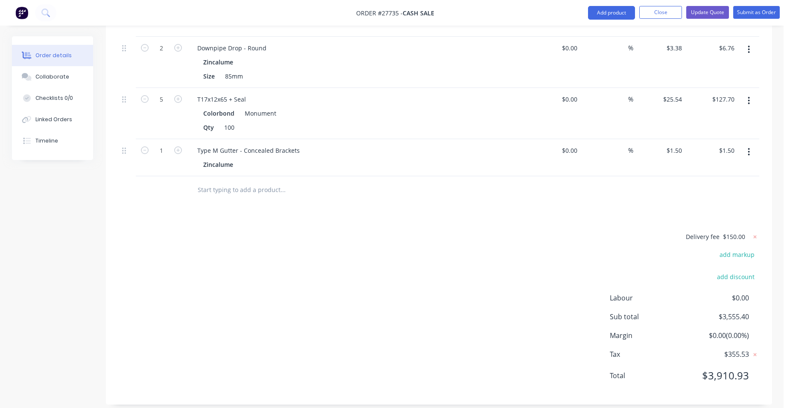
scroll to position [1005, 0]
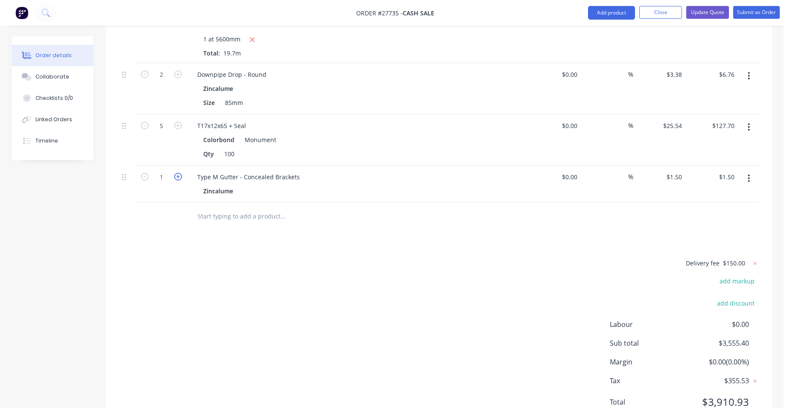
click at [178, 173] on icon "button" at bounding box center [178, 177] width 8 height 8
type input "2"
type input "$3.00"
click at [178, 173] on icon "button" at bounding box center [178, 177] width 8 height 8
type input "3"
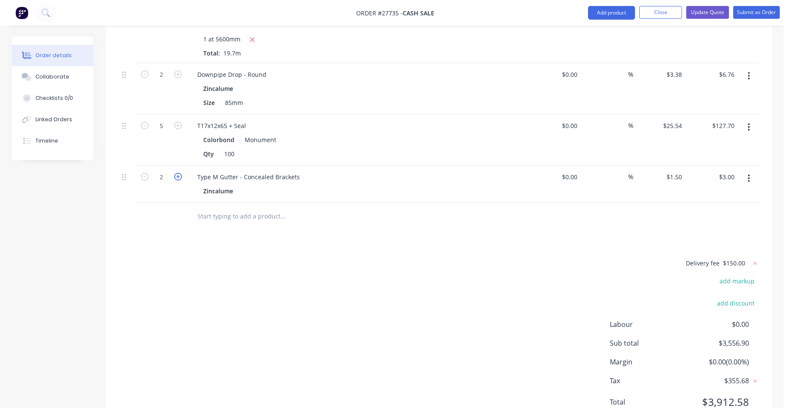
type input "$4.50"
click at [178, 173] on icon "button" at bounding box center [178, 177] width 8 height 8
type input "4"
type input "$6.00"
click at [178, 173] on icon "button" at bounding box center [178, 177] width 8 height 8
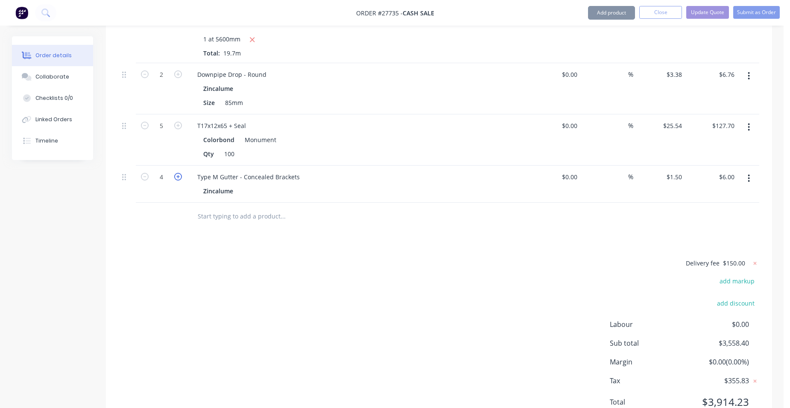
type input "5"
click at [178, 173] on icon "button" at bounding box center [178, 177] width 8 height 8
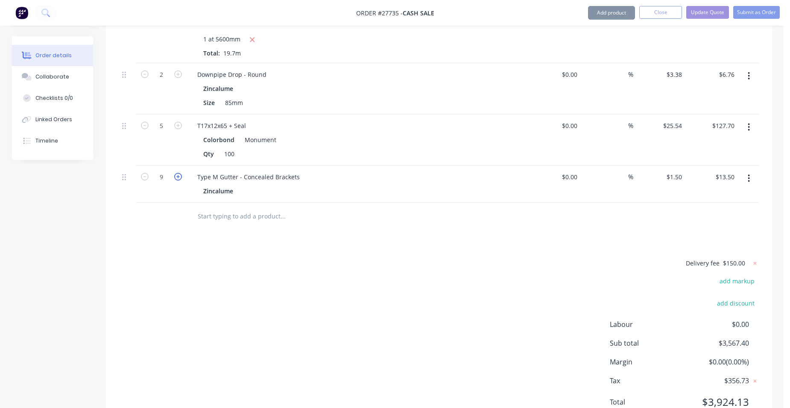
click at [178, 173] on icon "button" at bounding box center [178, 177] width 8 height 8
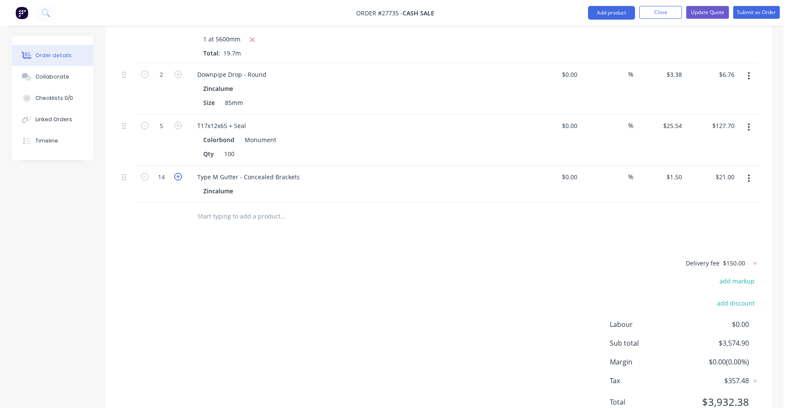
click at [178, 173] on icon "button" at bounding box center [178, 177] width 8 height 8
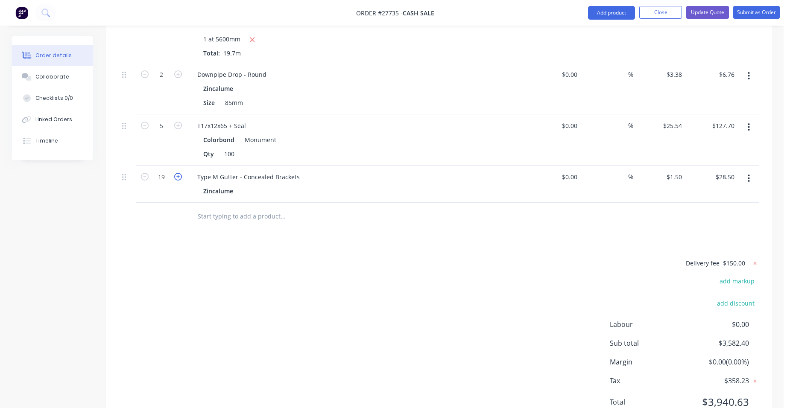
click at [178, 173] on icon "button" at bounding box center [178, 177] width 8 height 8
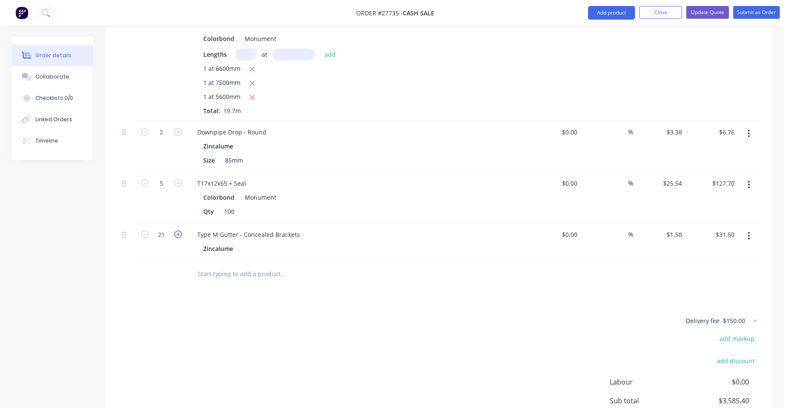
scroll to position [877, 0]
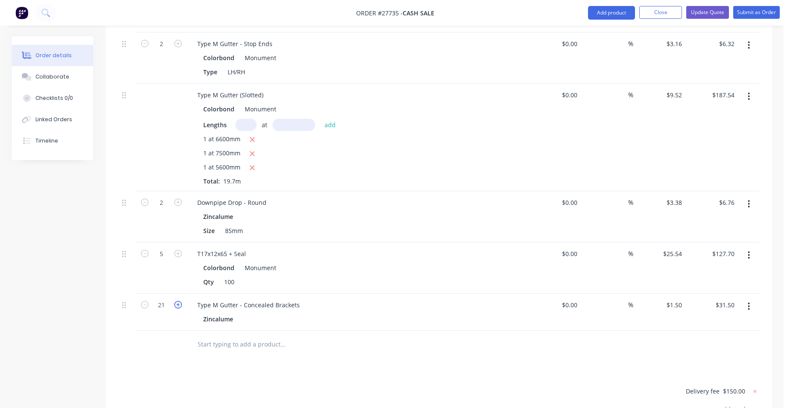
click at [179, 301] on icon "button" at bounding box center [178, 305] width 8 height 8
click at [608, 12] on button "Add product" at bounding box center [611, 13] width 47 height 14
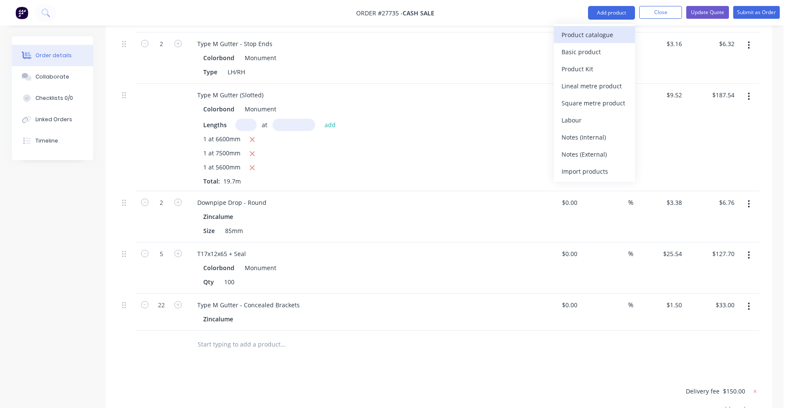
click at [593, 32] on div "Product catalogue" at bounding box center [595, 35] width 66 height 12
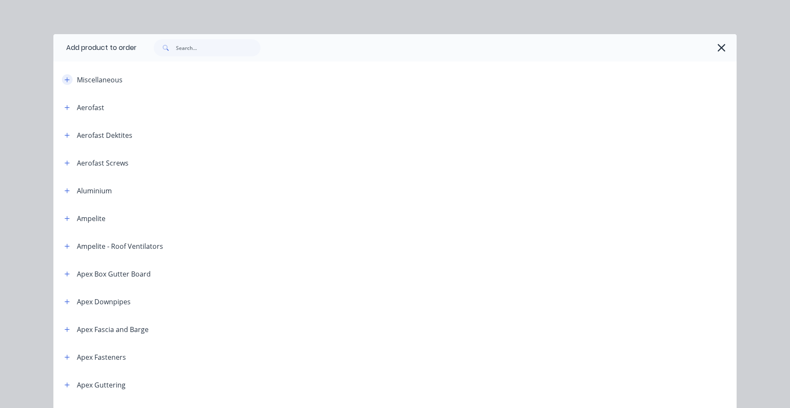
click at [65, 78] on icon "button" at bounding box center [67, 80] width 5 height 6
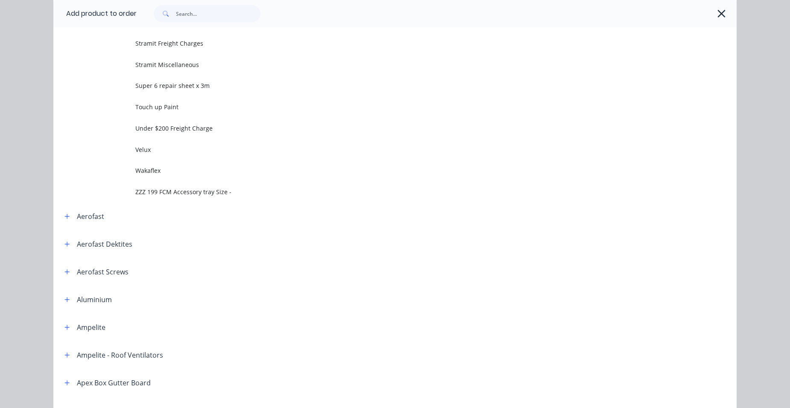
scroll to position [513, 0]
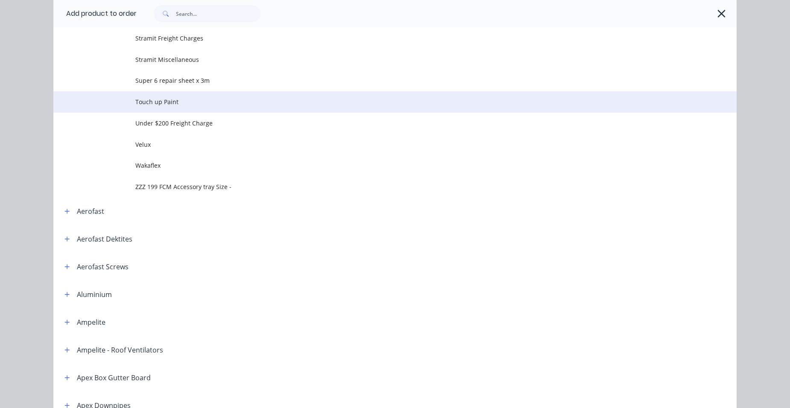
click at [184, 102] on span "Touch up Paint" at bounding box center [375, 101] width 481 height 9
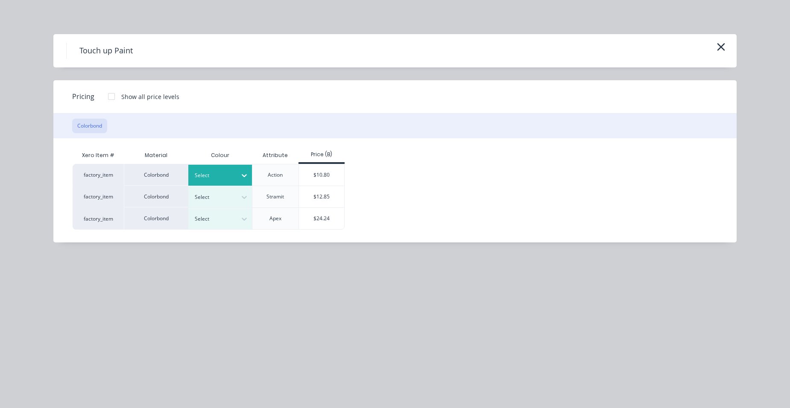
click at [228, 170] on div "Select" at bounding box center [220, 175] width 64 height 21
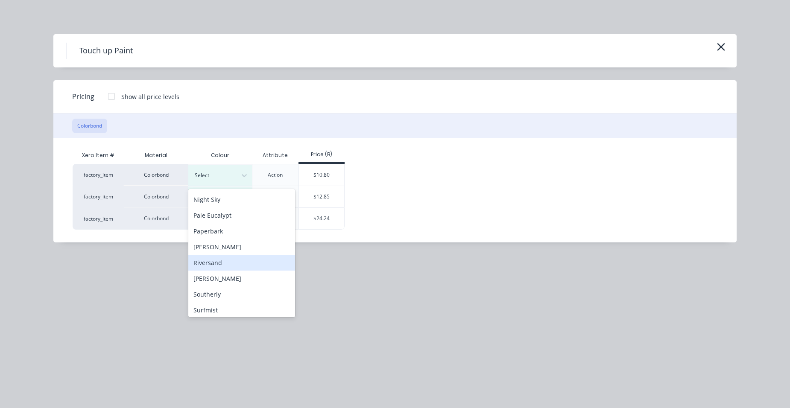
scroll to position [253, 0]
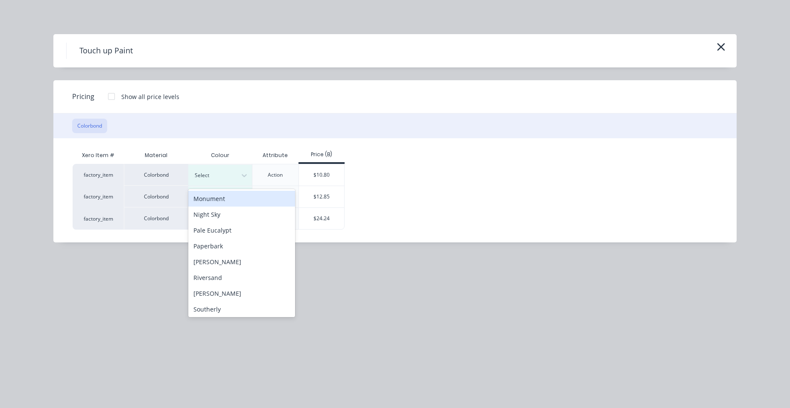
click at [220, 199] on div "Monument" at bounding box center [241, 199] width 107 height 16
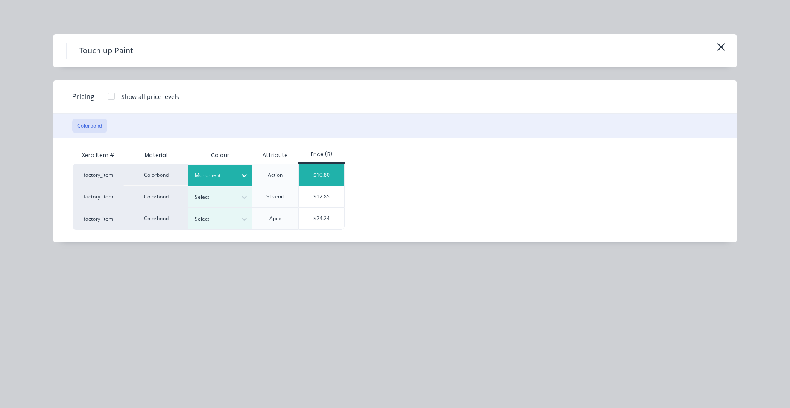
click at [314, 176] on div "$10.80" at bounding box center [322, 175] width 46 height 21
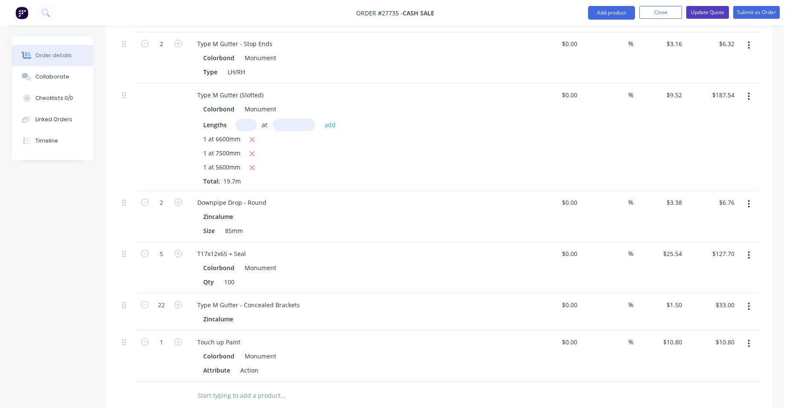
click at [715, 13] on button "Update Quote" at bounding box center [708, 12] width 43 height 13
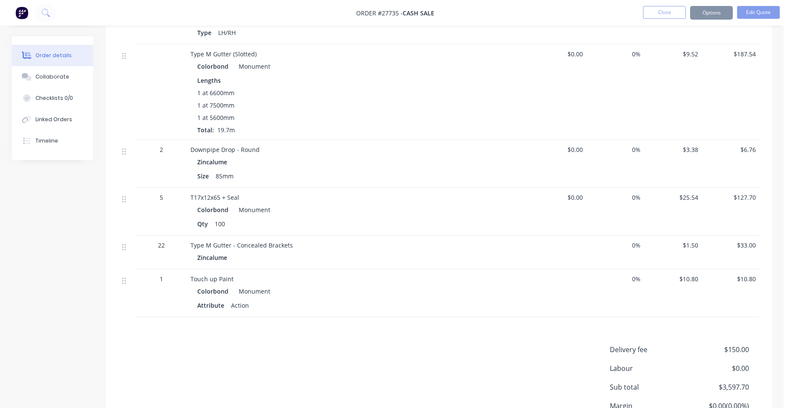
scroll to position [0, 0]
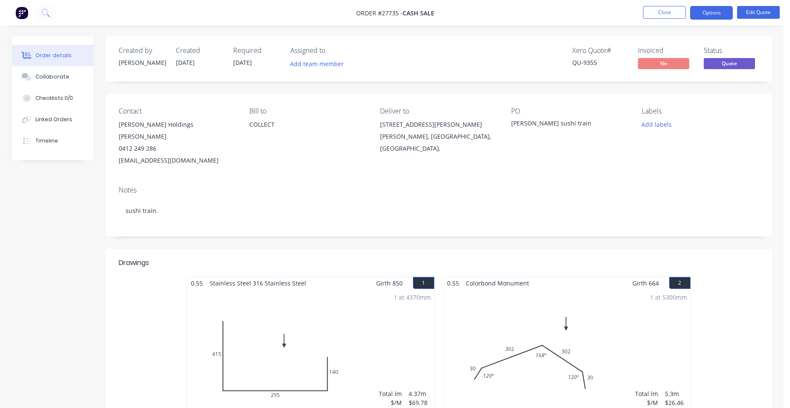
click at [715, 13] on button "Options" at bounding box center [711, 13] width 43 height 14
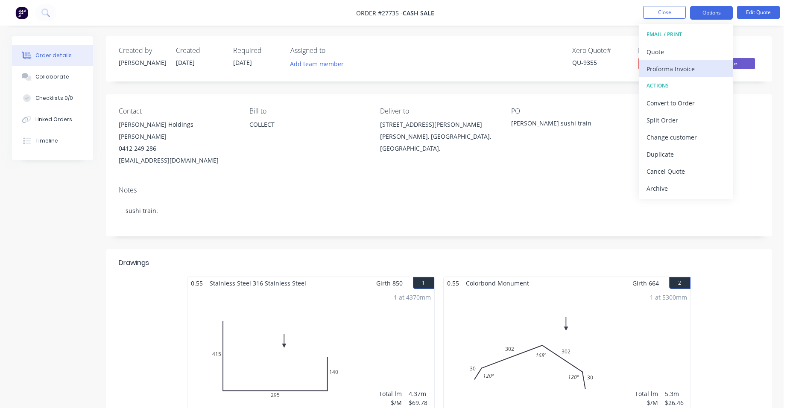
click at [689, 71] on div "Proforma Invoice" at bounding box center [686, 69] width 79 height 12
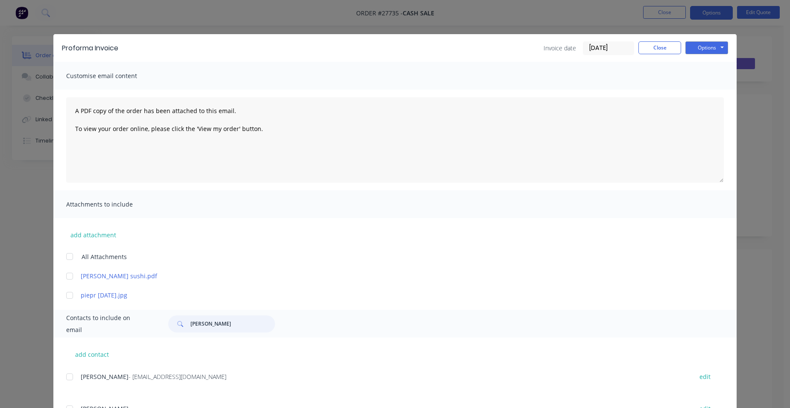
drag, startPoint x: 231, startPoint y: 317, endPoint x: 524, endPoint y: 260, distance: 298.5
click at [143, 312] on div "Contacts to include on email [PERSON_NAME]" at bounding box center [395, 324] width 684 height 28
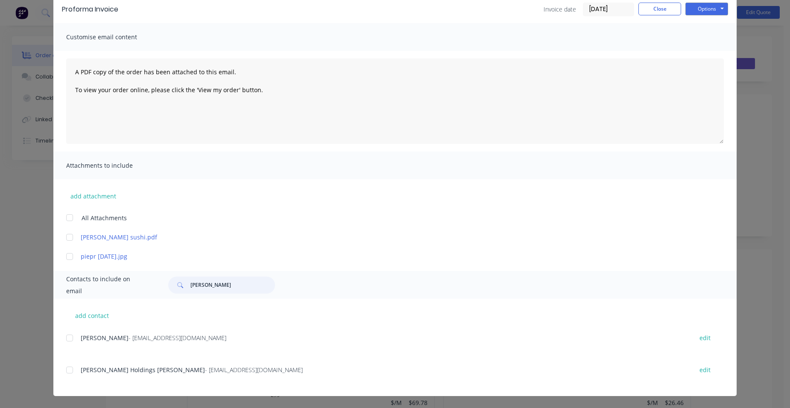
scroll to position [171, 0]
click at [66, 369] on div at bounding box center [69, 370] width 17 height 17
click at [698, 12] on button "Options" at bounding box center [707, 9] width 43 height 13
click at [709, 50] on button "Email" at bounding box center [713, 52] width 55 height 14
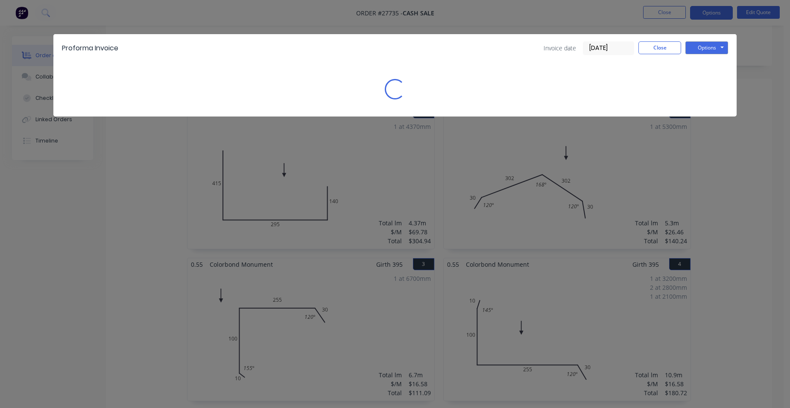
scroll to position [0, 0]
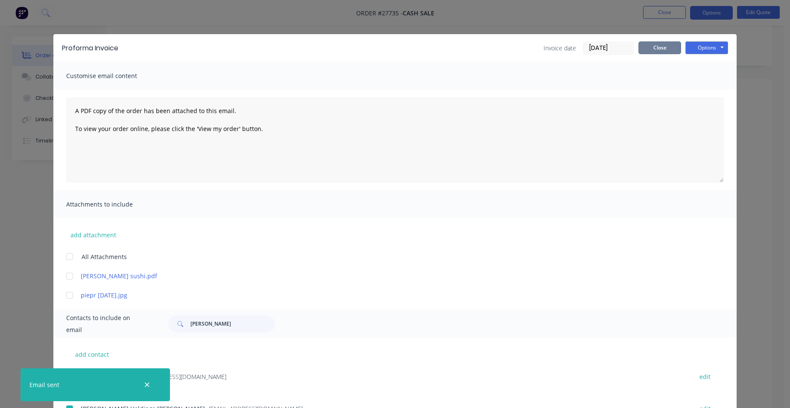
click at [668, 48] on button "Close" at bounding box center [660, 47] width 43 height 13
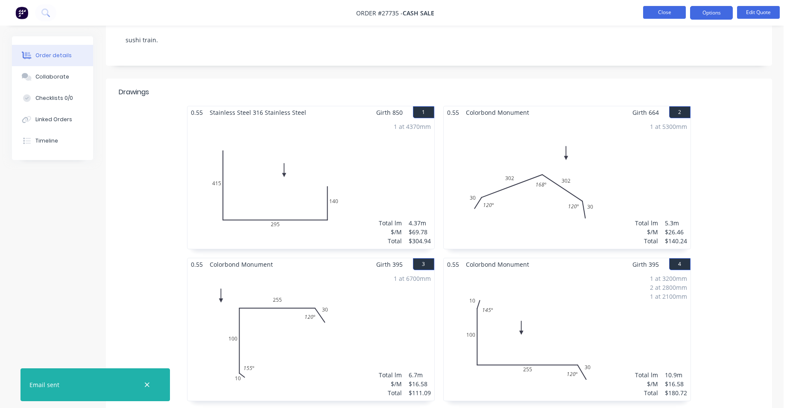
click at [672, 12] on button "Close" at bounding box center [664, 12] width 43 height 13
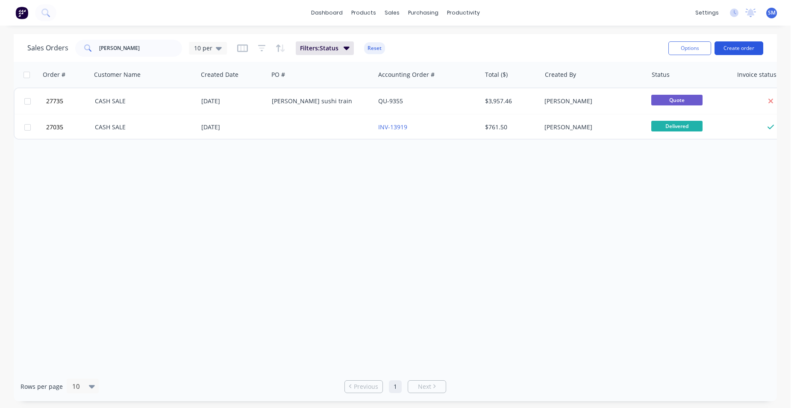
click at [734, 49] on button "Create order" at bounding box center [738, 48] width 49 height 14
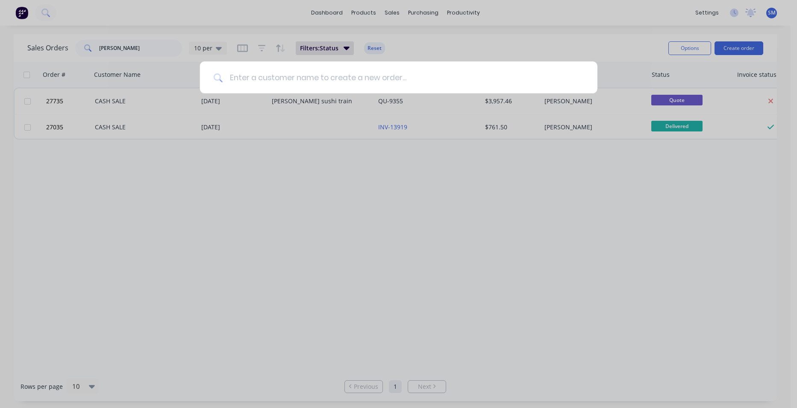
click at [247, 75] on input at bounding box center [403, 78] width 361 height 32
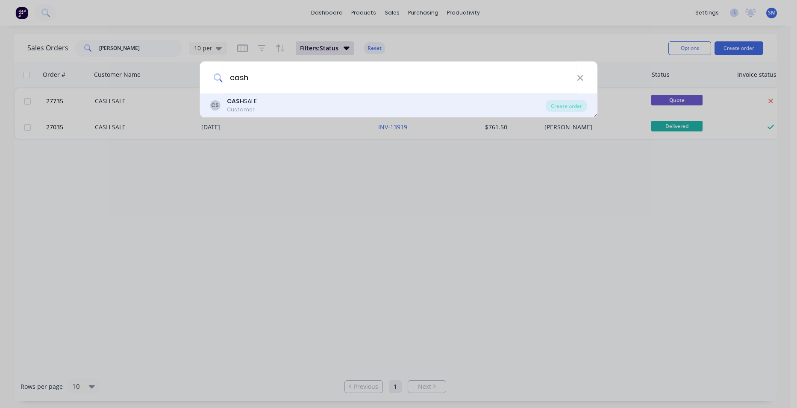
click at [243, 111] on div "Customer" at bounding box center [242, 110] width 30 height 8
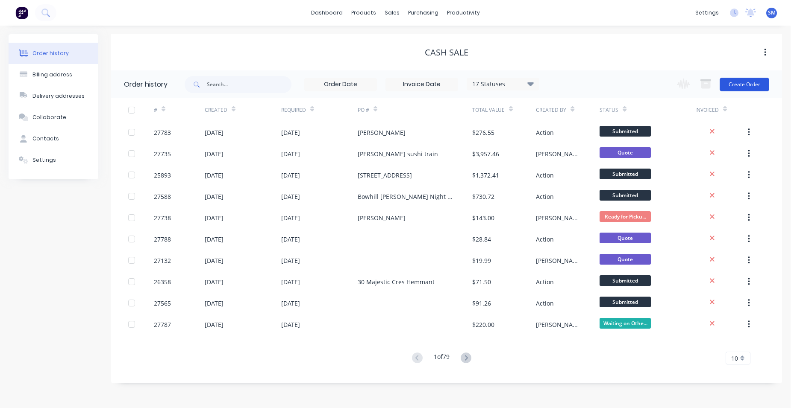
click at [751, 79] on button "Create Order" at bounding box center [745, 85] width 50 height 14
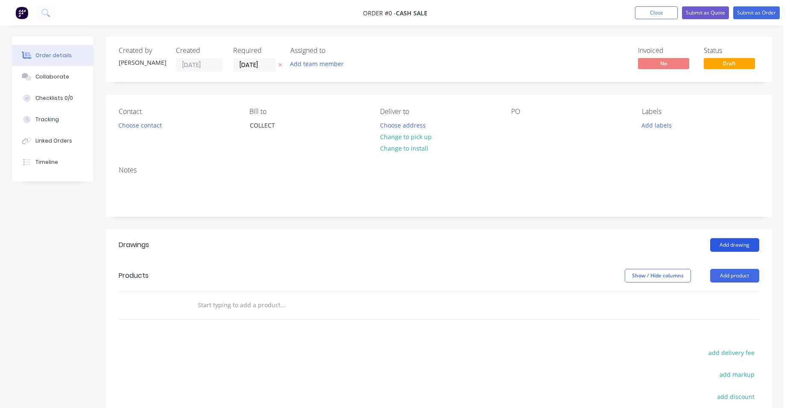
click at [745, 244] on button "Add drawing" at bounding box center [735, 245] width 49 height 14
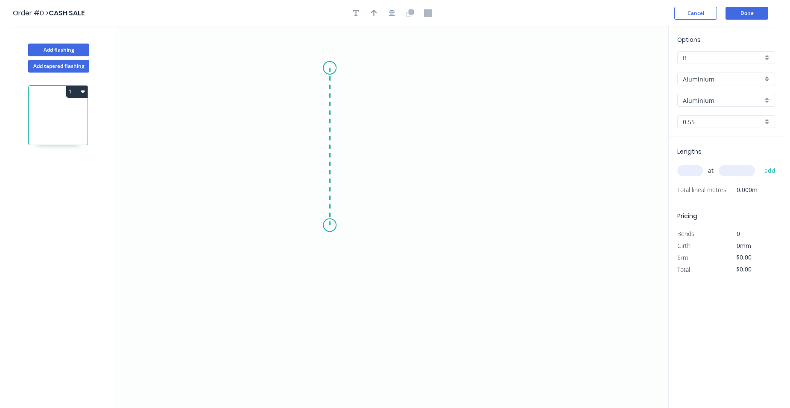
drag, startPoint x: 330, startPoint y: 68, endPoint x: 346, endPoint y: 226, distance: 158.9
click at [340, 226] on icon "0" at bounding box center [391, 217] width 553 height 382
click at [421, 228] on icon "0 ?" at bounding box center [391, 217] width 553 height 382
click at [421, 197] on icon at bounding box center [421, 211] width 0 height 28
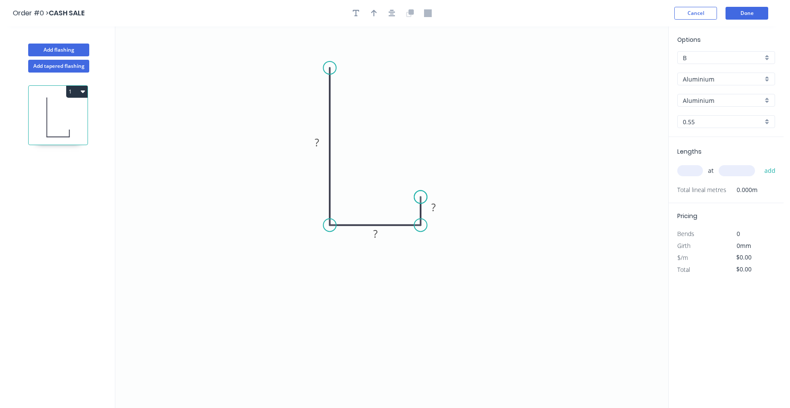
click at [421, 197] on circle at bounding box center [420, 197] width 13 height 13
drag, startPoint x: 376, startPoint y: 235, endPoint x: 373, endPoint y: 225, distance: 11.2
click at [376, 235] on tspan "?" at bounding box center [375, 234] width 4 height 14
drag, startPoint x: 321, startPoint y: 141, endPoint x: 314, endPoint y: 134, distance: 10.3
click at [316, 142] on g "?" at bounding box center [316, 142] width 17 height 14
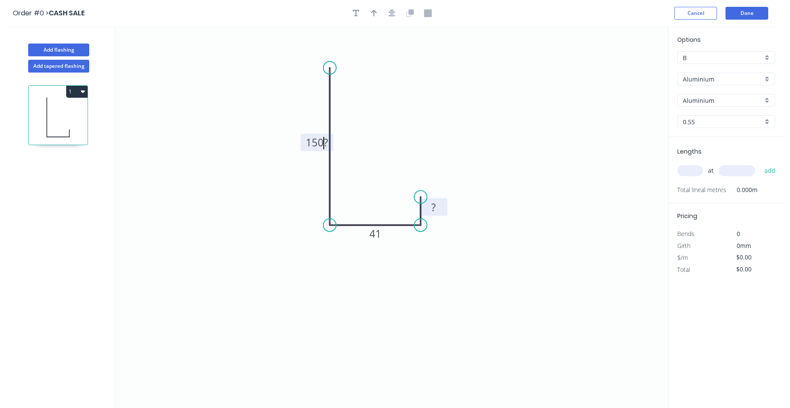
click at [437, 202] on rect at bounding box center [434, 208] width 28 height 18
click at [438, 206] on rect at bounding box center [433, 208] width 17 height 12
click at [324, 141] on rect at bounding box center [317, 143] width 22 height 12
drag, startPoint x: 440, startPoint y: 208, endPoint x: 436, endPoint y: 203, distance: 6.7
click at [439, 208] on rect at bounding box center [433, 208] width 17 height 12
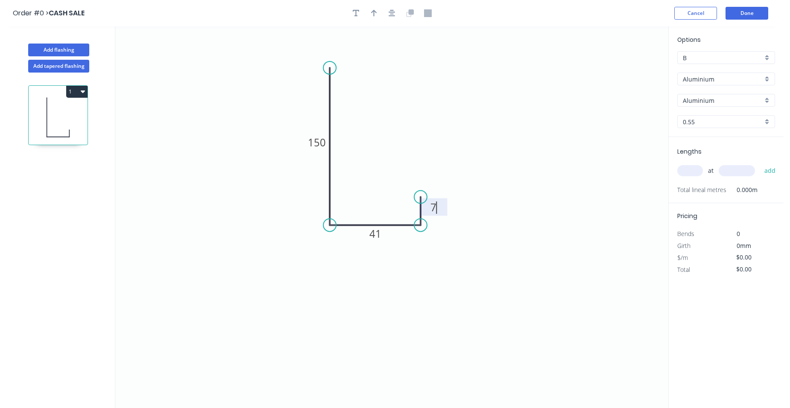
click at [447, 199] on rect at bounding box center [434, 208] width 28 height 18
click at [535, 177] on icon "0 150 41 7" at bounding box center [391, 217] width 553 height 382
click at [759, 80] on input "Aluminium" at bounding box center [723, 79] width 80 height 9
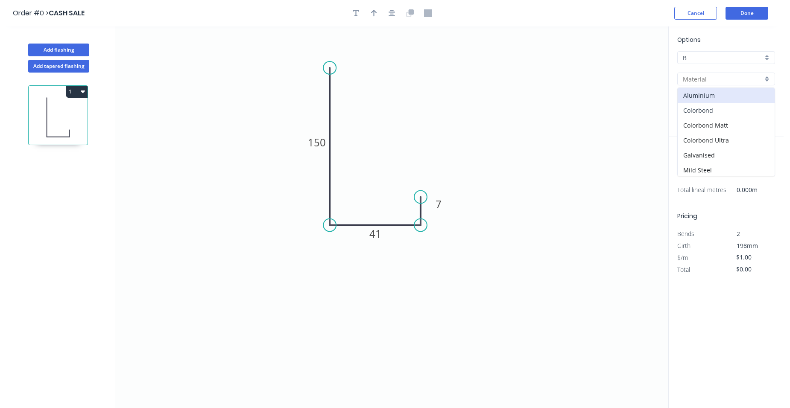
click at [730, 115] on div "Colorbond" at bounding box center [726, 110] width 97 height 15
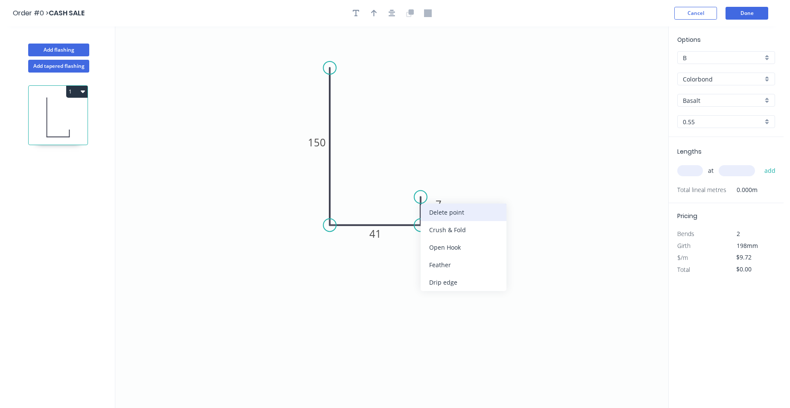
click at [448, 215] on div "Delete point" at bounding box center [464, 213] width 86 height 18
drag, startPoint x: 420, startPoint y: 226, endPoint x: 489, endPoint y: 227, distance: 68.8
click at [489, 227] on circle at bounding box center [488, 225] width 13 height 13
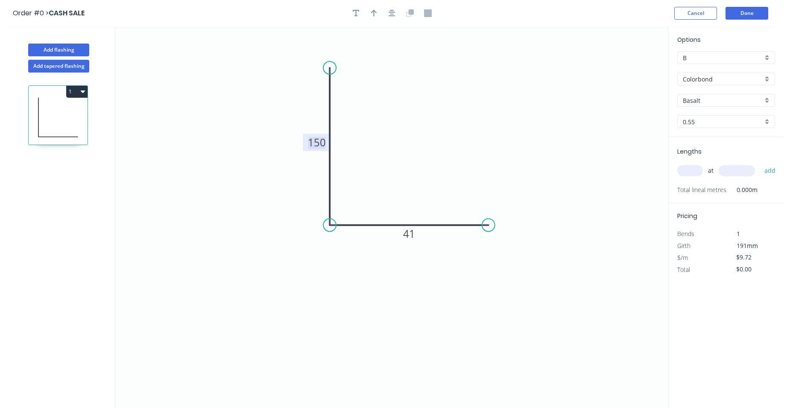
click at [320, 144] on tspan "150" at bounding box center [317, 142] width 18 height 14
click at [413, 236] on tspan "41" at bounding box center [409, 234] width 12 height 14
click at [374, 12] on icon "button" at bounding box center [374, 13] width 6 height 7
drag, startPoint x: 625, startPoint y: 66, endPoint x: 401, endPoint y: 172, distance: 247.3
click at [401, 172] on icon at bounding box center [401, 161] width 8 height 27
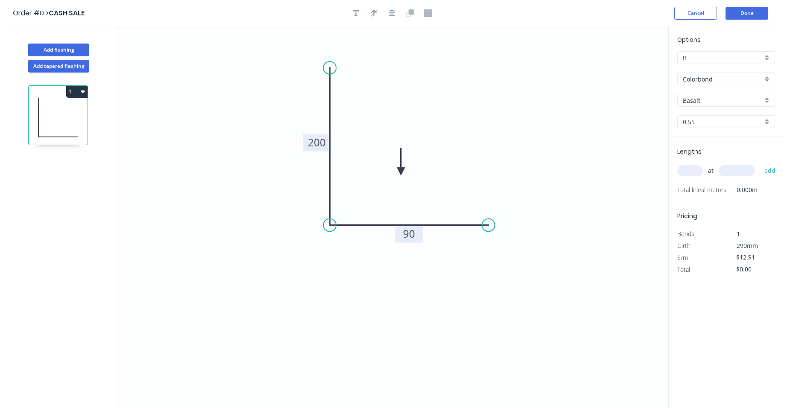
click at [770, 99] on div "Basalt" at bounding box center [727, 100] width 98 height 13
click at [735, 169] on div "Night Sky" at bounding box center [726, 170] width 97 height 15
click at [695, 173] on input "text" at bounding box center [691, 170] width 26 height 11
click at [761, 164] on button "add" at bounding box center [771, 171] width 20 height 15
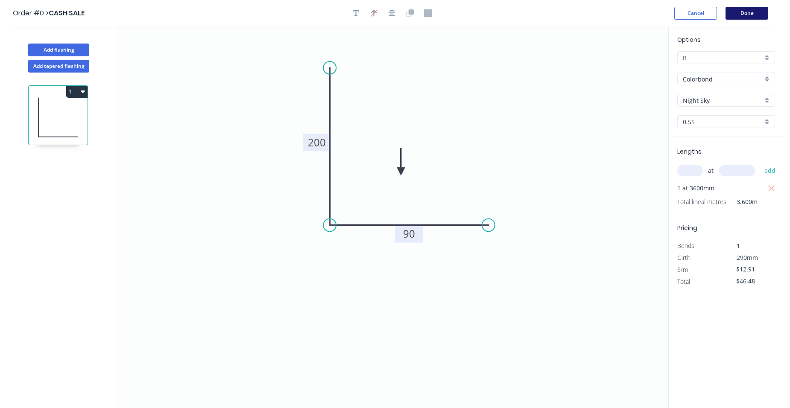
click at [756, 13] on button "Done" at bounding box center [747, 13] width 43 height 13
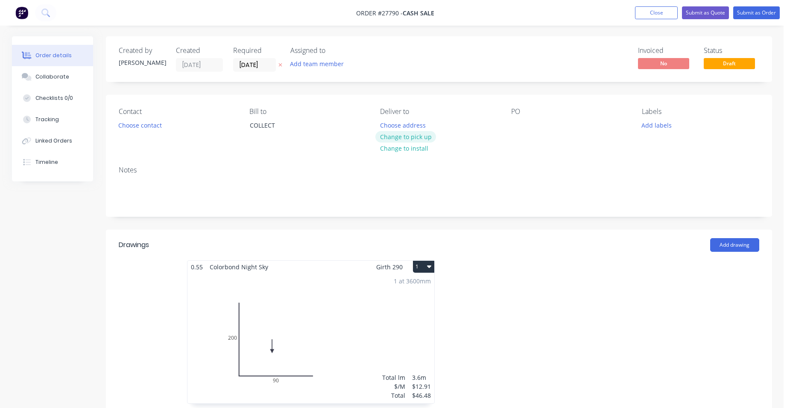
drag, startPoint x: 421, startPoint y: 134, endPoint x: 266, endPoint y: 140, distance: 155.2
click at [421, 134] on button "Change to pick up" at bounding box center [406, 137] width 61 height 12
click at [145, 126] on button "Choose contact" at bounding box center [140, 125] width 53 height 12
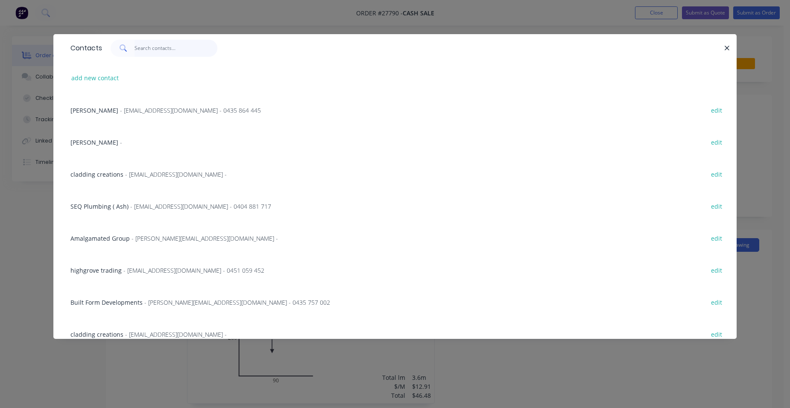
click at [167, 50] on input "text" at bounding box center [176, 48] width 83 height 17
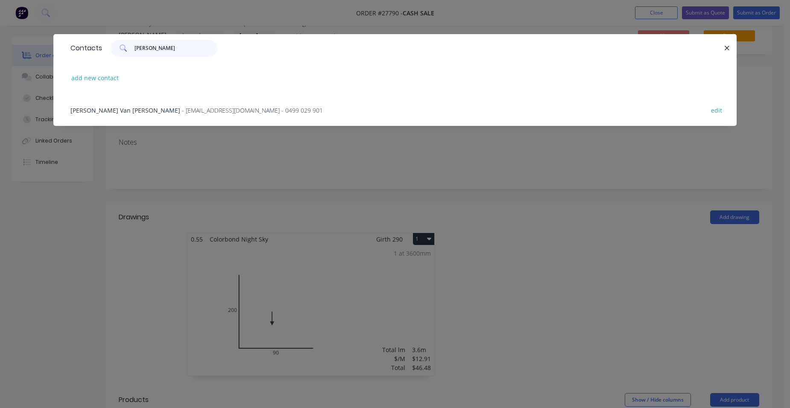
scroll to position [43, 0]
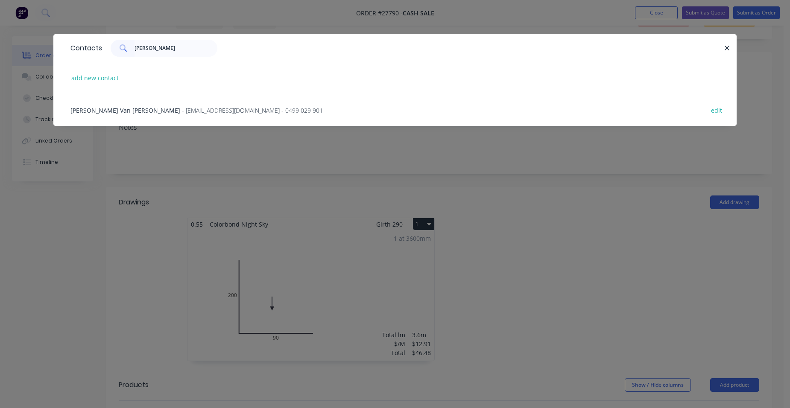
click at [182, 107] on span "- [EMAIL_ADDRESS][DOMAIN_NAME] - 0499 029 901" at bounding box center [252, 110] width 141 height 8
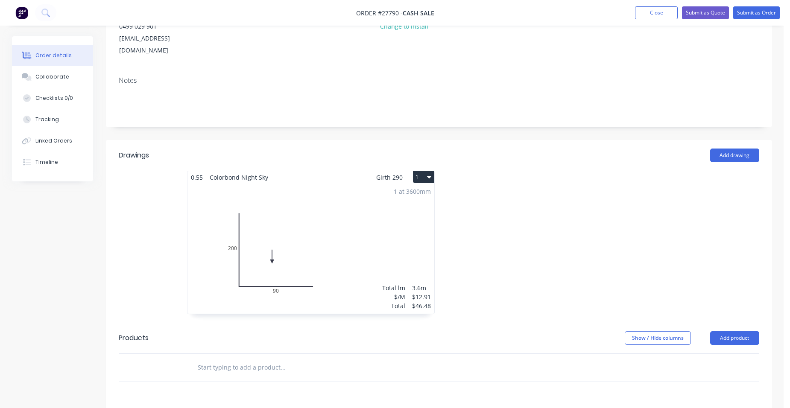
scroll to position [171, 0]
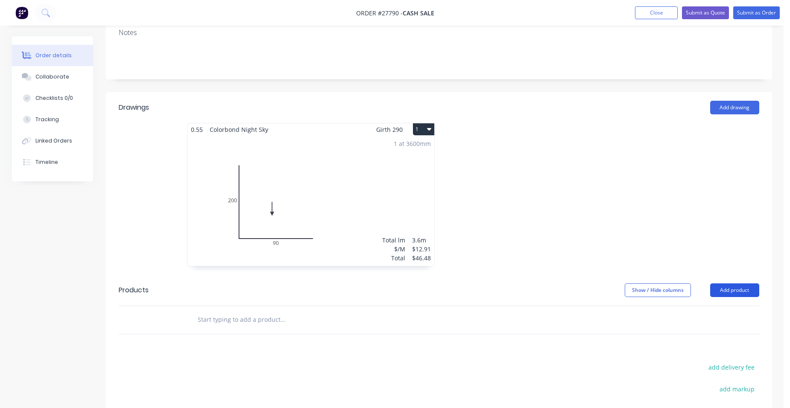
click at [744, 284] on button "Add product" at bounding box center [735, 291] width 49 height 14
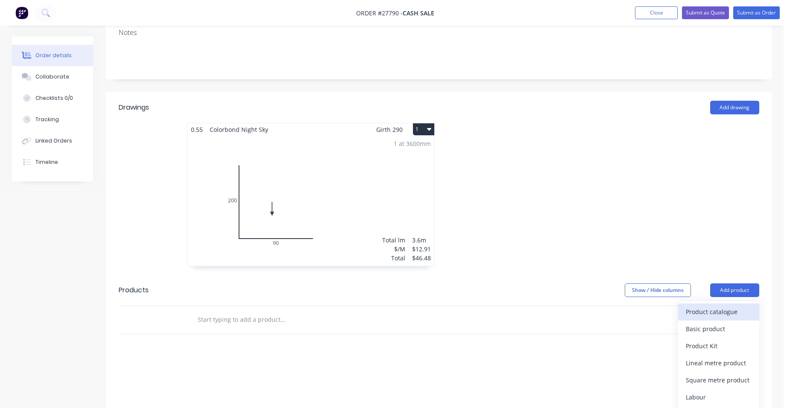
click at [702, 306] on div "Product catalogue" at bounding box center [719, 312] width 66 height 12
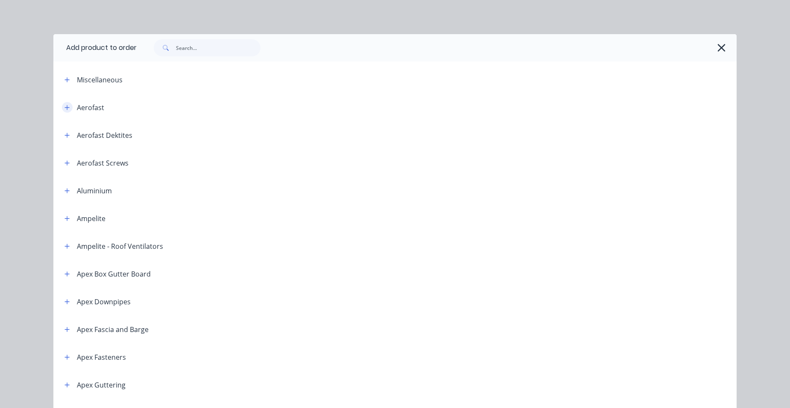
click at [68, 106] on button "button" at bounding box center [67, 107] width 11 height 11
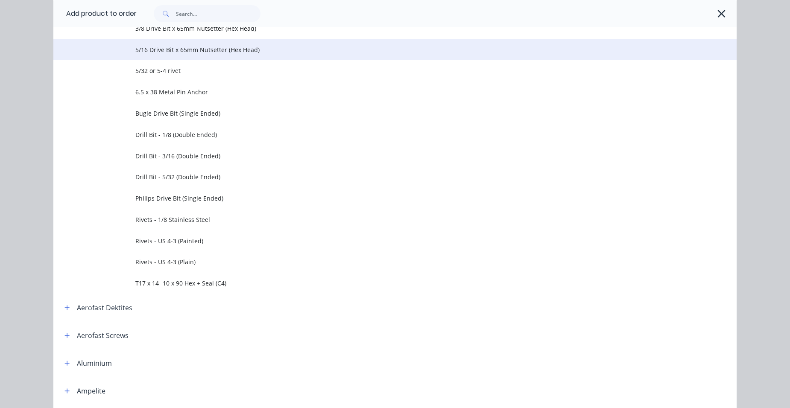
scroll to position [299, 0]
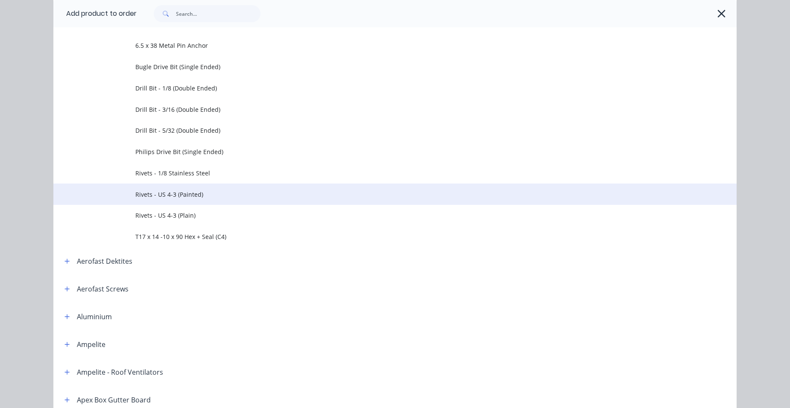
click at [212, 196] on span "Rivets - US 4-3 (Painted)" at bounding box center [375, 194] width 481 height 9
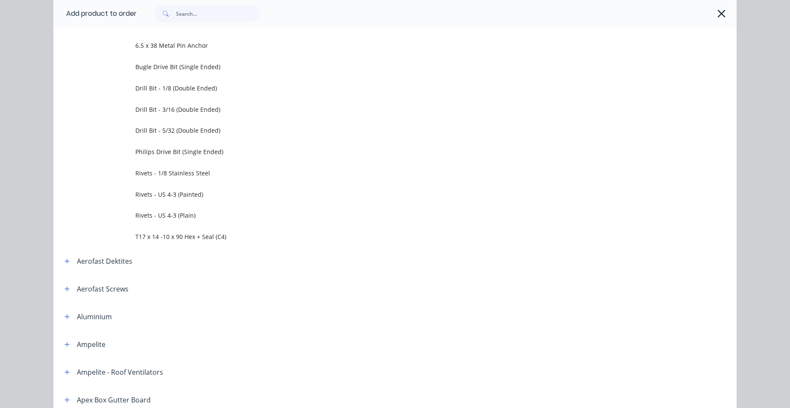
scroll to position [0, 0]
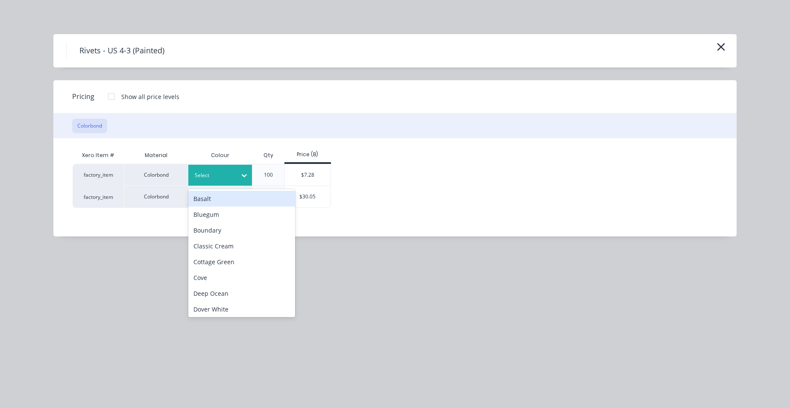
click at [218, 173] on div at bounding box center [214, 175] width 38 height 9
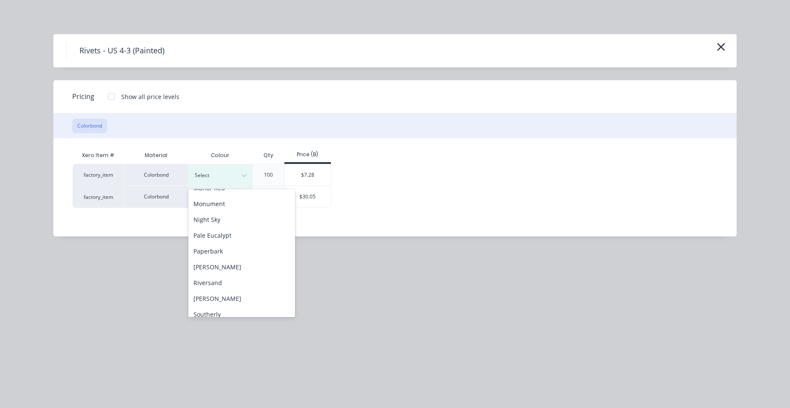
scroll to position [250, 0]
click at [230, 217] on div "Night Sky" at bounding box center [241, 218] width 107 height 16
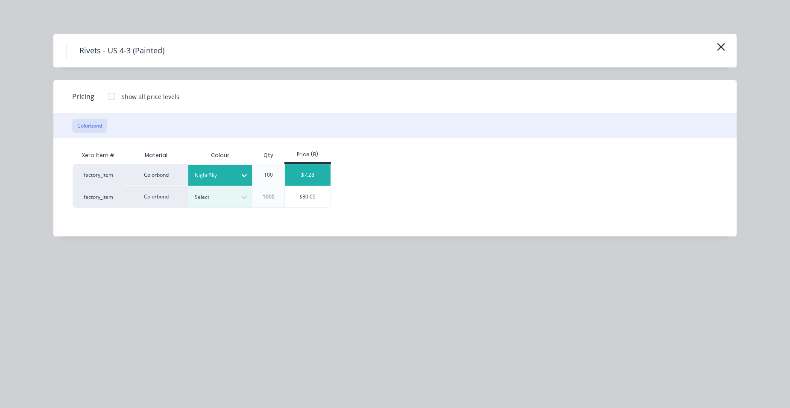
click at [288, 171] on div "$7.28" at bounding box center [308, 175] width 46 height 21
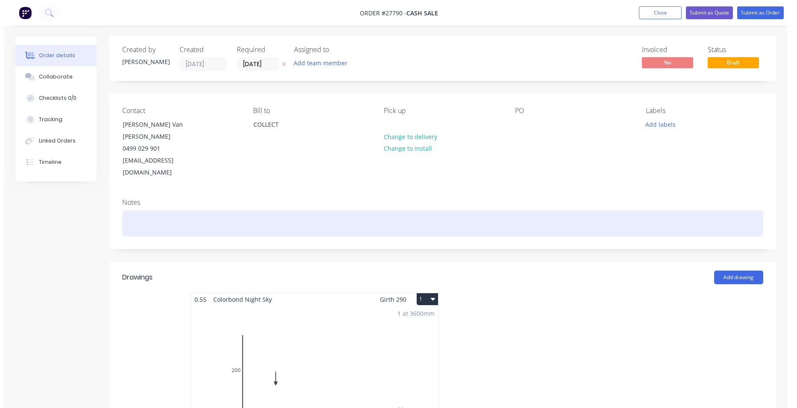
scroll to position [0, 0]
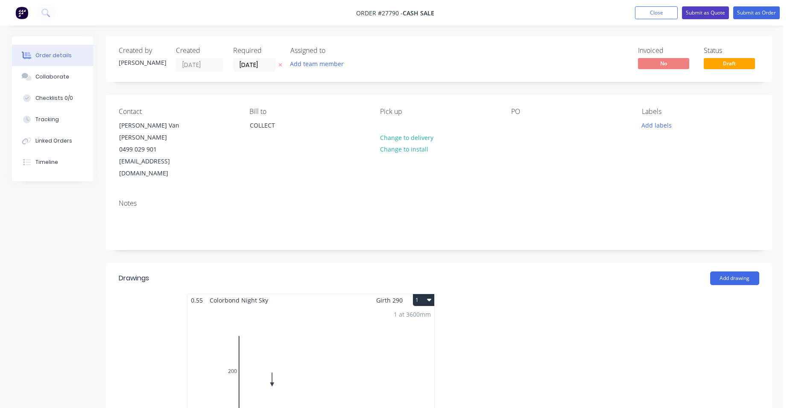
click at [713, 13] on button "Submit as Quote" at bounding box center [705, 12] width 47 height 13
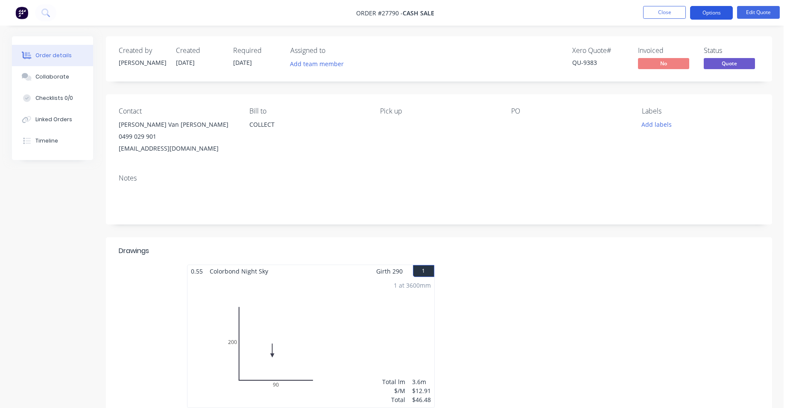
click at [712, 13] on button "Options" at bounding box center [711, 13] width 43 height 14
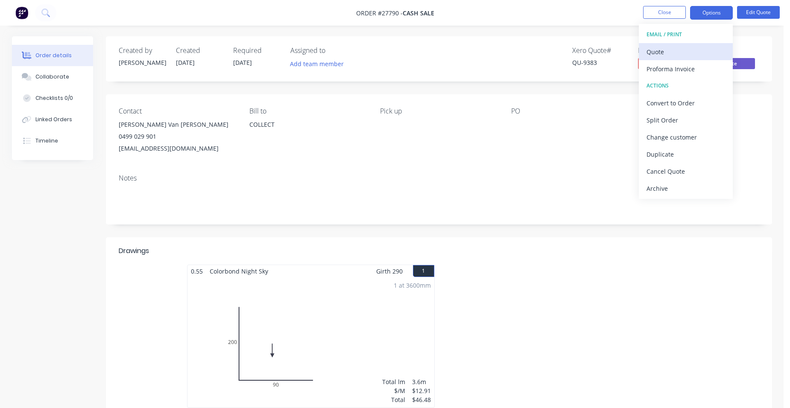
click at [676, 46] on div "Quote" at bounding box center [686, 52] width 79 height 12
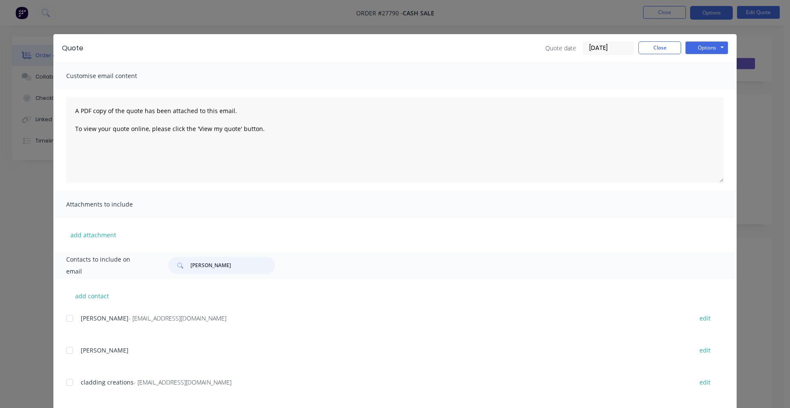
drag, startPoint x: 208, startPoint y: 268, endPoint x: 186, endPoint y: 259, distance: 23.7
click at [186, 259] on div "[PERSON_NAME]" at bounding box center [221, 265] width 107 height 17
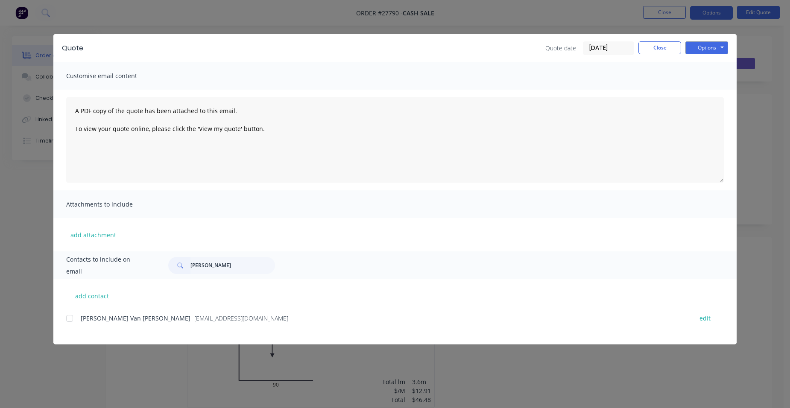
click at [74, 312] on div "add contact [PERSON_NAME] Van [PERSON_NAME] - [EMAIL_ADDRESS][DOMAIN_NAME] edit" at bounding box center [395, 311] width 684 height 65
drag, startPoint x: 70, startPoint y: 315, endPoint x: 236, endPoint y: 267, distance: 173.0
click at [69, 315] on div at bounding box center [69, 318] width 17 height 17
click at [715, 44] on button "Options" at bounding box center [707, 47] width 43 height 13
click at [706, 88] on button "Email" at bounding box center [713, 91] width 55 height 14
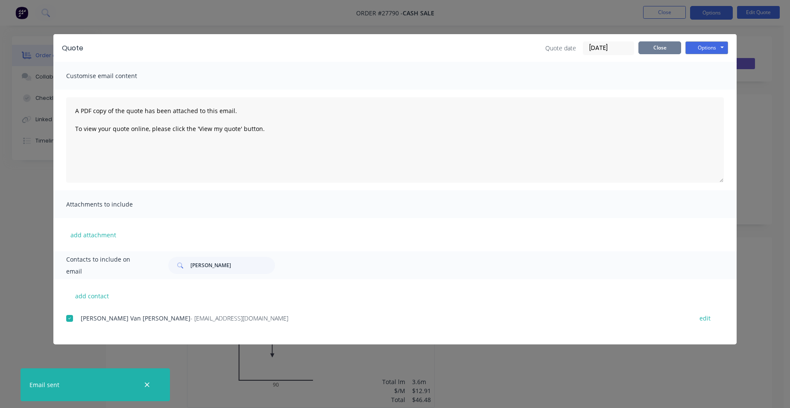
click at [652, 43] on button "Close" at bounding box center [660, 47] width 43 height 13
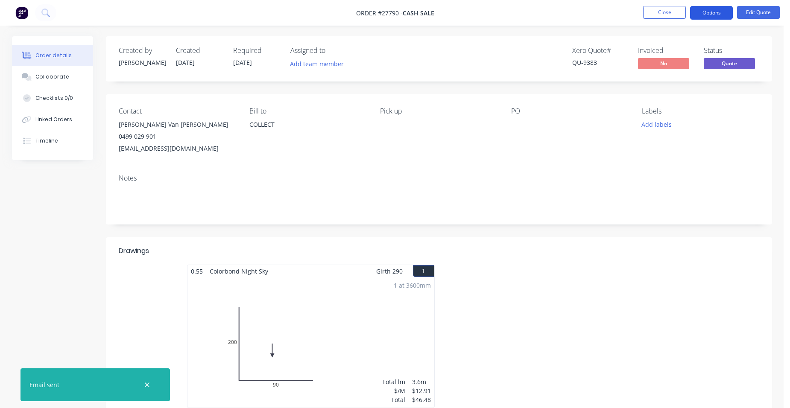
click at [719, 17] on button "Options" at bounding box center [711, 13] width 43 height 14
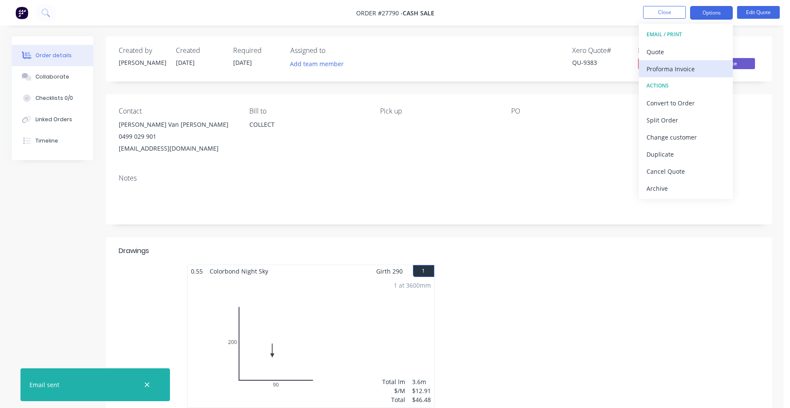
click at [689, 72] on div "Proforma Invoice" at bounding box center [686, 69] width 79 height 12
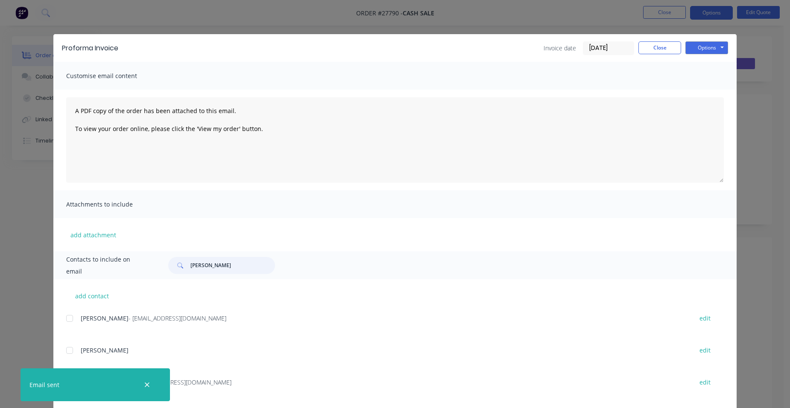
drag, startPoint x: 223, startPoint y: 267, endPoint x: 170, endPoint y: 267, distance: 53.4
click at [170, 270] on div "[PERSON_NAME]" at bounding box center [221, 265] width 107 height 17
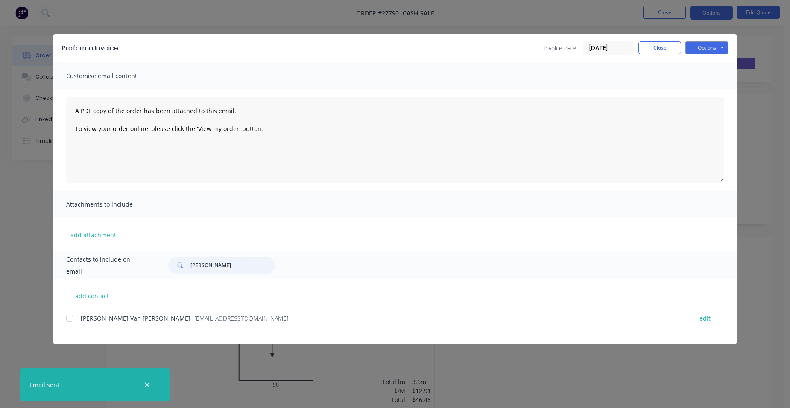
click at [73, 321] on div at bounding box center [69, 318] width 17 height 17
click at [695, 47] on button "Options" at bounding box center [707, 47] width 43 height 13
click at [705, 85] on button "Email" at bounding box center [713, 91] width 55 height 14
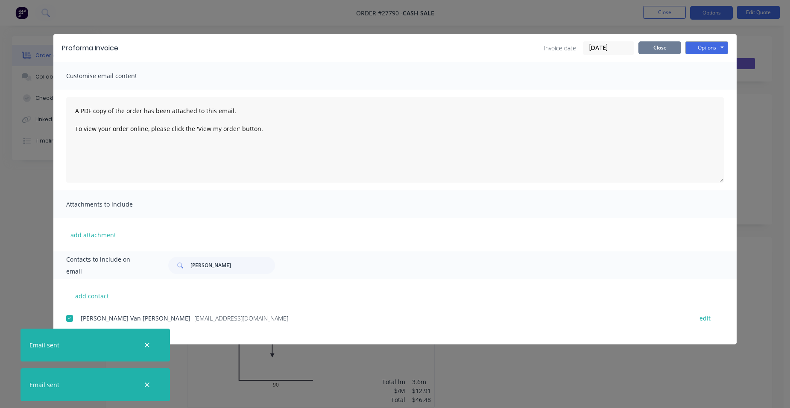
click at [650, 48] on button "Close" at bounding box center [660, 47] width 43 height 13
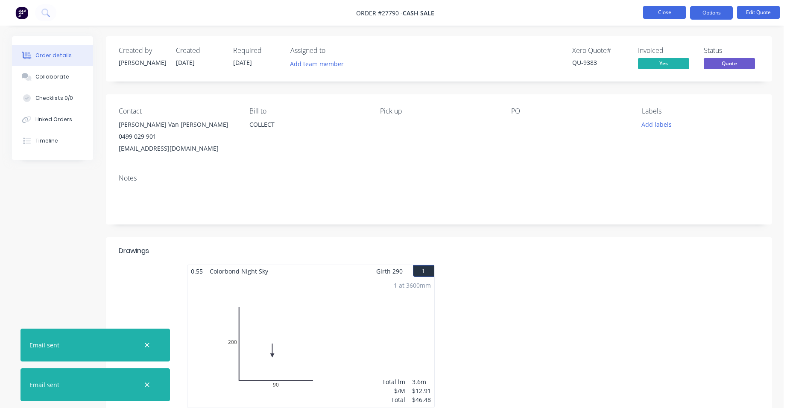
click at [680, 12] on button "Close" at bounding box center [664, 12] width 43 height 13
